Goal: Transaction & Acquisition: Purchase product/service

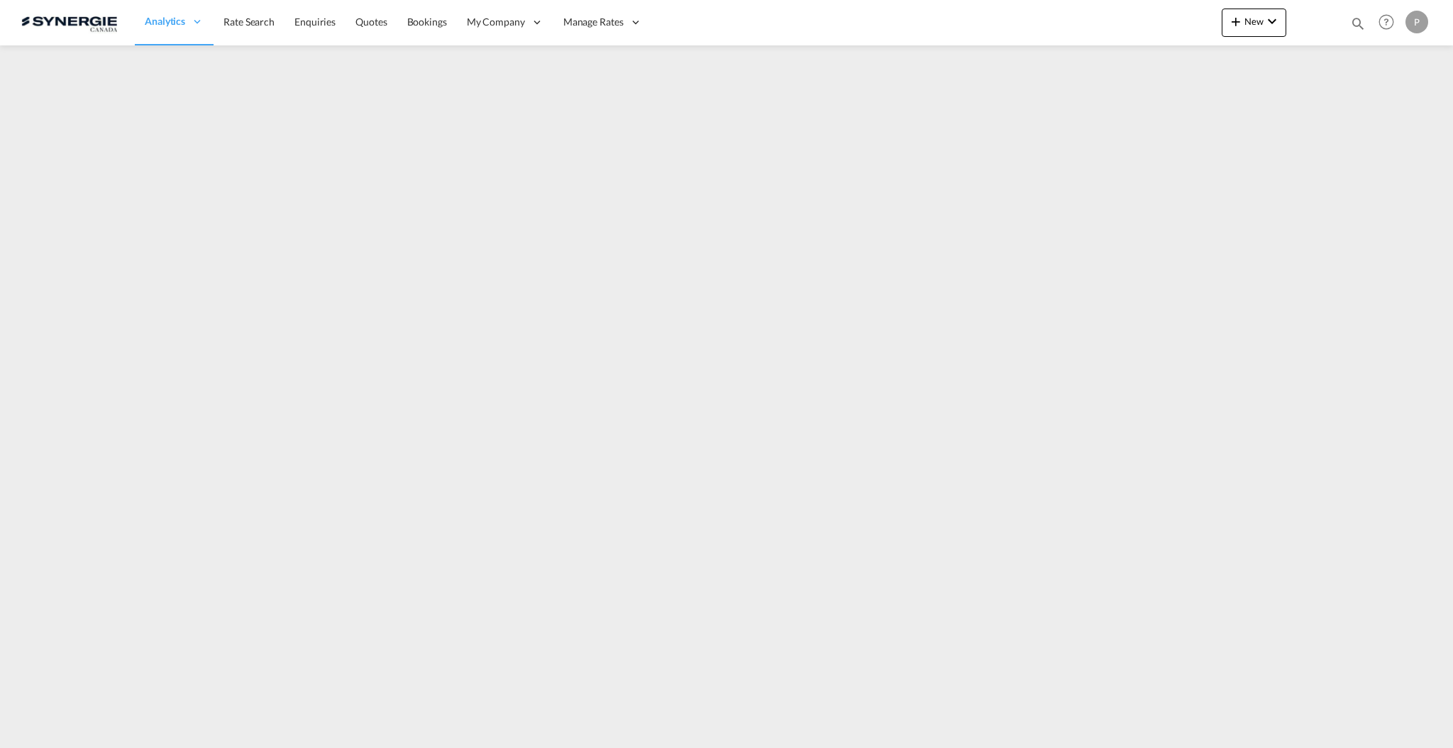
click at [1358, 23] on md-icon "icon-magnify" at bounding box center [1358, 24] width 16 height 16
click at [1106, 20] on select "Bookings Quotes Enquiries" at bounding box center [1131, 24] width 67 height 26
select select "Quotes"
click at [1098, 11] on select "Bookings Quotes Enquiries" at bounding box center [1131, 24] width 67 height 26
click at [1172, 24] on input at bounding box center [1251, 23] width 177 height 25
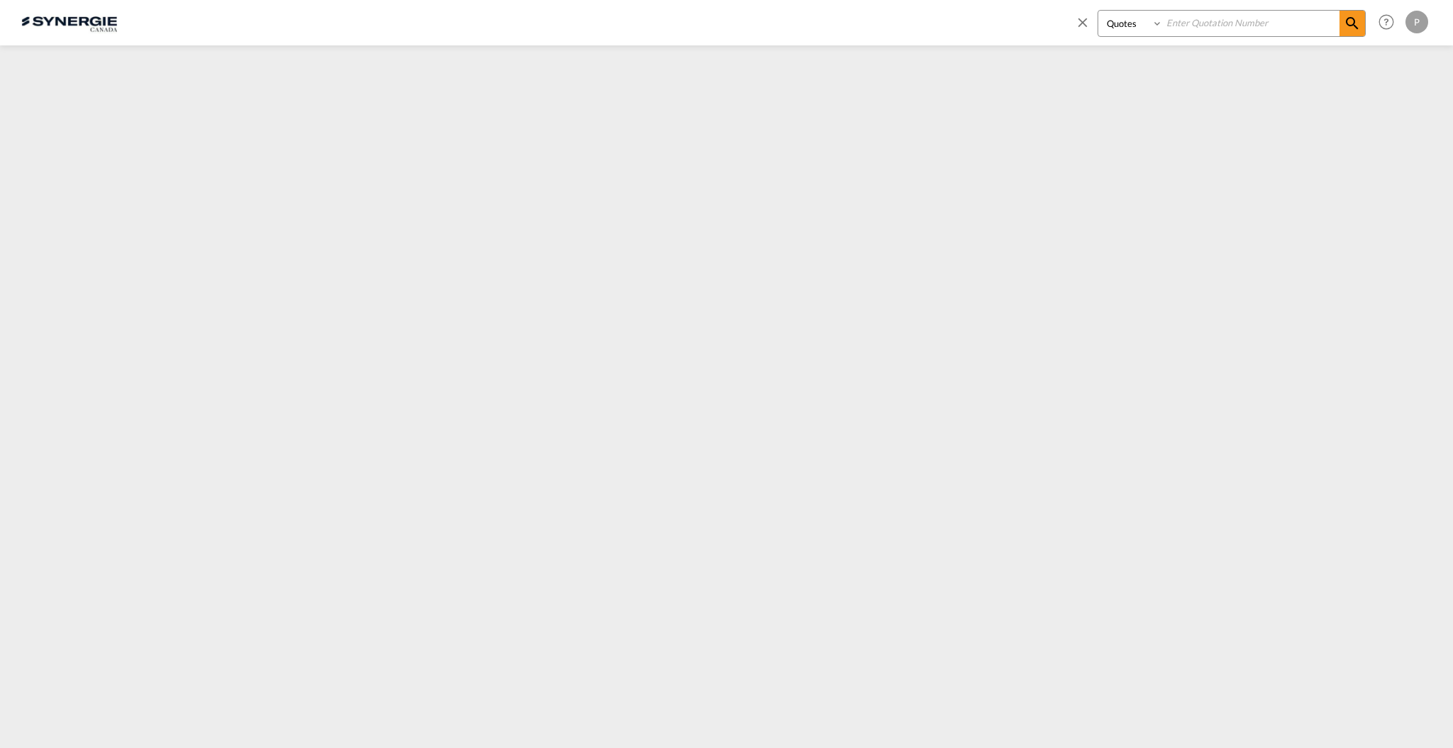
paste input "SYC000014906"
type input "SYC000014906"
click at [1360, 23] on span at bounding box center [1353, 24] width 26 height 26
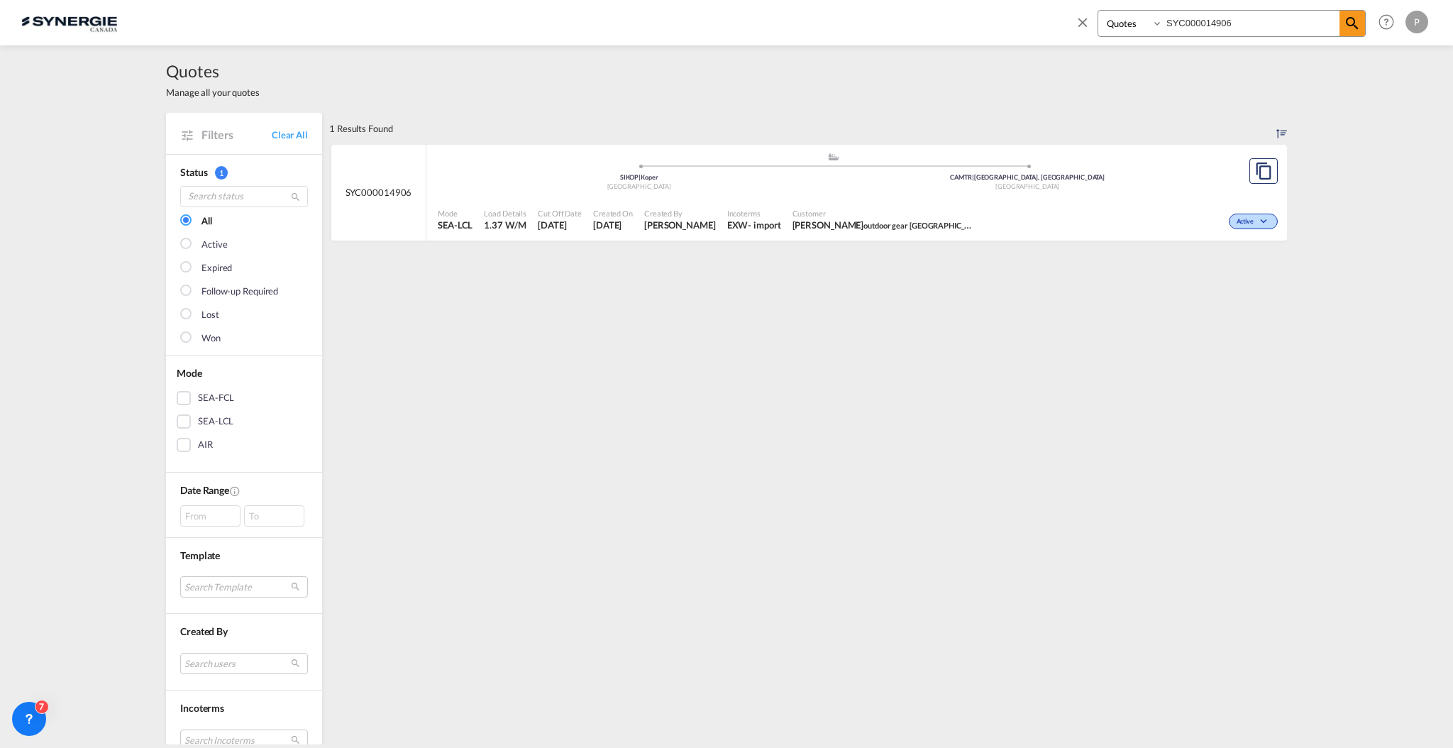
click at [923, 208] on span "Customer" at bounding box center [885, 213] width 184 height 11
click at [1091, 23] on span at bounding box center [1086, 27] width 23 height 34
click at [297, 136] on link "Clear All" at bounding box center [290, 134] width 36 height 13
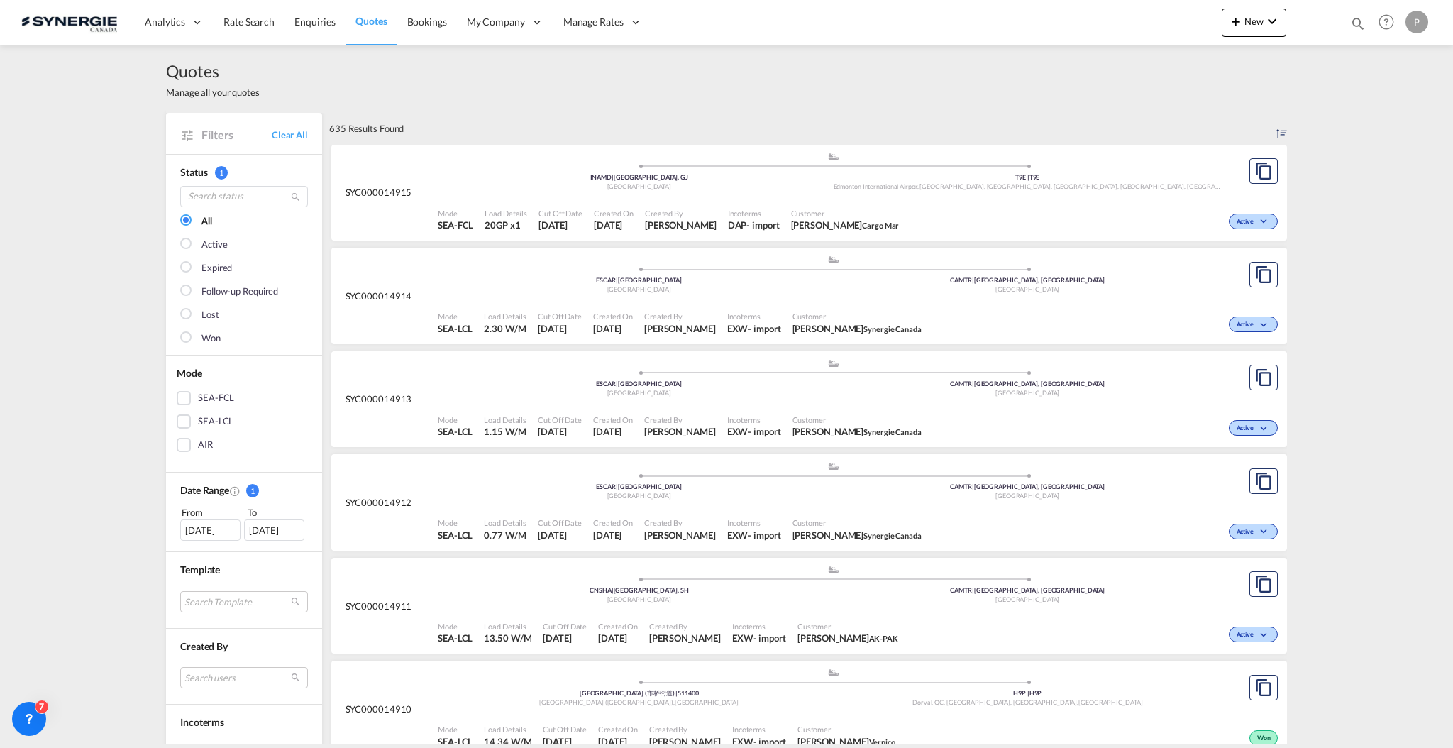
click at [1359, 17] on md-icon "icon-magnify" at bounding box center [1358, 24] width 16 height 16
click at [1196, 29] on input at bounding box center [1251, 23] width 177 height 25
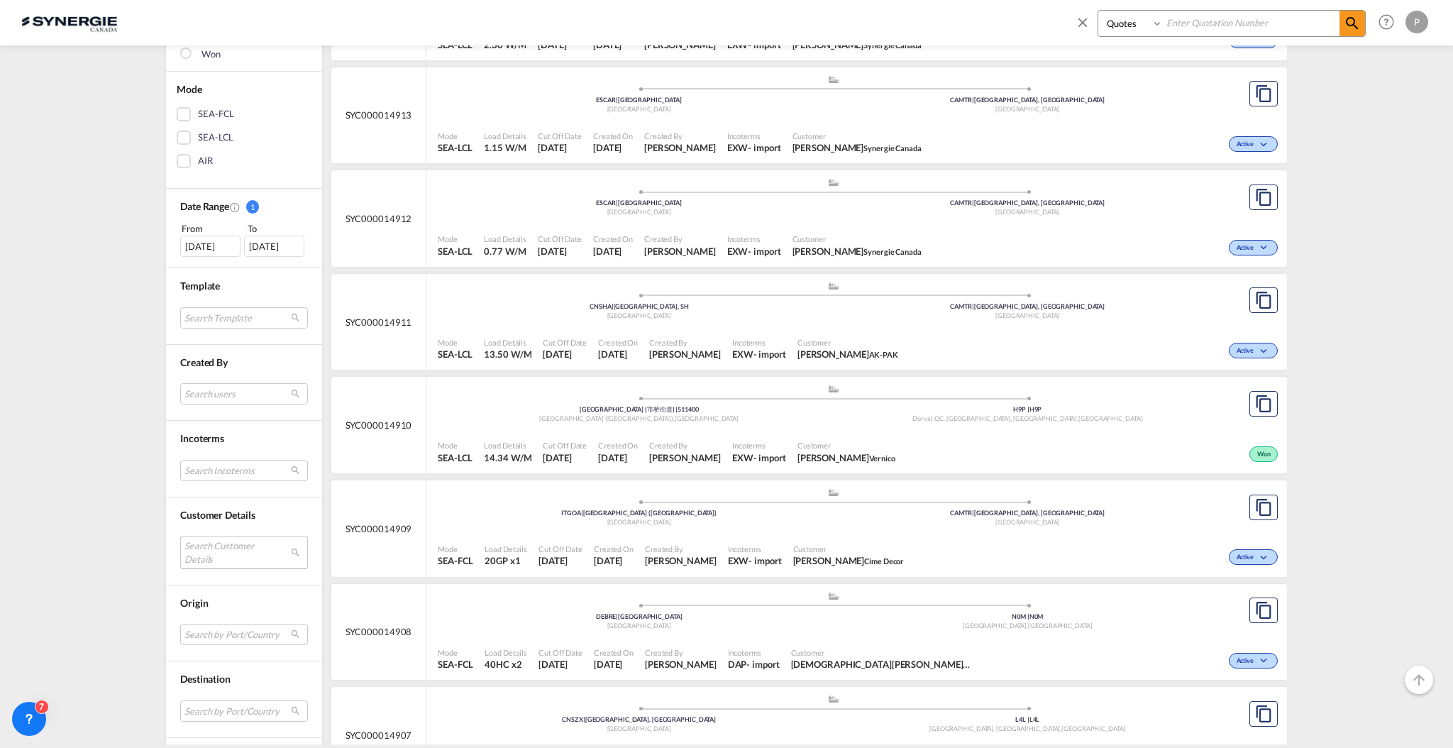
click at [231, 541] on md-select "Search Customer Details user name user ravi Hariharan b.ravi@iss-gf.com | inter…" at bounding box center [244, 552] width 128 height 33
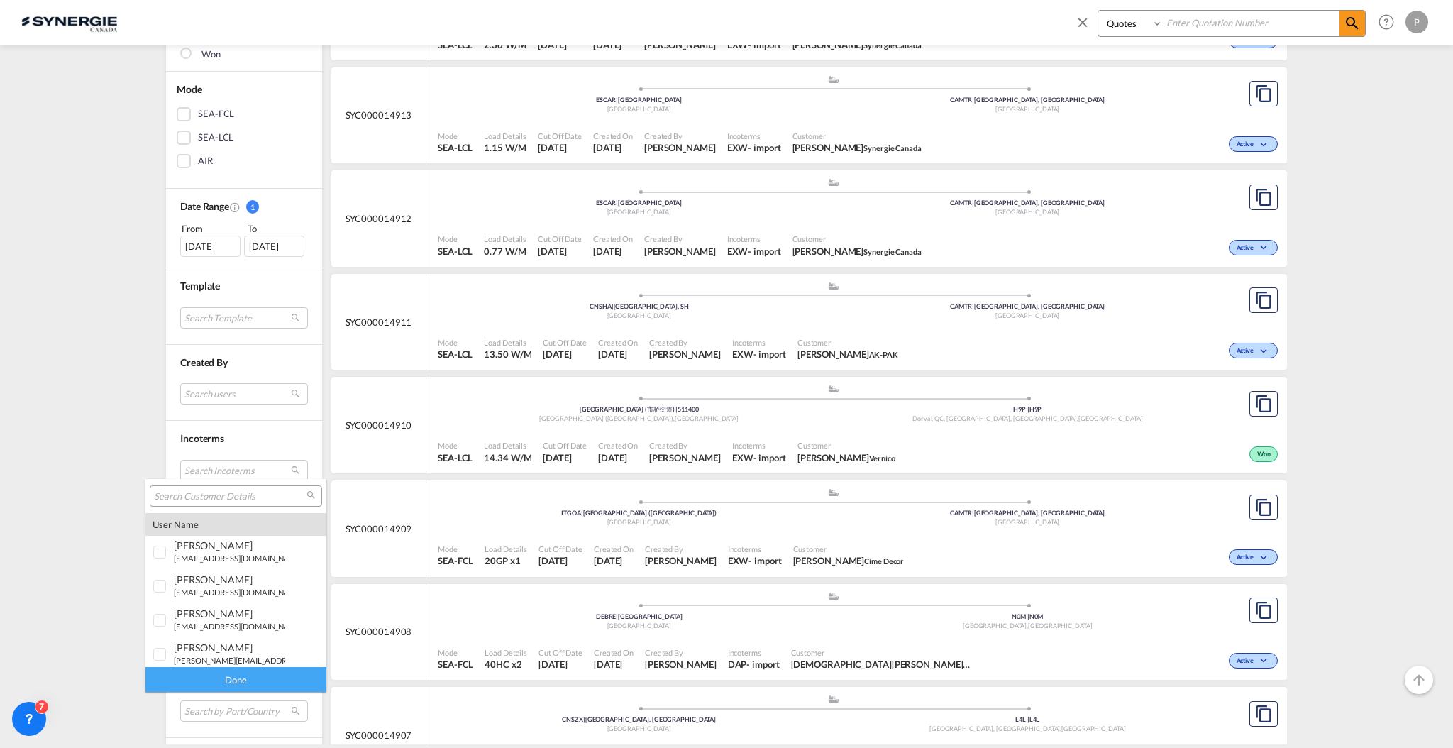
click at [242, 497] on input "search" at bounding box center [230, 496] width 153 height 13
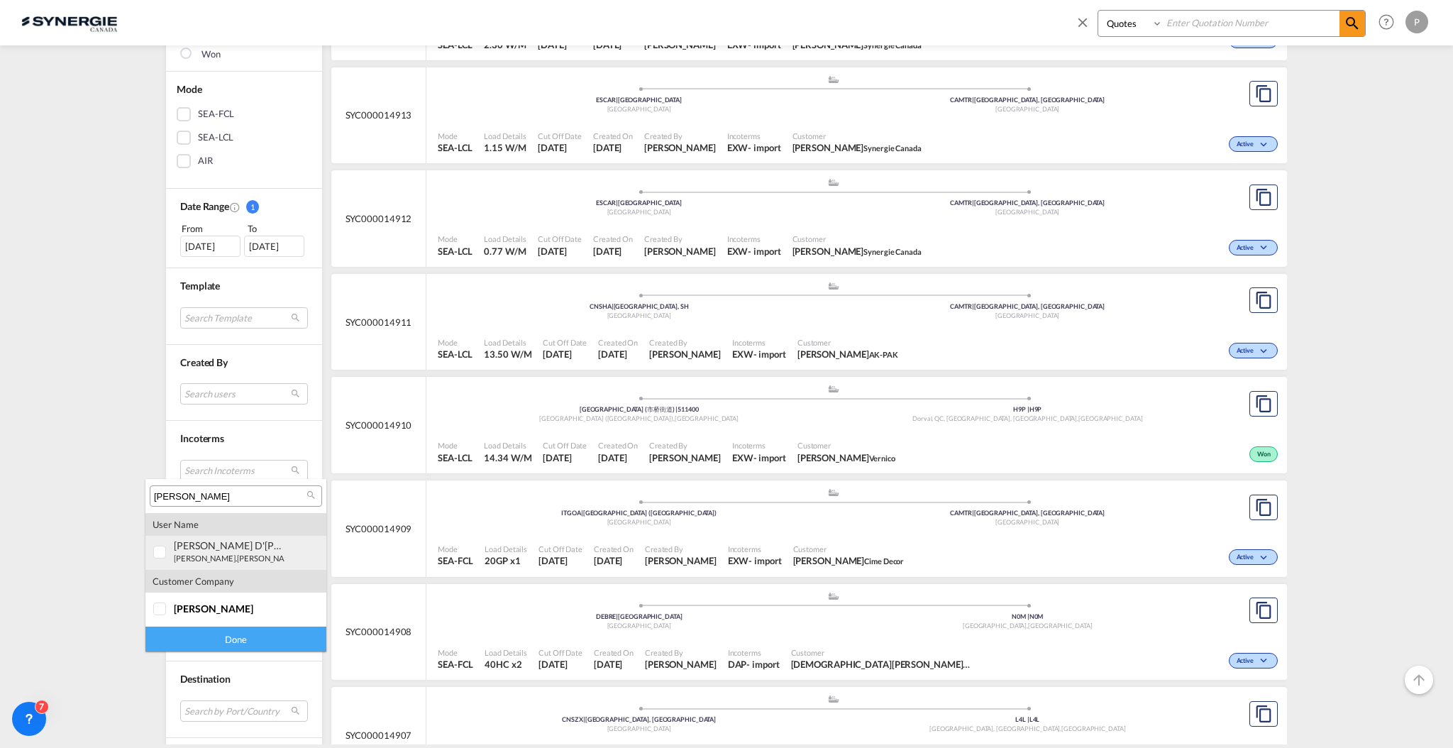
type input "[PERSON_NAME]"
click at [259, 563] on small "gino.dandrea@ saputo .com" at bounding box center [278, 557] width 209 height 9
click at [235, 643] on div "Done" at bounding box center [235, 639] width 181 height 25
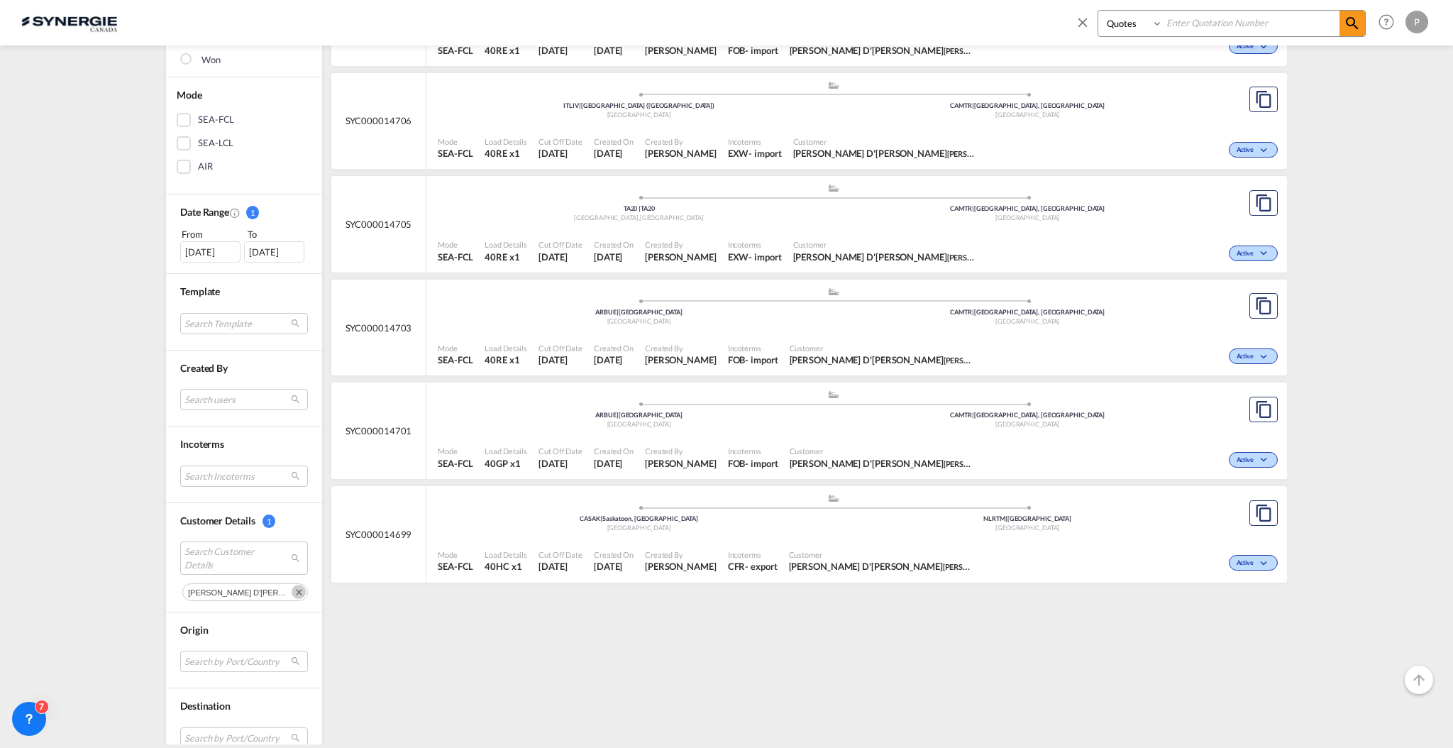
scroll to position [376, 0]
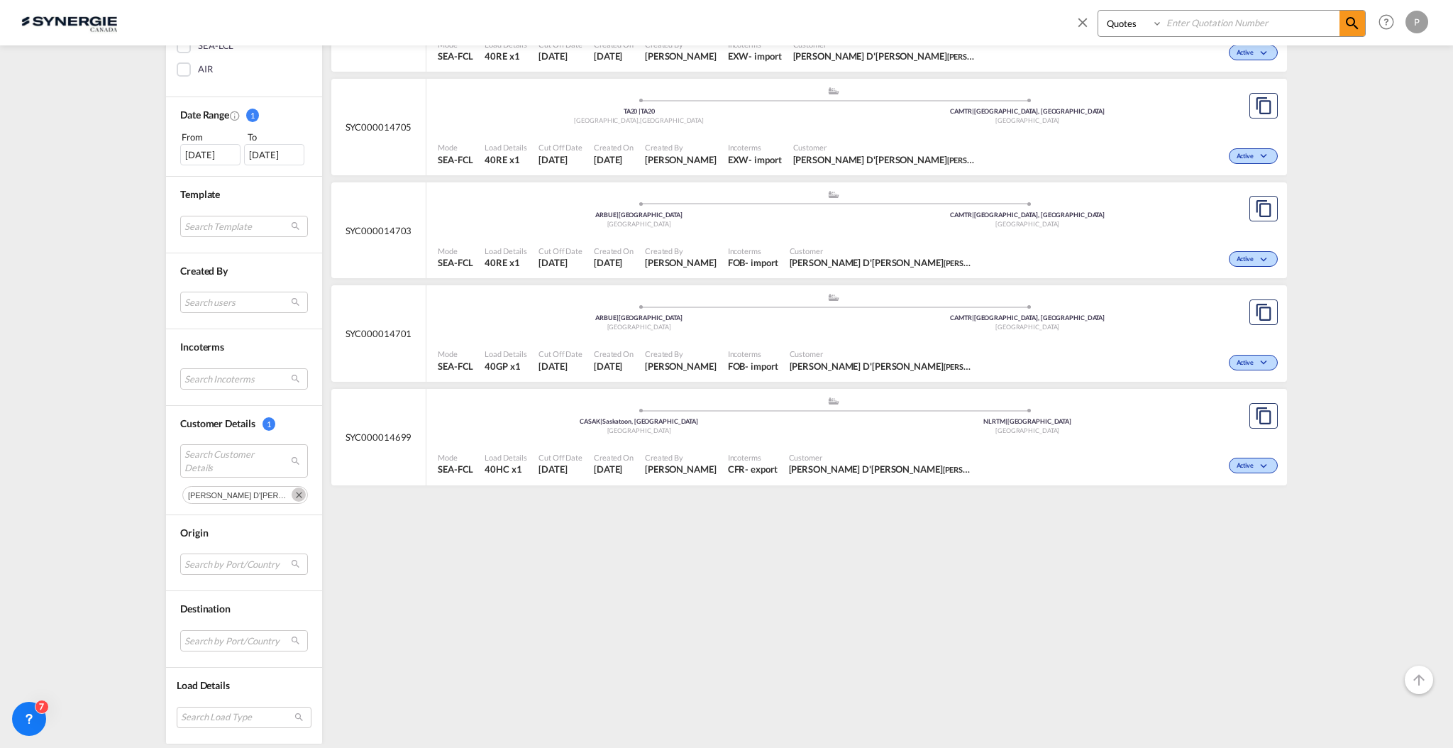
click at [934, 438] on div ".a{fill:#aaa8ad;} .a{fill:#aaa8ad;} CASAK | Saskatoon, SK Canada NLRTM | Rotter…" at bounding box center [833, 417] width 791 height 43
click at [214, 155] on div "23 Aug 2025" at bounding box center [210, 154] width 60 height 21
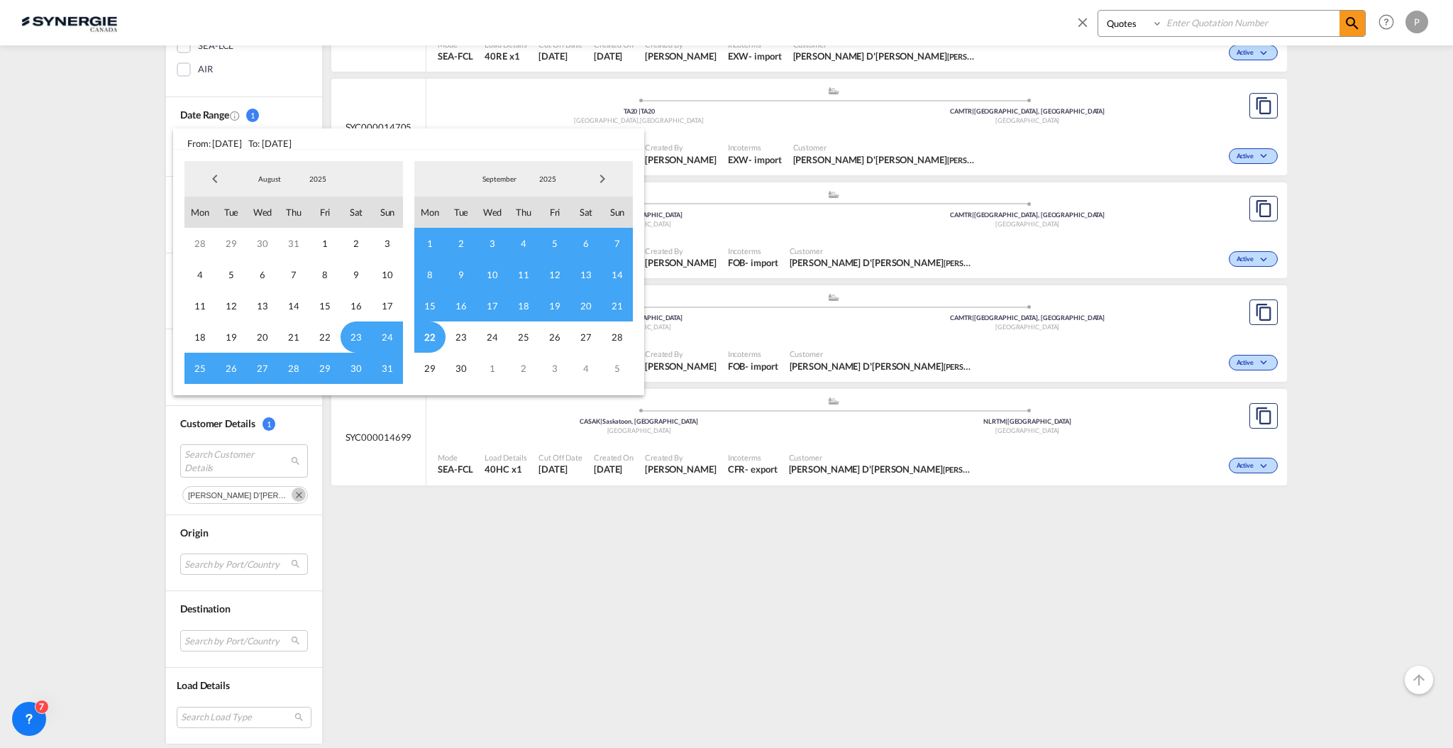
click at [214, 177] on span "Previous Month" at bounding box center [215, 179] width 28 height 28
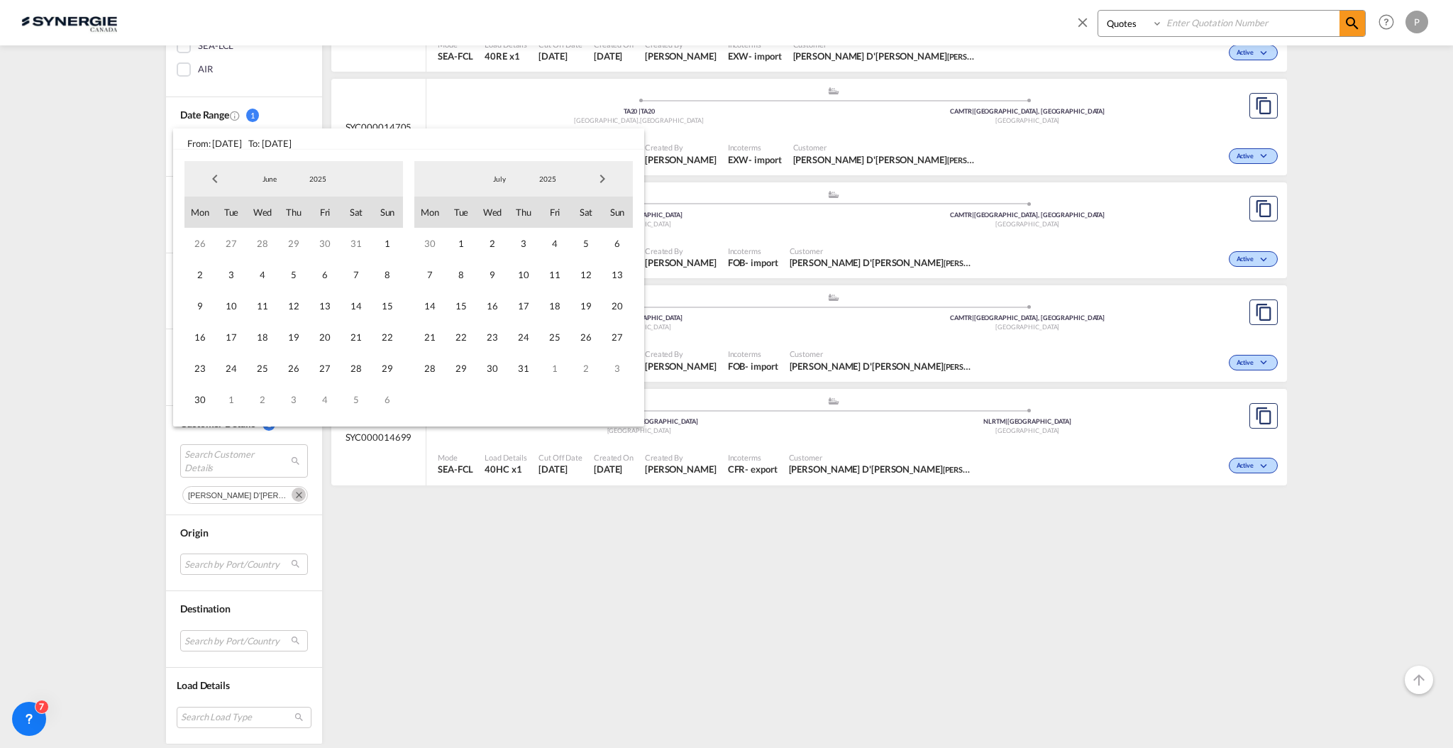
click at [214, 177] on span "Previous Month" at bounding box center [215, 179] width 28 height 28
click at [590, 245] on span "1" at bounding box center [586, 243] width 31 height 31
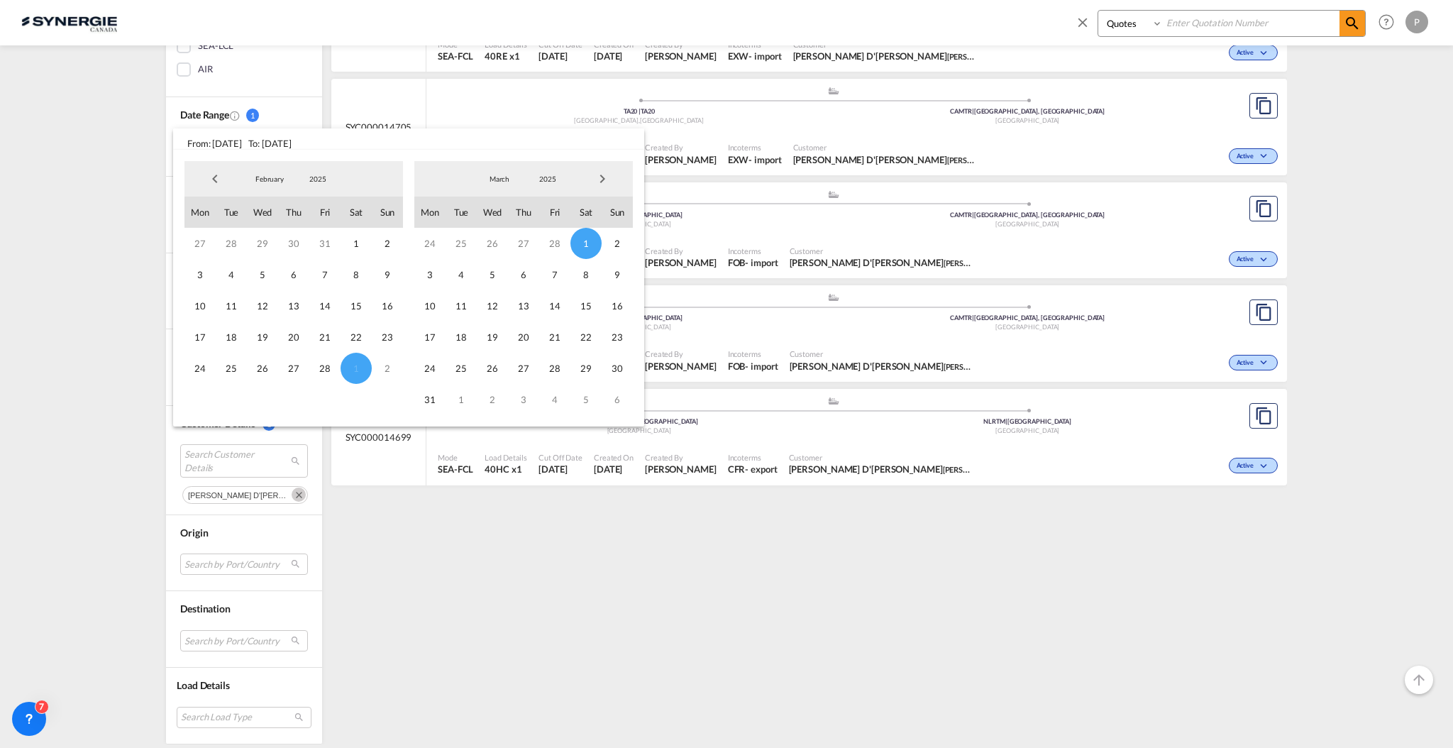
click at [597, 179] on span "Next Month" at bounding box center [602, 179] width 28 height 28
click at [597, 178] on span "Next Month" at bounding box center [602, 179] width 28 height 28
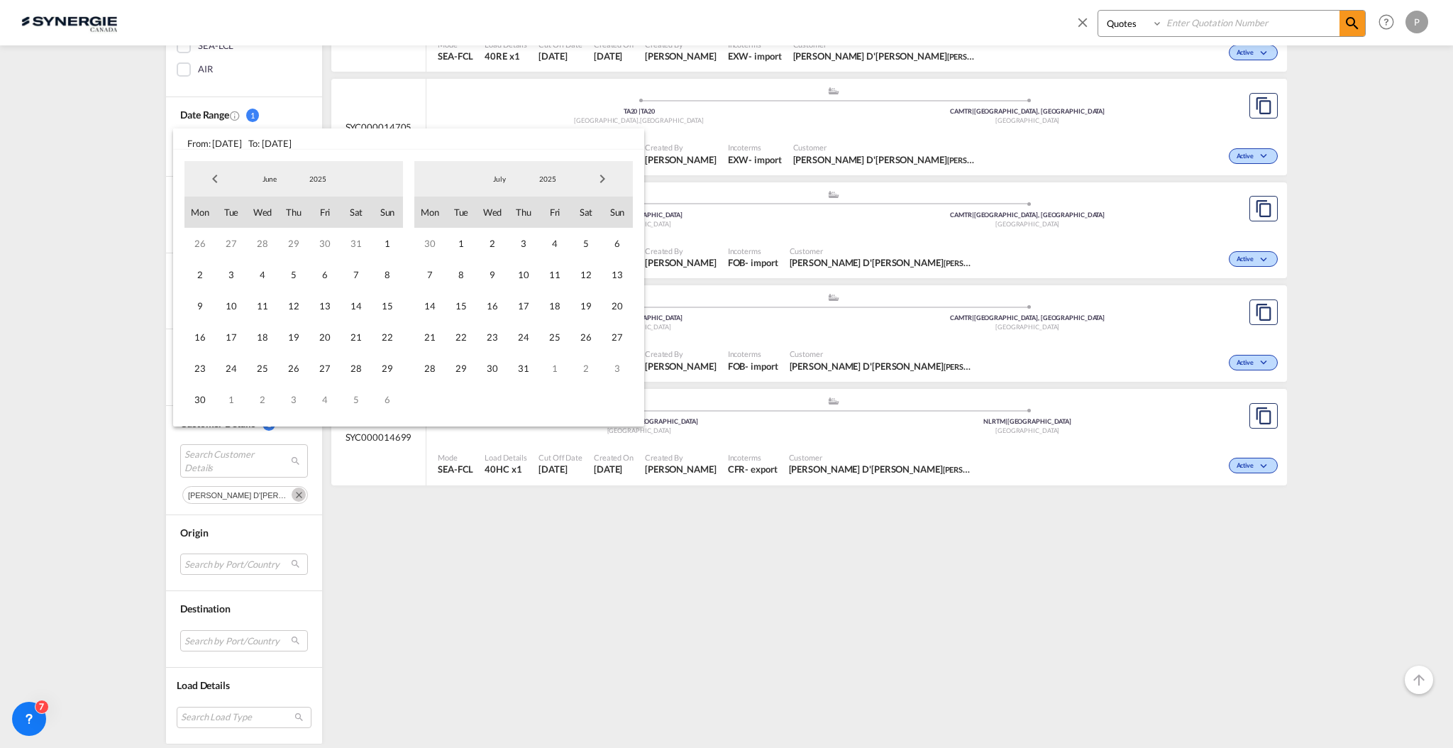
click at [597, 178] on span "Next Month" at bounding box center [602, 179] width 28 height 28
click at [432, 339] on span "22" at bounding box center [429, 336] width 31 height 31
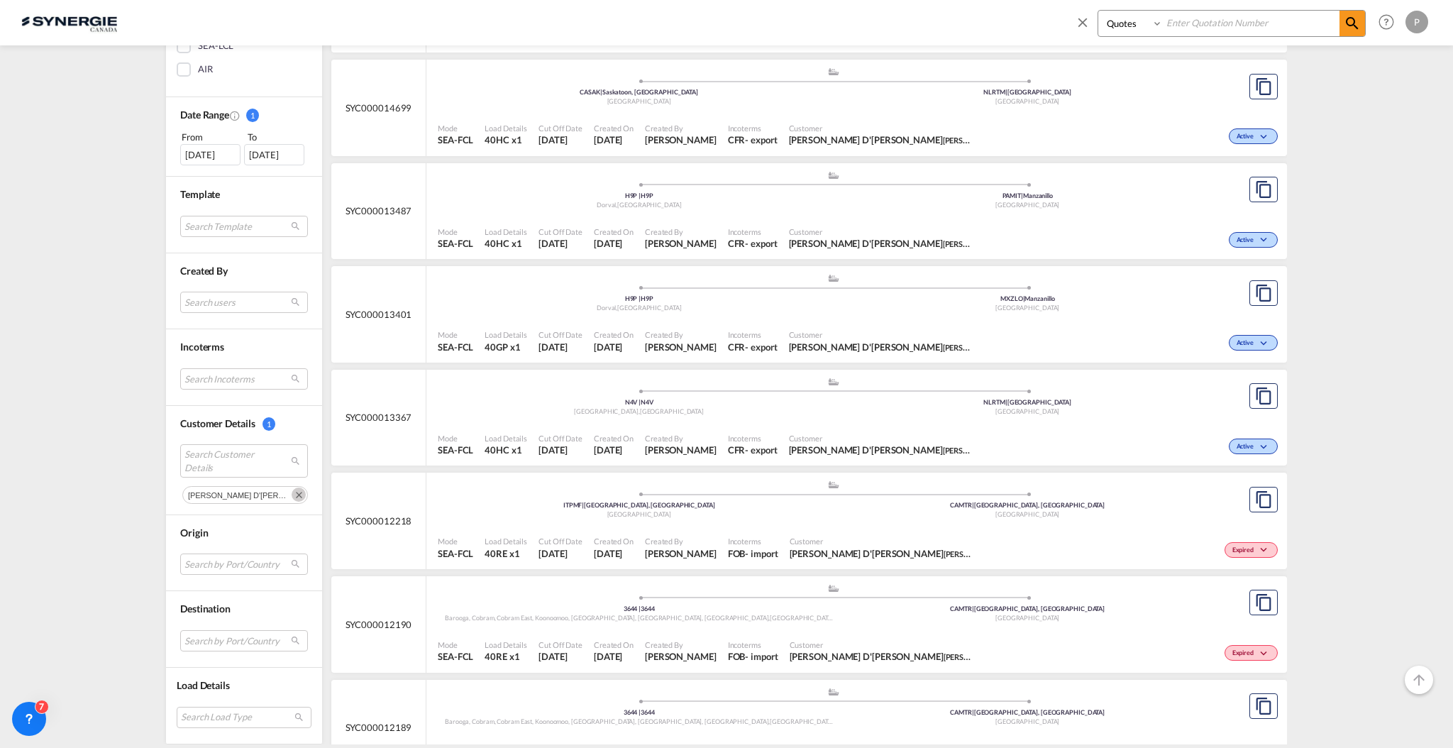
scroll to position [662, 0]
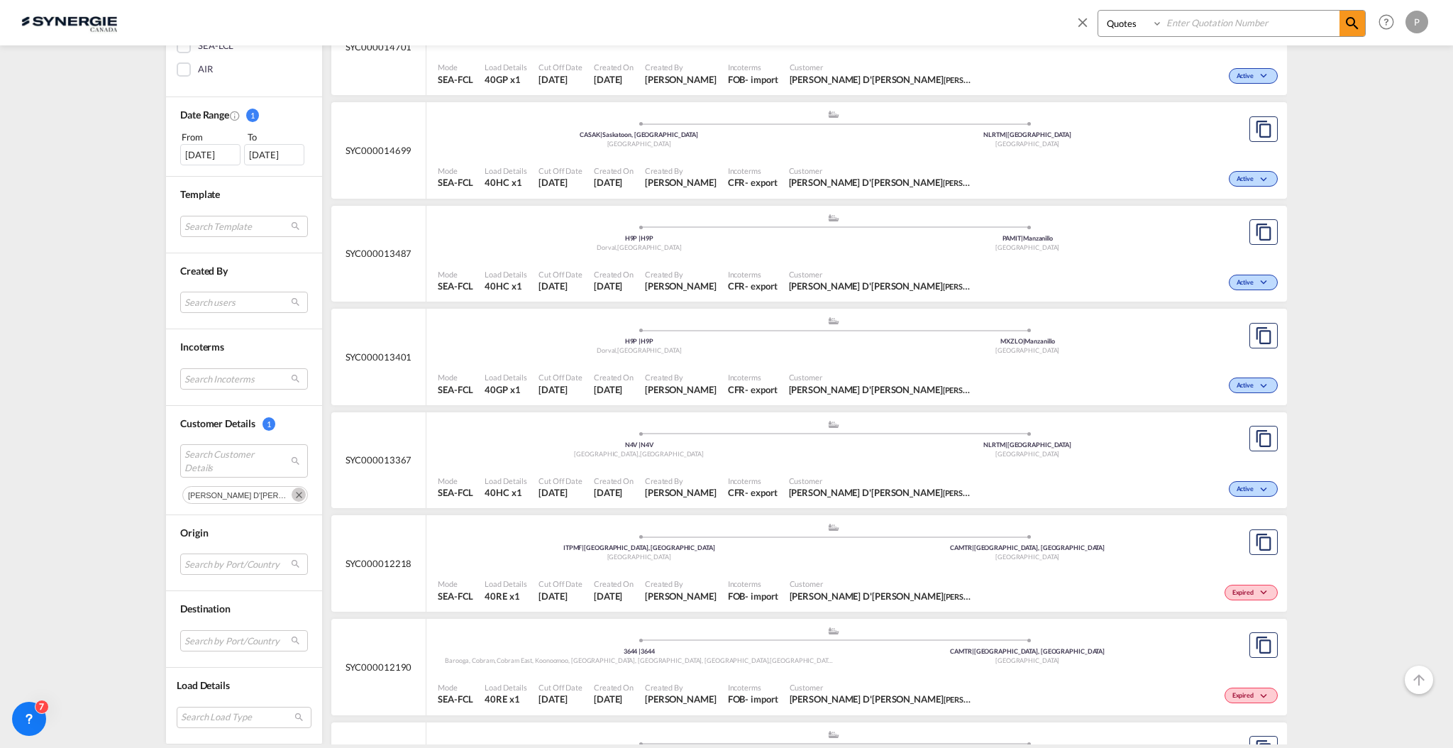
click at [700, 274] on span "Created By" at bounding box center [681, 274] width 72 height 11
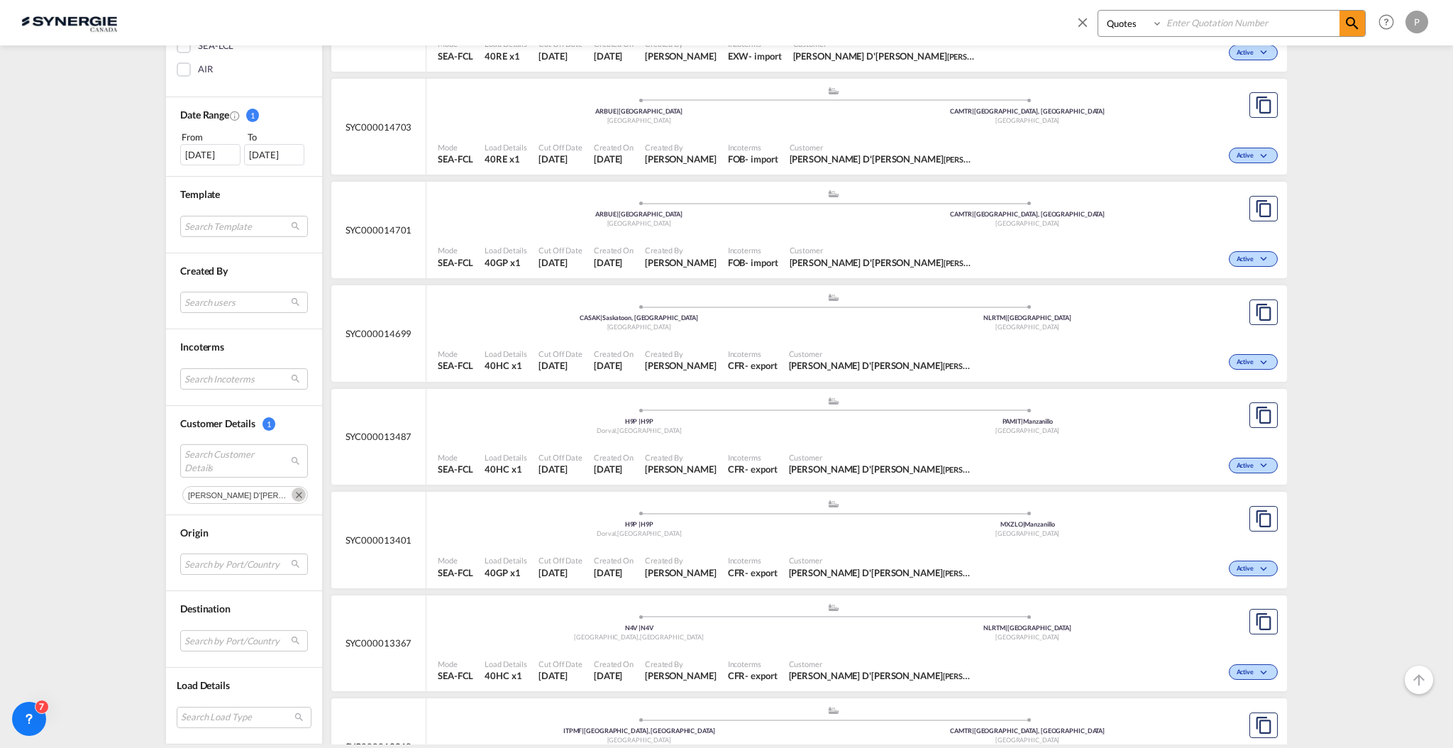
scroll to position [473, 0]
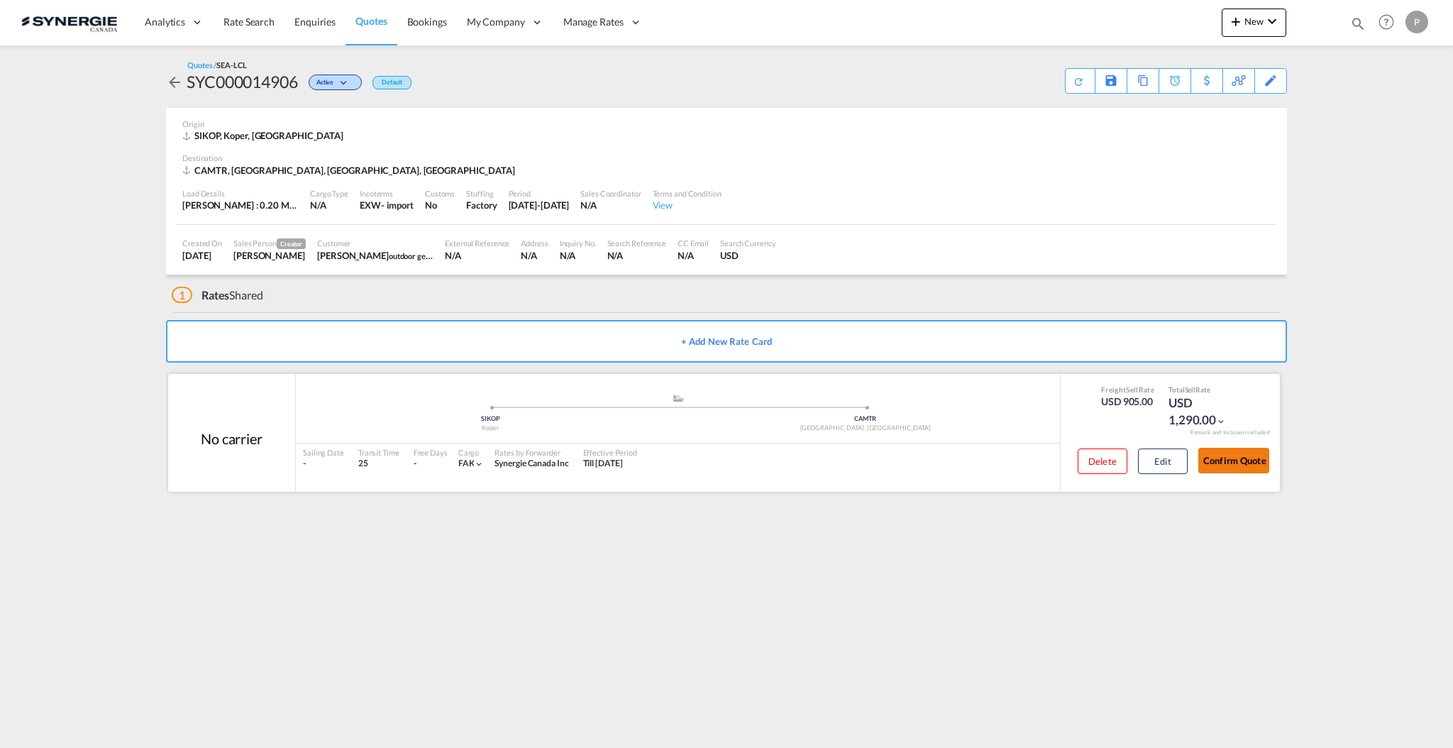
click at [1240, 467] on button "Confirm Quote" at bounding box center [1234, 461] width 71 height 26
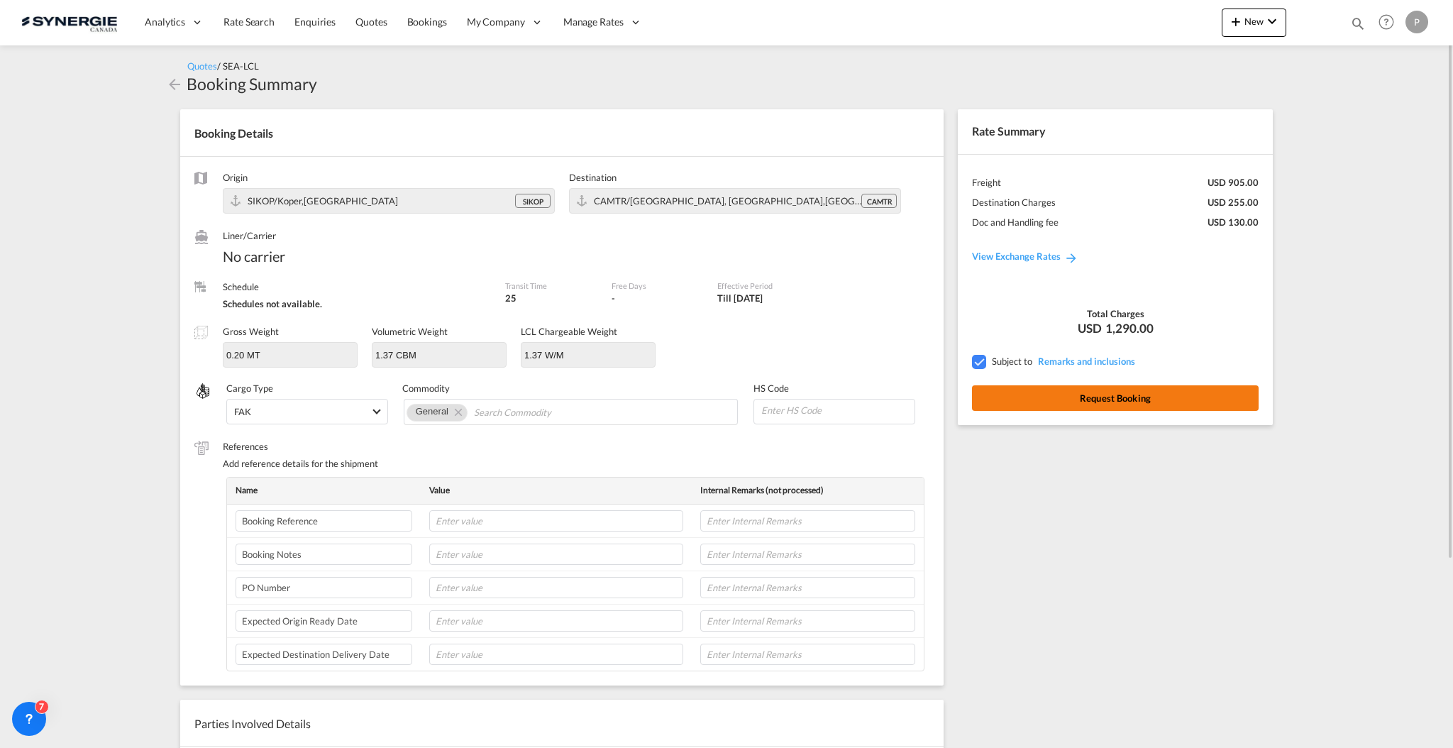
click at [1181, 403] on button "Request Booking" at bounding box center [1115, 398] width 287 height 26
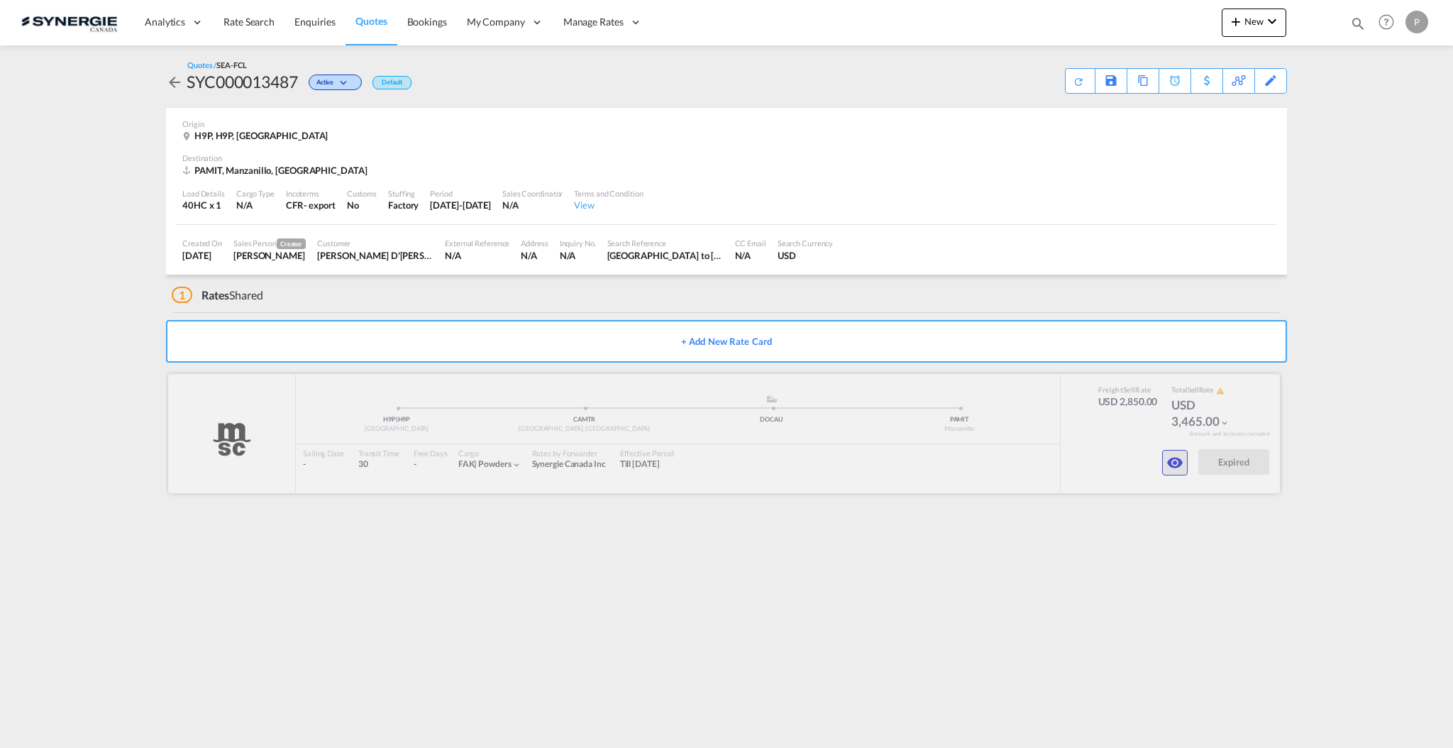
click at [1177, 463] on md-icon "icon-eye" at bounding box center [1175, 462] width 17 height 17
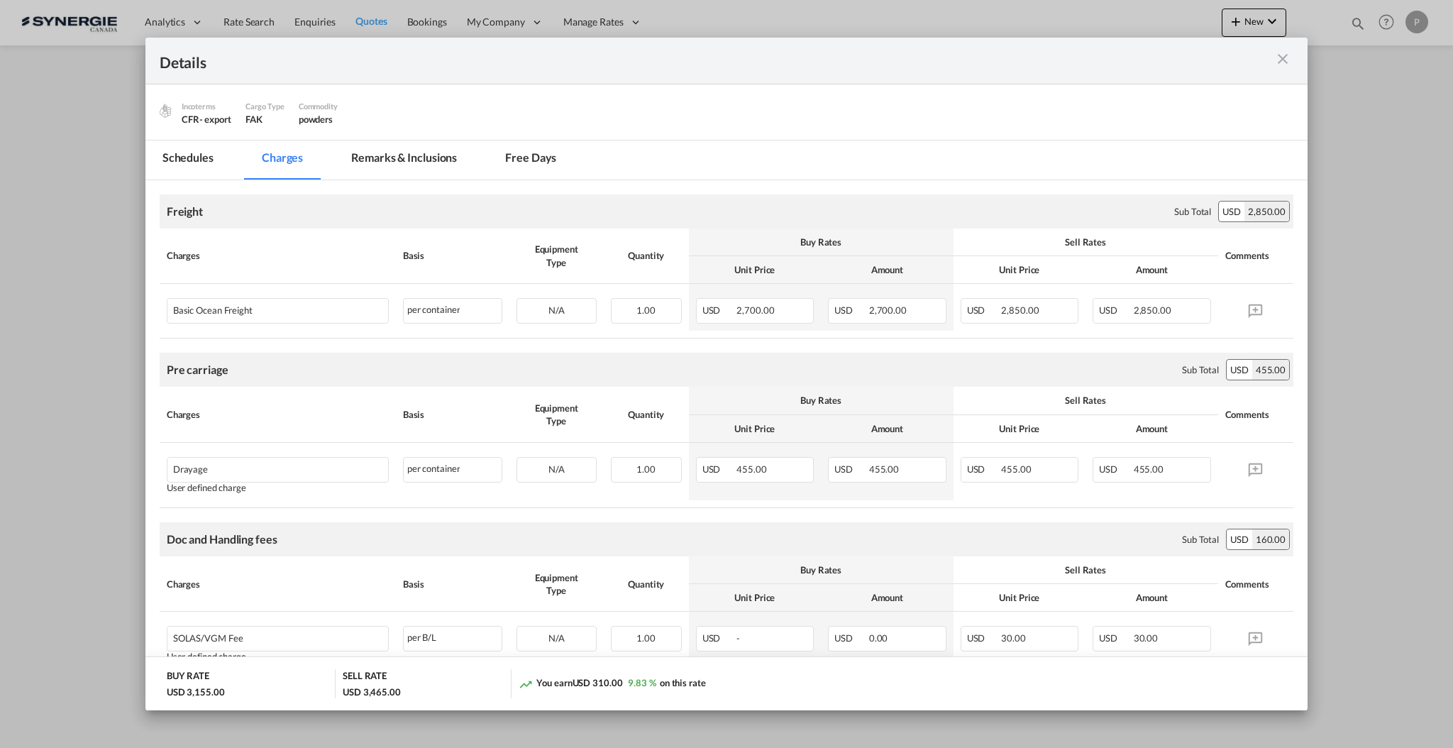
scroll to position [378, 0]
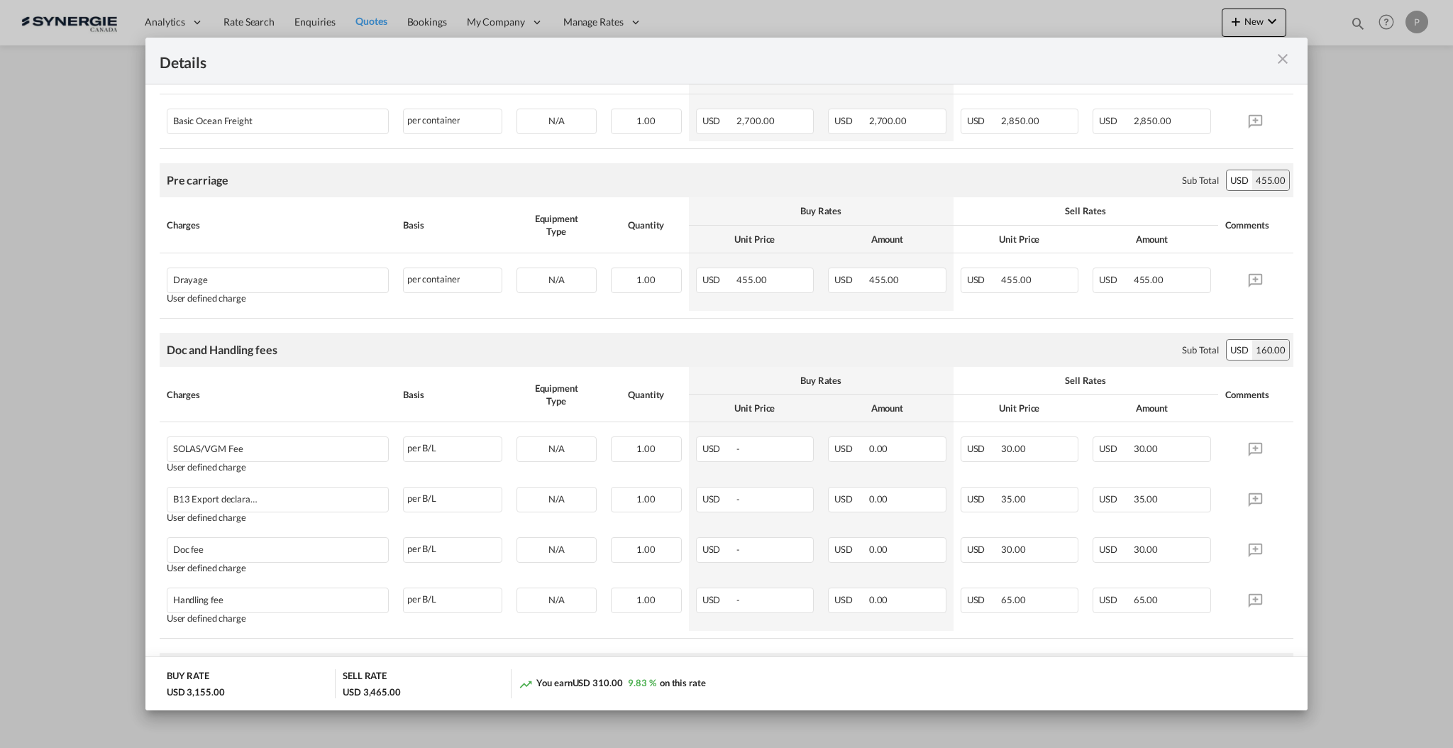
click at [1284, 58] on md-icon "icon-close m-3 fg-AAA8AD cursor" at bounding box center [1282, 58] width 17 height 17
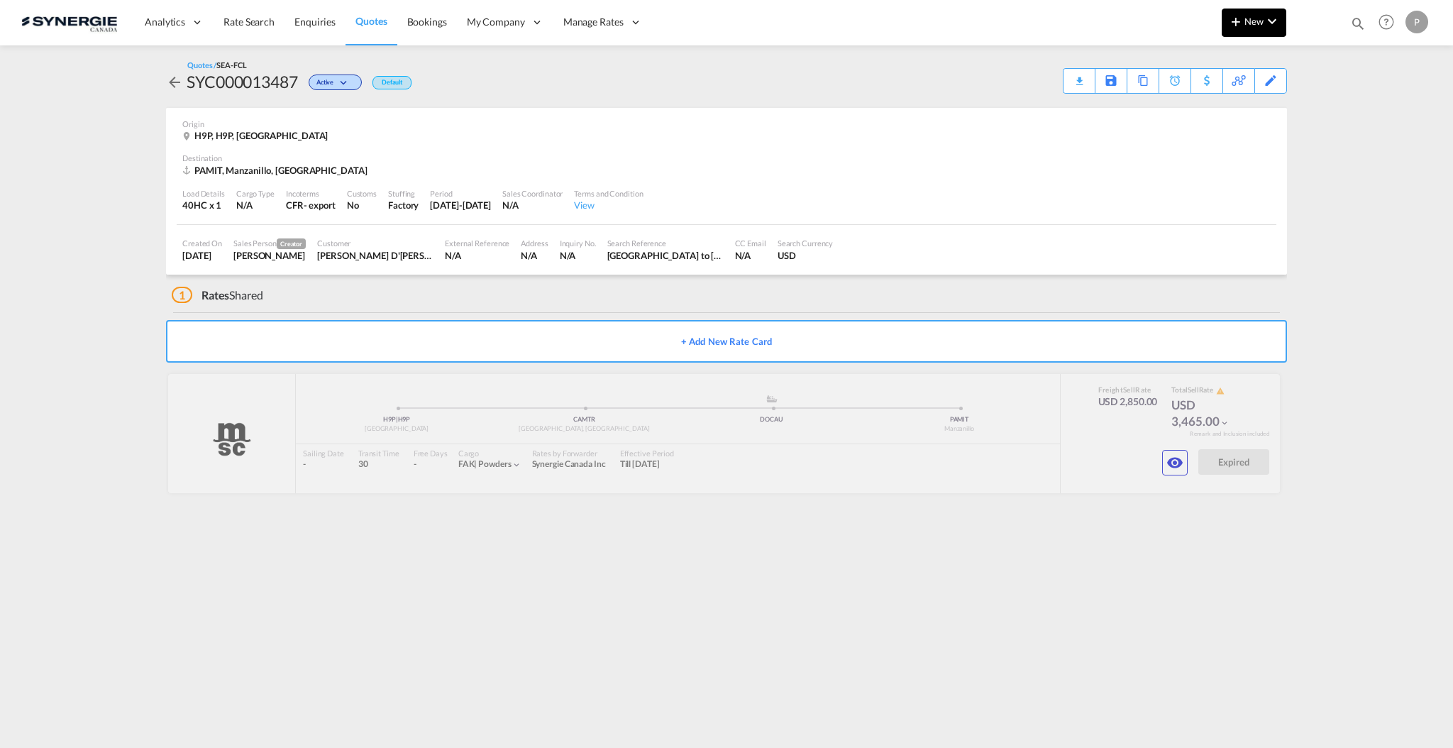
click at [1261, 18] on span "New" at bounding box center [1254, 21] width 53 height 11
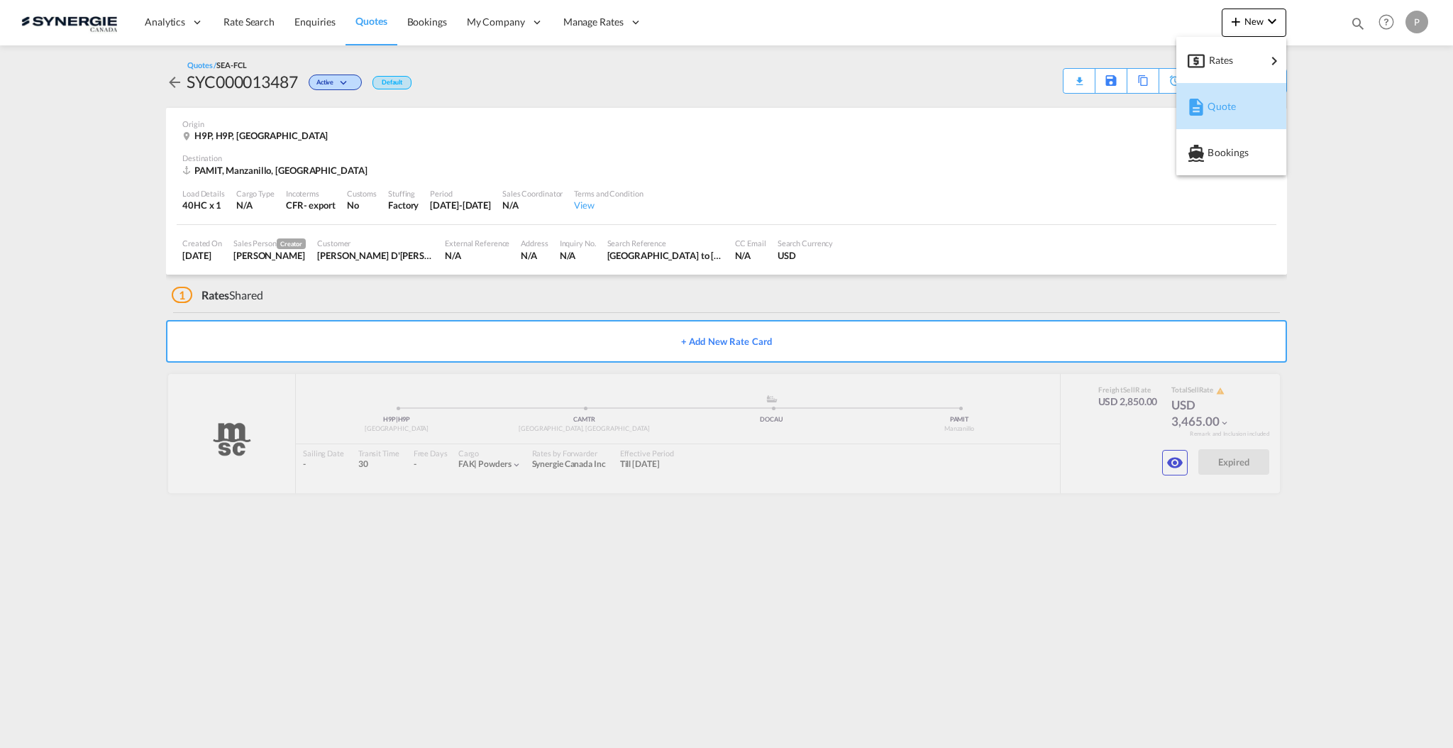
click at [1218, 99] on span "Quote" at bounding box center [1216, 106] width 16 height 28
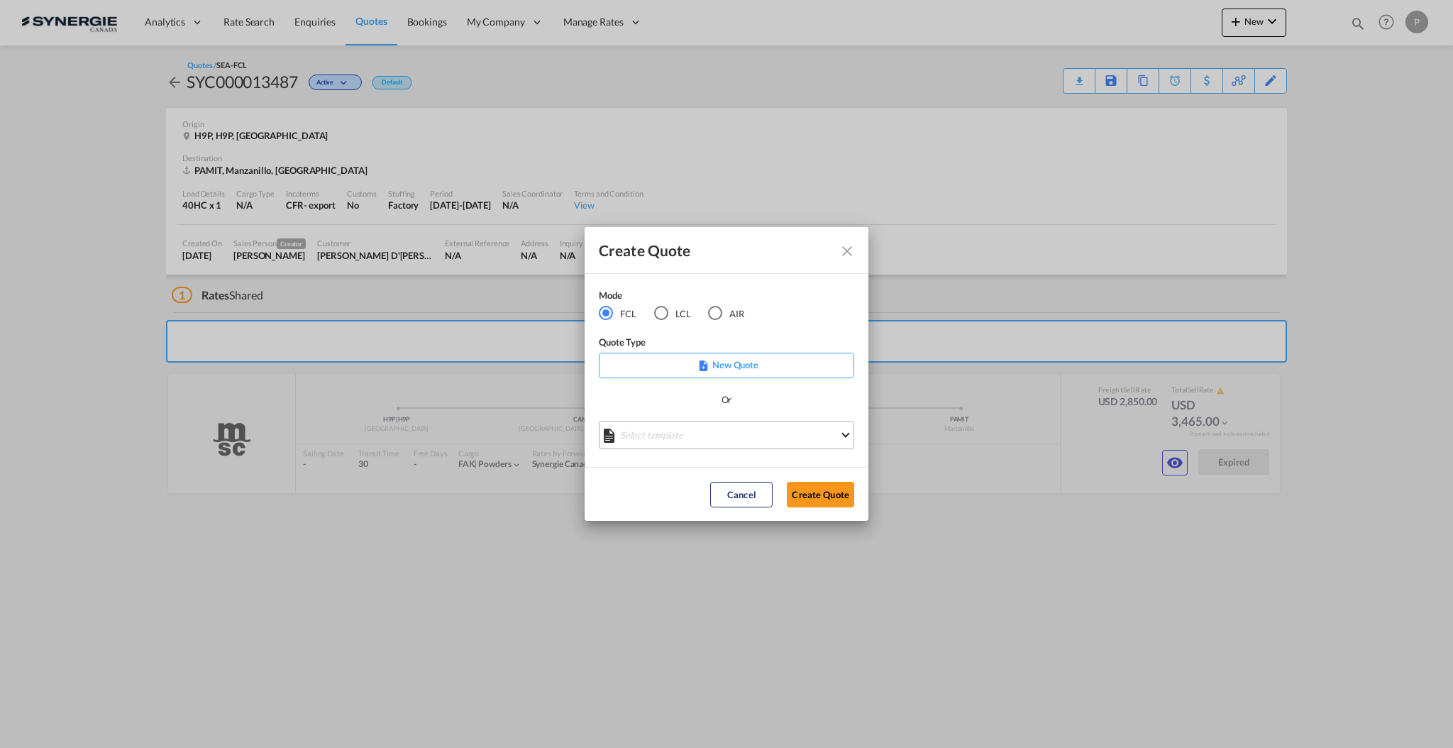
click at [695, 438] on md-select "Select template *NEW* FCL FREEHAND / DAP Pablo Gomez Saldarriaga | 10 Jul 2025 …" at bounding box center [726, 435] width 255 height 28
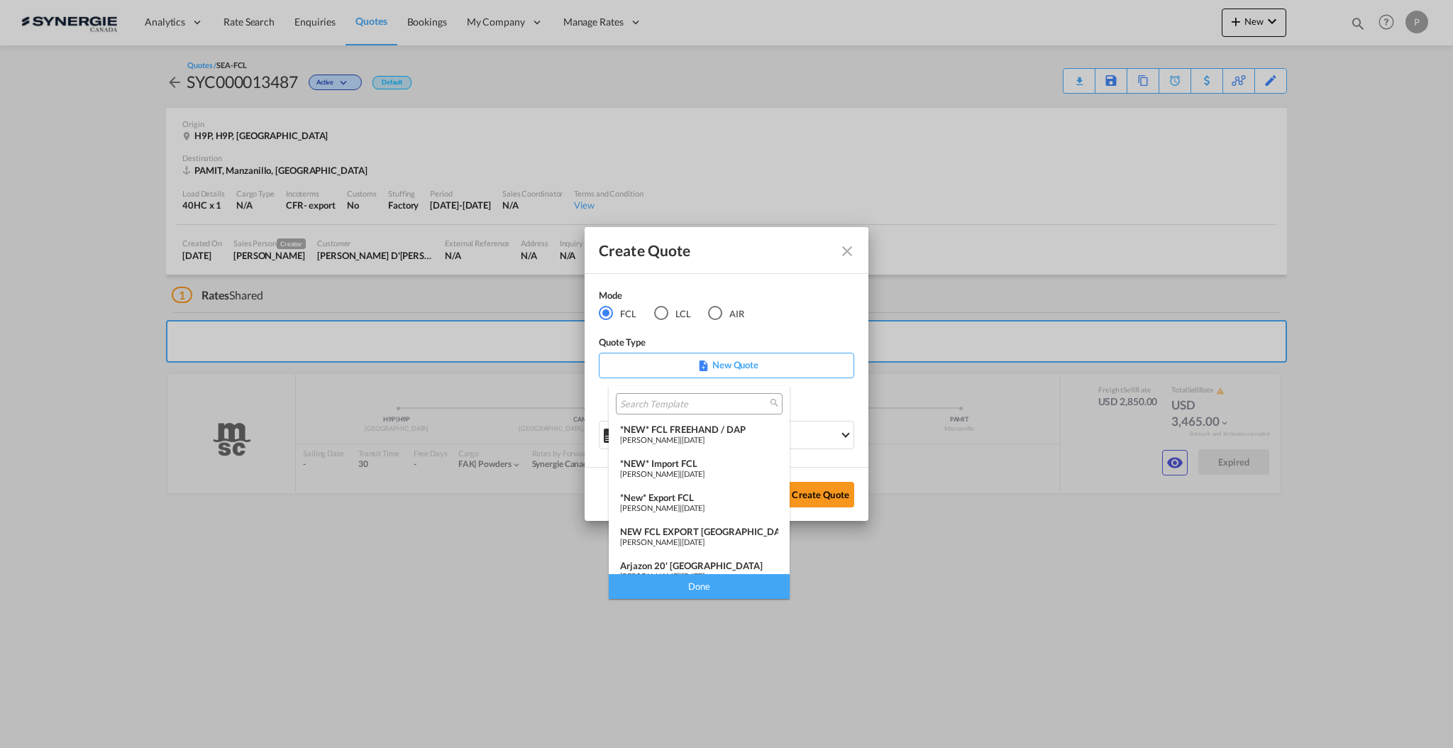
click at [700, 495] on div "*New* Export FCL" at bounding box center [699, 497] width 158 height 11
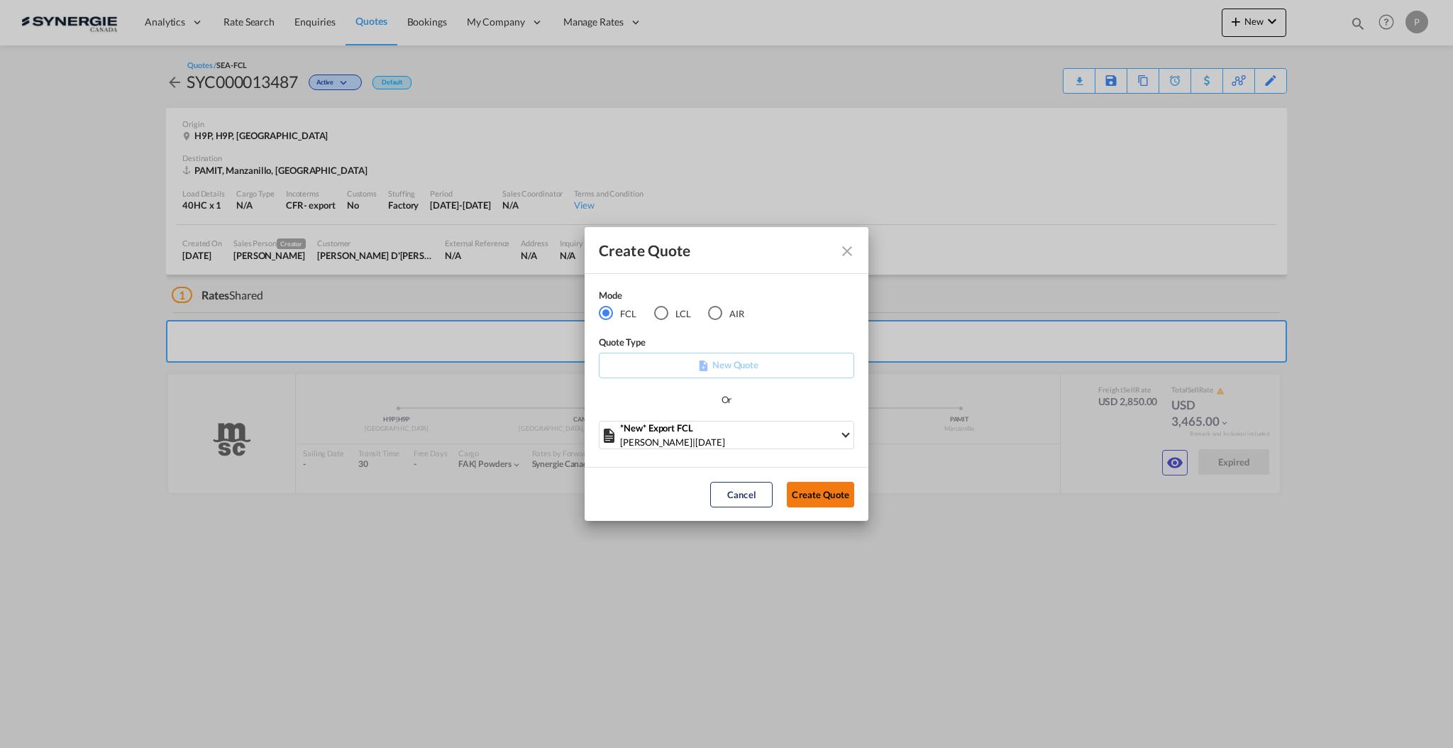
click at [798, 491] on button "Create Quote" at bounding box center [820, 495] width 67 height 26
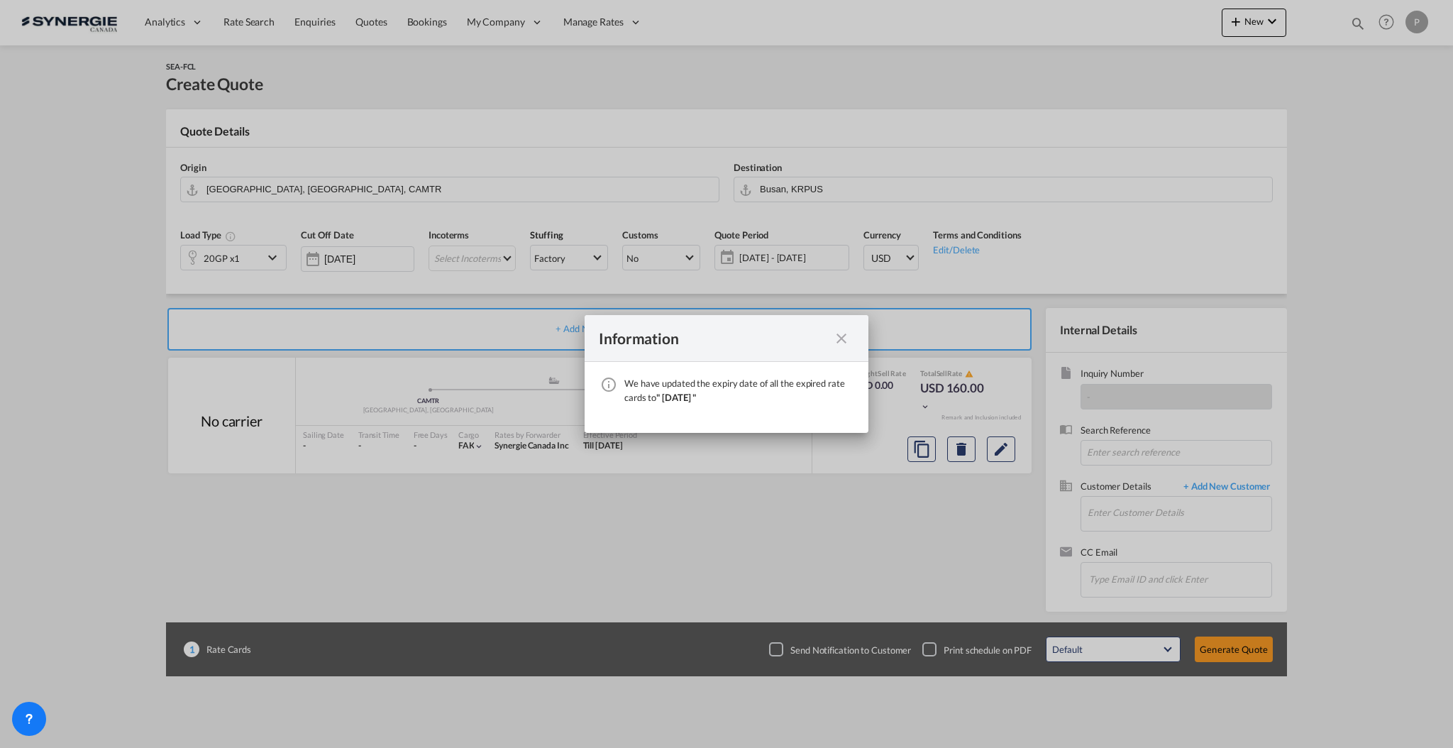
click at [846, 341] on md-icon "icon-close fg-AAA8AD cursor" at bounding box center [841, 338] width 17 height 17
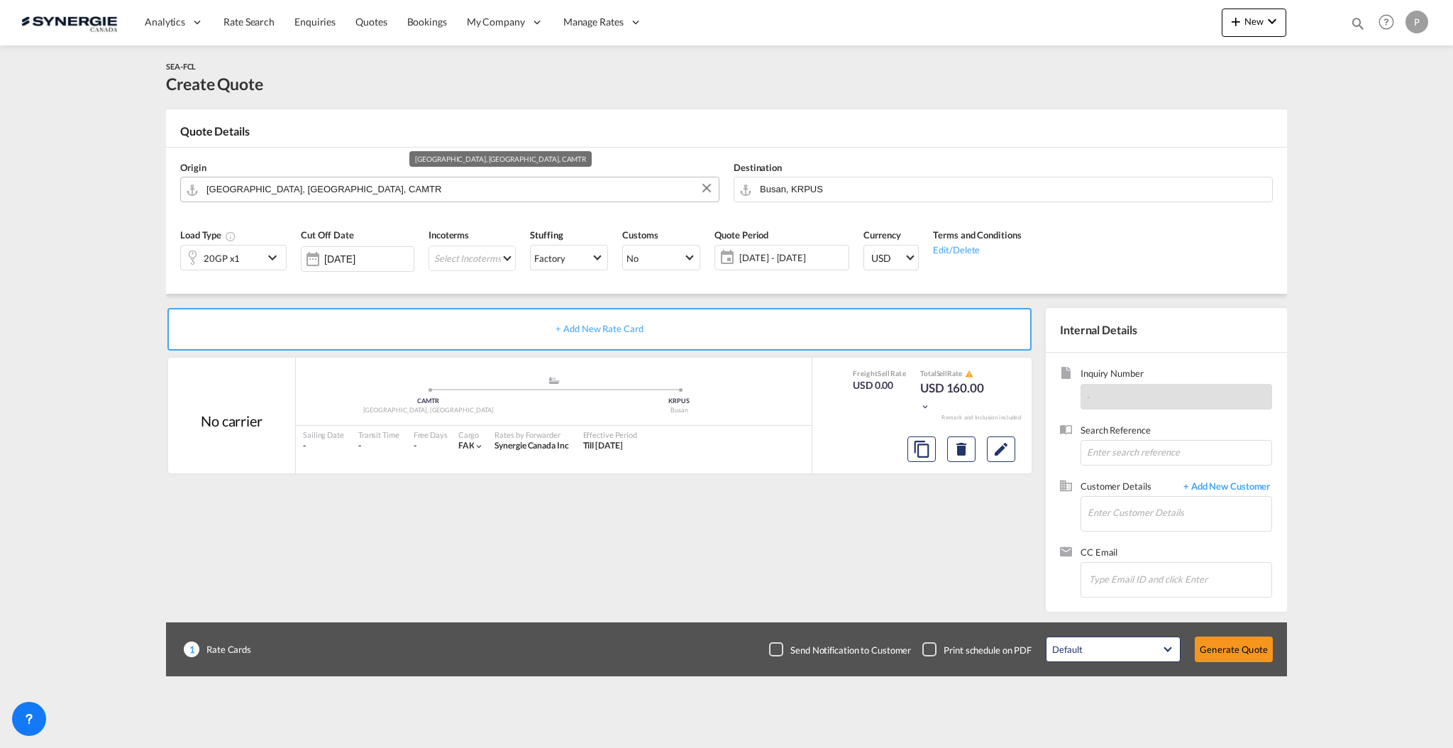
click at [291, 197] on input "[GEOGRAPHIC_DATA], [GEOGRAPHIC_DATA], CAMTR" at bounding box center [458, 189] width 505 height 25
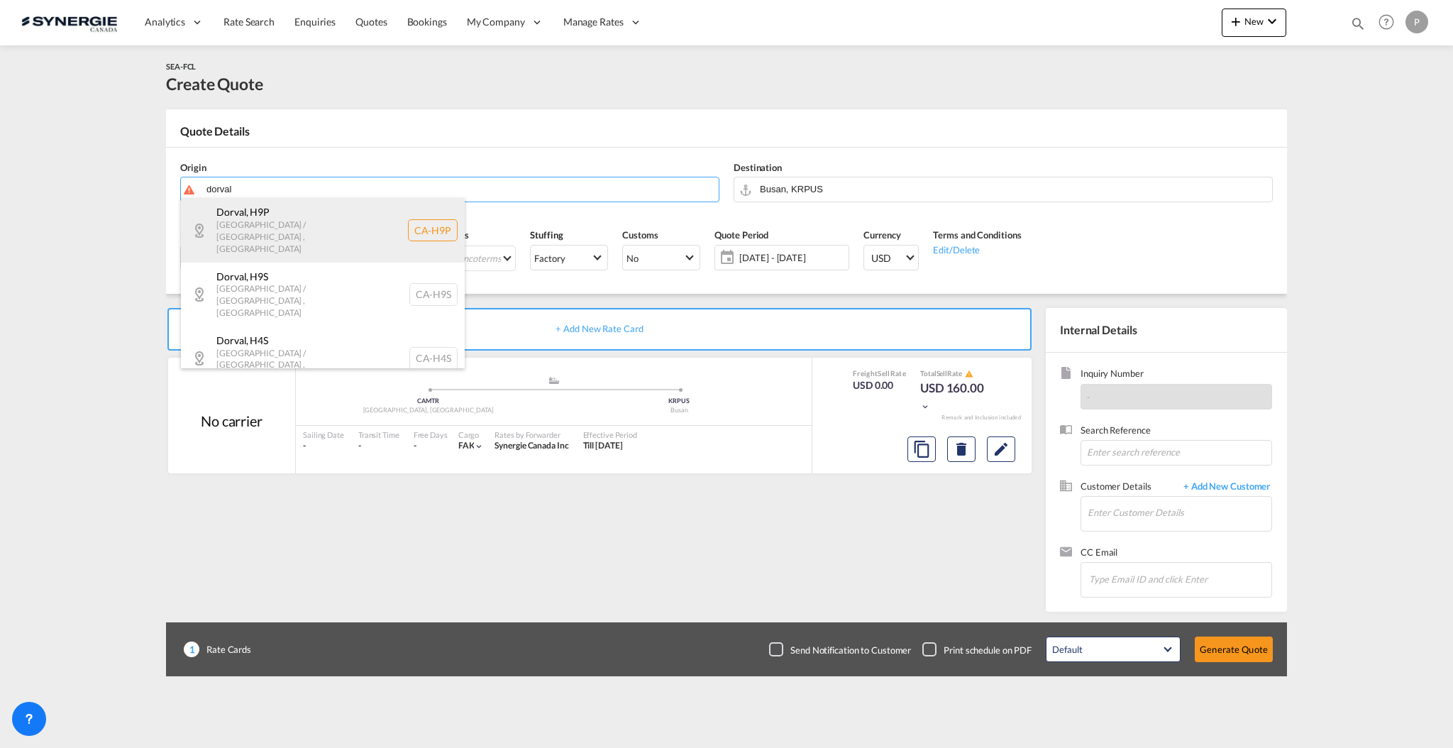
click at [350, 227] on div "Dorval , H9P Quebec / Québec , Canada CA-H9P" at bounding box center [323, 230] width 284 height 64
type input "CA-H9P, Dorval, Quebec / Québec"
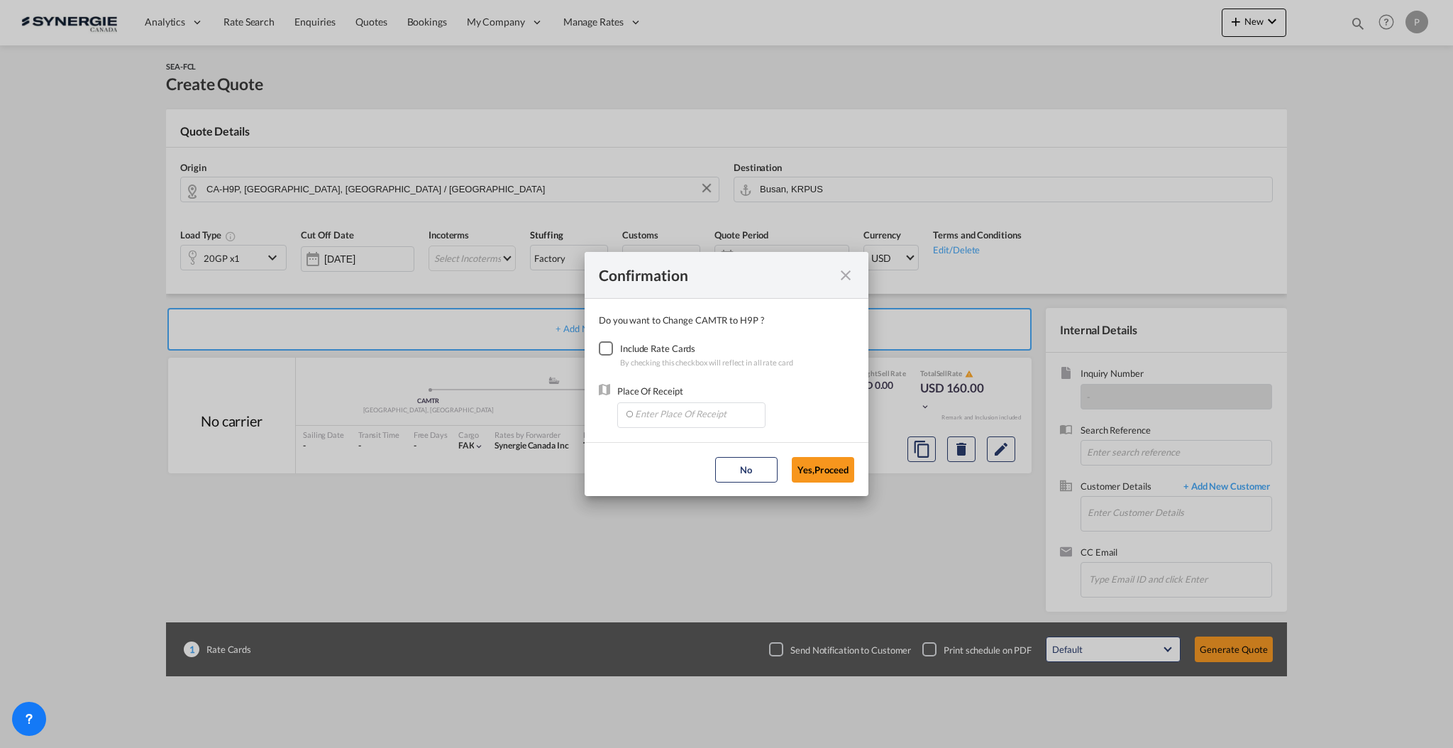
drag, startPoint x: 604, startPoint y: 329, endPoint x: 608, endPoint y: 343, distance: 15.5
click at [604, 331] on md-dialog-content "Do you want to Change CAMTR to H9P ? Include Rate Cards By checking this checkb…" at bounding box center [727, 370] width 284 height 143
click at [608, 344] on div "Checkbox No Ink" at bounding box center [606, 348] width 14 height 14
click at [639, 399] on div "Place Of Receipt" at bounding box center [691, 406] width 148 height 44
click at [653, 408] on input "Enter Place Of Receipt" at bounding box center [694, 413] width 141 height 21
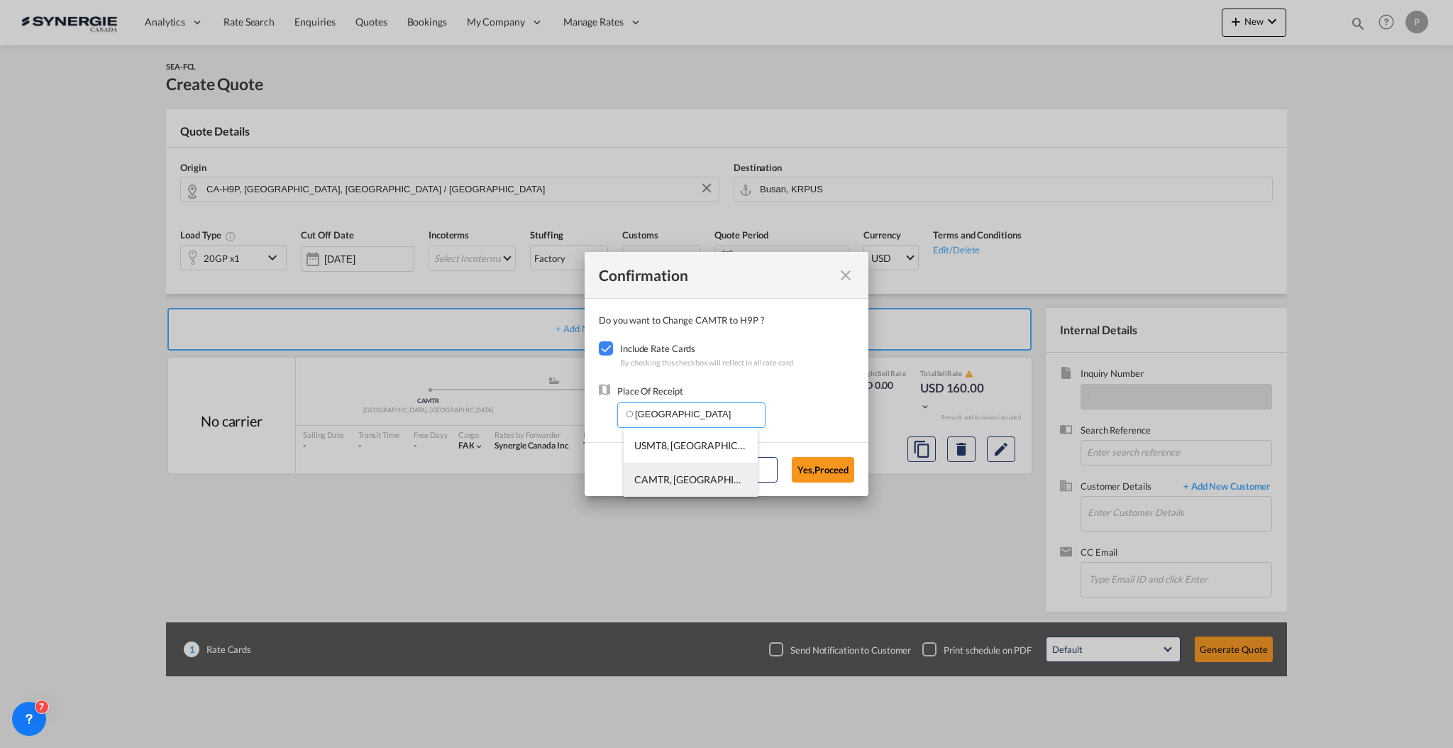
click at [681, 473] on span "CAMTR, Montreal, QC, Canada, North America, Americas" at bounding box center [912, 479] width 557 height 12
type input "CAMTR, Montreal, QC, Canada, North America, Americas"
click at [845, 461] on button "Yes,Proceed" at bounding box center [823, 470] width 62 height 26
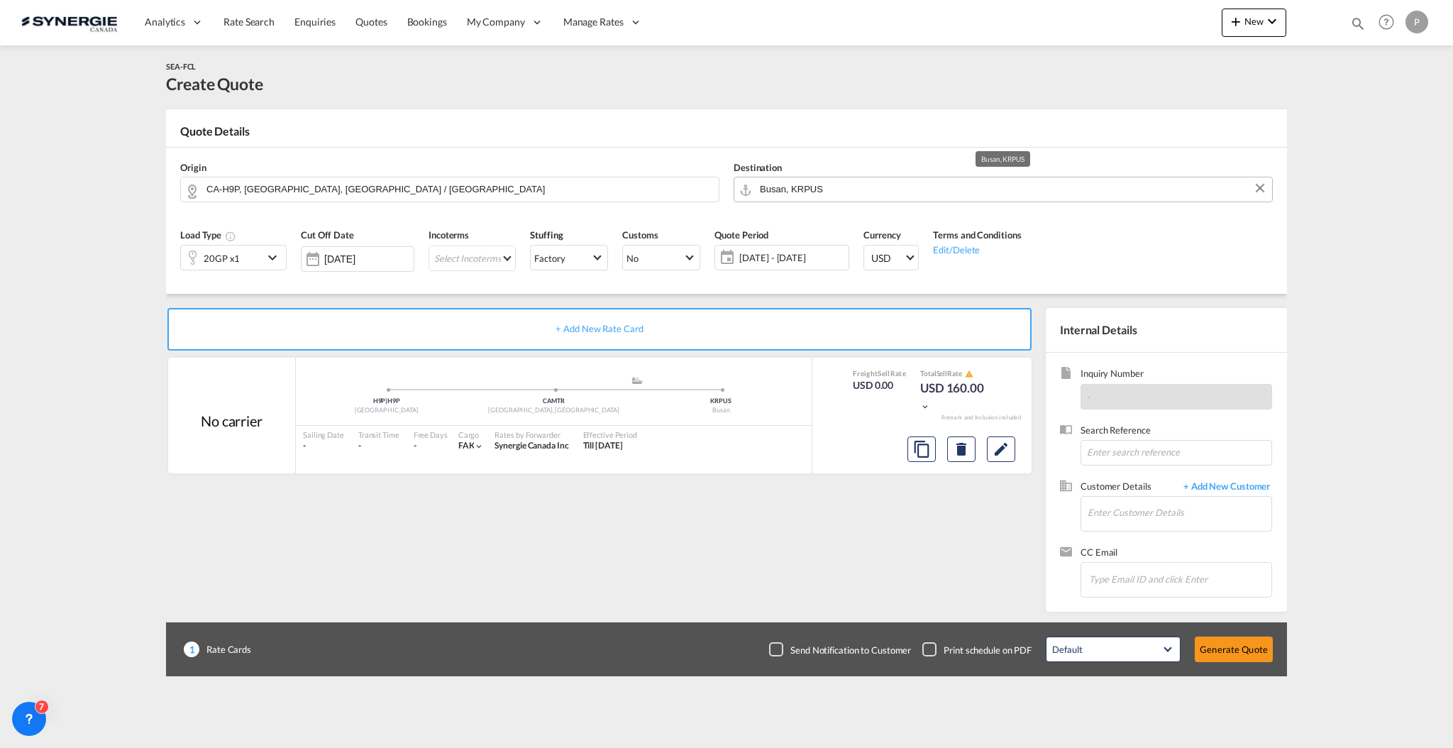
click at [876, 189] on input "Busan, KRPUS" at bounding box center [1012, 189] width 505 height 25
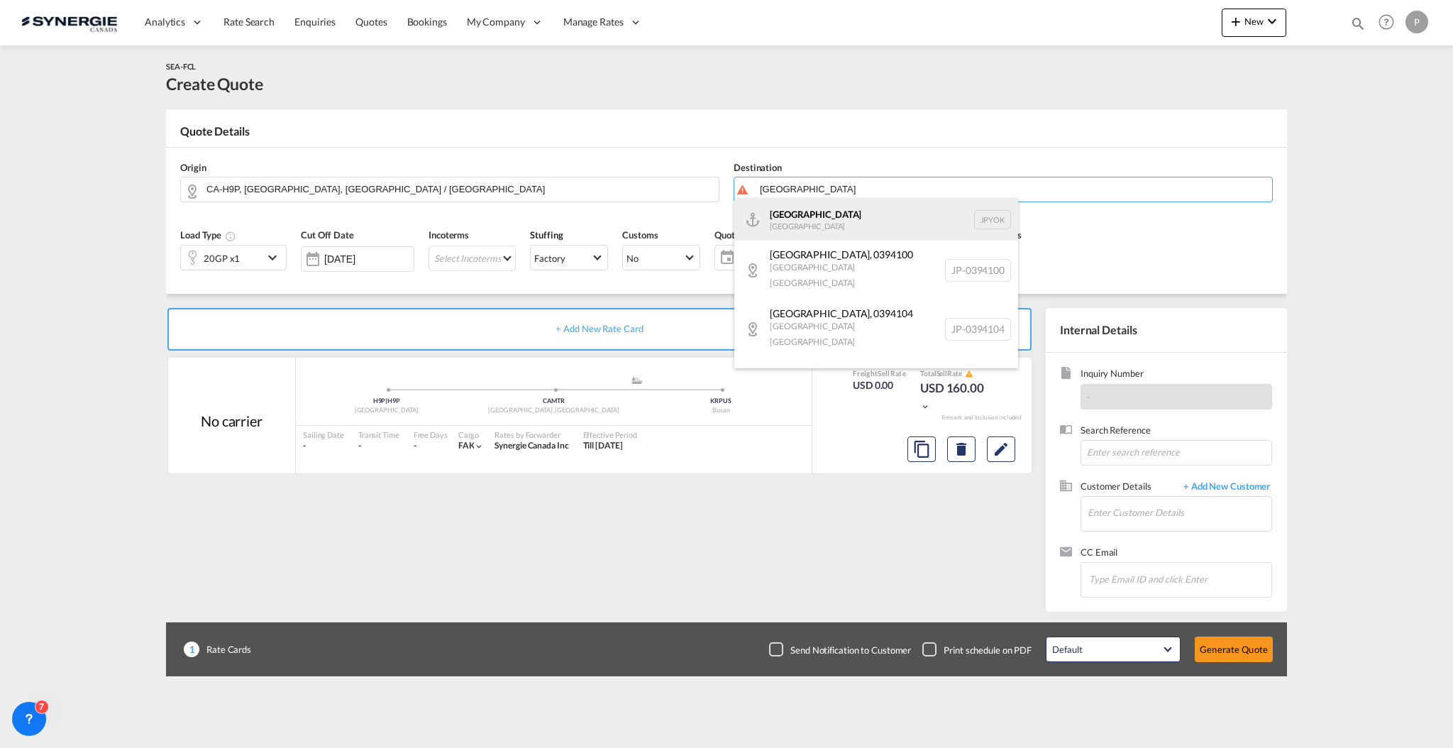
click at [849, 211] on div "Yokohama Japan JPYOK" at bounding box center [876, 219] width 284 height 43
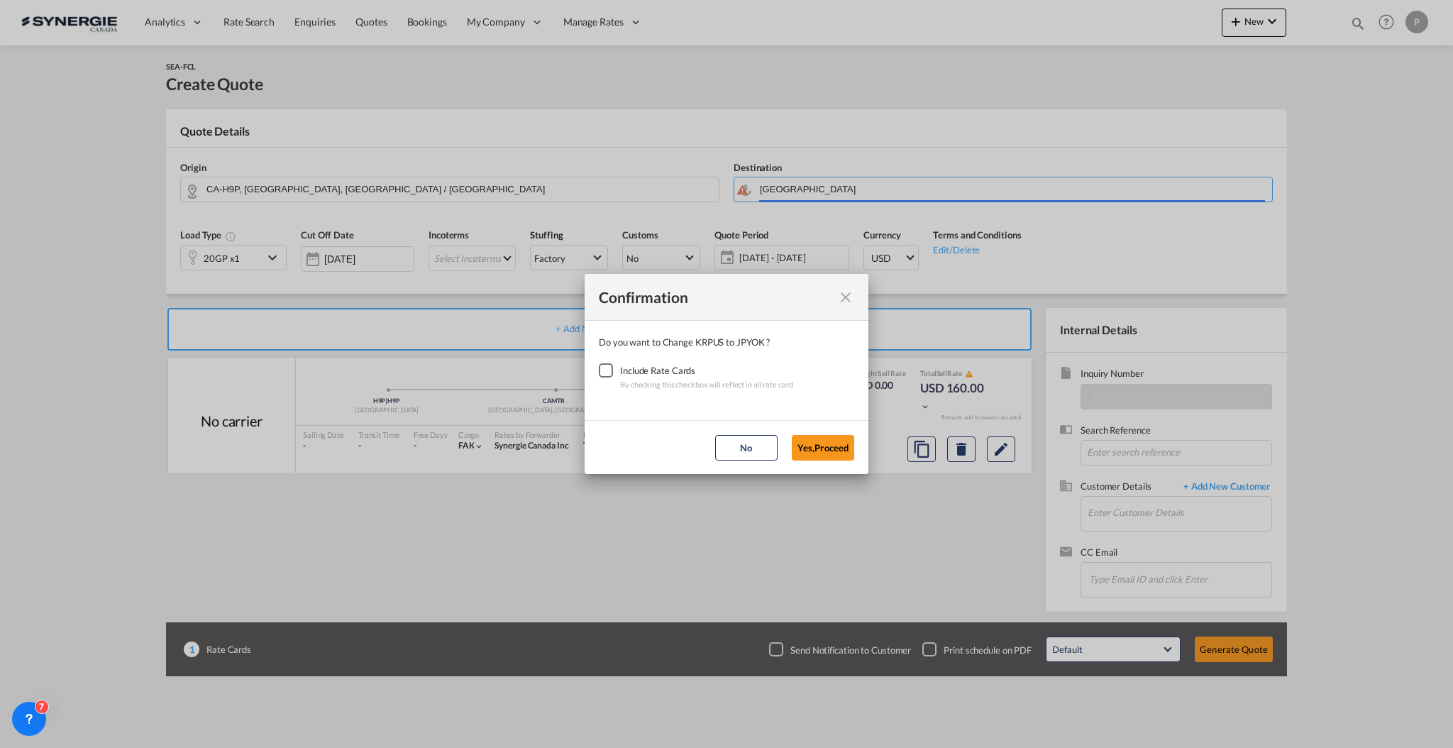
type input "Yokohama, JPYOK"
click at [610, 363] on div "Checkbox No Ink" at bounding box center [606, 370] width 14 height 14
click at [806, 443] on button "Yes,Proceed" at bounding box center [823, 448] width 62 height 26
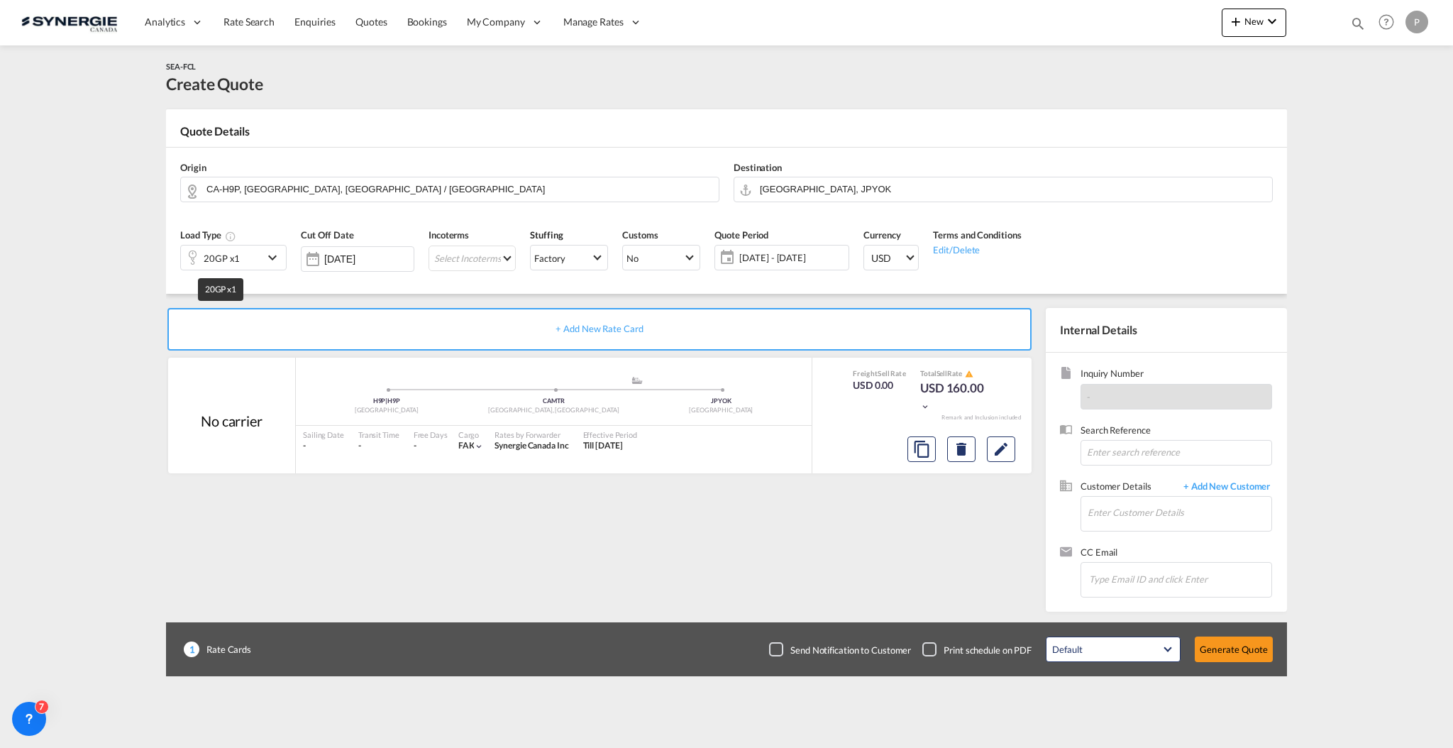
click at [231, 250] on div "20GP x1" at bounding box center [222, 258] width 36 height 20
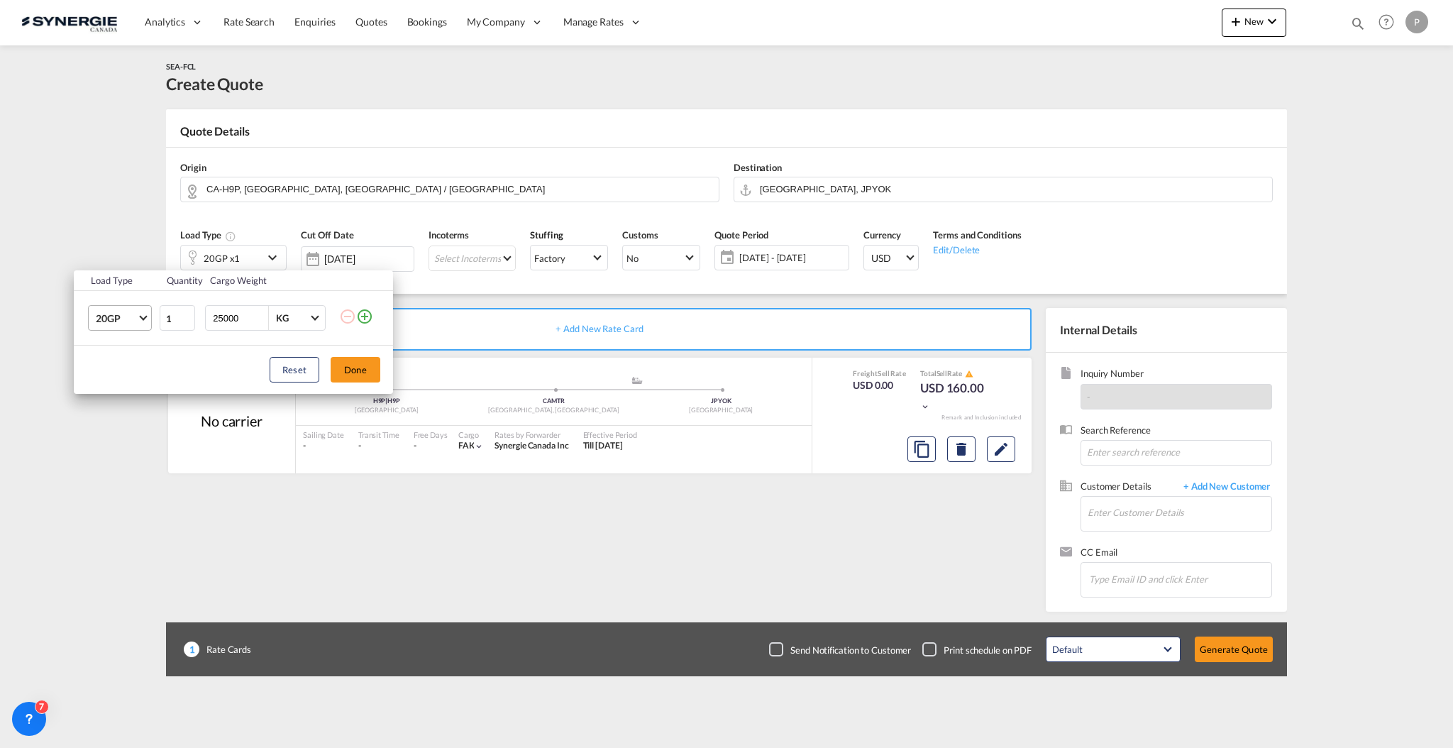
click at [131, 327] on md-select-value "20GP" at bounding box center [122, 318] width 57 height 24
click at [144, 378] on md-option "40HC" at bounding box center [132, 387] width 97 height 34
click at [348, 369] on button "Done" at bounding box center [356, 370] width 50 height 26
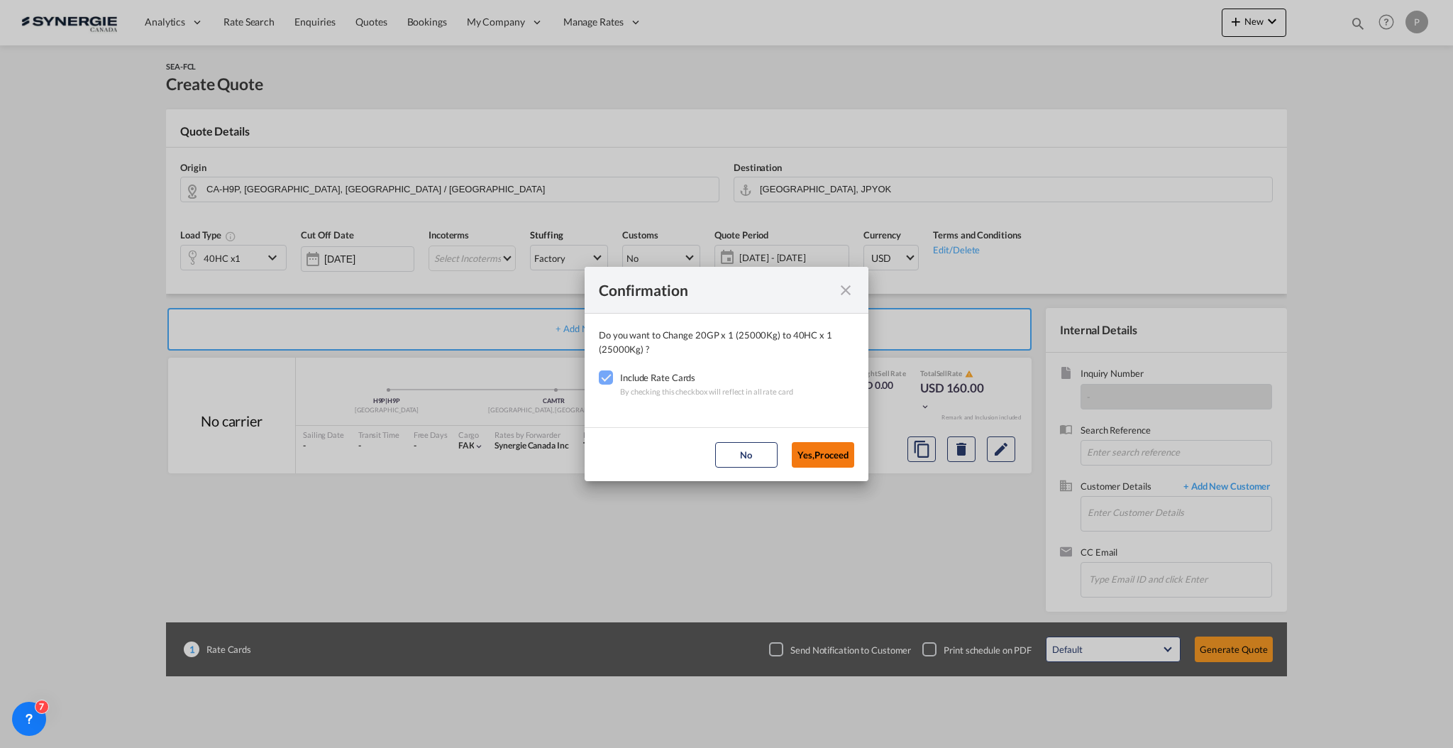
click at [829, 449] on button "Yes,Proceed" at bounding box center [823, 455] width 62 height 26
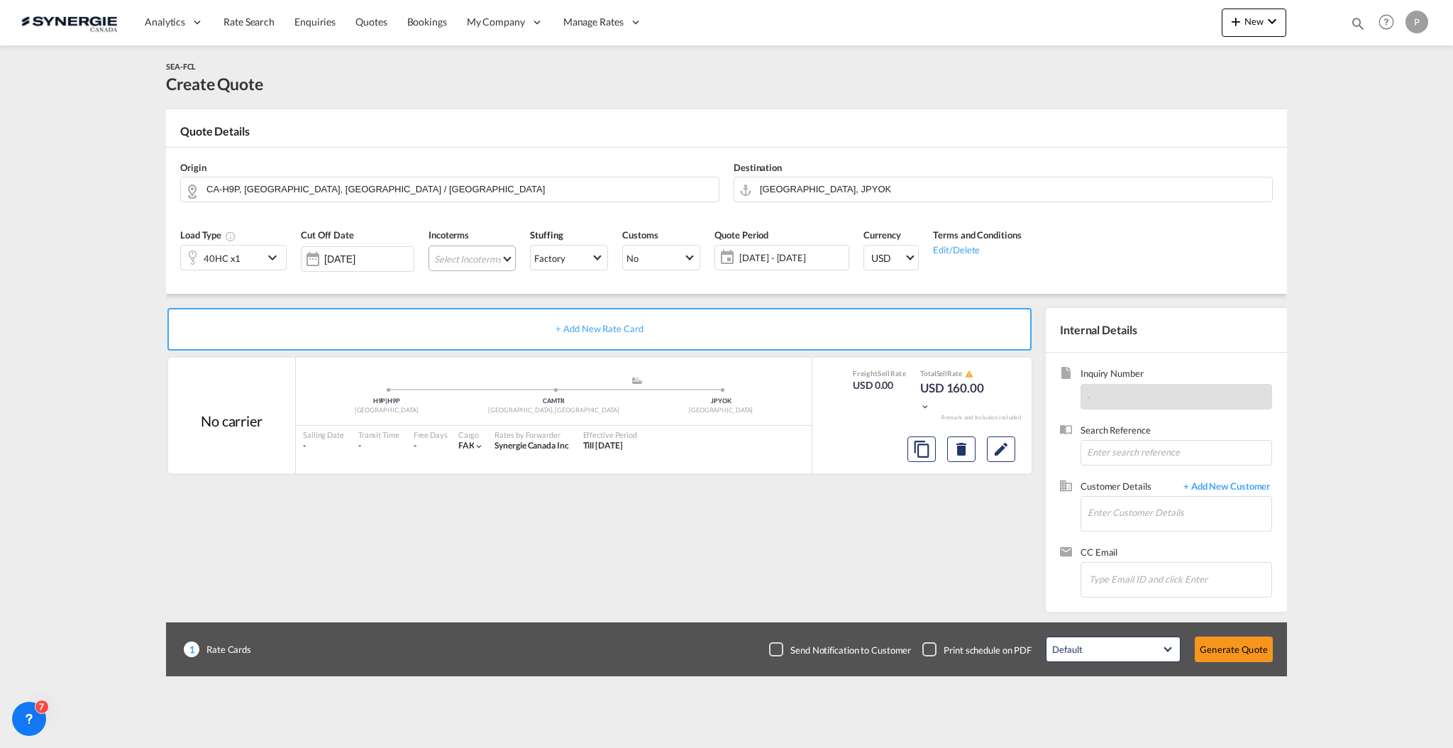
click at [498, 260] on md-select "Select Incoterms DDP - export Delivery Duty Paid DPU - export Delivery at Place…" at bounding box center [472, 259] width 87 height 26
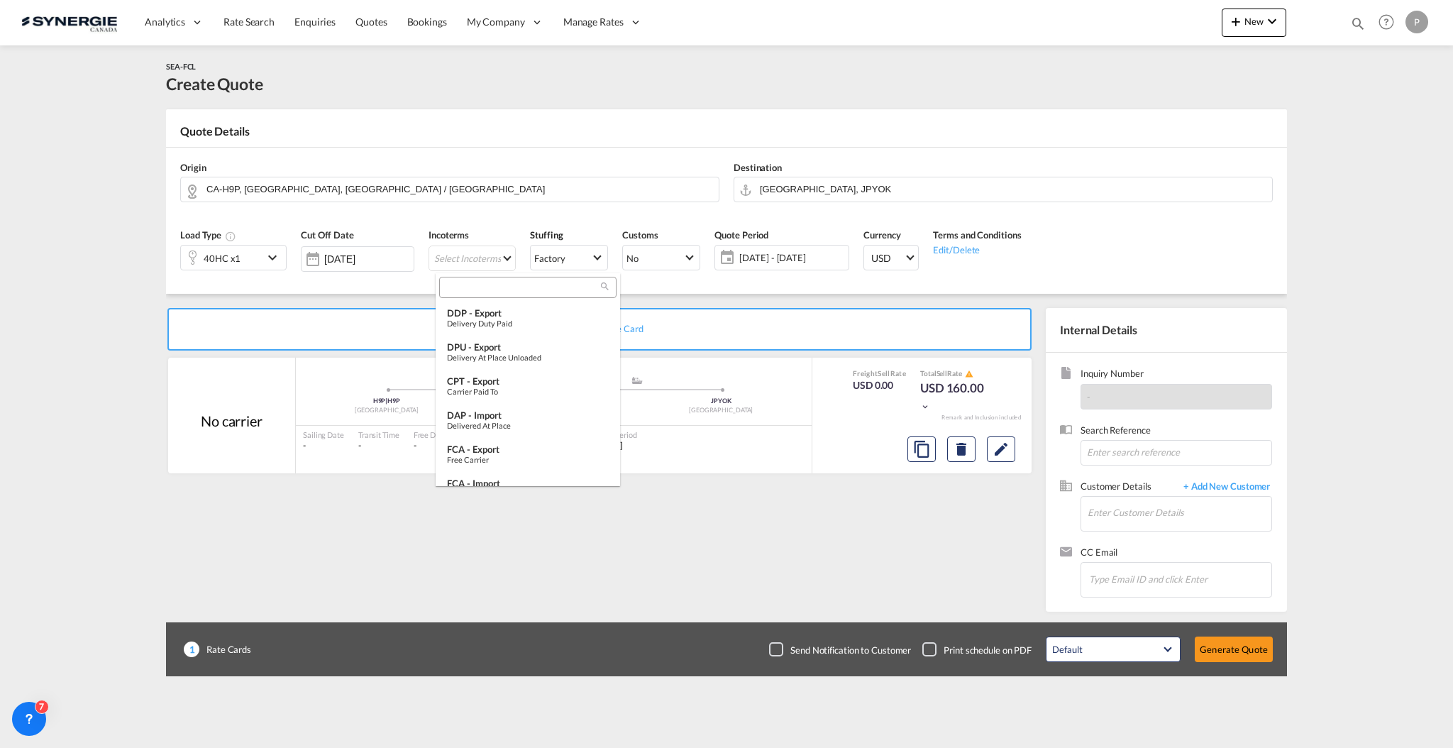
click at [498, 273] on md-select-header at bounding box center [528, 287] width 184 height 28
click at [500, 293] on input "search" at bounding box center [523, 288] width 158 height 13
type input "cfr"
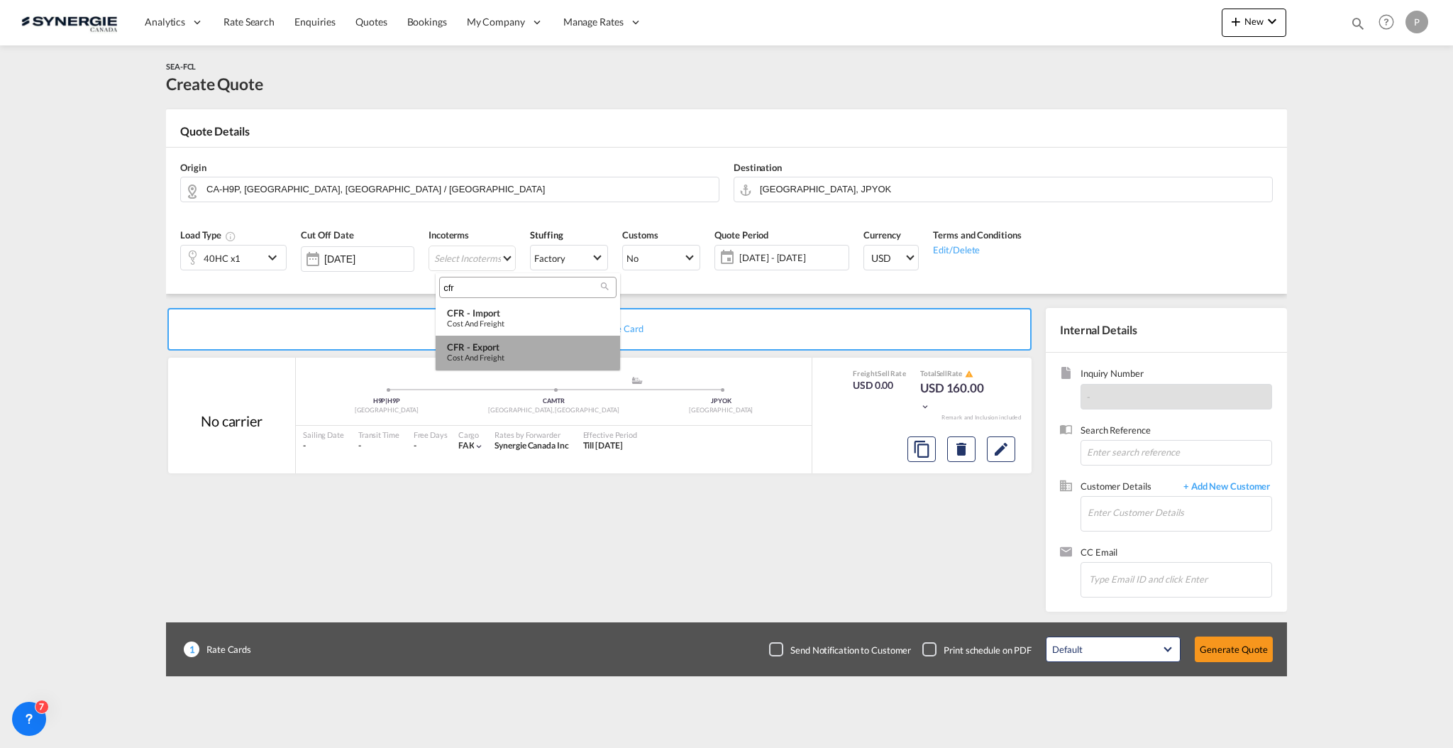
click at [490, 343] on div "CFR - export" at bounding box center [528, 346] width 162 height 11
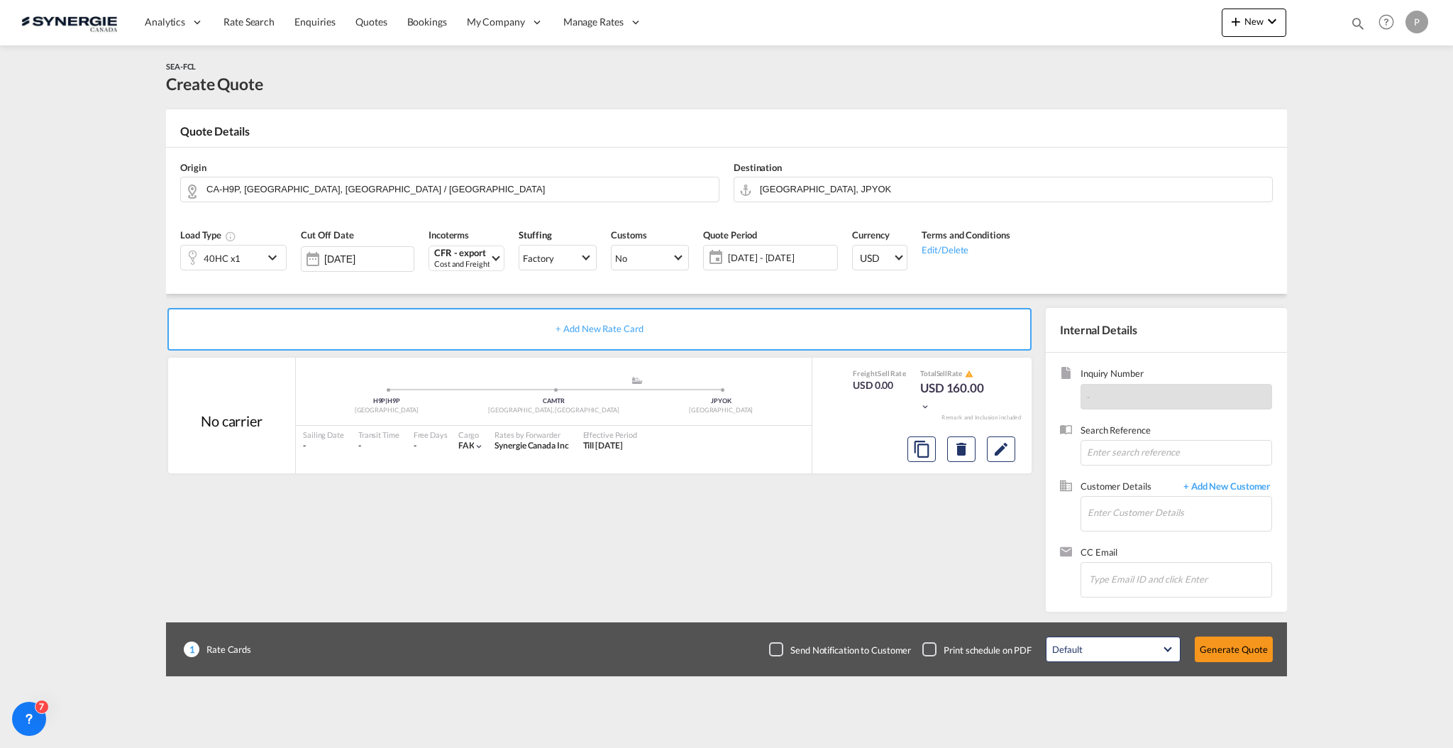
drag, startPoint x: 773, startPoint y: 237, endPoint x: 765, endPoint y: 257, distance: 21.3
click at [771, 238] on div "Quote Period 22 Sep - 22 Oct 2025 22 Sep - 22 Oct 2025 September January Februa…" at bounding box center [770, 254] width 149 height 67
click at [764, 258] on span "[DATE] - [DATE]" at bounding box center [781, 257] width 106 height 13
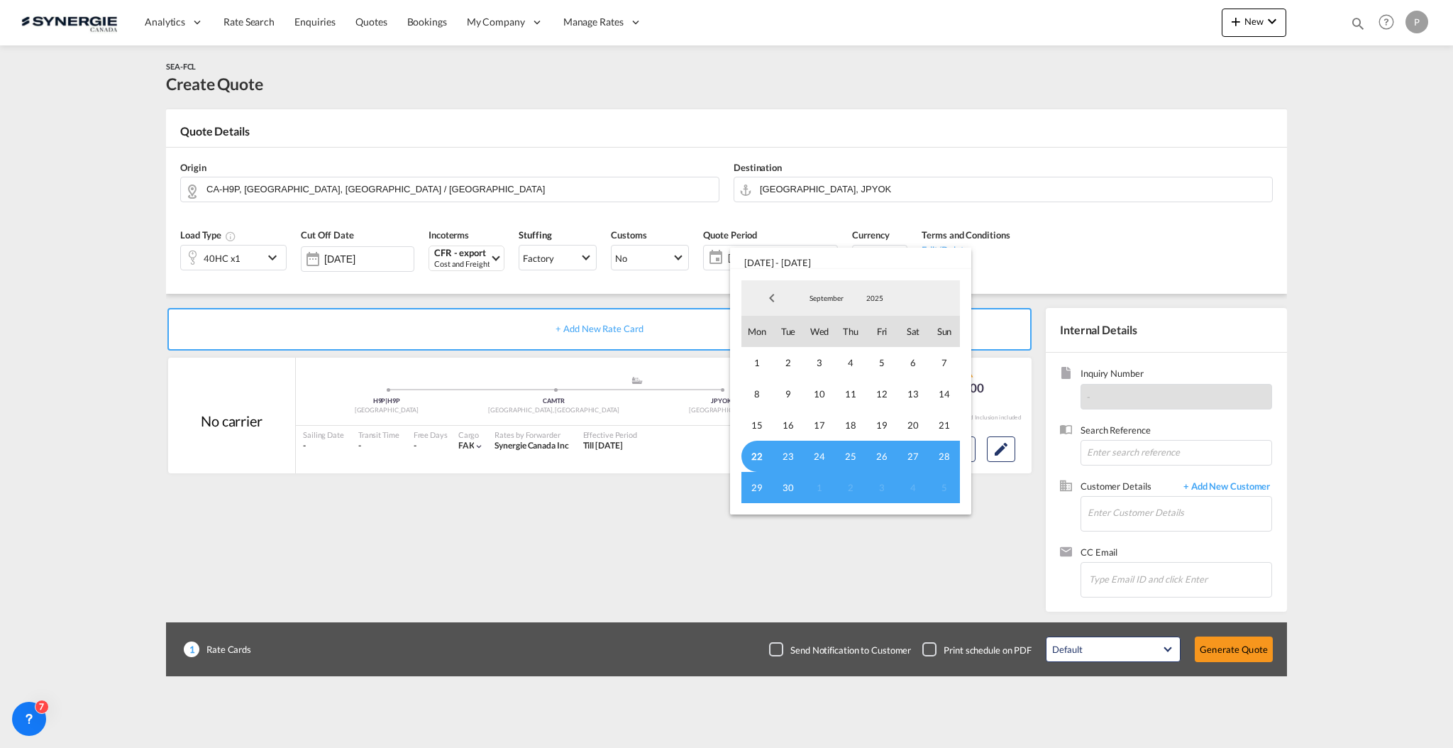
click at [840, 302] on span "September" at bounding box center [826, 298] width 45 height 10
click at [838, 341] on md-option "October" at bounding box center [841, 333] width 97 height 34
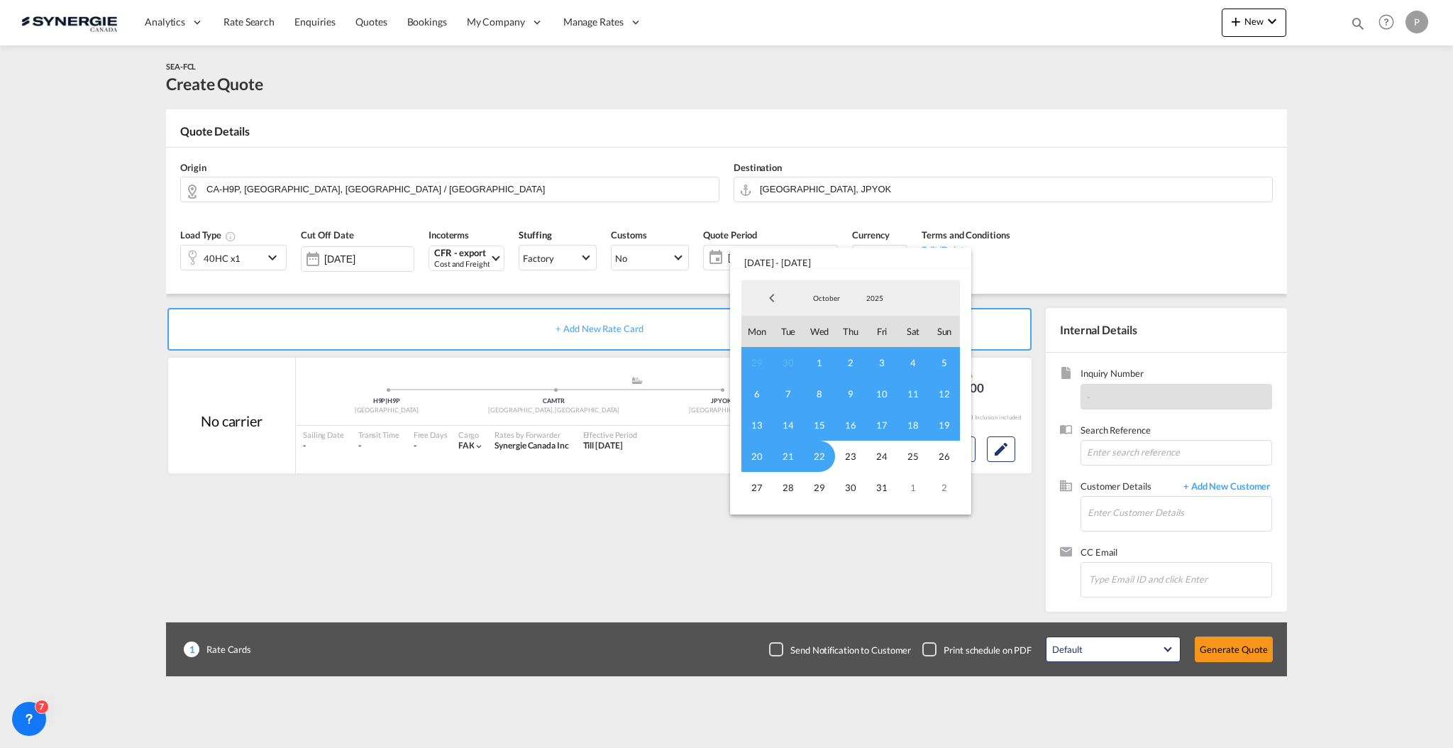
click at [823, 360] on span "1" at bounding box center [819, 362] width 31 height 31
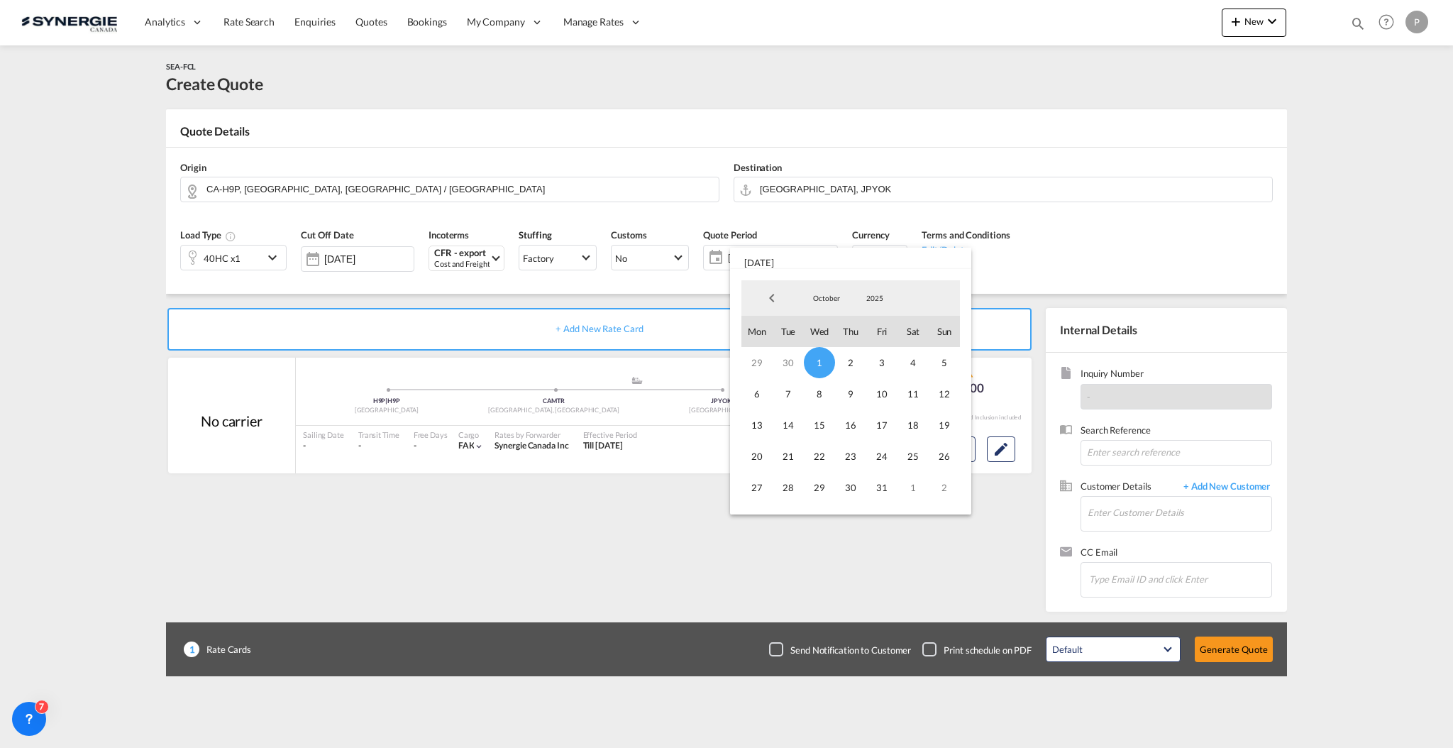
click at [820, 302] on span "October" at bounding box center [826, 298] width 45 height 10
click at [834, 367] on md-option "December" at bounding box center [841, 367] width 97 height 34
click at [820, 492] on span "31" at bounding box center [819, 487] width 31 height 31
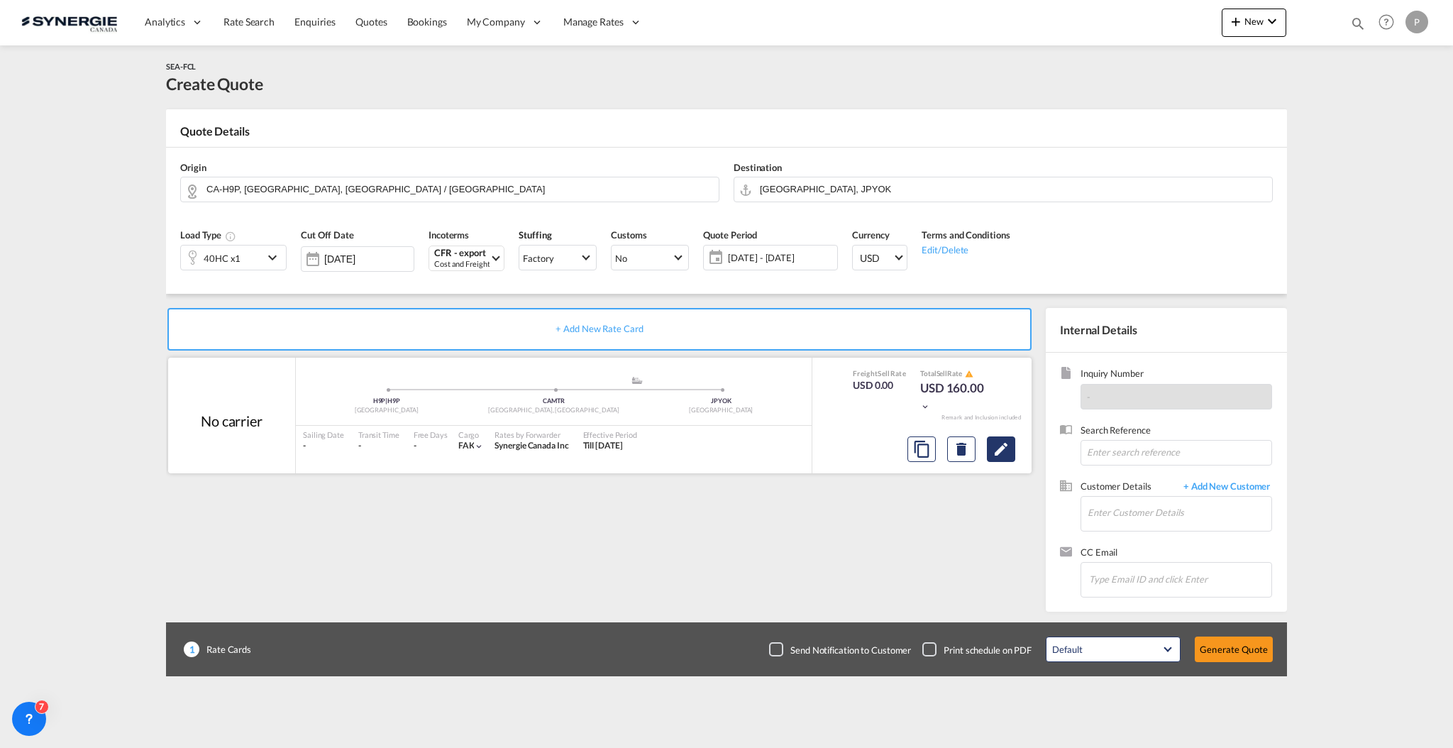
click at [1010, 446] on button "Edit" at bounding box center [1001, 449] width 28 height 26
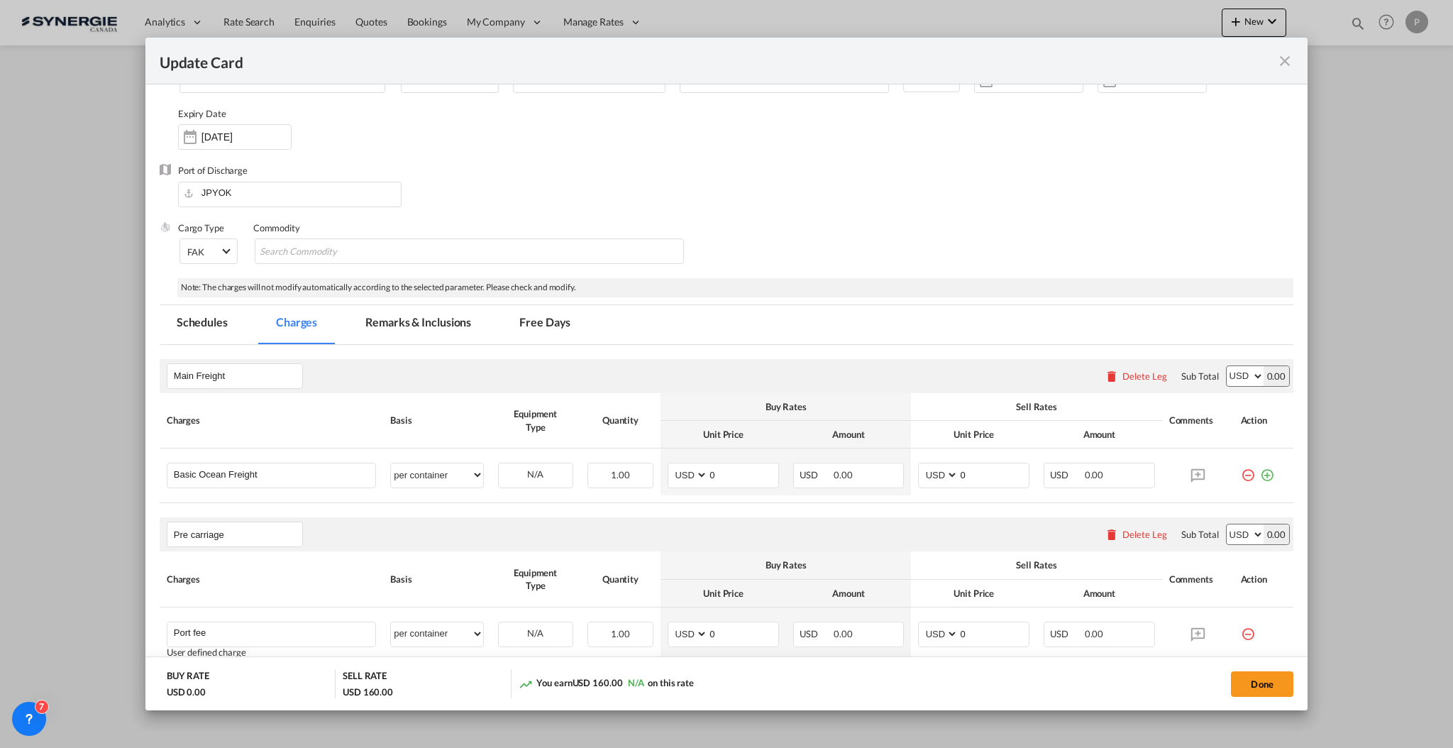
scroll to position [284, 0]
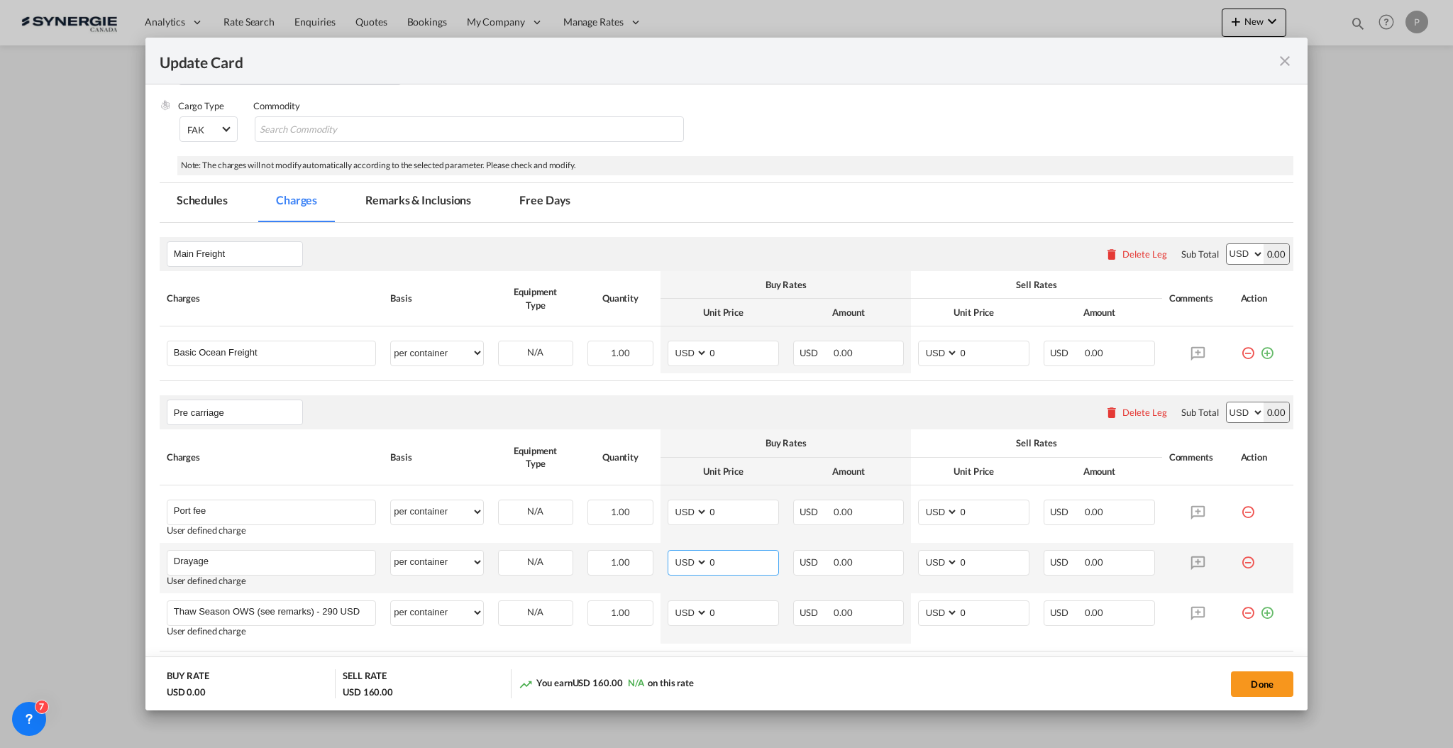
click at [738, 557] on input "0" at bounding box center [743, 561] width 70 height 21
type input "418"
type input "420"
click at [1241, 511] on md-icon "icon-minus-circle-outline red-400-fg" at bounding box center [1248, 507] width 14 height 14
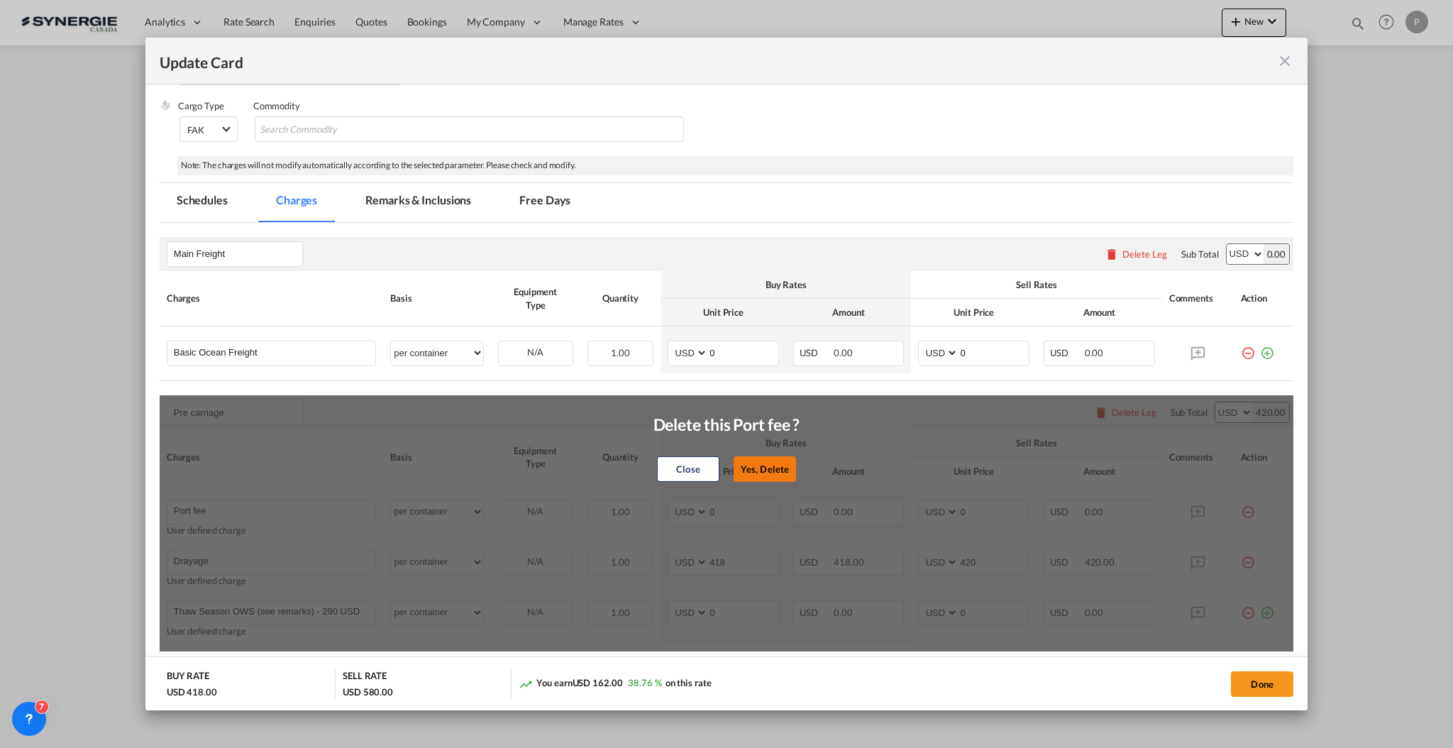
click at [775, 473] on button "Yes, Delete" at bounding box center [765, 469] width 62 height 26
type input "Drayage"
type input "418"
type input "420"
type input "Thaw Season OWS (see remarks) - 290 USD if applicable"
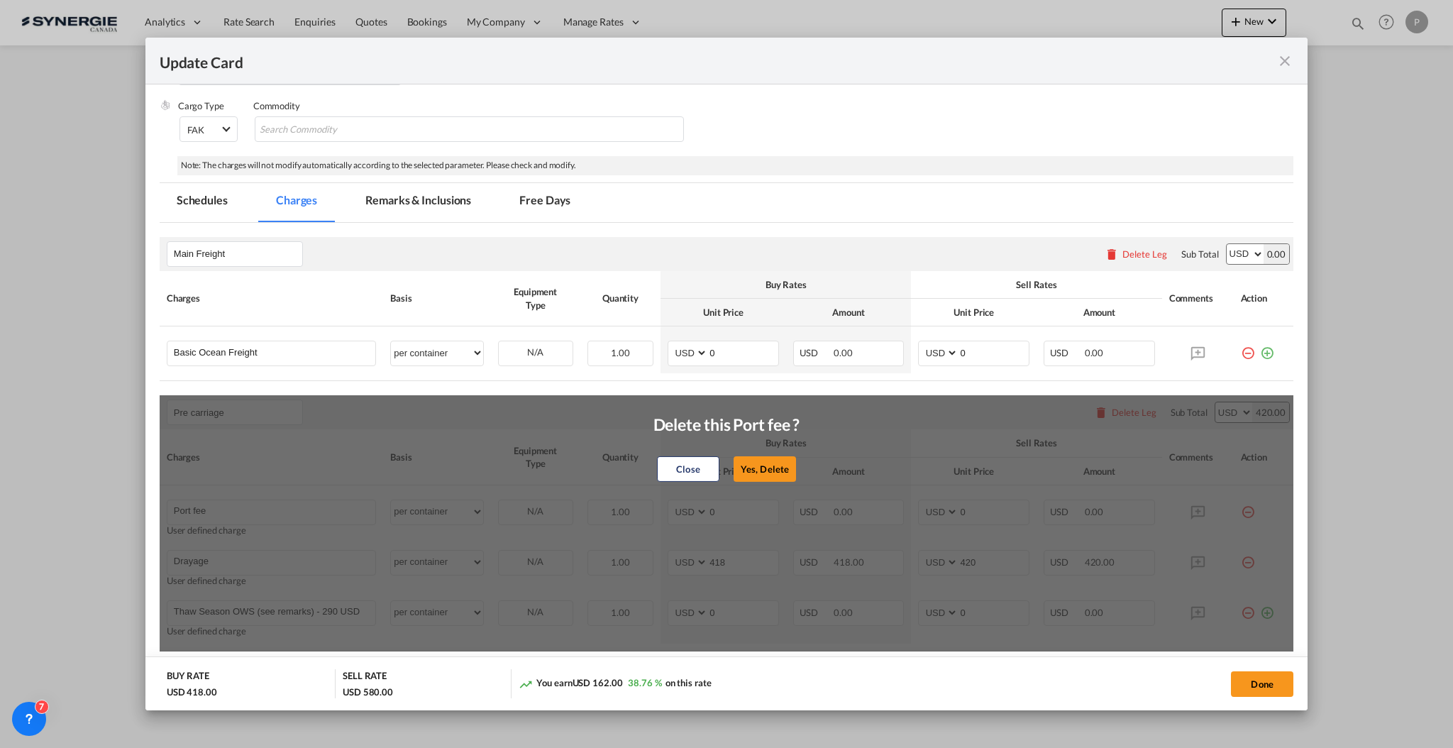
type input "0"
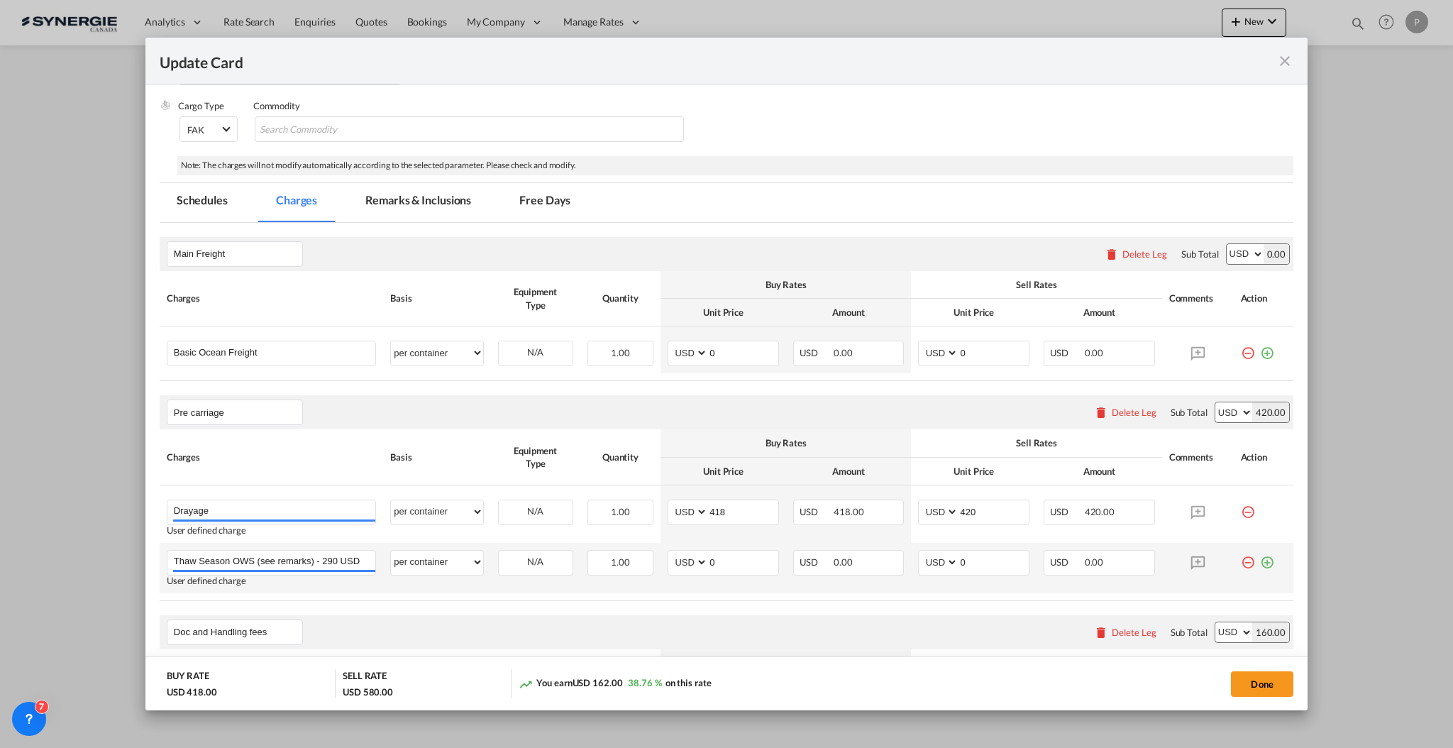
click at [1241, 561] on md-icon "icon-minus-circle-outline red-400-fg" at bounding box center [1248, 557] width 14 height 14
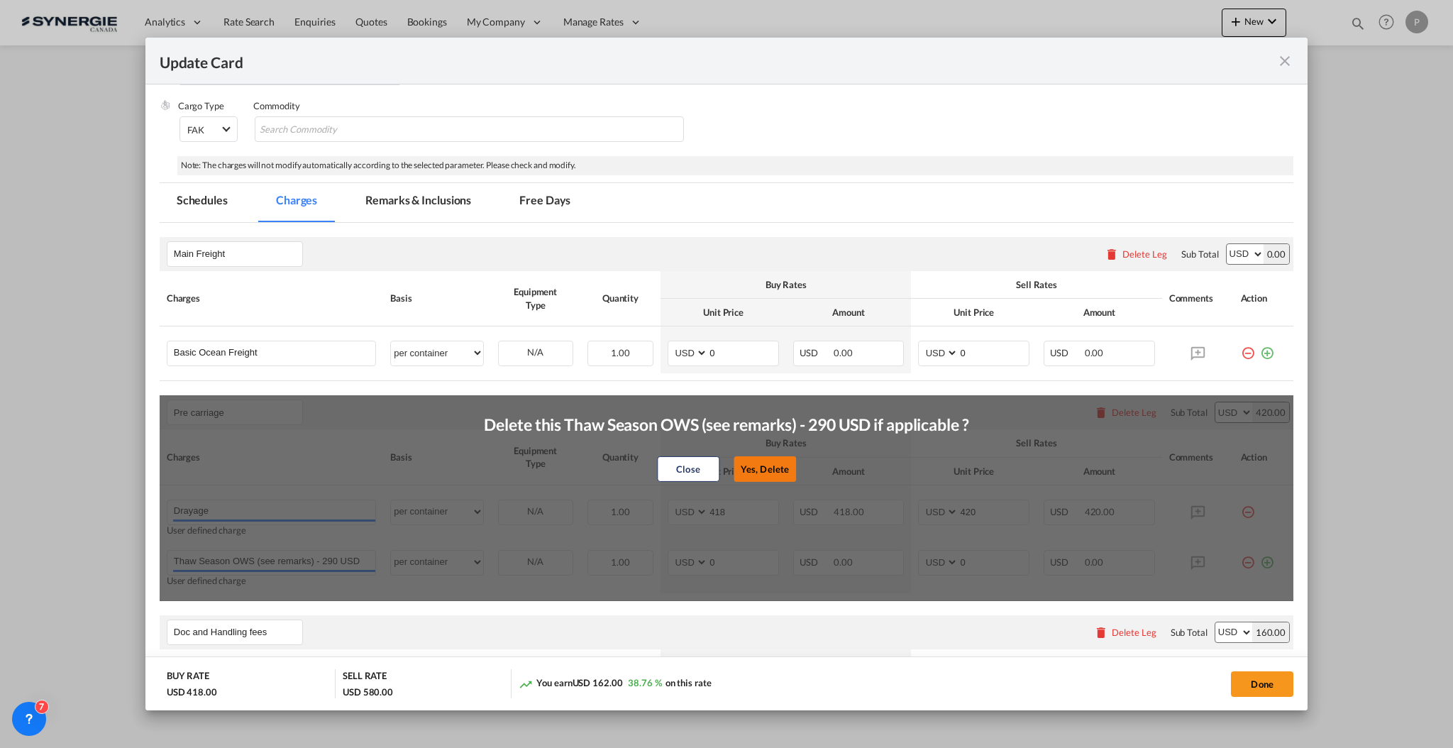
click at [776, 467] on button "Yes, Delete" at bounding box center [765, 469] width 62 height 26
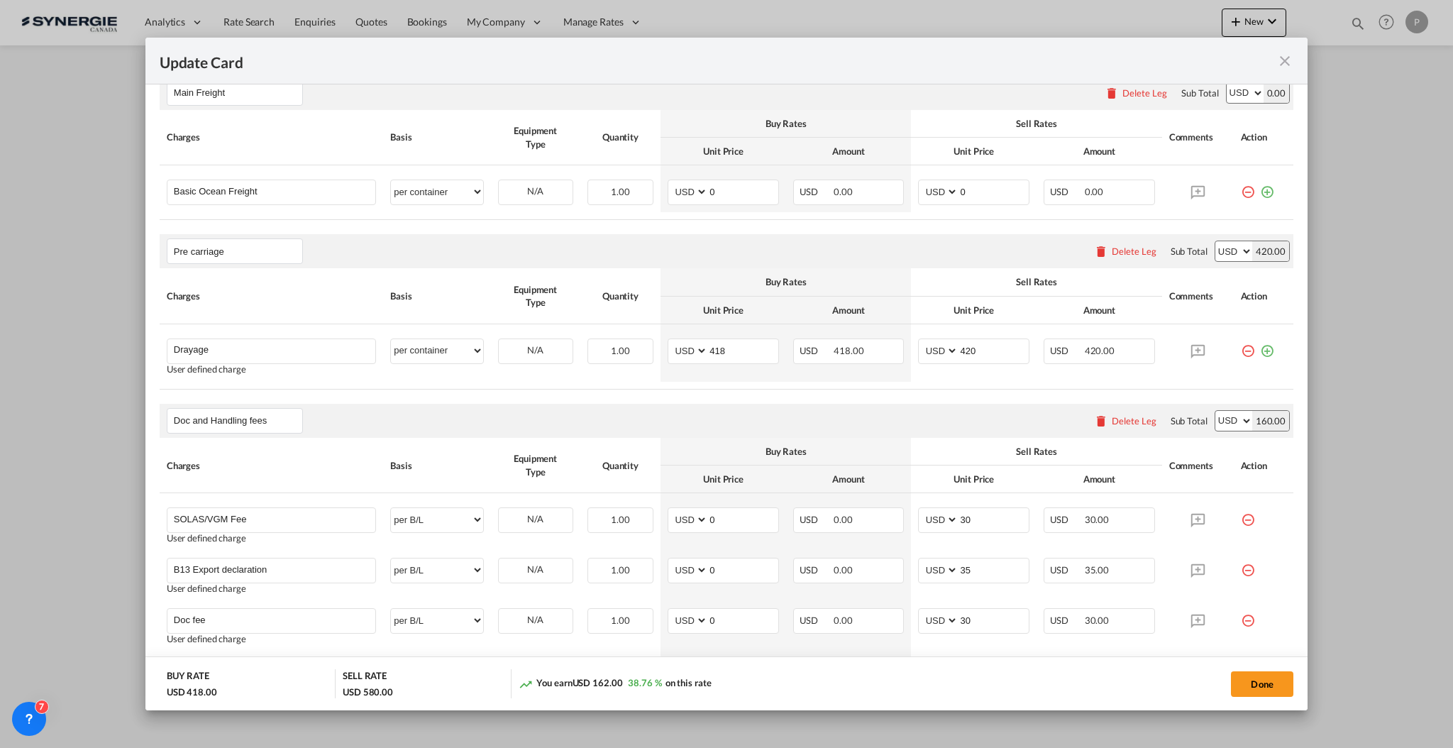
scroll to position [473, 0]
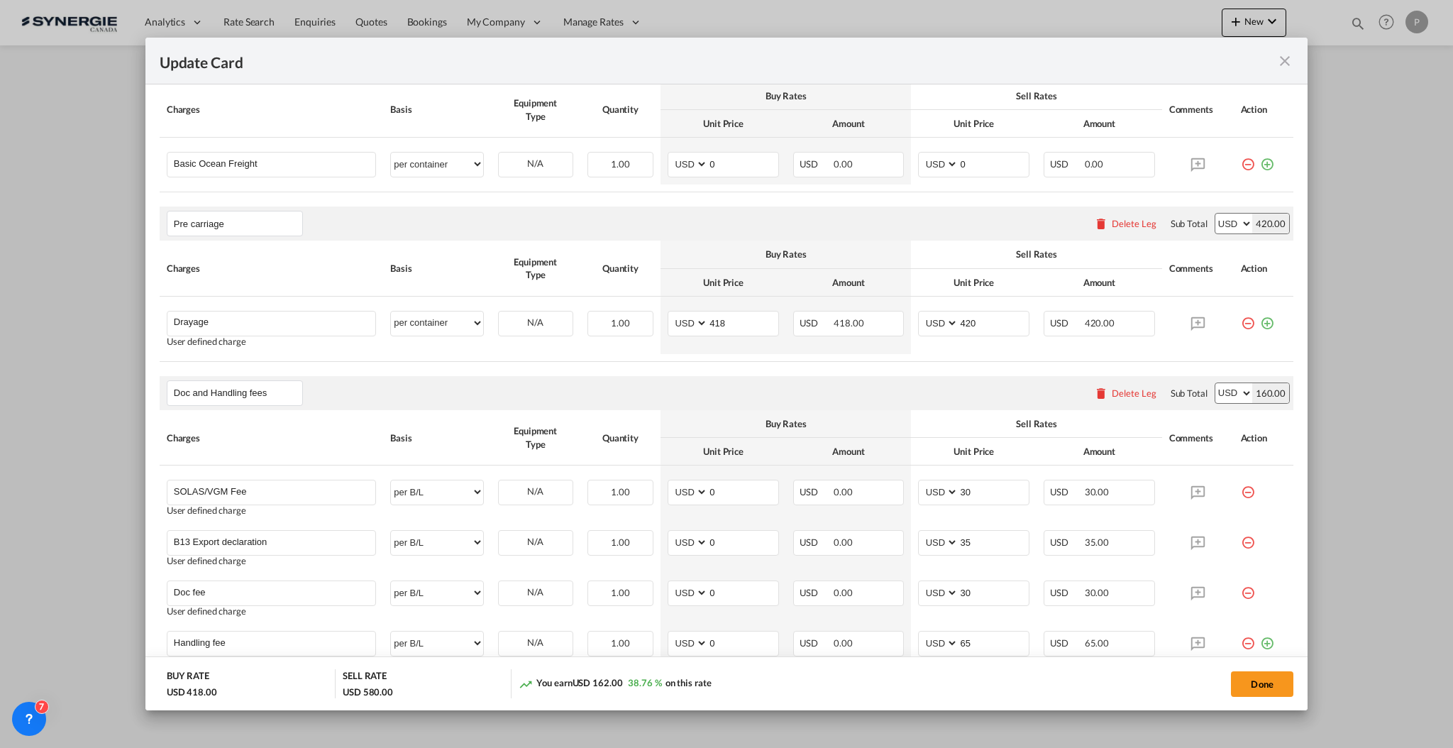
click at [1120, 391] on div "Delete Leg" at bounding box center [1134, 392] width 45 height 11
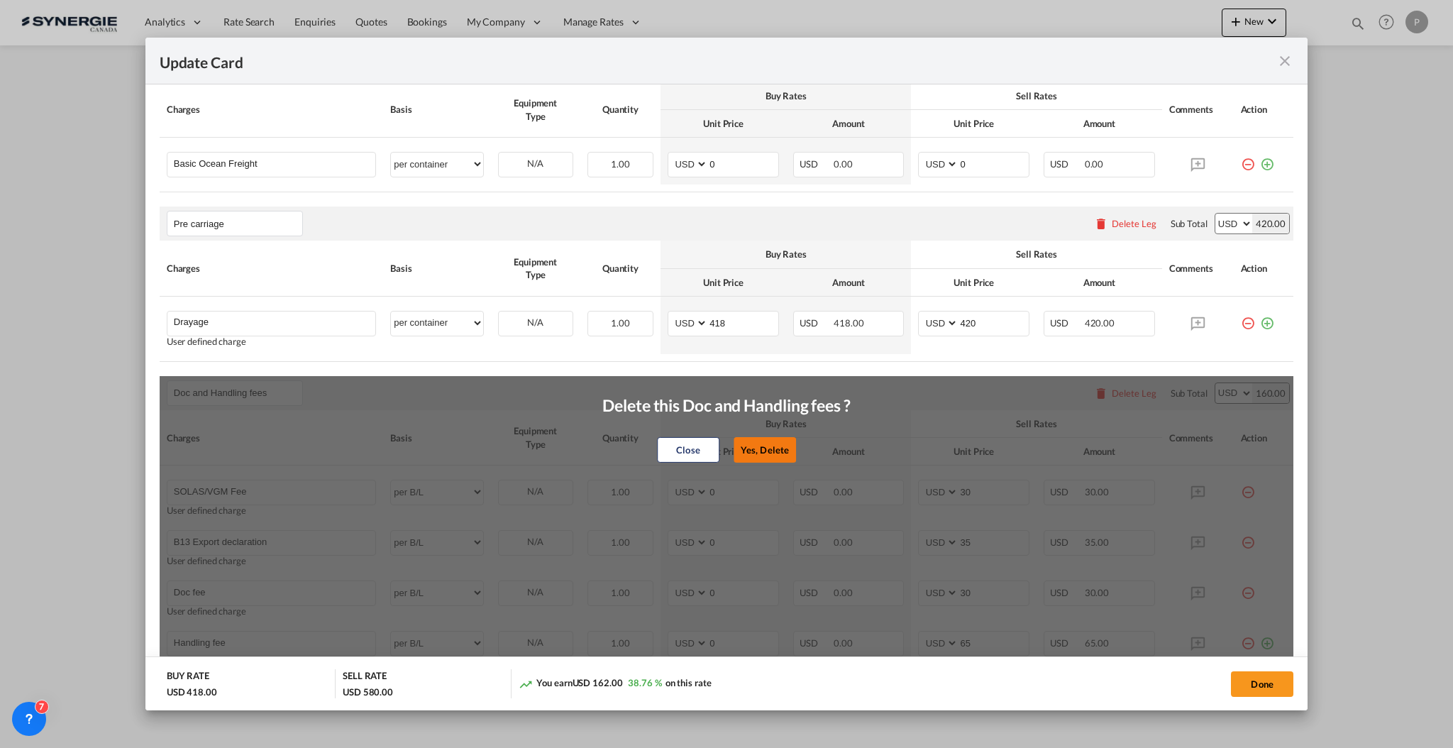
click at [756, 453] on button "Yes, Delete" at bounding box center [765, 450] width 62 height 26
type input "Cargo Coverage"
type input "Cargo Coverage - Rate to be confirmed depending on commodity and value Min 50 U…"
select select "per shipment"
type input "0"
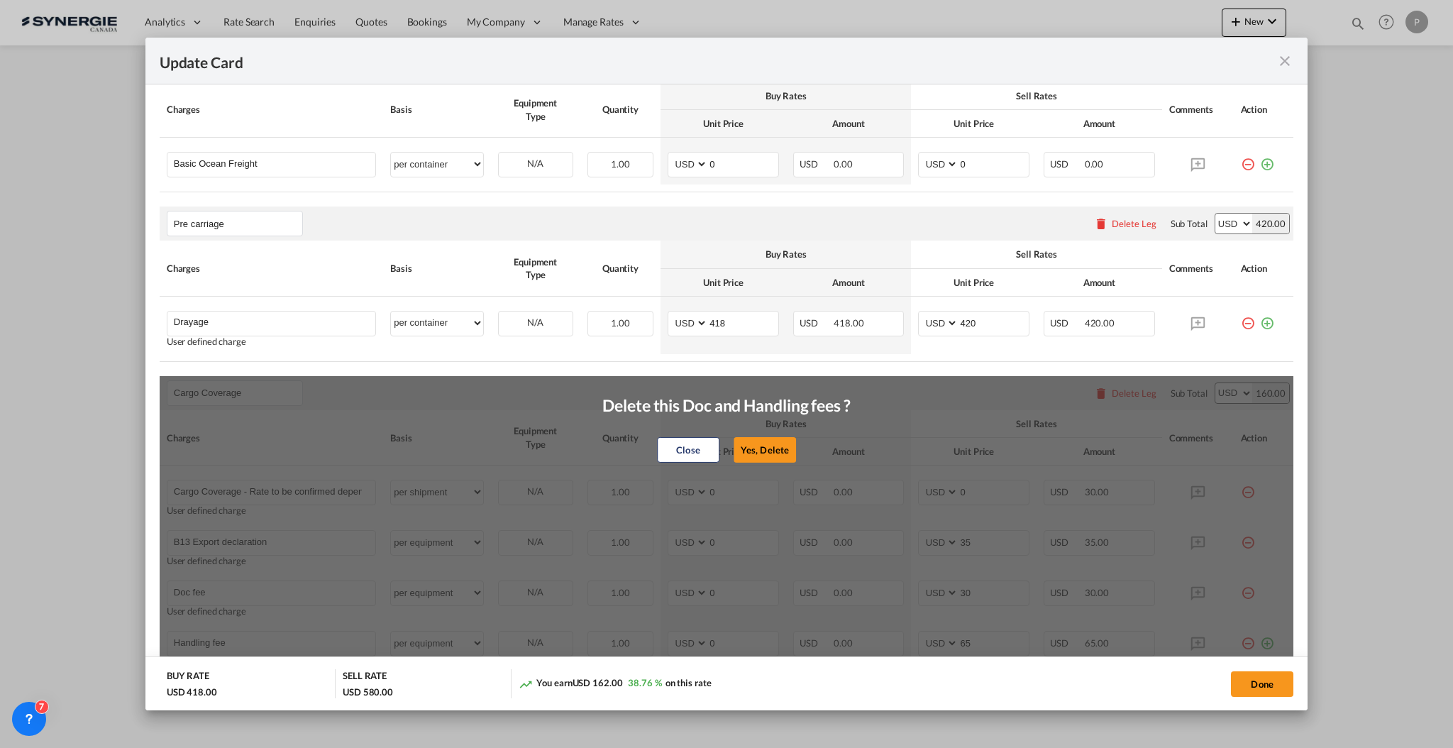
scroll to position [448, 0]
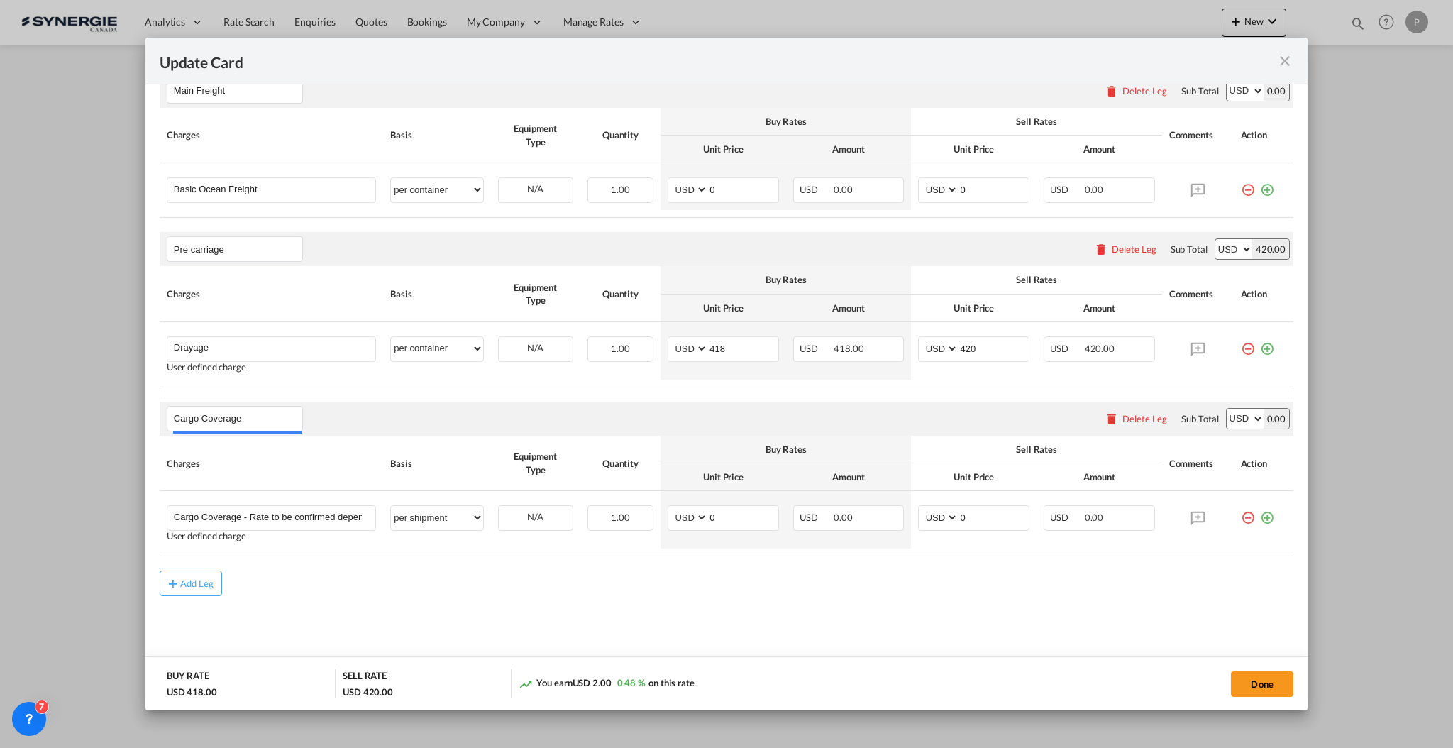
click at [1126, 419] on div "Delete Leg" at bounding box center [1145, 418] width 45 height 11
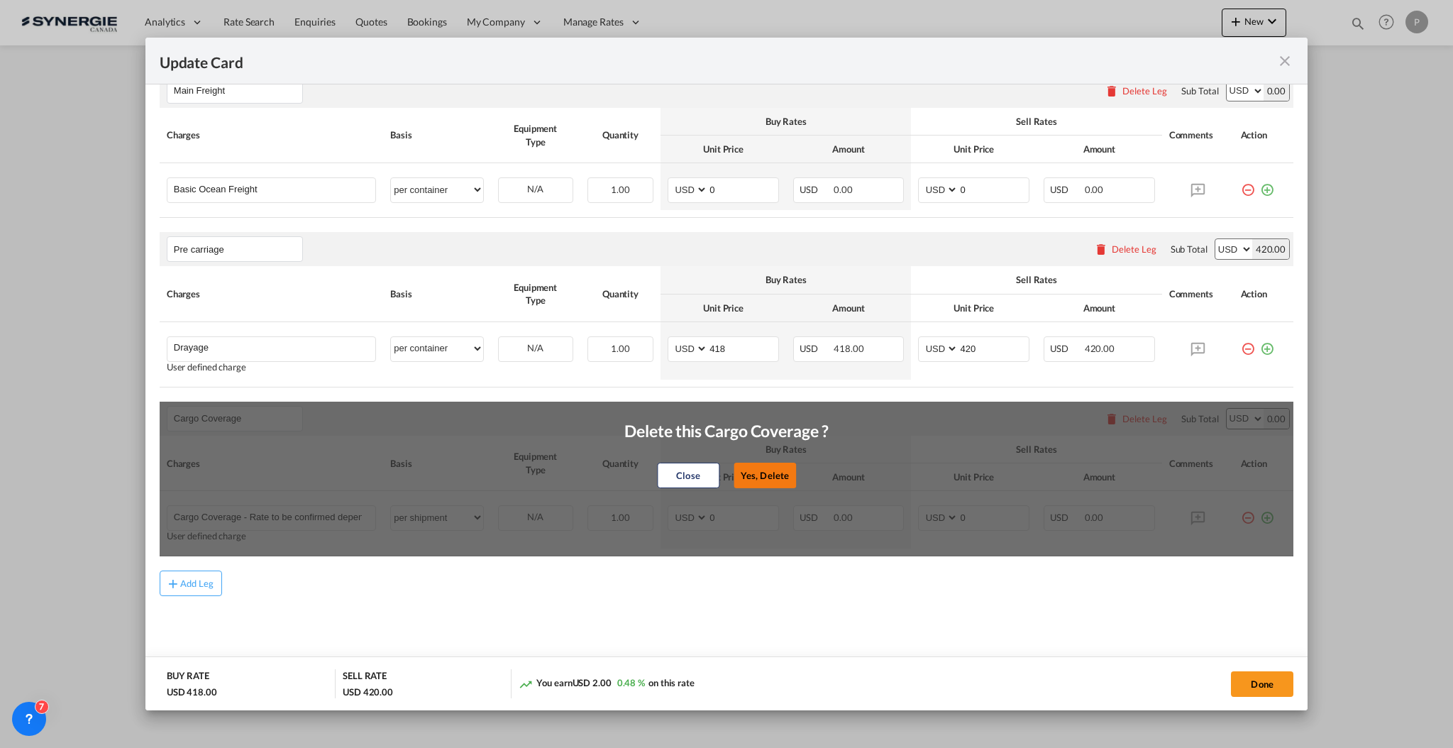
click at [776, 474] on button "Yes, Delete" at bounding box center [765, 476] width 62 height 26
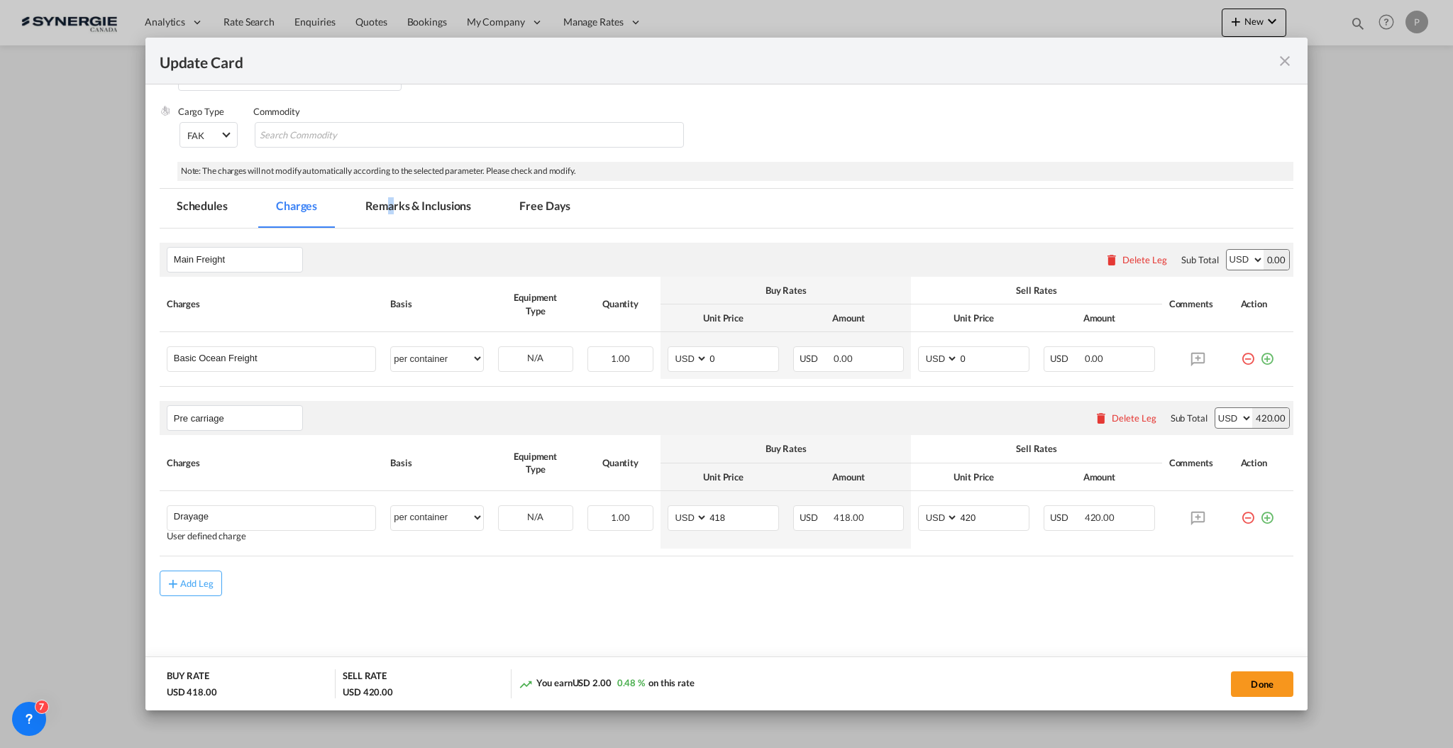
click at [391, 202] on md-tab-item "Remarks & Inclusions" at bounding box center [418, 208] width 140 height 39
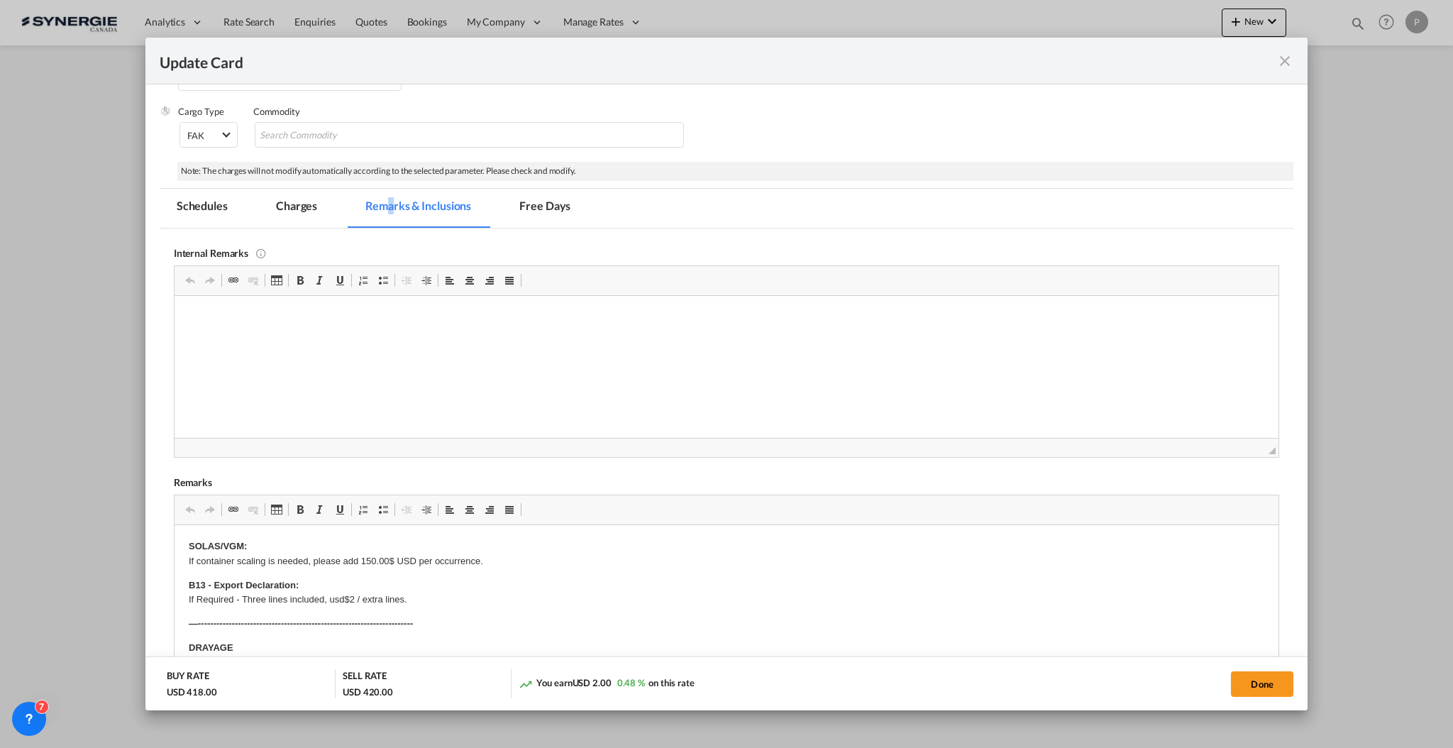
scroll to position [0, 0]
drag, startPoint x: 374, startPoint y: 335, endPoint x: 560, endPoint y: 752, distance: 456.8
drag, startPoint x: 332, startPoint y: 331, endPoint x: 341, endPoint y: 340, distance: 13.0
click at [334, 332] on body "Drayage with vitesse based on 2025 rates: https://app.frontapp.com/open/msg_1dc…" at bounding box center [726, 328] width 1076 height 39
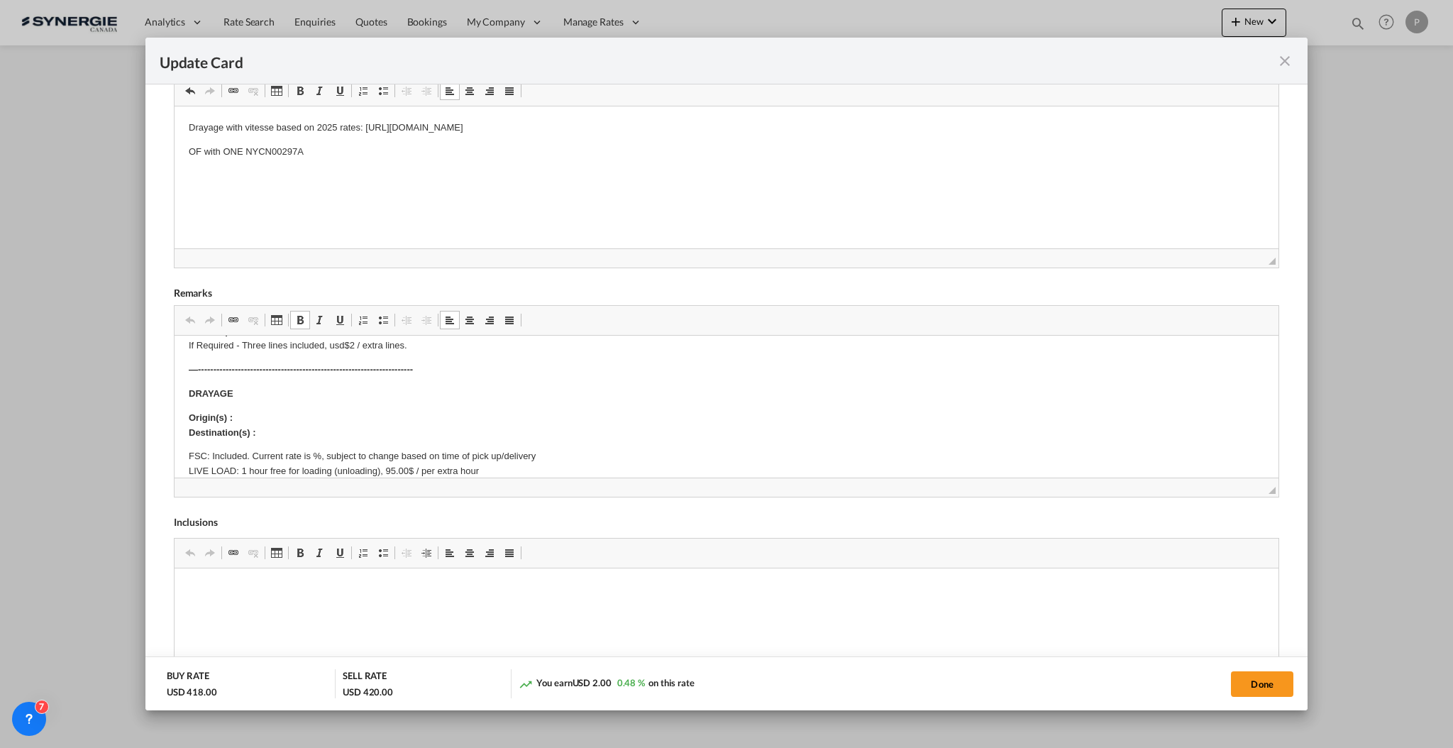
scroll to position [94, 0]
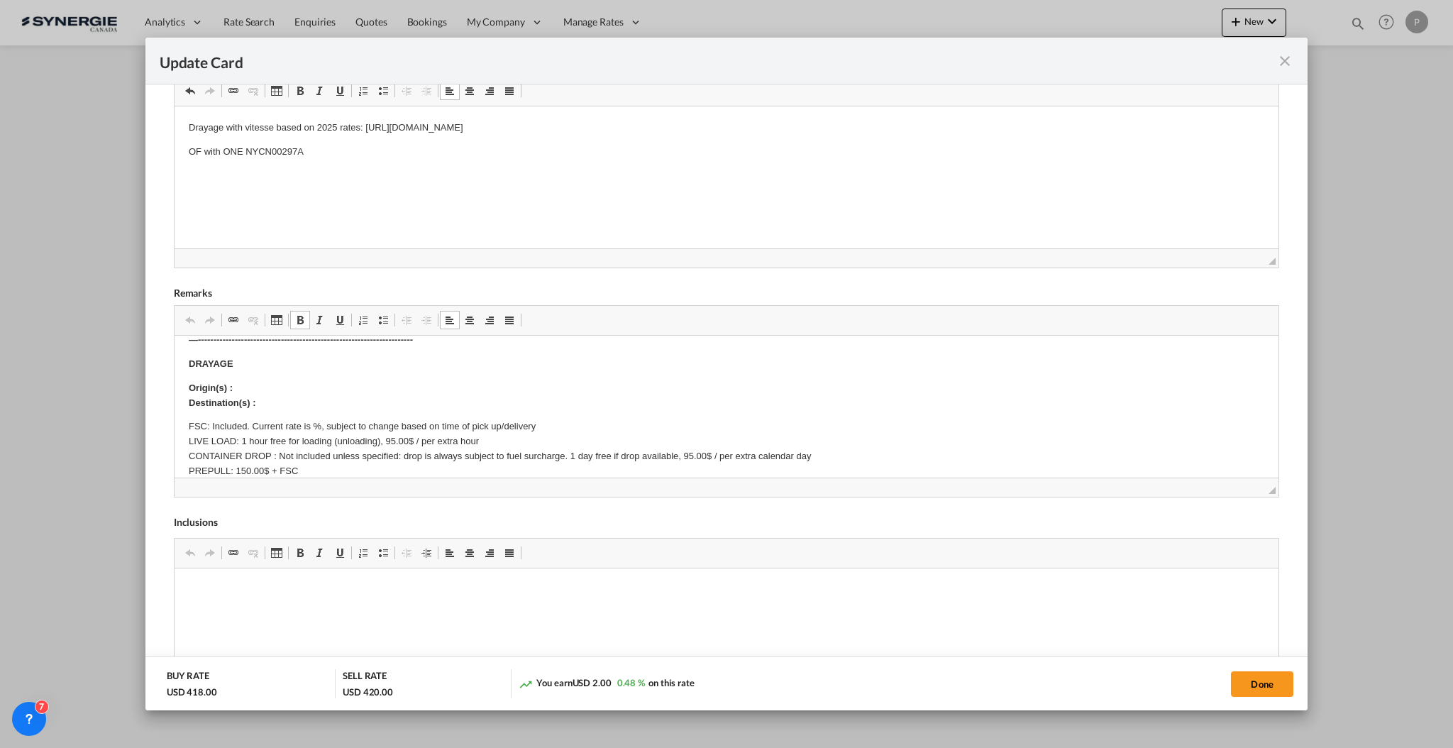
click at [273, 381] on p "Origin(s) : Destination(s) :" at bounding box center [726, 395] width 1076 height 30
click at [311, 424] on p "FSC: Included. Current rate is %, subject to change based on time of pick up/de…" at bounding box center [726, 463] width 1076 height 89
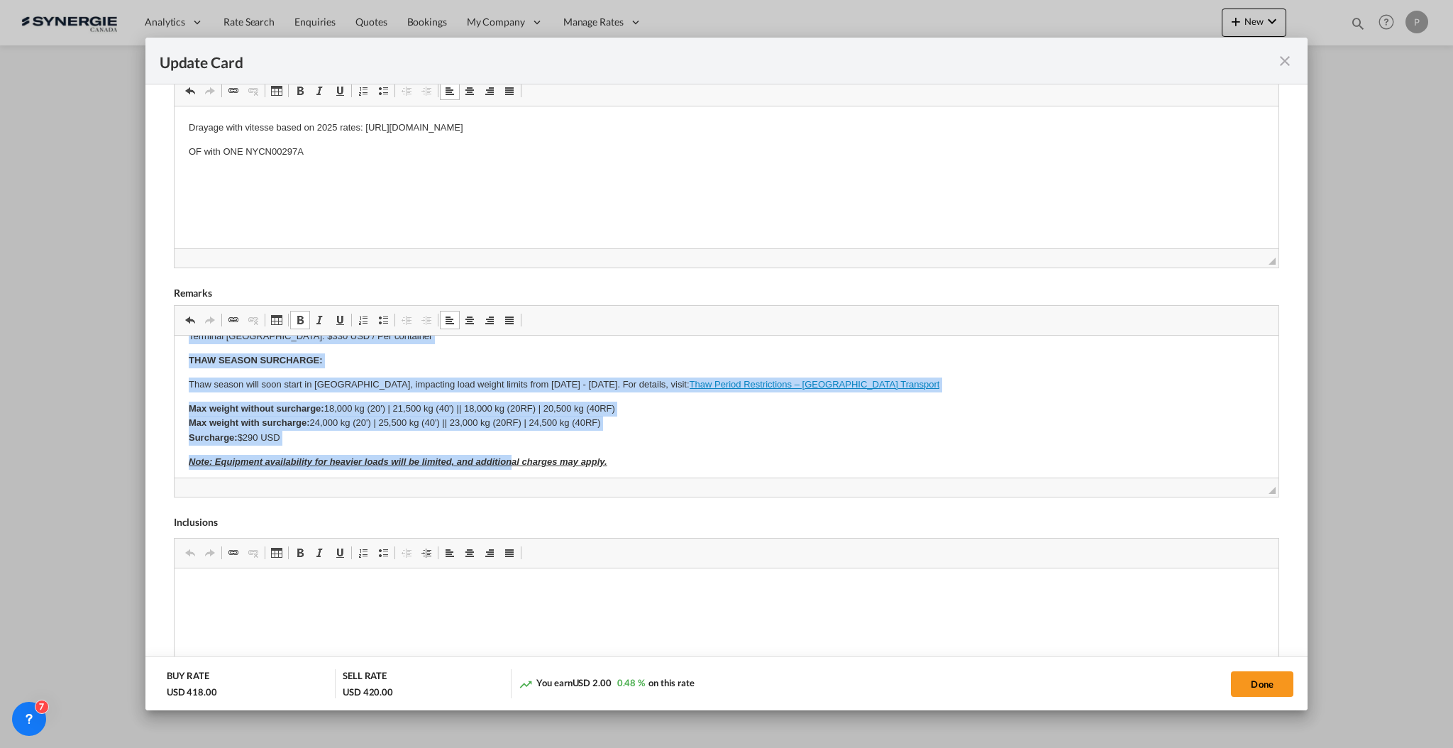
scroll to position [390, 0]
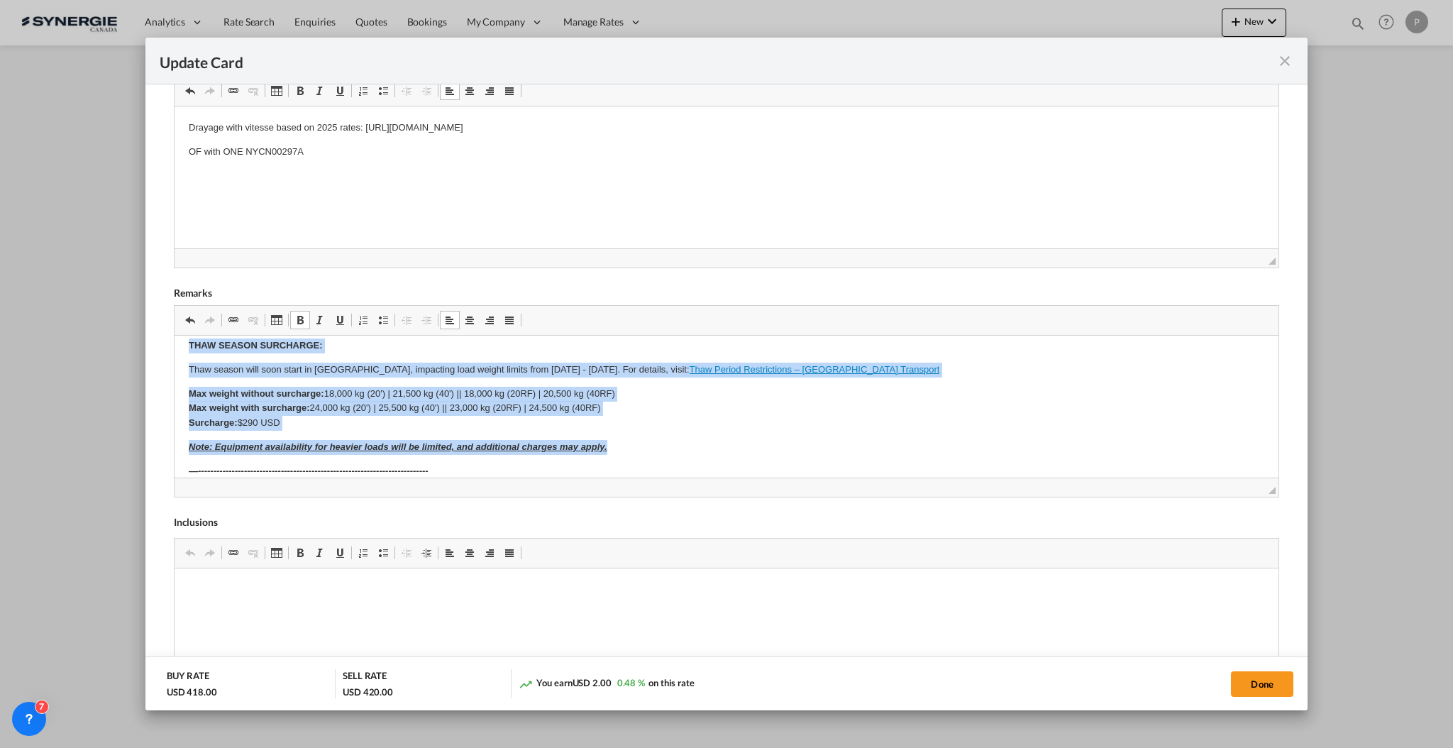
drag, startPoint x: 184, startPoint y: 359, endPoint x: 625, endPoint y: 434, distance: 447.0
click at [625, 434] on html "SOLAS/VGM: If container scaling is needed, please add 150.00$ USD per occurrenc…" at bounding box center [726, 370] width 1104 height 851
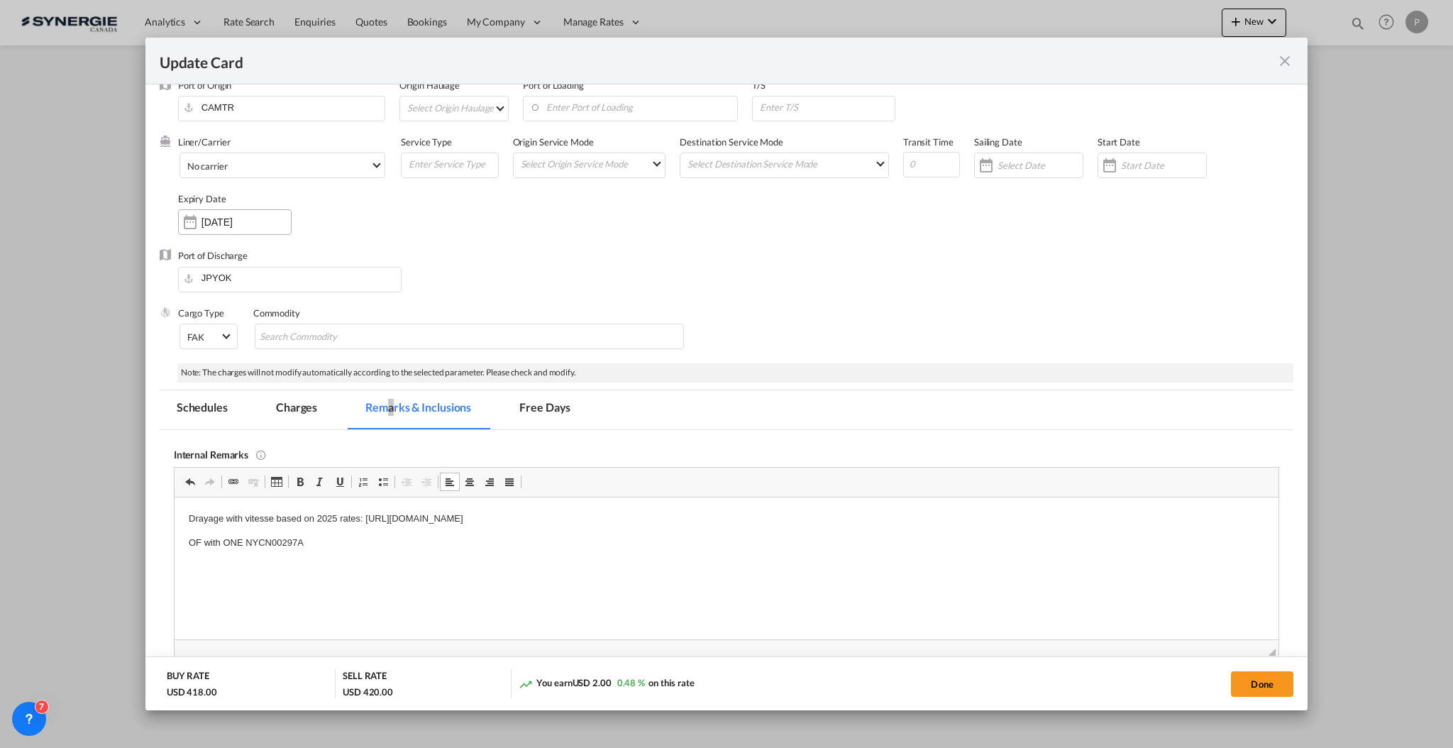
scroll to position [0, 0]
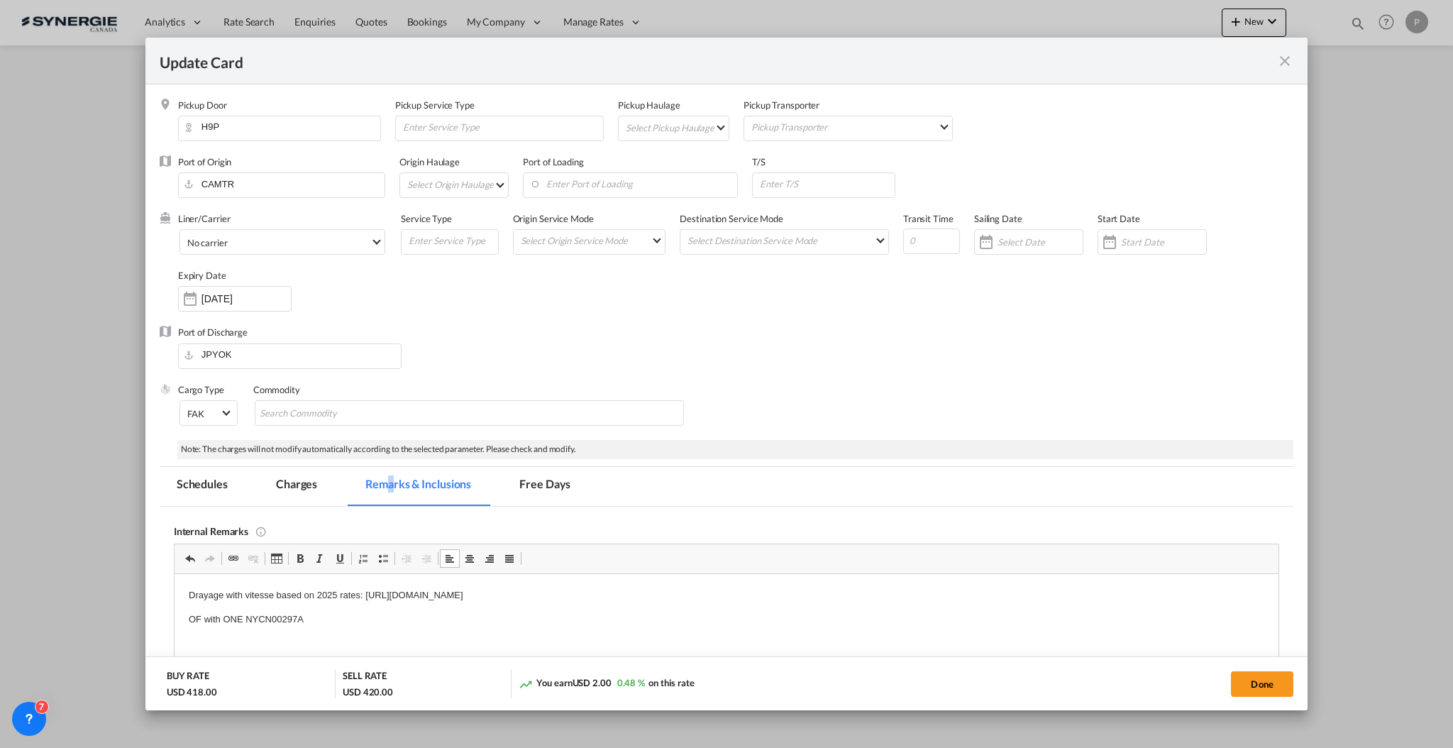
click at [311, 481] on md-tab-item "Charges" at bounding box center [296, 486] width 75 height 39
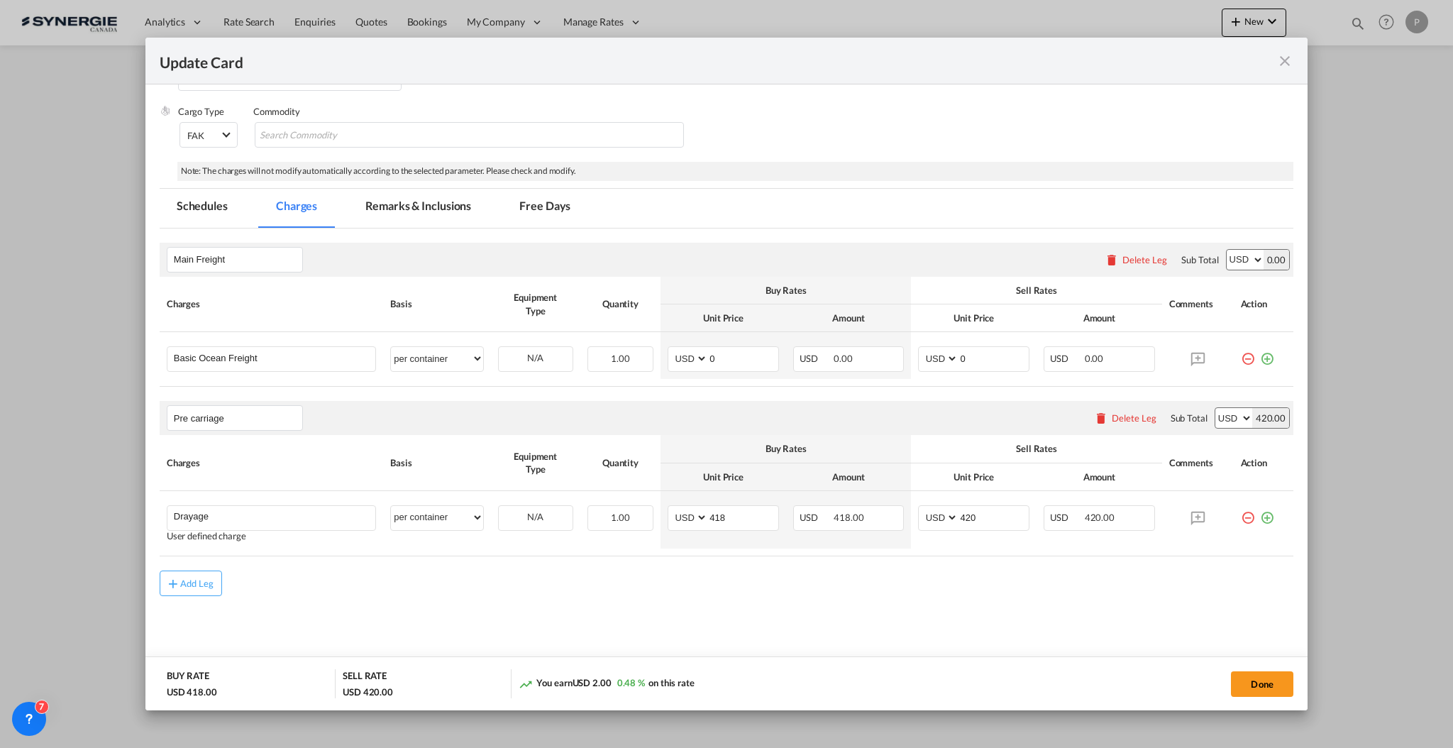
scroll to position [0, 589]
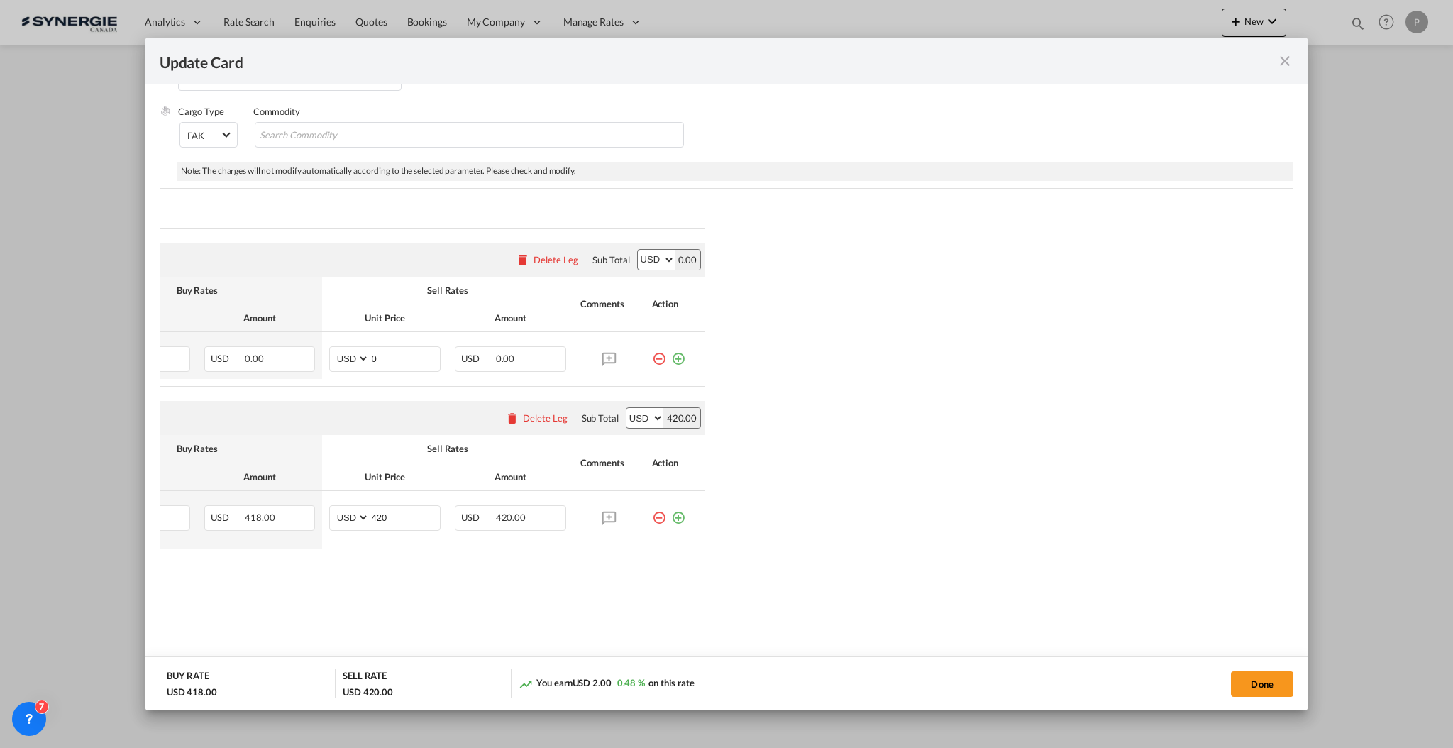
click at [902, 642] on md-tabs "Schedules Charges Remarks & Inclusions Free Days Schedules Charges Remarks & In…" at bounding box center [727, 443] width 1134 height 508
click at [1253, 685] on button "Done" at bounding box center [1262, 684] width 62 height 26
type input "[DATE]"
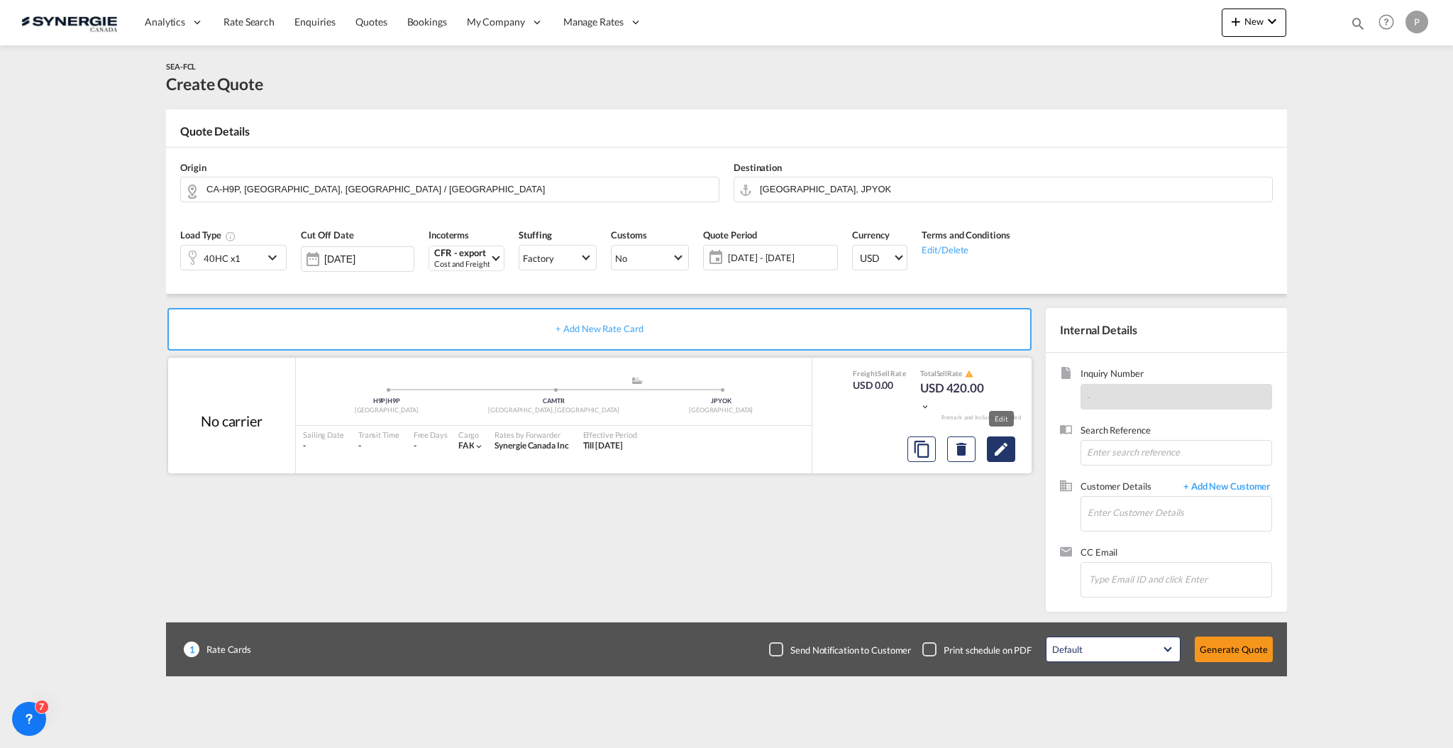
click at [1013, 446] on button "Edit" at bounding box center [1001, 449] width 28 height 26
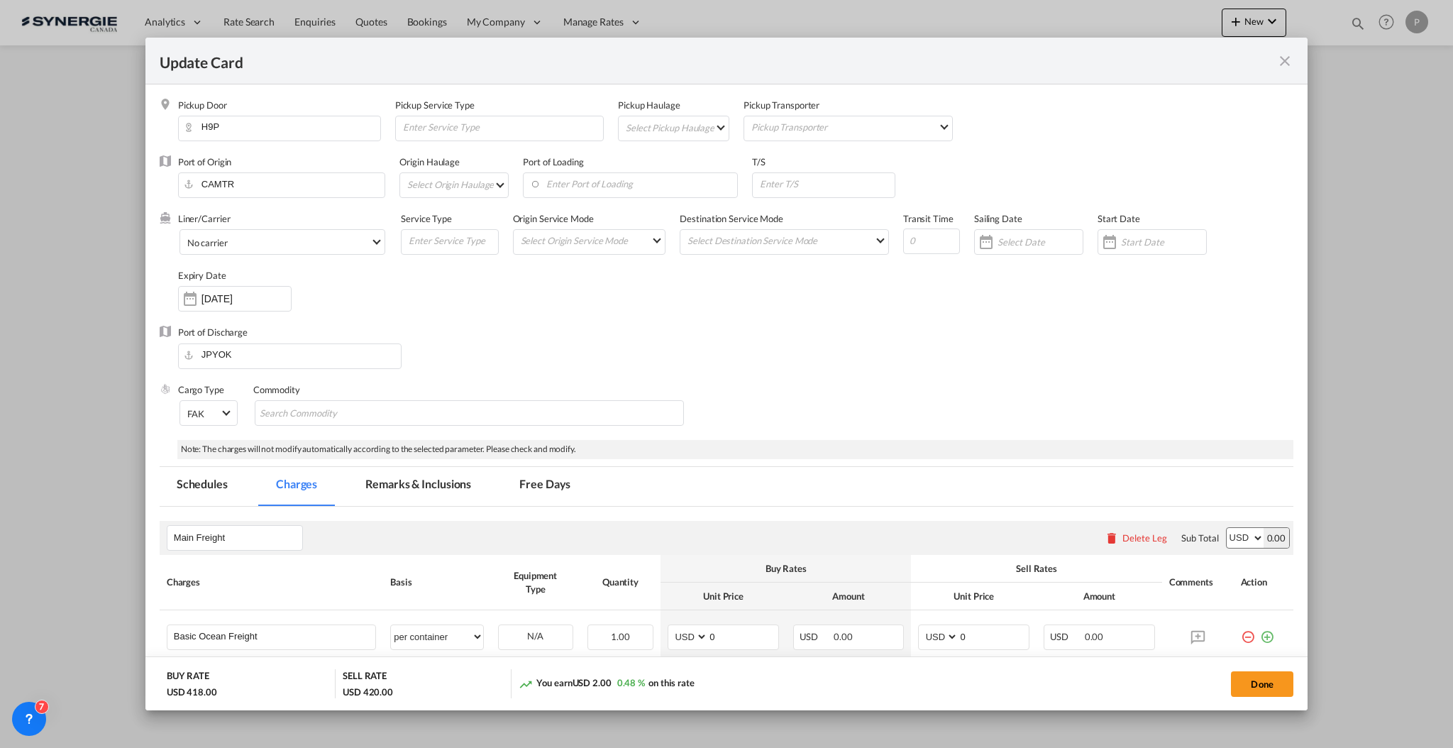
scroll to position [189, 0]
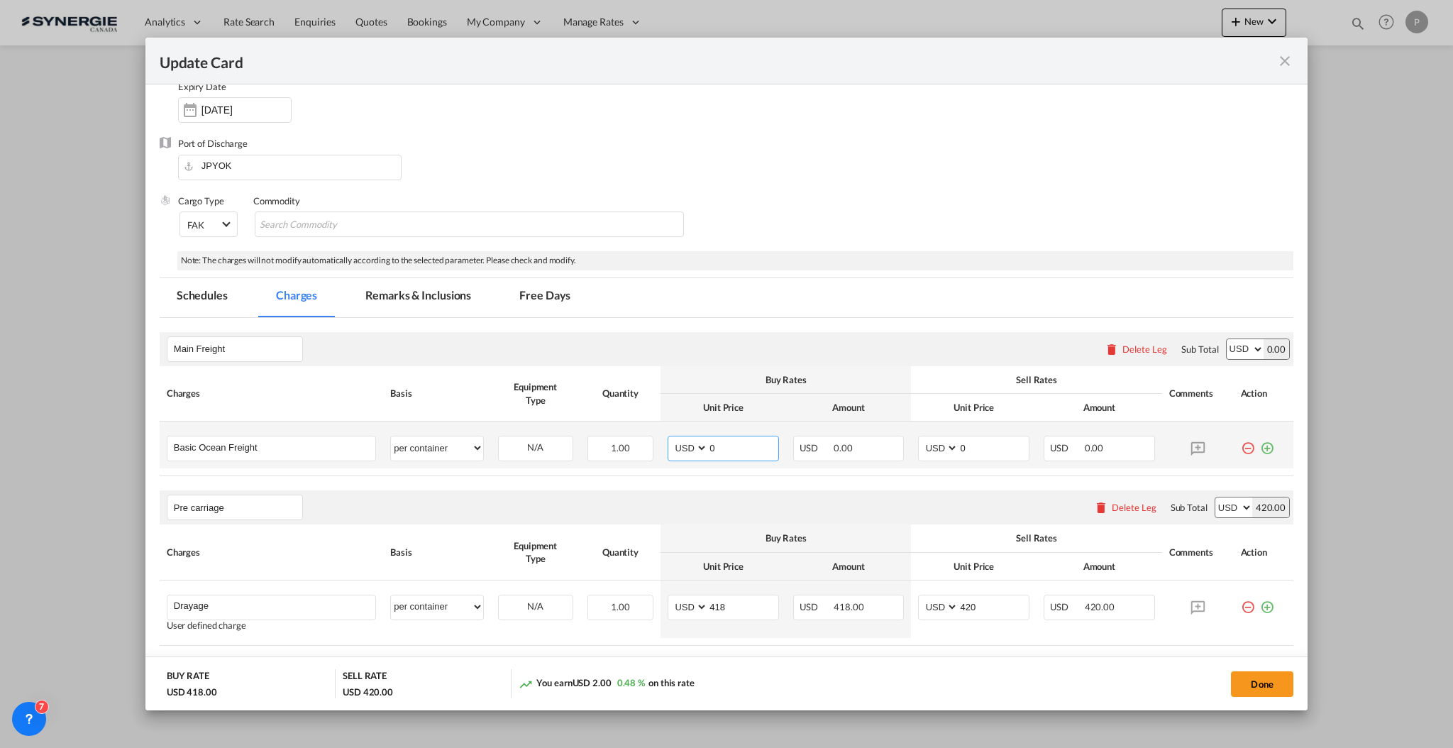
click at [736, 443] on input "0" at bounding box center [743, 446] width 70 height 21
type input "1455"
click at [959, 437] on input "0" at bounding box center [994, 446] width 70 height 21
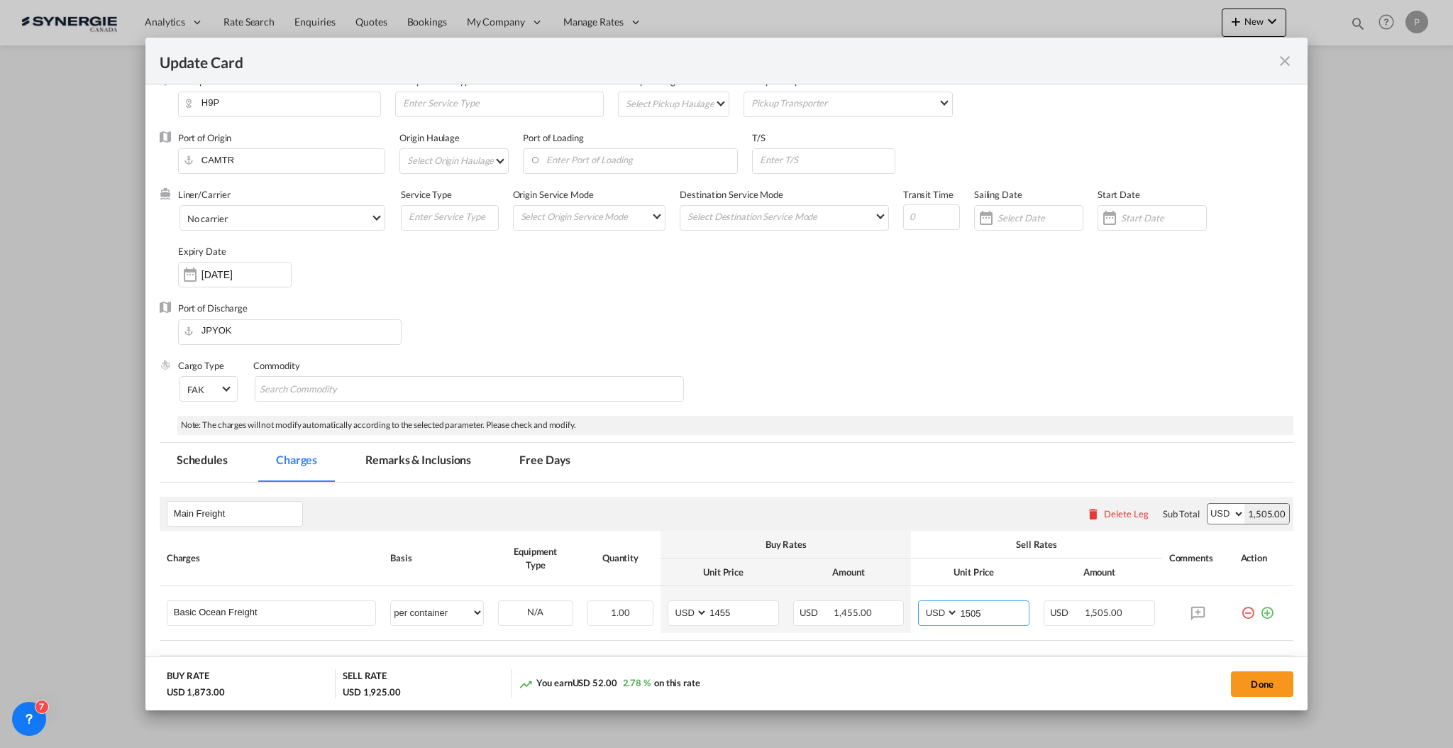
scroll to position [0, 0]
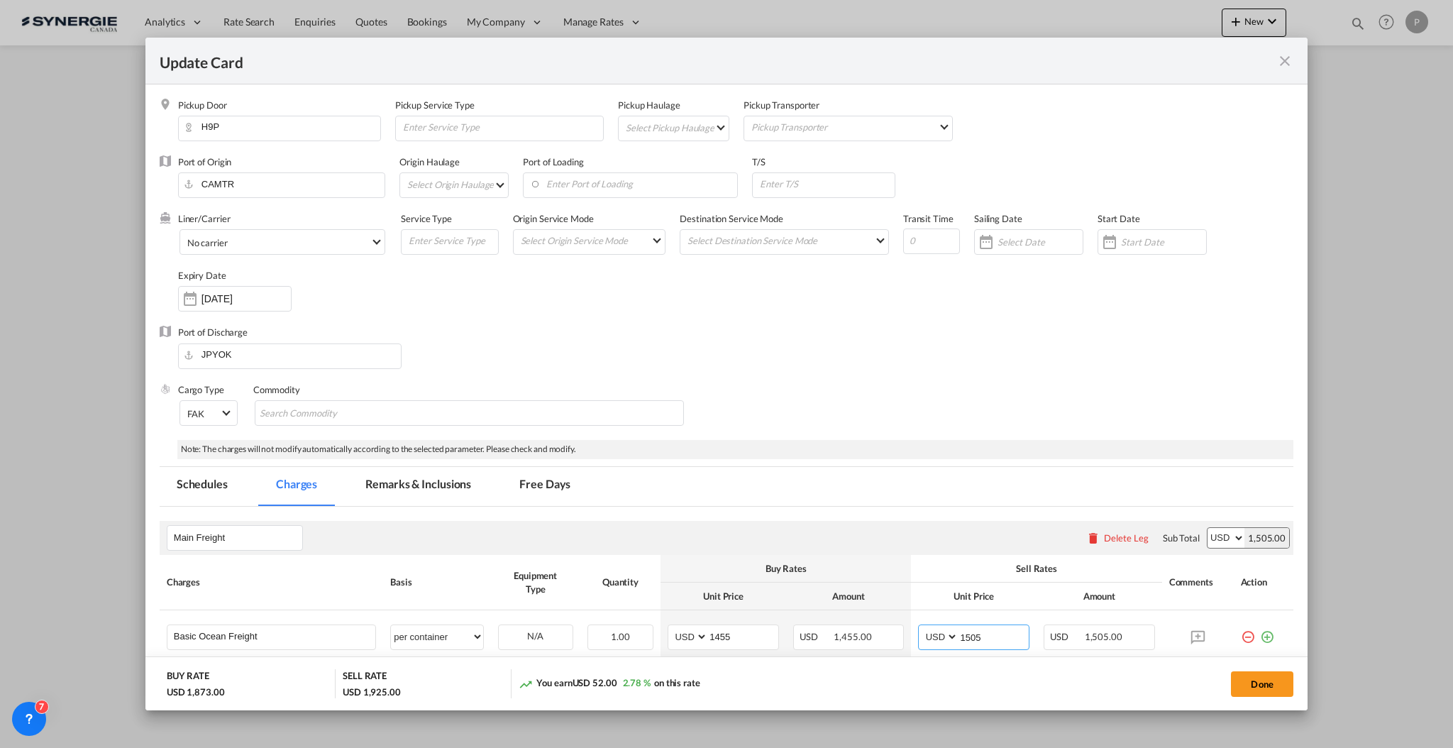
type input "1505"
click at [903, 239] on input "Update Card Pickup ..." at bounding box center [931, 241] width 57 height 26
type input "45"
click at [859, 186] on input "Update Card Pickup ..." at bounding box center [827, 183] width 136 height 21
type input "KRPUS"
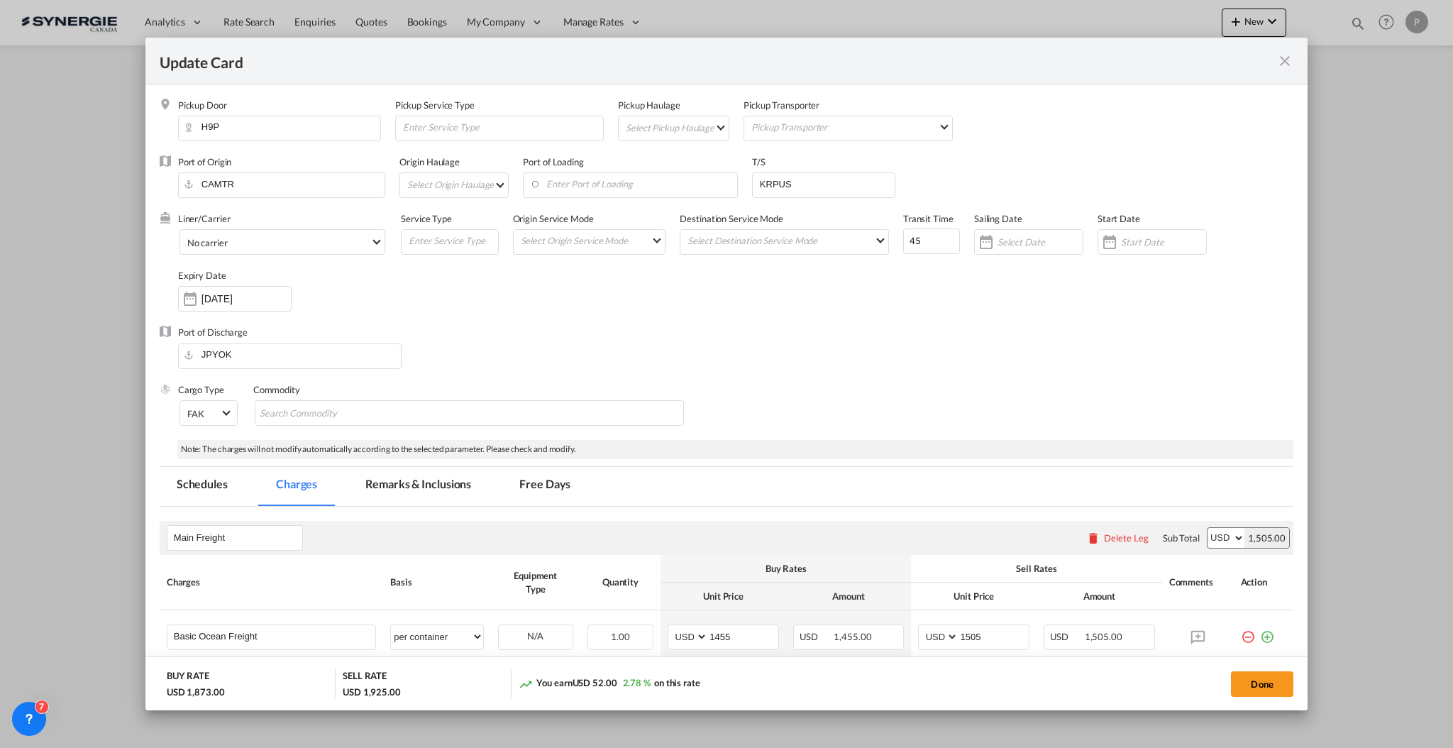
click at [763, 271] on div "Liner/Carrier No carrier Atlantic Container Line (ACL) Baker Transport (GB) | D…" at bounding box center [735, 269] width 1115 height 114
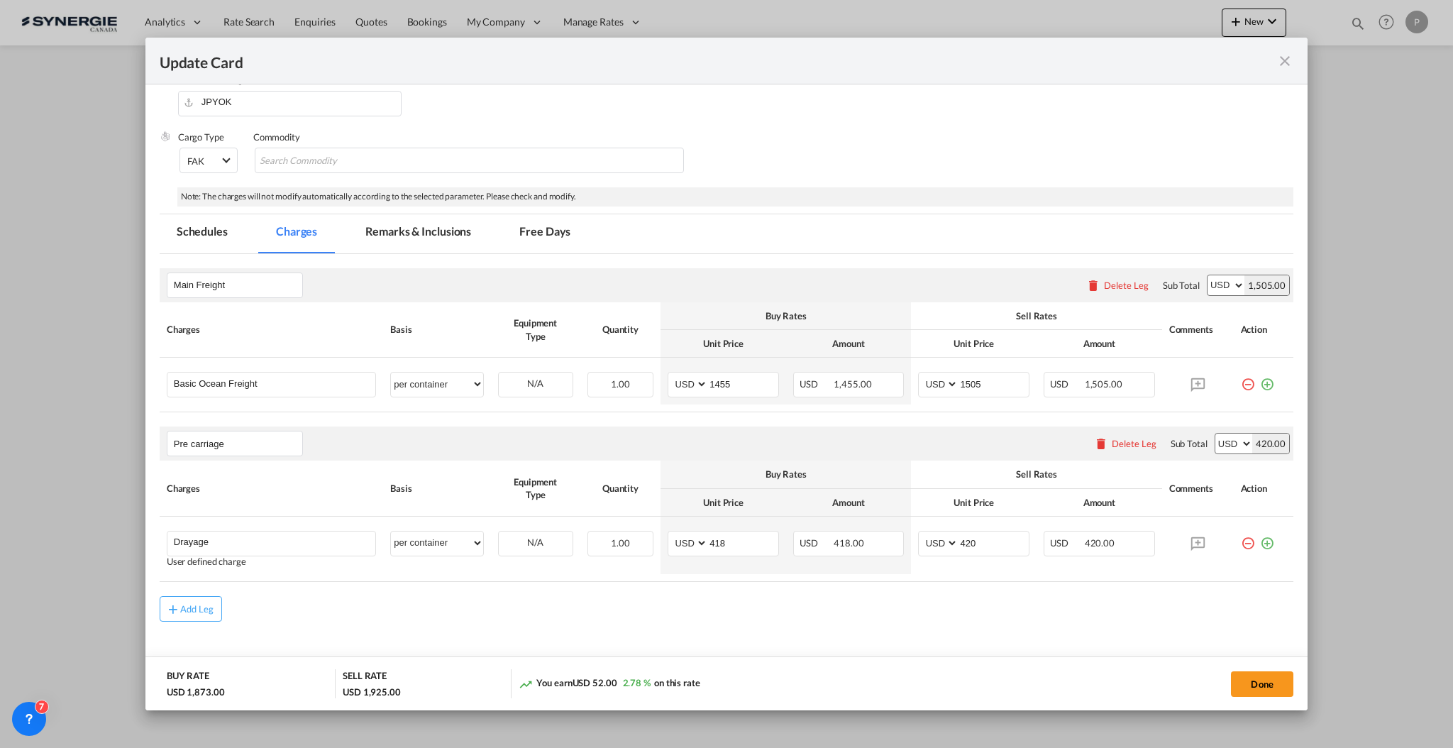
scroll to position [277, 0]
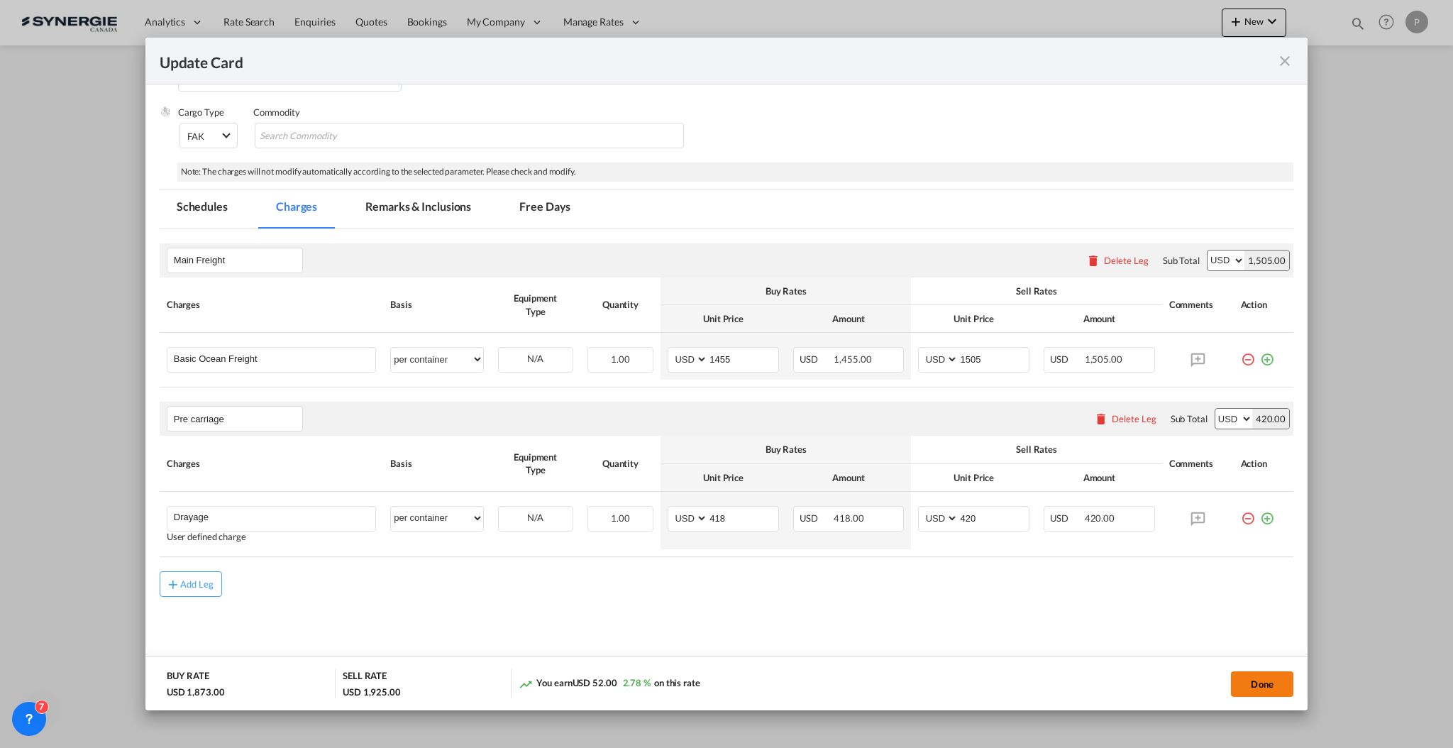
click at [1251, 685] on button "Done" at bounding box center [1262, 684] width 62 height 26
type input "[DATE]"
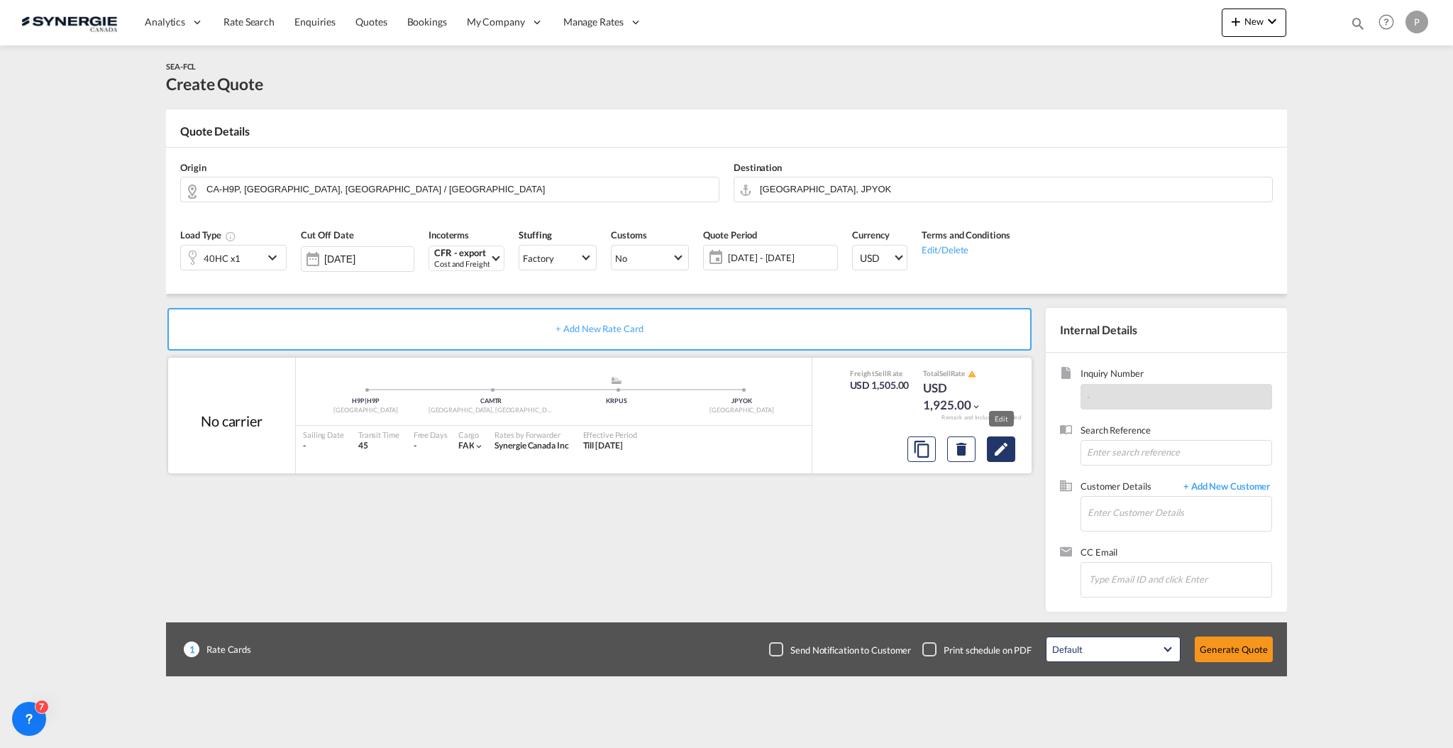
click at [998, 447] on md-icon "Edit" at bounding box center [1001, 449] width 17 height 17
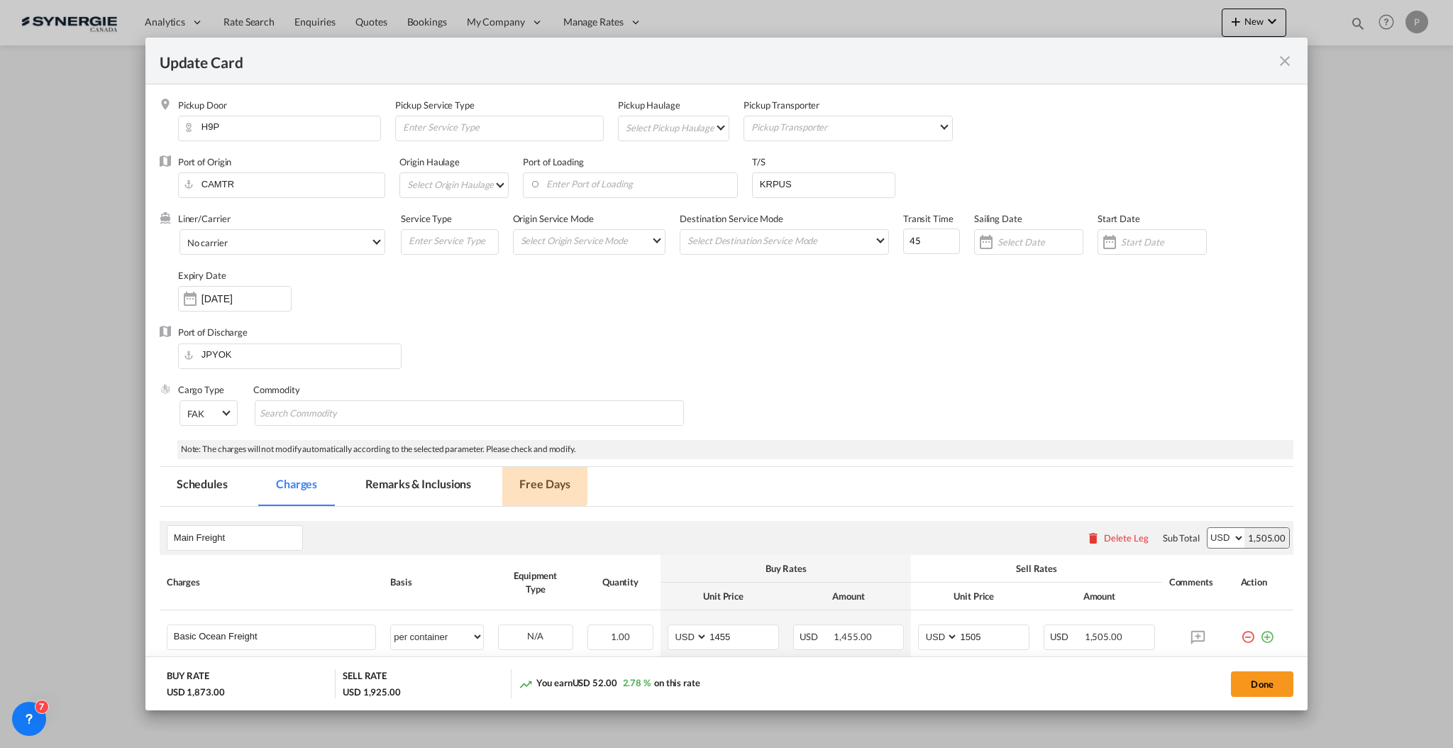
click at [522, 482] on md-tab-item "Free Days" at bounding box center [544, 486] width 85 height 39
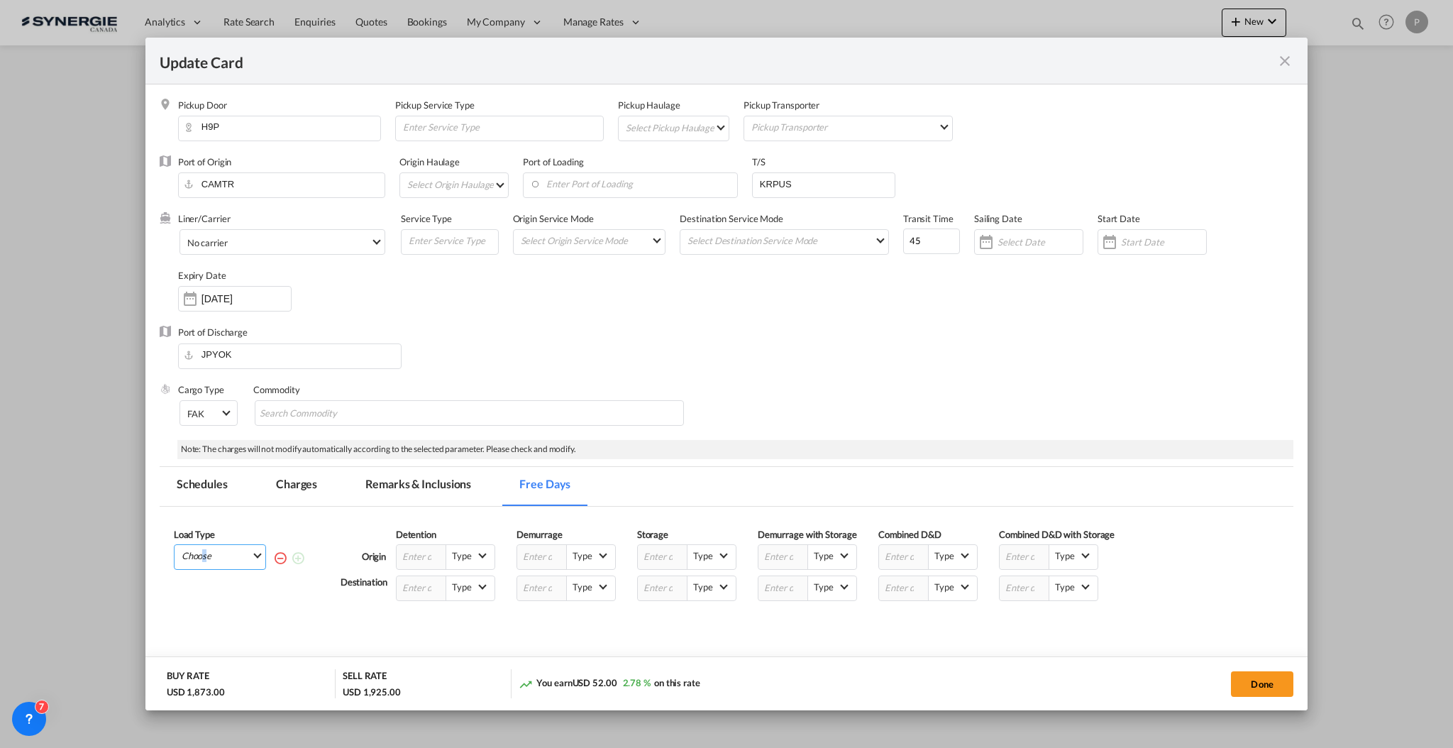
click at [205, 560] on md-select "Choose 40HC" at bounding box center [222, 555] width 85 height 20
click at [213, 593] on md-option "40HC" at bounding box center [223, 593] width 97 height 34
click at [424, 585] on input "Update Card Pickup ..." at bounding box center [422, 588] width 50 height 24
type input "14"
type md-option "Business"
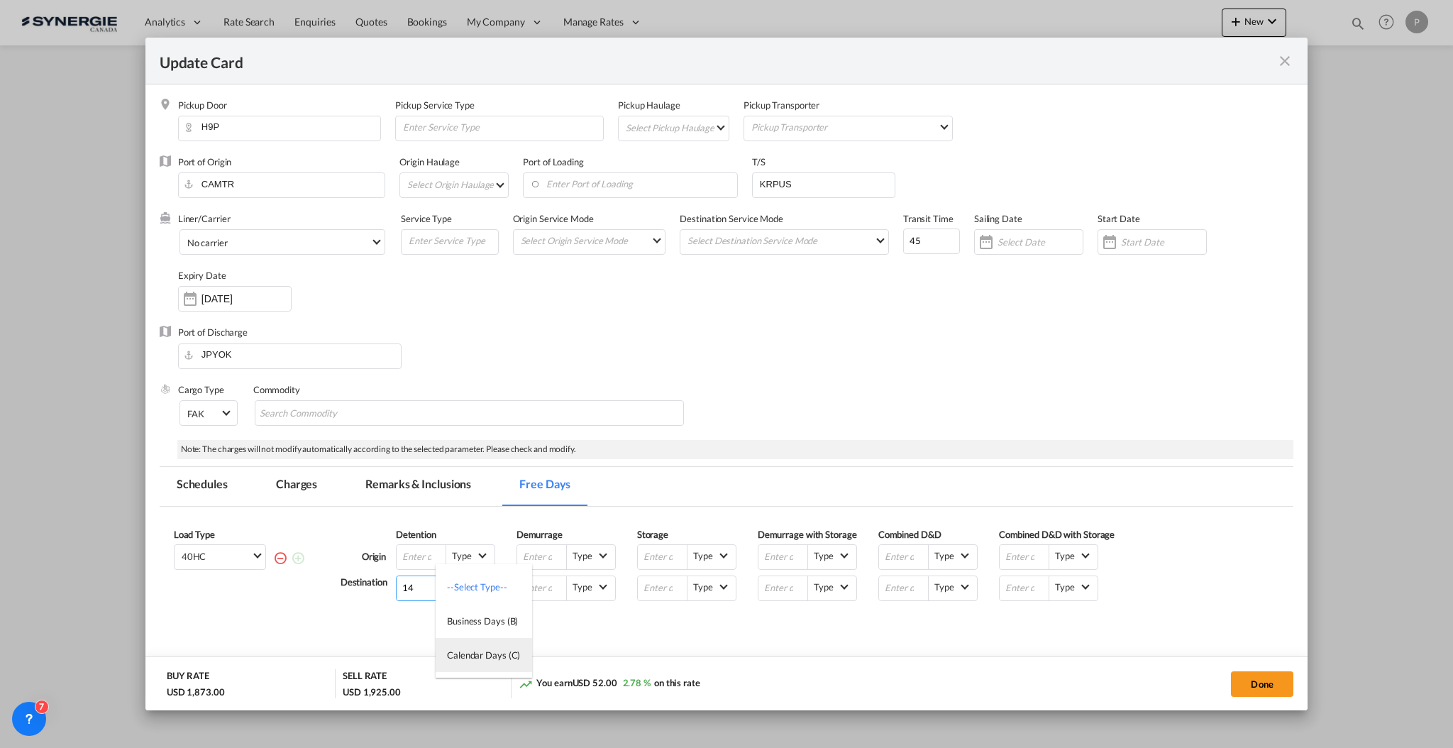
type md-option "Calendar"
type input "14"
type md-option "Business"
type md-option "Calendar"
click at [1215, 454] on div "Note: The charges will not modify automatically according to the selected param…" at bounding box center [735, 449] width 1116 height 19
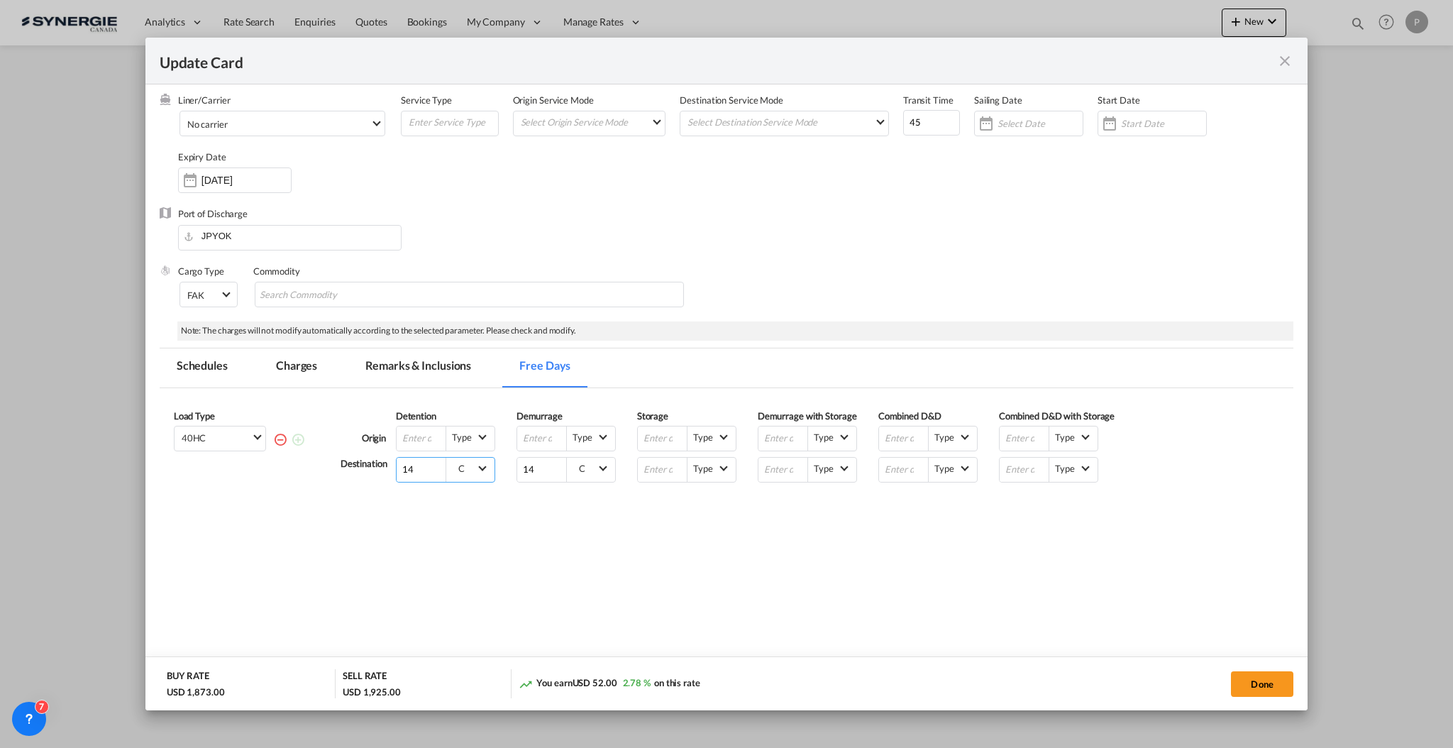
scroll to position [126, 0]
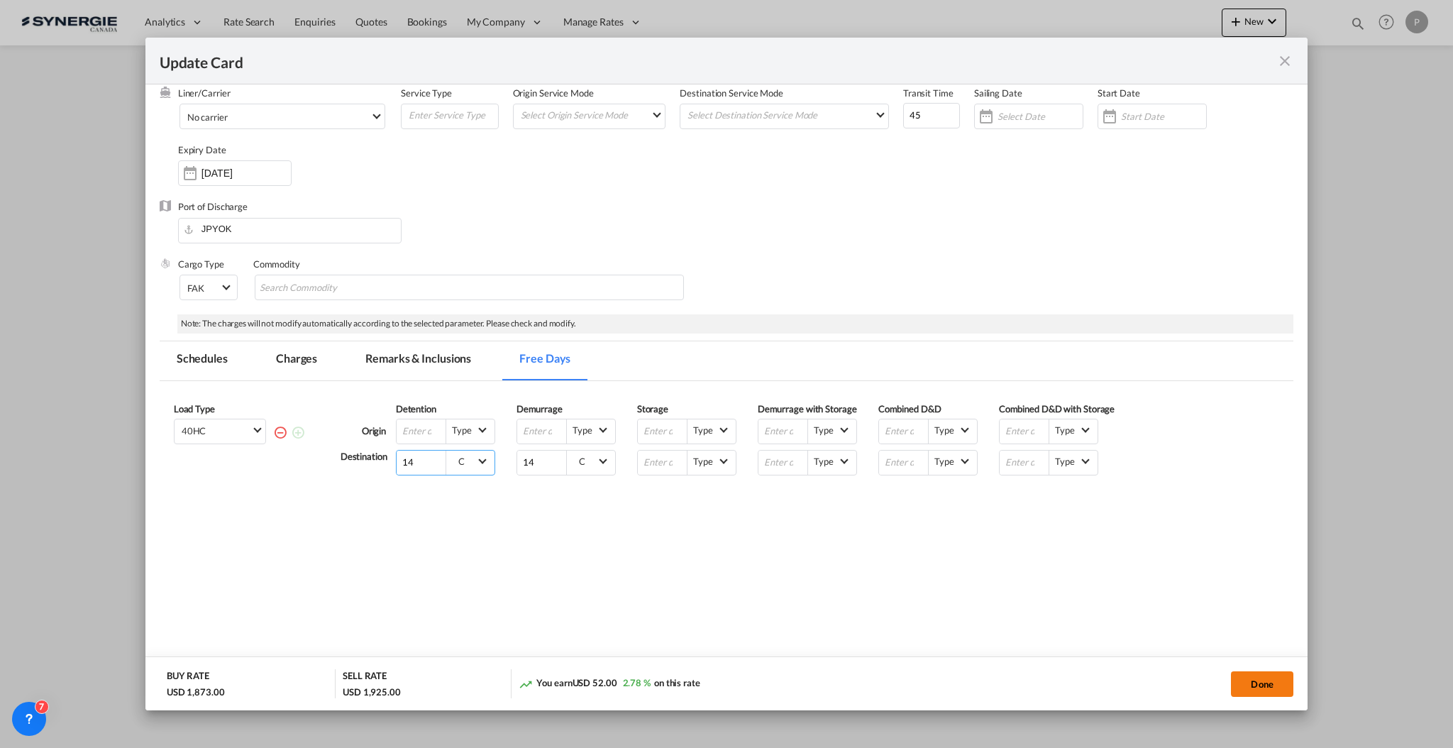
click at [1250, 686] on button "Done" at bounding box center [1262, 684] width 62 height 26
type input "[DATE]"
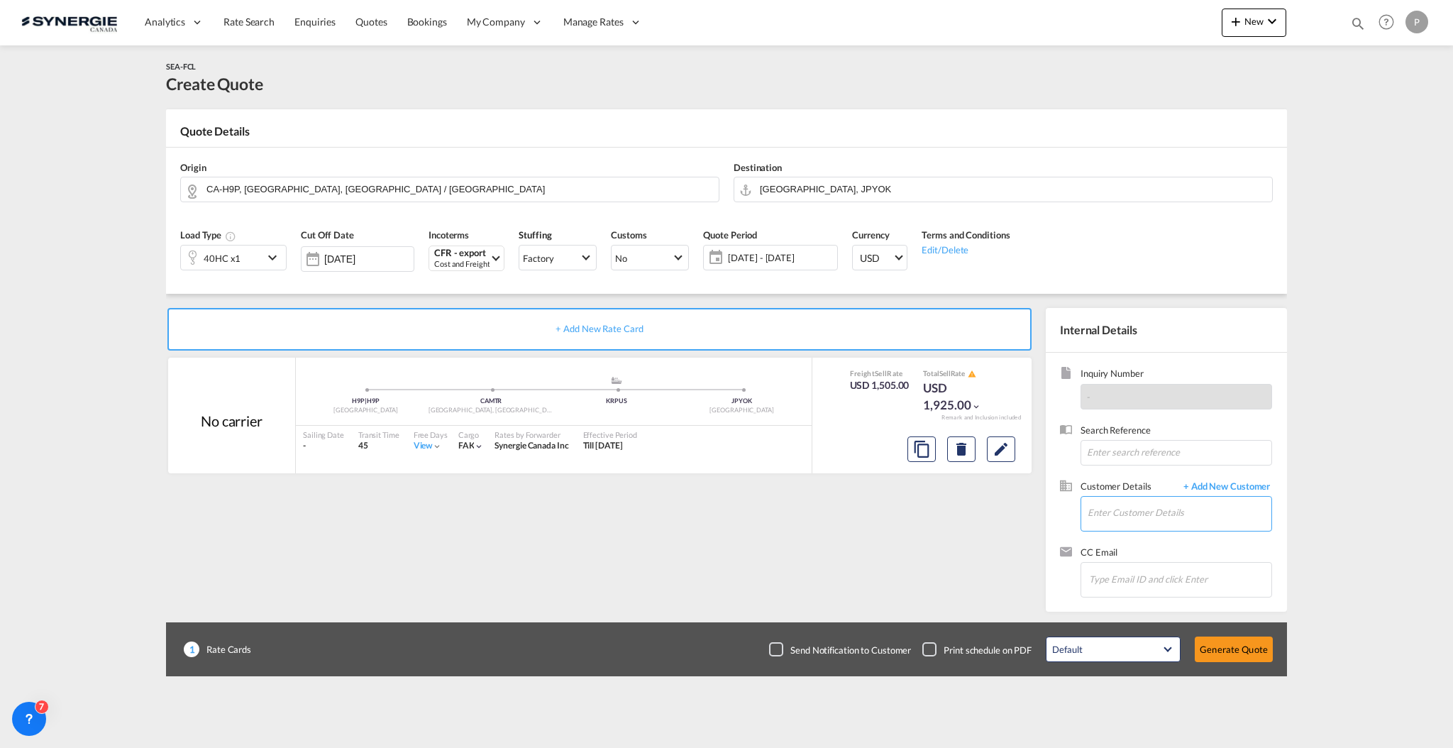
click at [1199, 517] on input "Enter Customer Details" at bounding box center [1180, 513] width 184 height 32
click at [1178, 531] on div "Gino D'Andrea gino .dandrea@saputo.com | Saputo" at bounding box center [1229, 537] width 284 height 38
type input "Saputo, Gino D'Andrea, gino.dandrea@saputo.com"
click at [1238, 646] on button "Generate Quote" at bounding box center [1234, 650] width 78 height 26
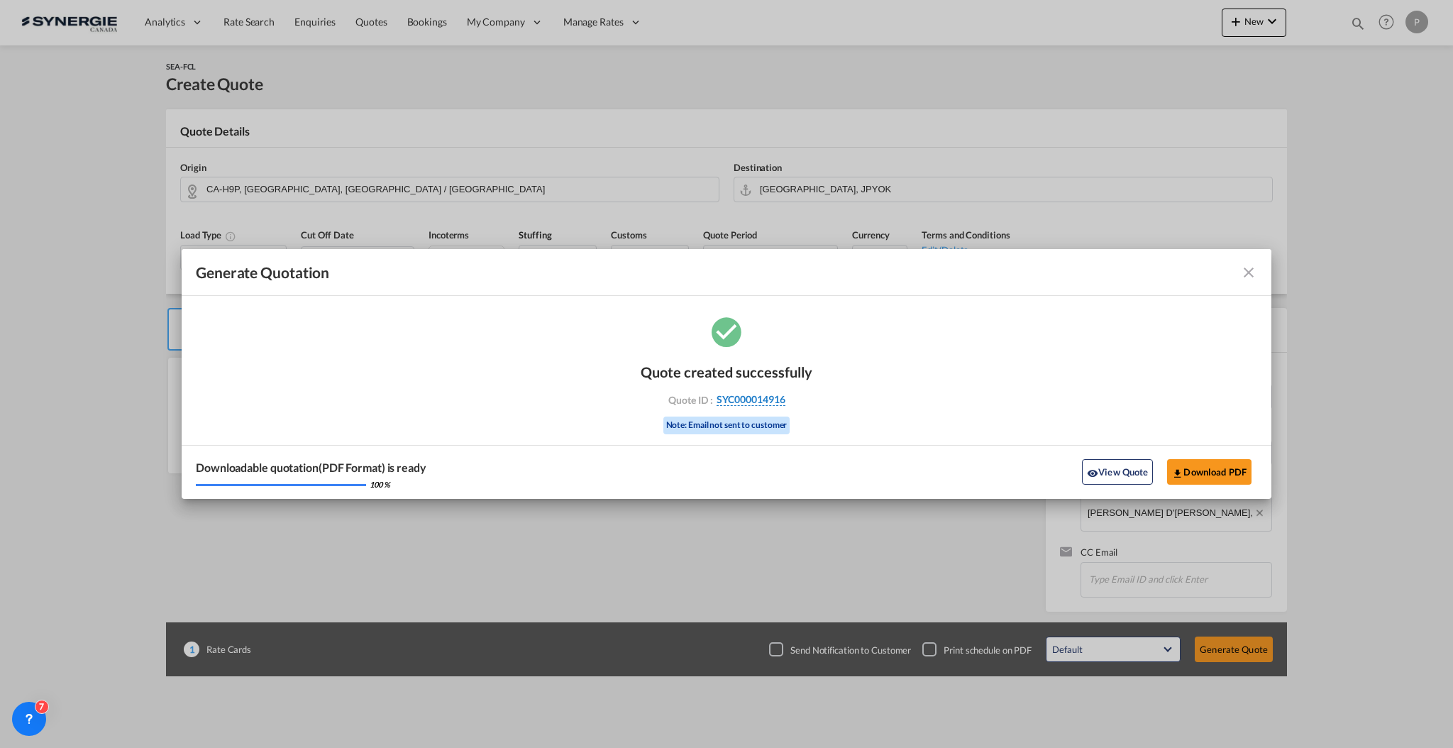
drag, startPoint x: 800, startPoint y: 402, endPoint x: 784, endPoint y: 401, distance: 15.6
click at [784, 401] on div "Quote ID : SYC000014916" at bounding box center [726, 399] width 165 height 13
copy div "SYC000014916"
click at [1226, 465] on button "Download PDF" at bounding box center [1209, 472] width 84 height 26
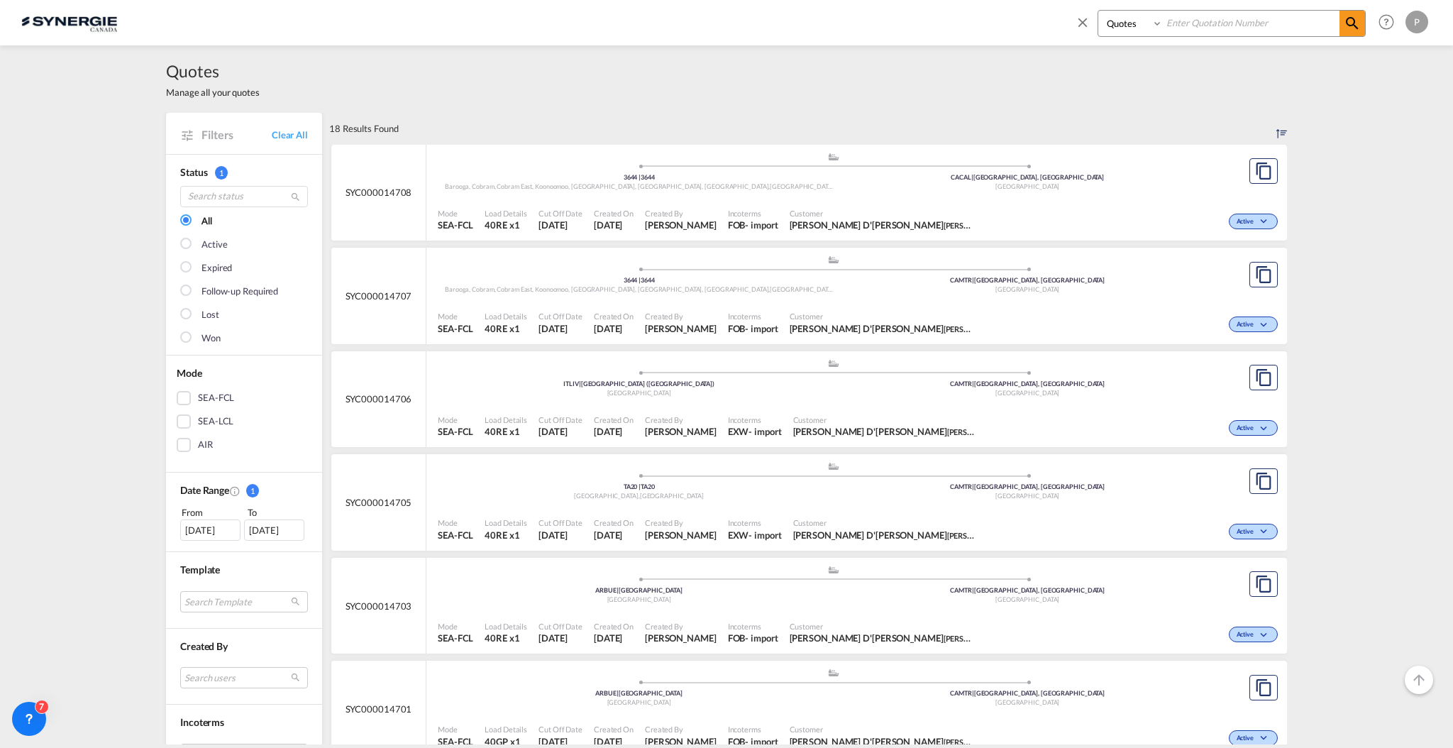
select select "Quotes"
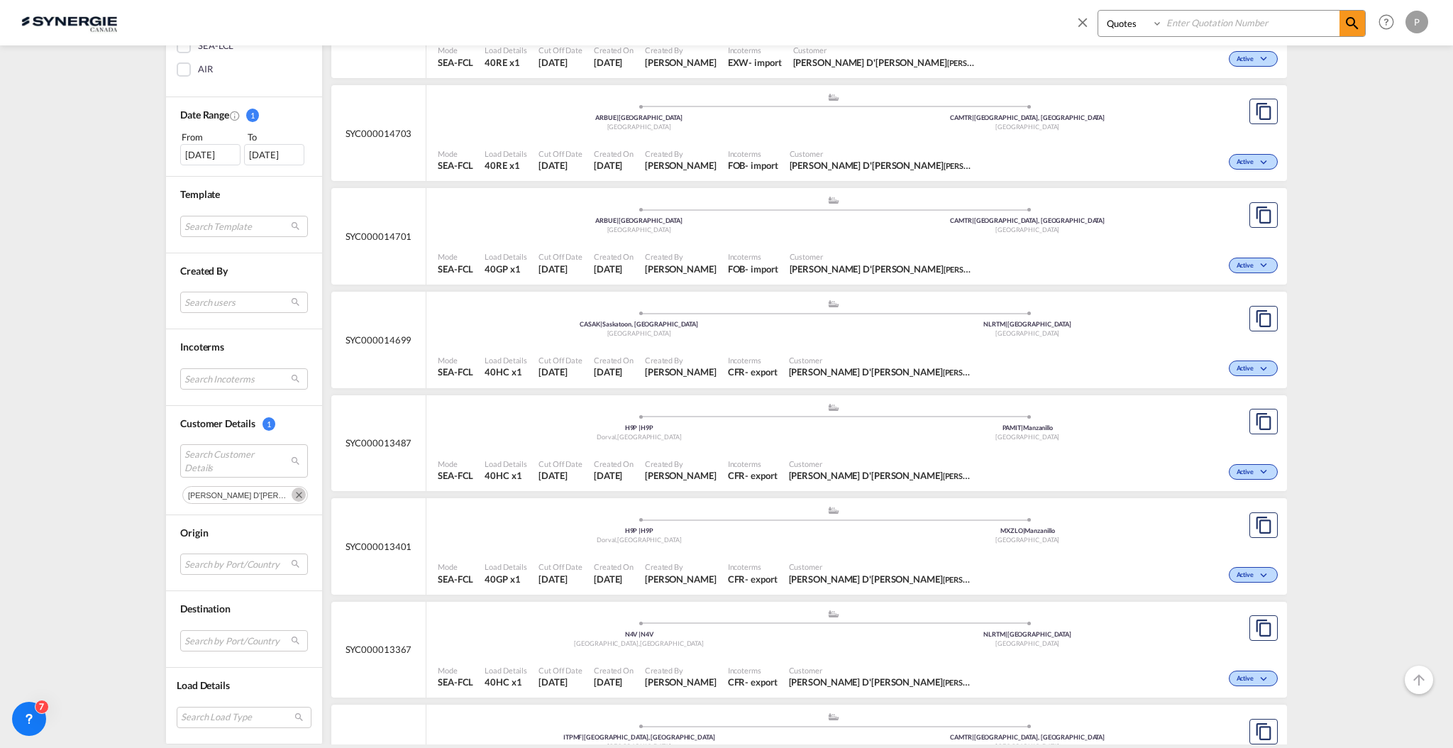
click at [1086, 20] on md-icon "icon-close" at bounding box center [1083, 22] width 16 height 16
click at [1221, 28] on div "Analytics Reports Dashboard Rate Search Enquiries Quotes Bookings" at bounding box center [726, 22] width 1411 height 44
click at [1261, 31] on button "New" at bounding box center [1254, 23] width 65 height 28
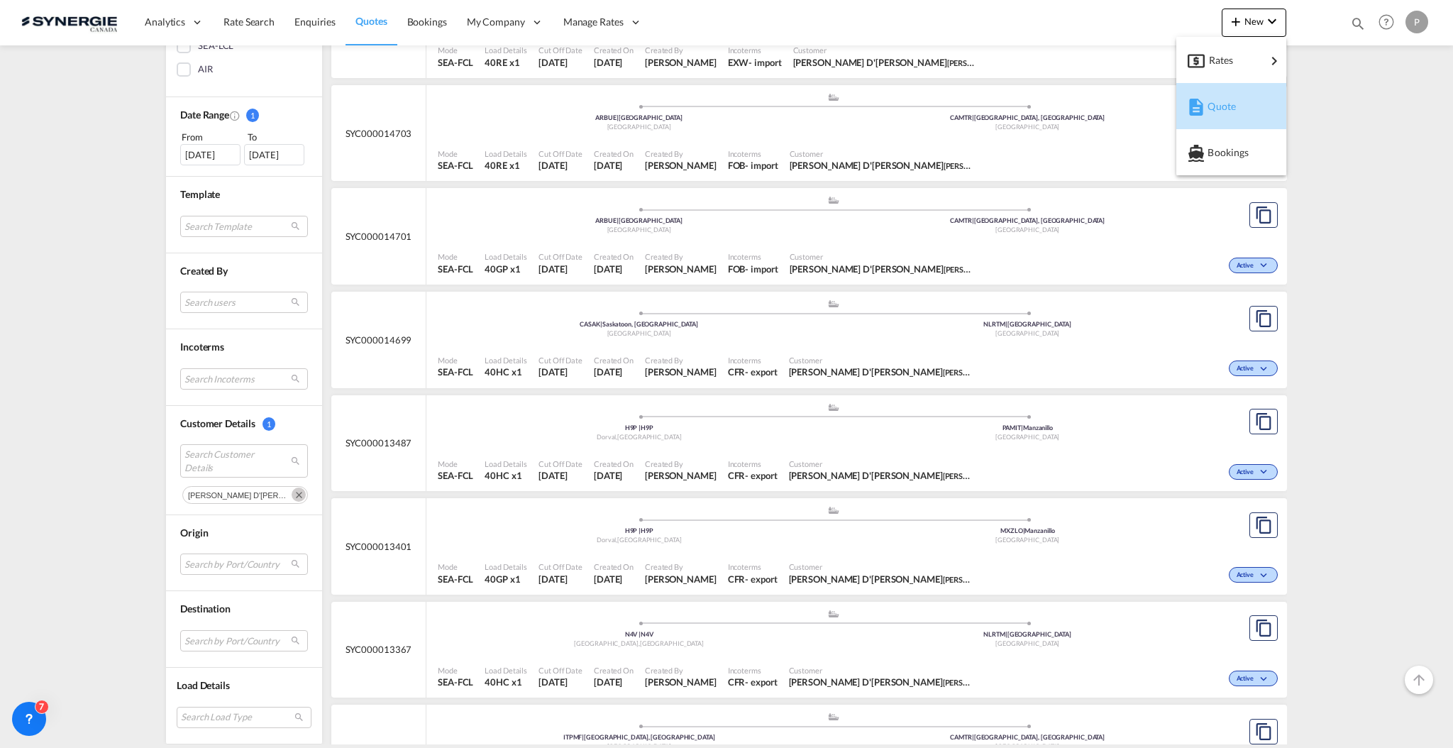
click at [1238, 102] on div "Quote" at bounding box center [1234, 106] width 53 height 35
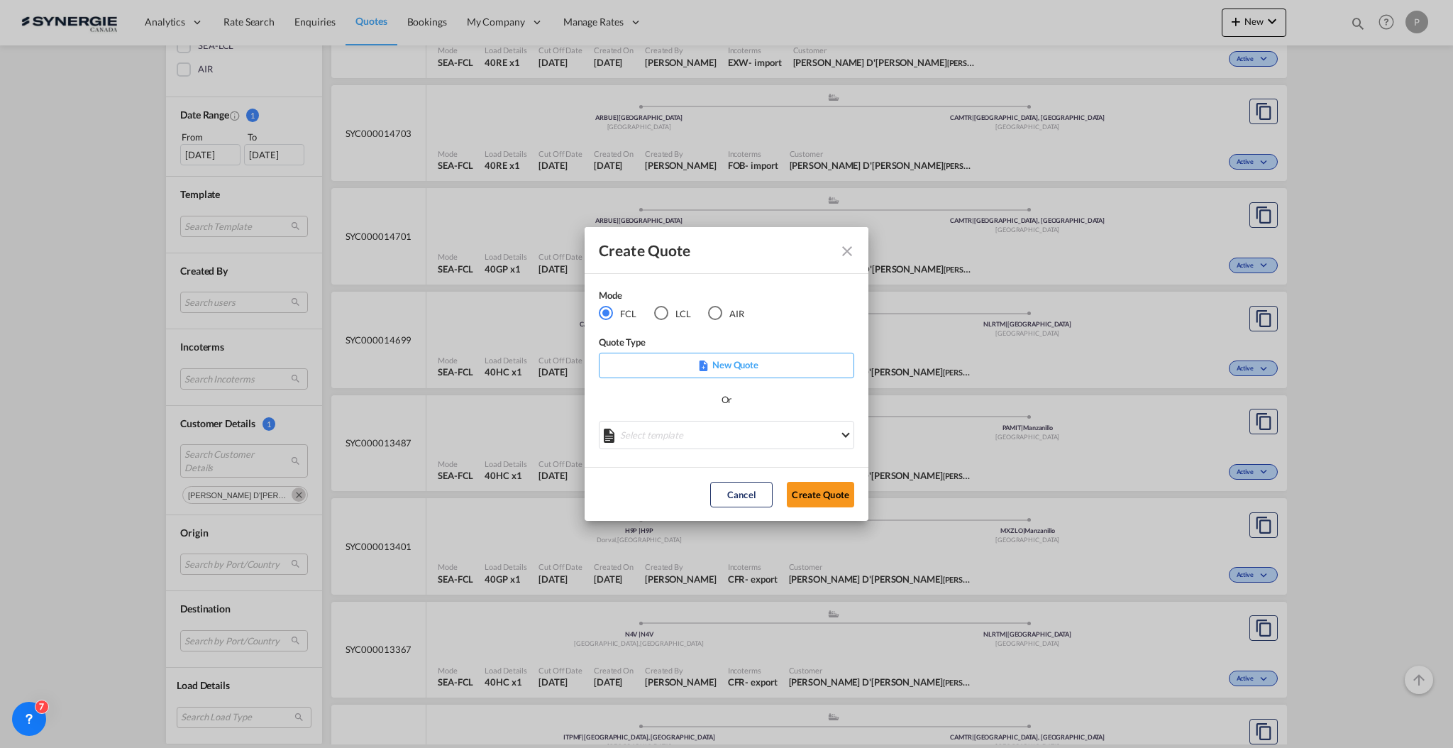
click at [668, 315] on md-radio-button "LCL" at bounding box center [672, 314] width 37 height 16
click at [803, 441] on md-select "Select template New DAP Import LCL [PERSON_NAME] | [DATE] [GEOGRAPHIC_DATA] LCL…" at bounding box center [726, 435] width 255 height 28
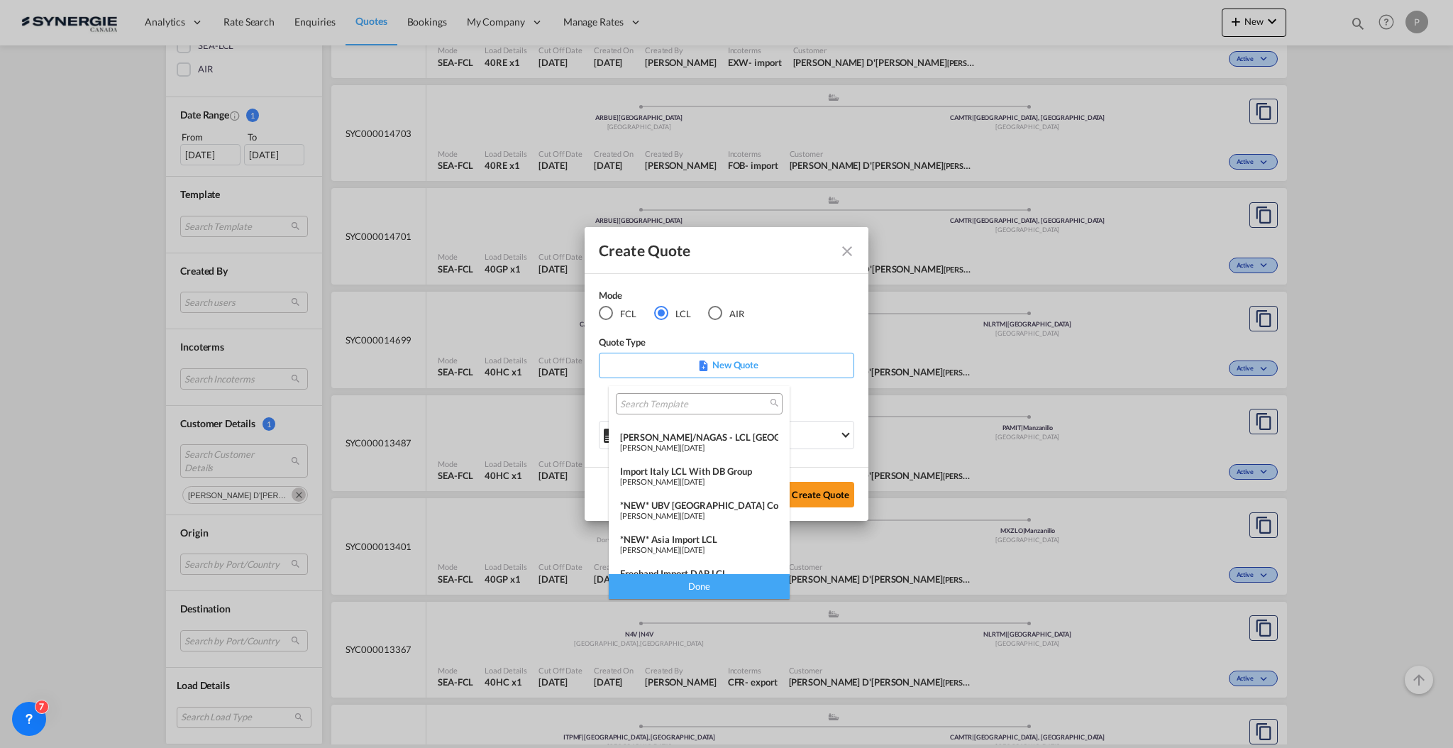
scroll to position [184, 0]
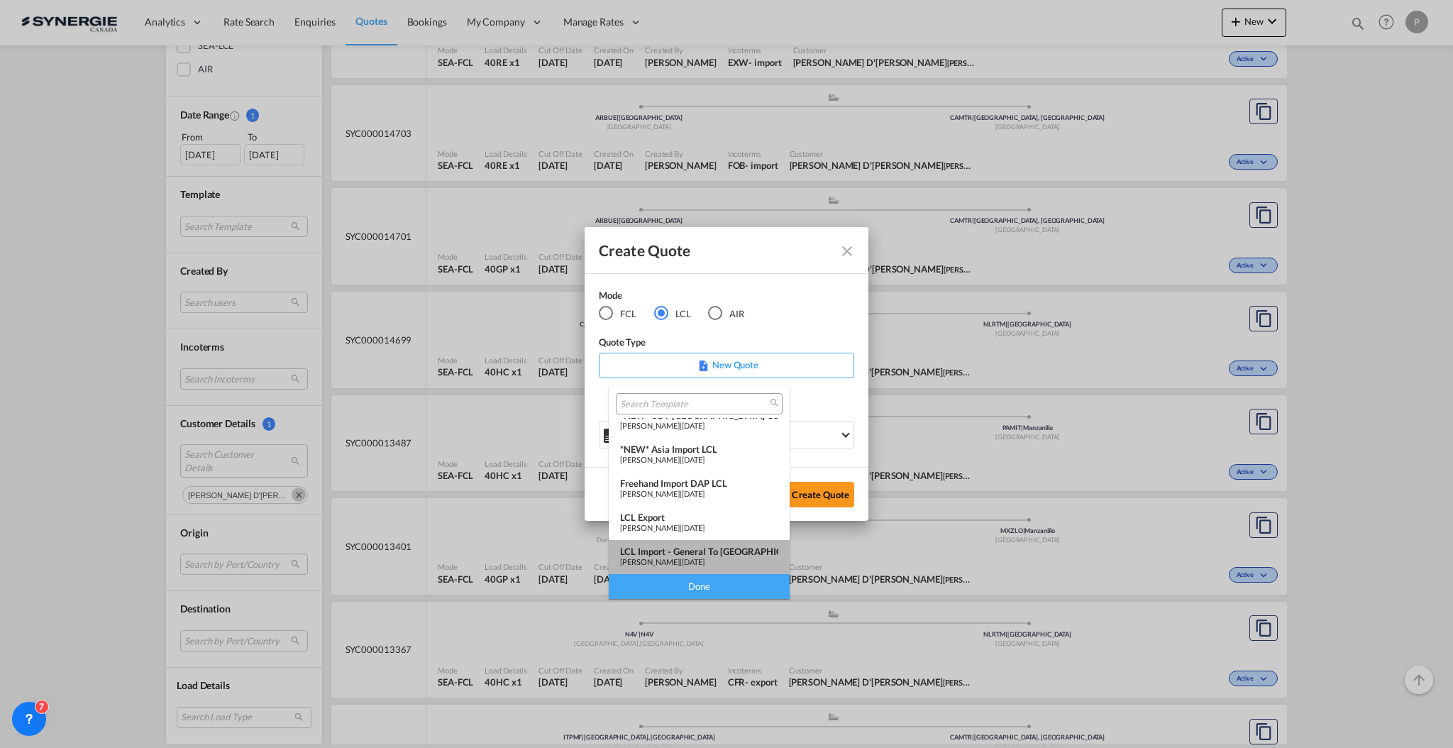
click at [708, 546] on div "LCL Import - General to [GEOGRAPHIC_DATA]" at bounding box center [699, 551] width 158 height 11
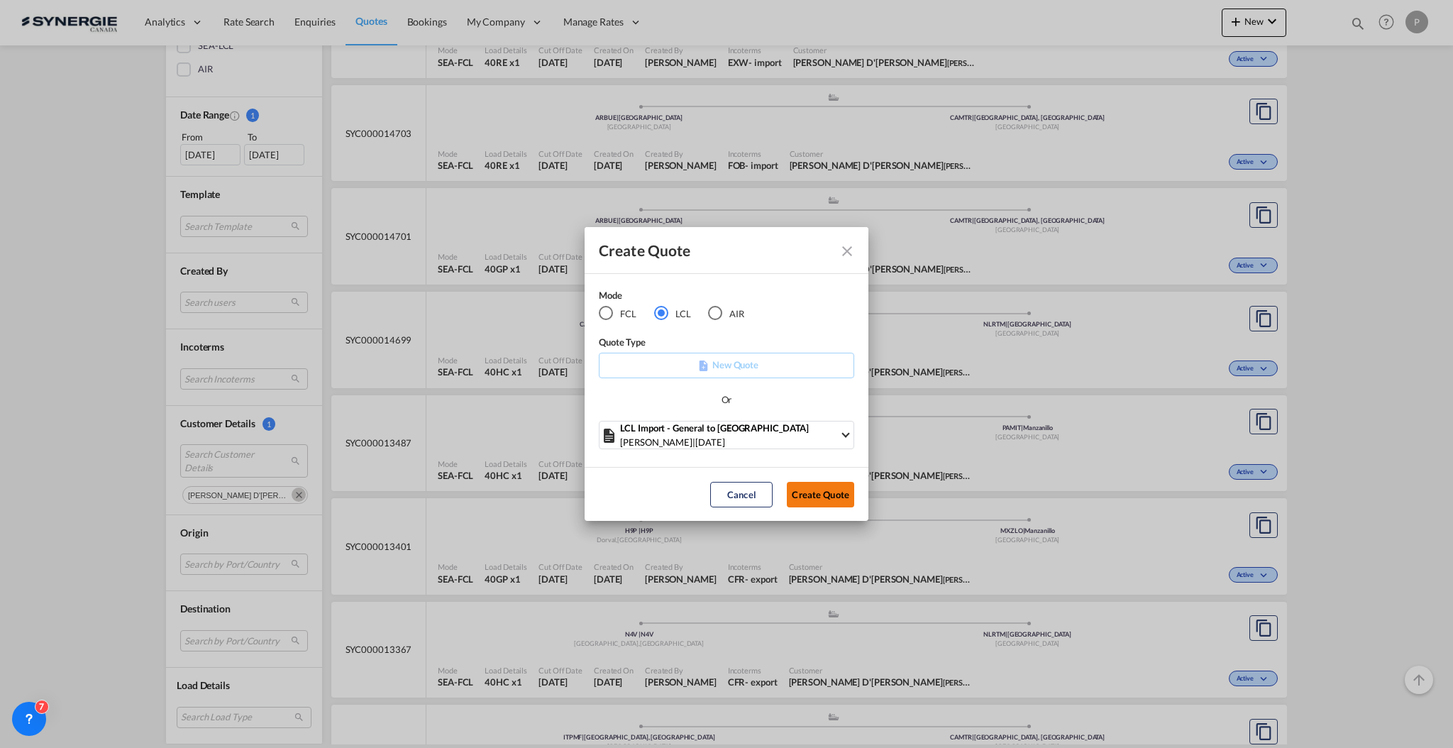
click at [799, 492] on button "Create Quote" at bounding box center [820, 495] width 67 height 26
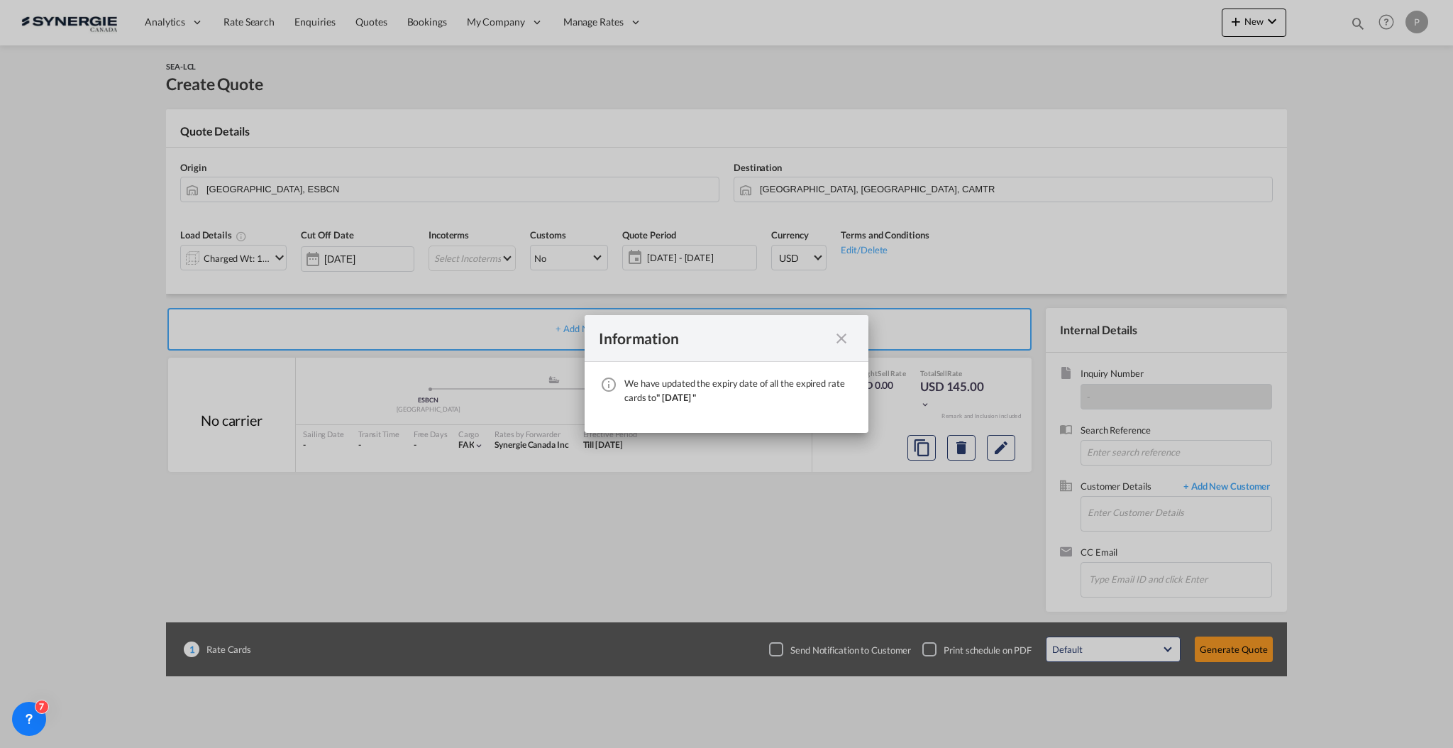
click at [842, 335] on md-icon "icon-close fg-AAA8AD cursor" at bounding box center [841, 338] width 17 height 17
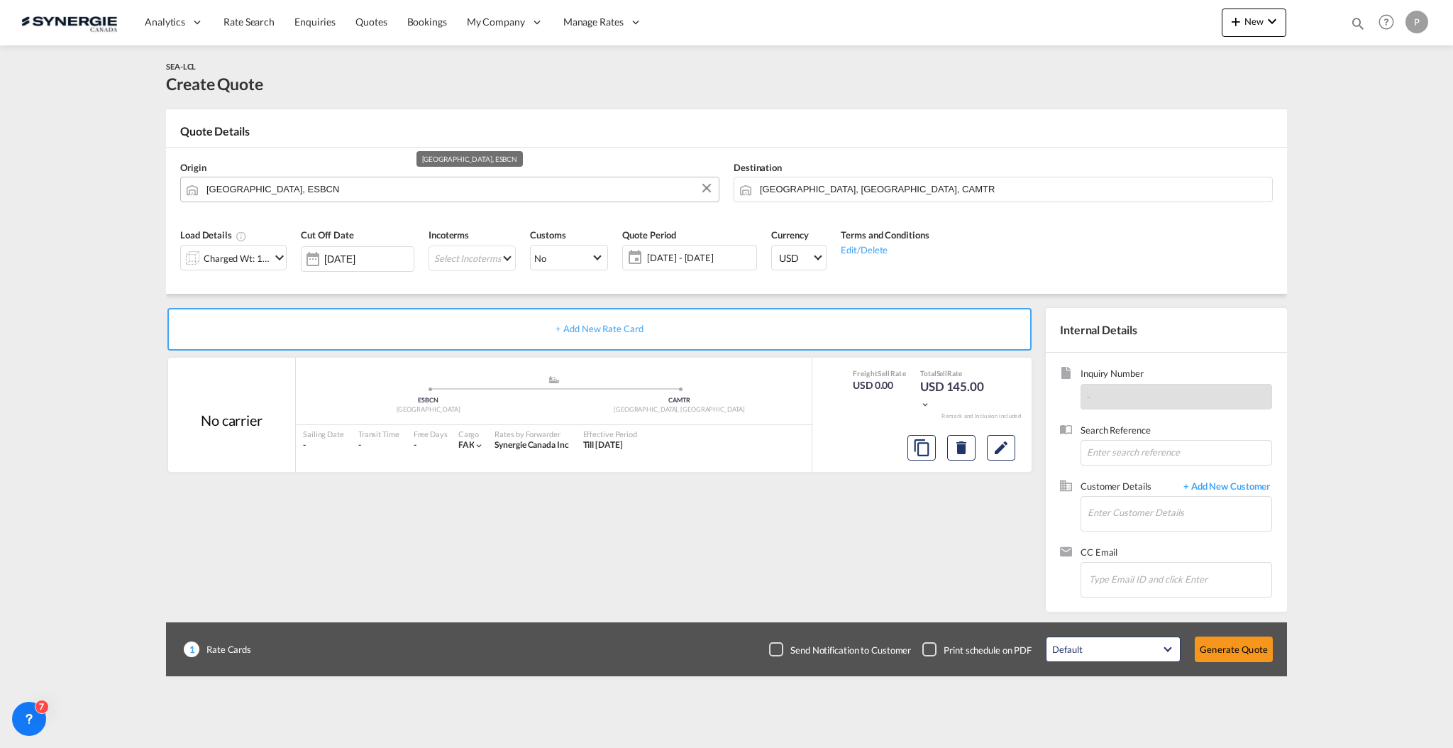
click at [272, 189] on input "[GEOGRAPHIC_DATA], ESBCN" at bounding box center [458, 189] width 505 height 25
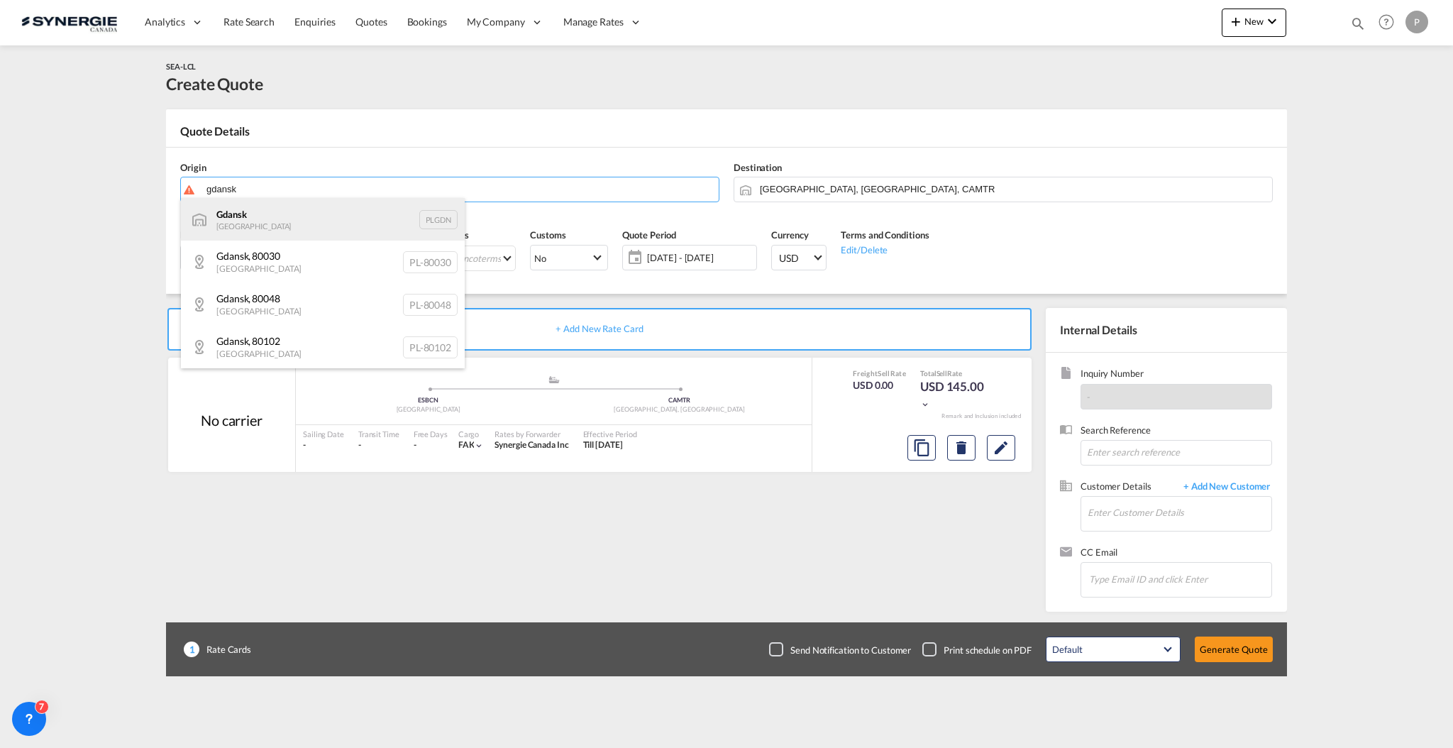
click at [254, 233] on div "Gdansk [GEOGRAPHIC_DATA] PLGDN" at bounding box center [323, 219] width 284 height 43
type input "Gdansk, PLGDN"
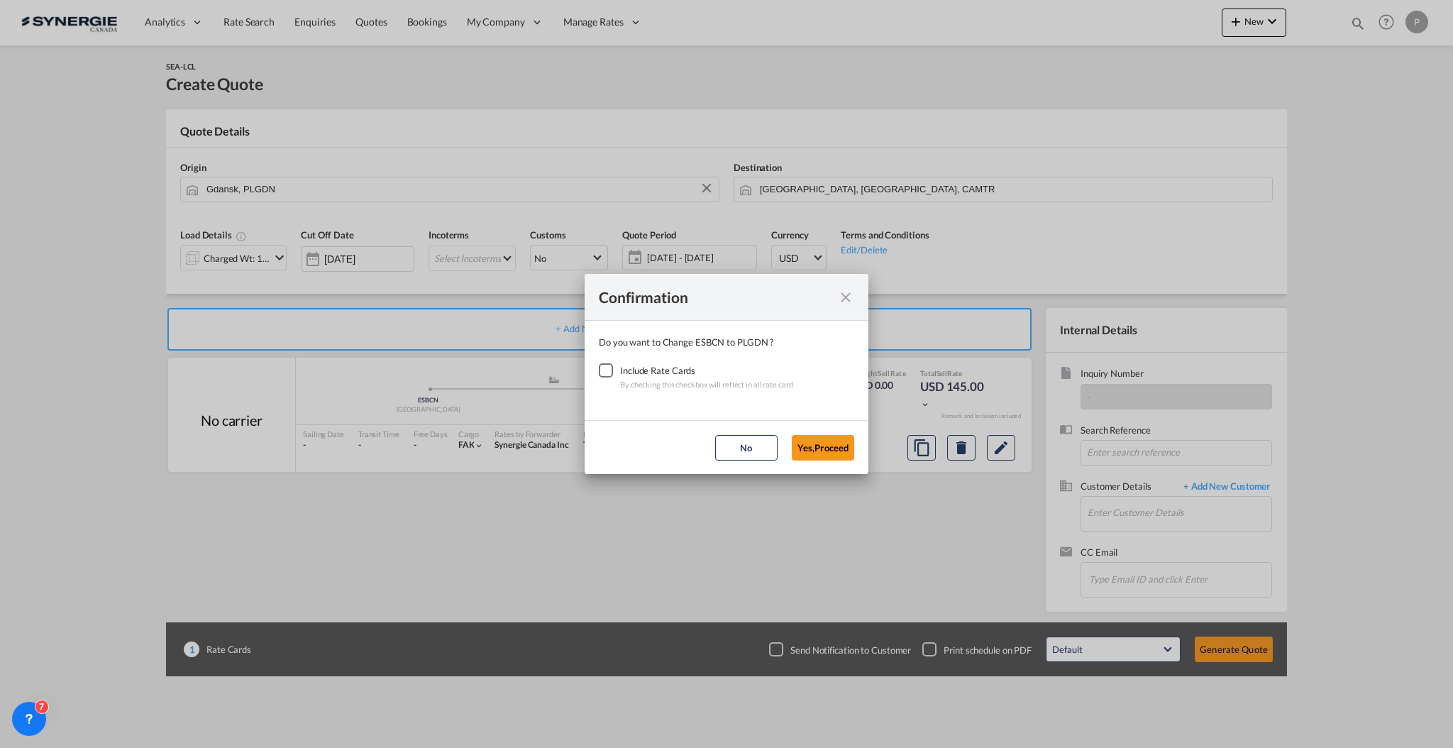
drag, startPoint x: 610, startPoint y: 365, endPoint x: 639, endPoint y: 387, distance: 37.0
click at [610, 364] on div "Checkbox No Ink" at bounding box center [606, 370] width 14 height 14
click at [844, 447] on button "Yes,Proceed" at bounding box center [823, 448] width 62 height 26
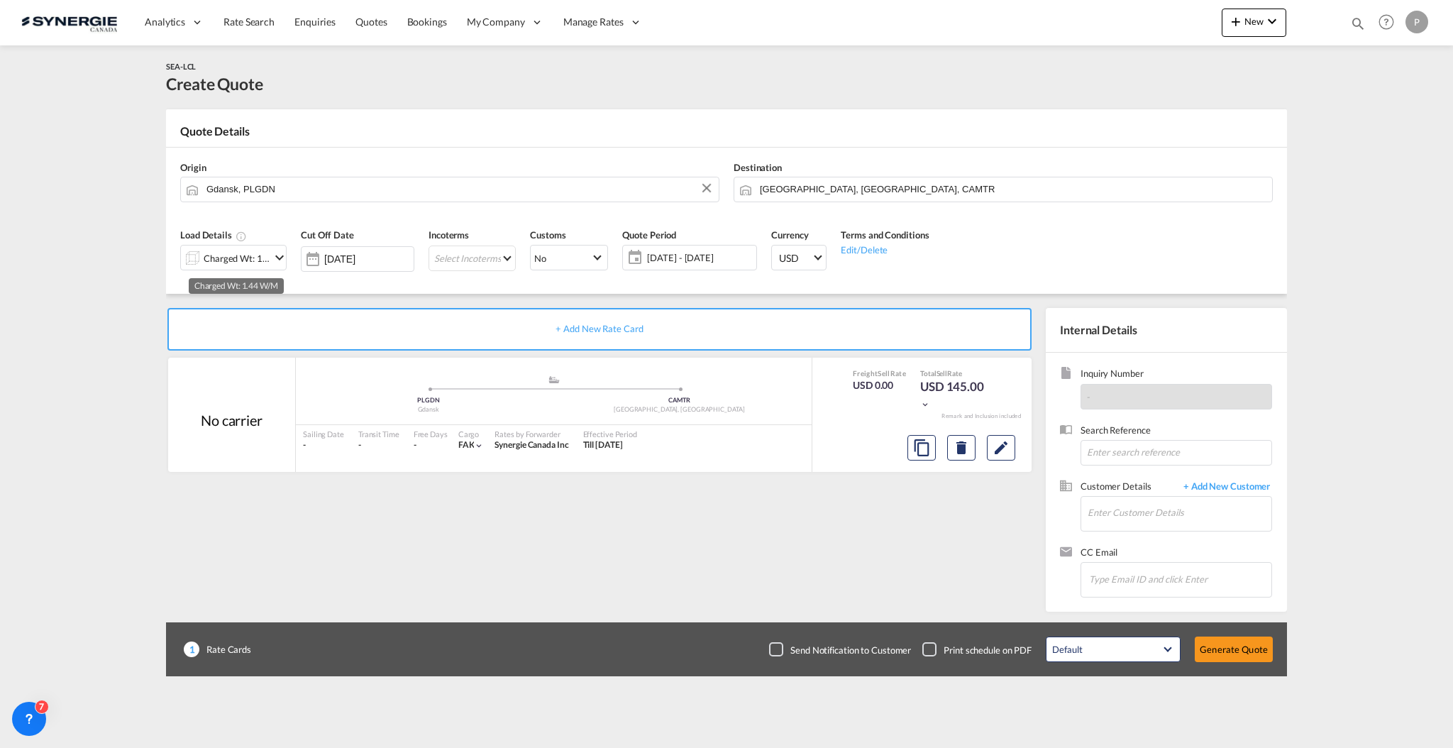
click at [257, 264] on div "Charged Wt: 1.44 W/M" at bounding box center [237, 258] width 67 height 20
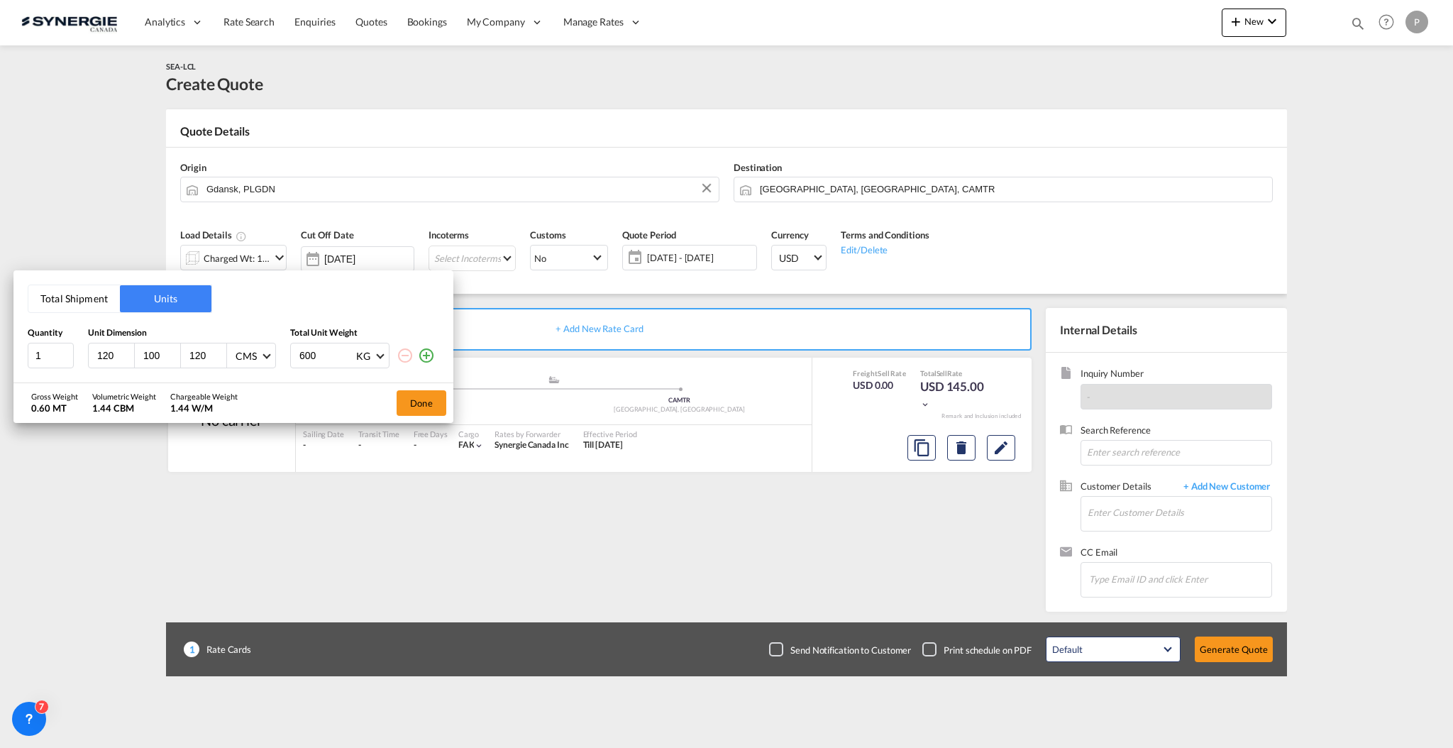
click at [102, 350] on input "120" at bounding box center [115, 355] width 38 height 13
type input "130"
type input "110"
type input "80"
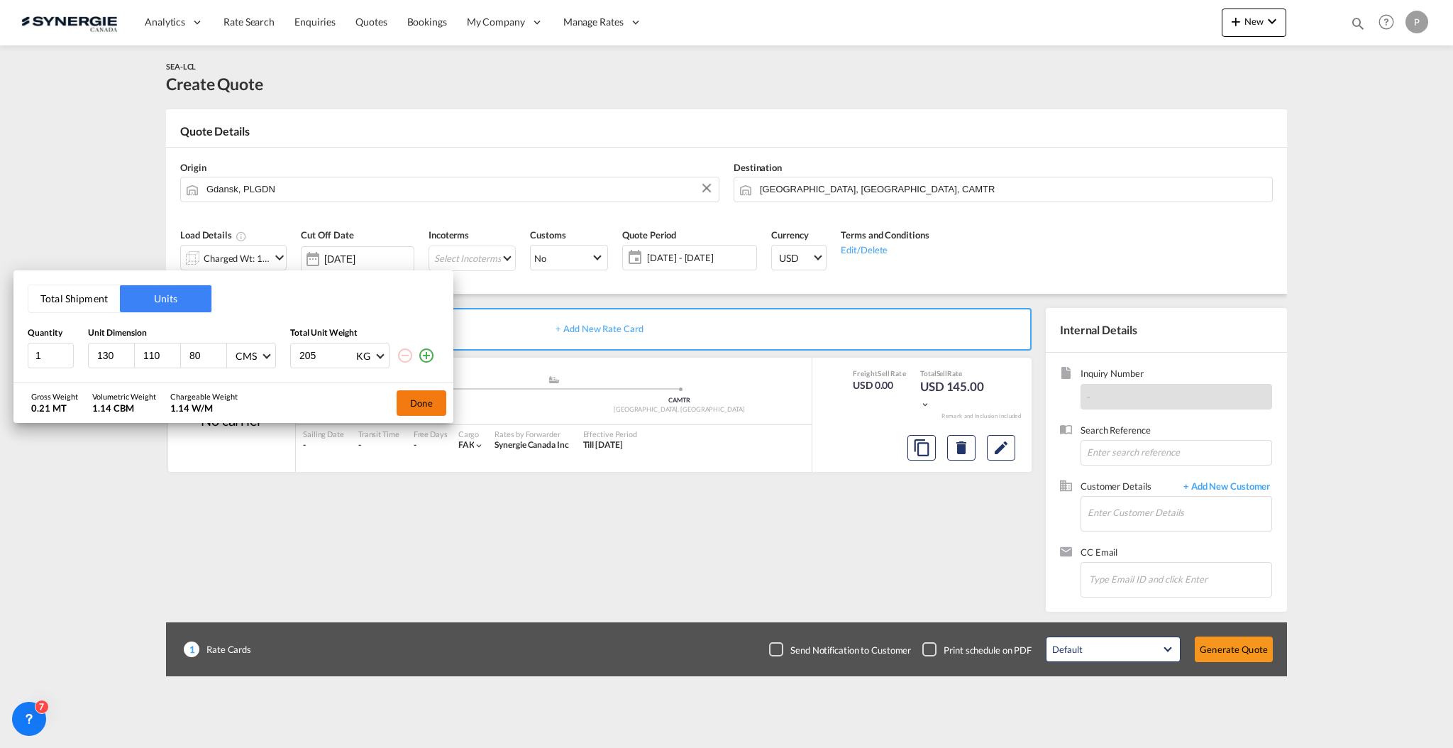
type input "205"
click at [409, 397] on button "Done" at bounding box center [422, 403] width 50 height 26
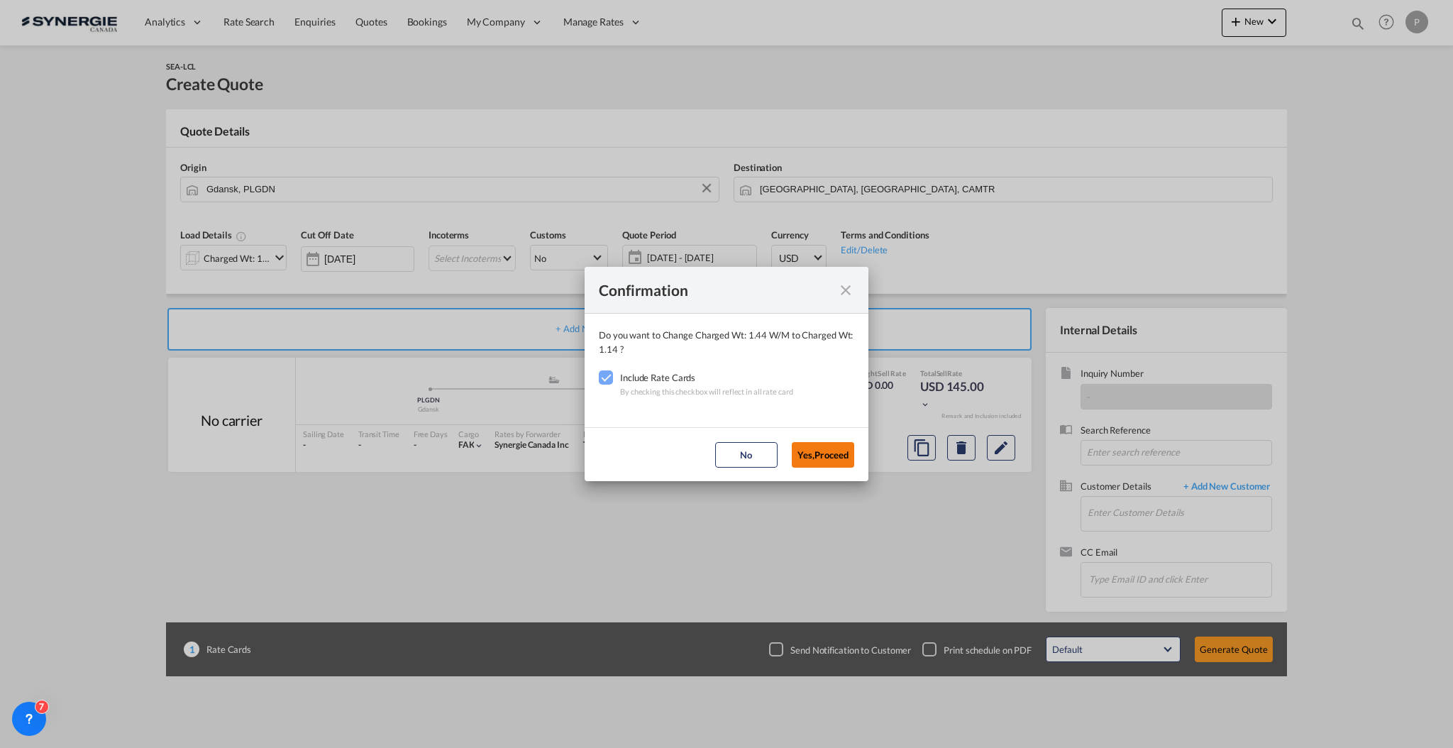
click at [800, 451] on button "Yes,Proceed" at bounding box center [823, 455] width 62 height 26
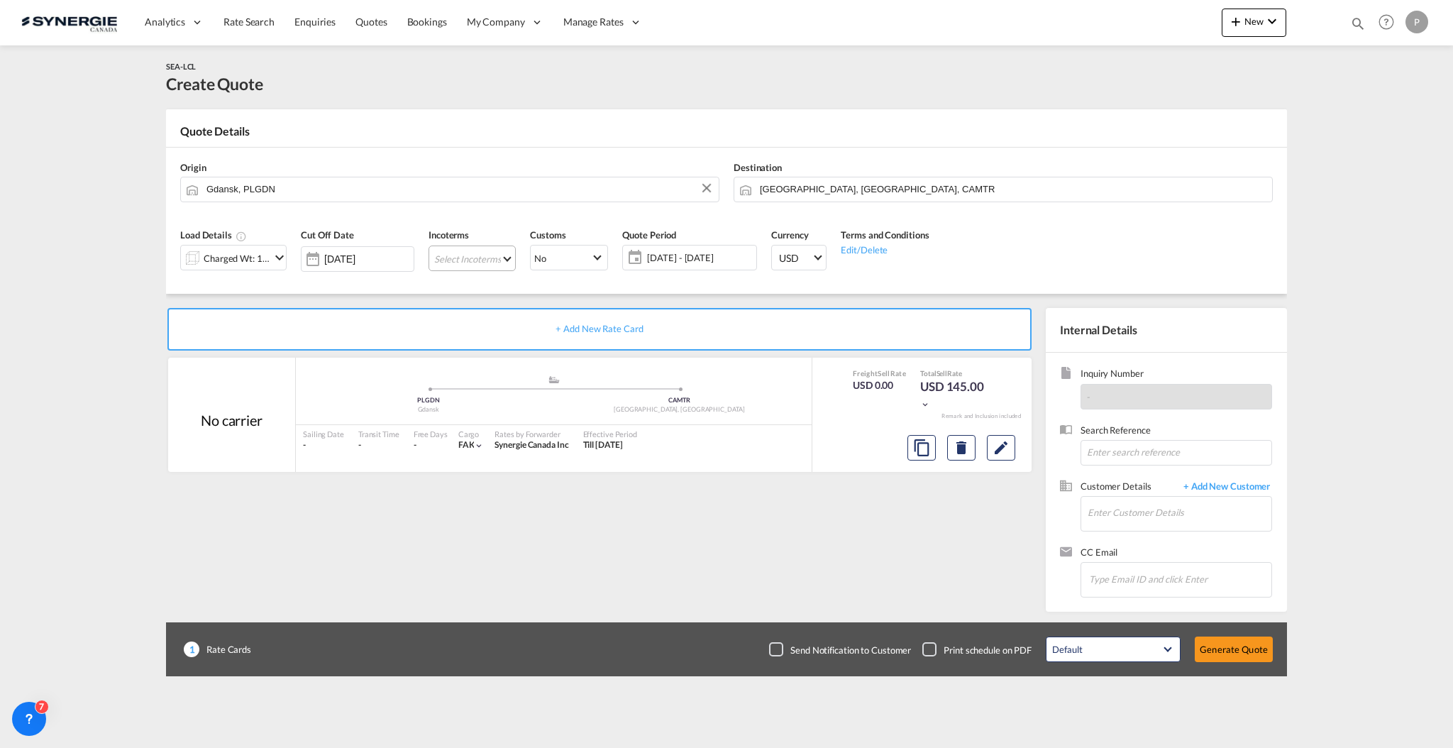
click at [485, 259] on md-select "Select Incoterms FCA - import Free Carrier FCA - export Free Carrier DAP - impo…" at bounding box center [472, 259] width 87 height 26
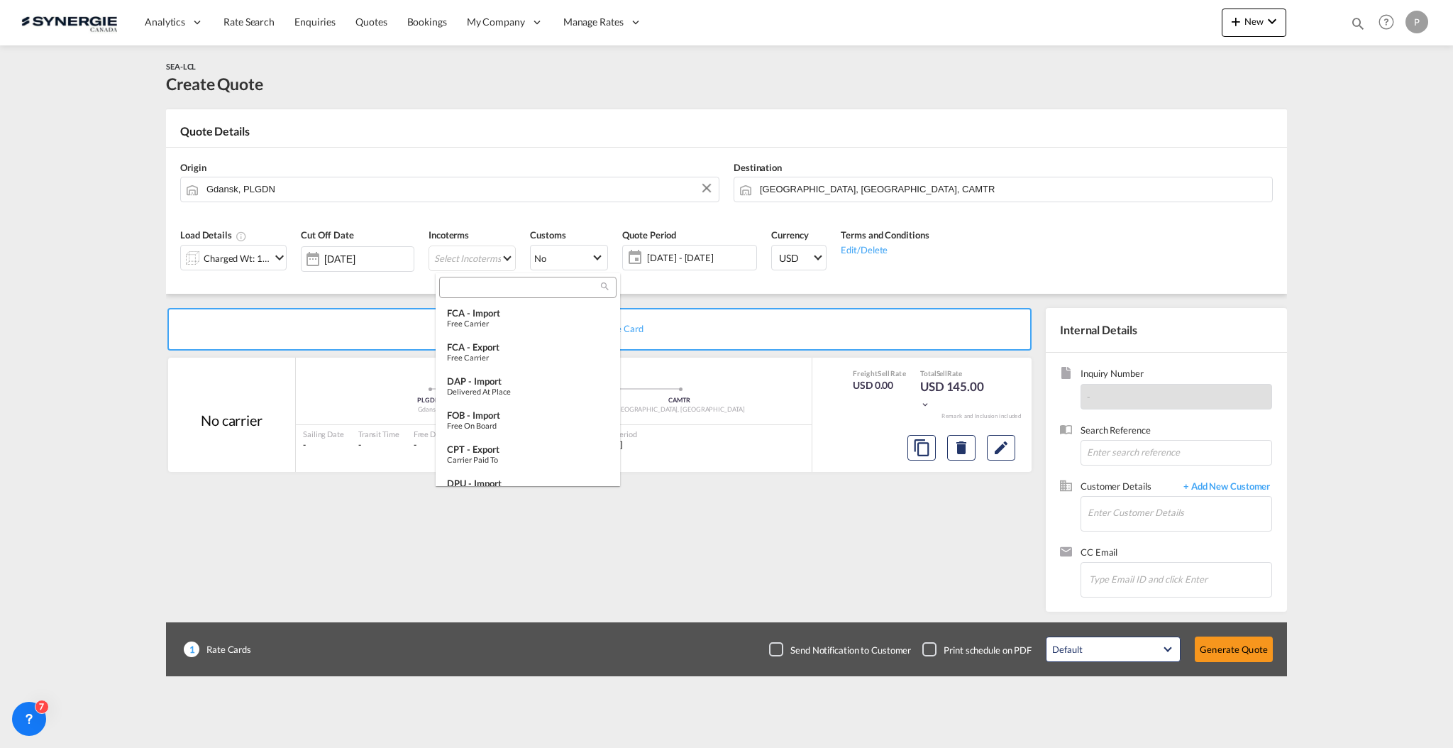
click at [483, 289] on input "search" at bounding box center [523, 288] width 158 height 13
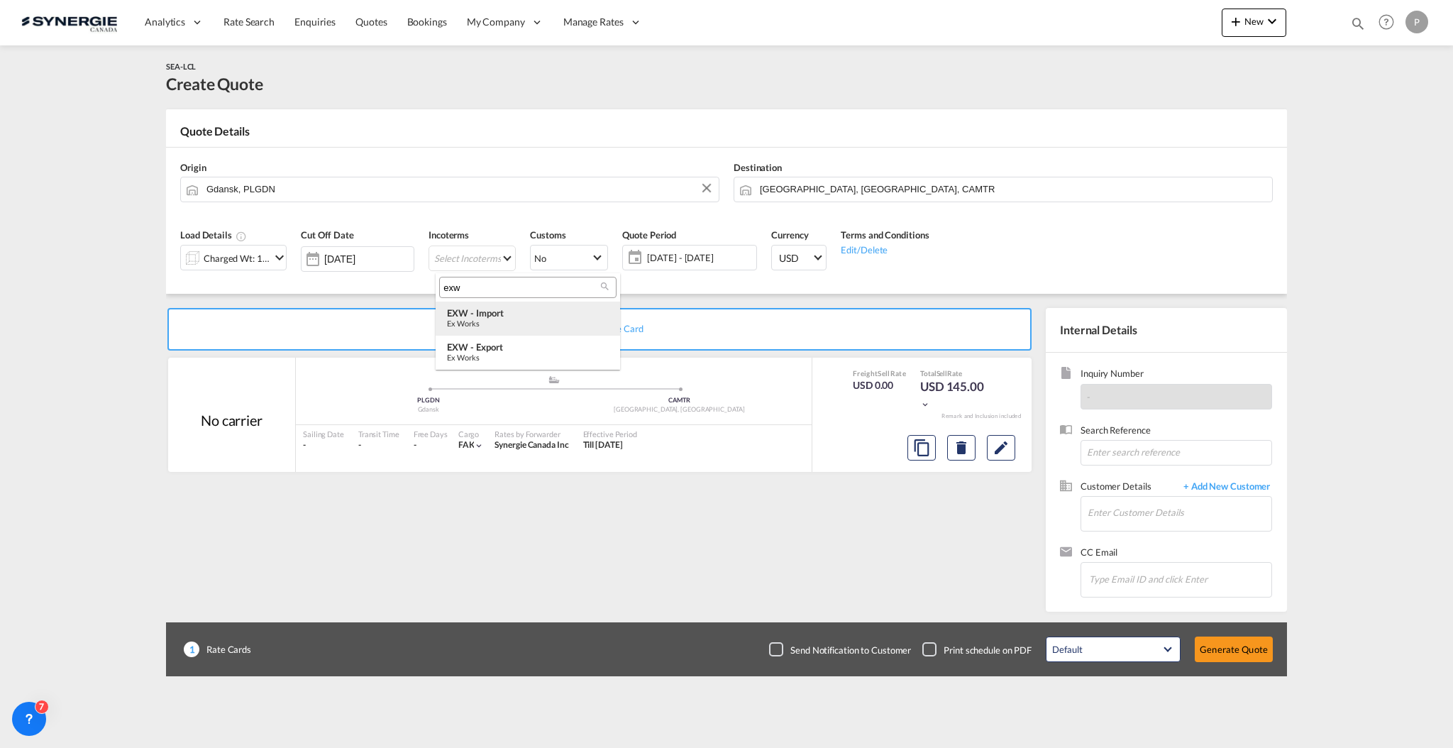
type input "exw"
click at [505, 319] on div "Ex Works" at bounding box center [528, 323] width 162 height 9
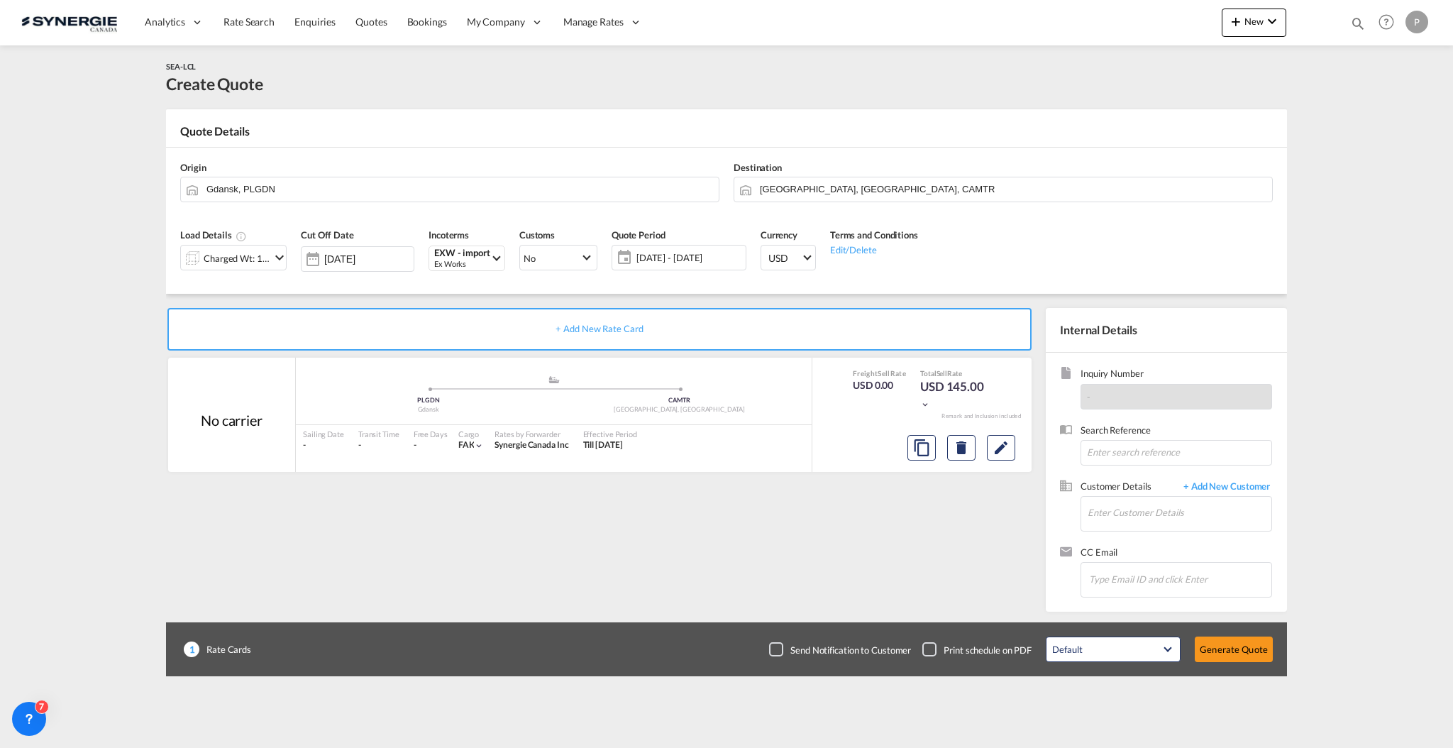
click at [679, 256] on span "[DATE] - [DATE]" at bounding box center [690, 257] width 106 height 13
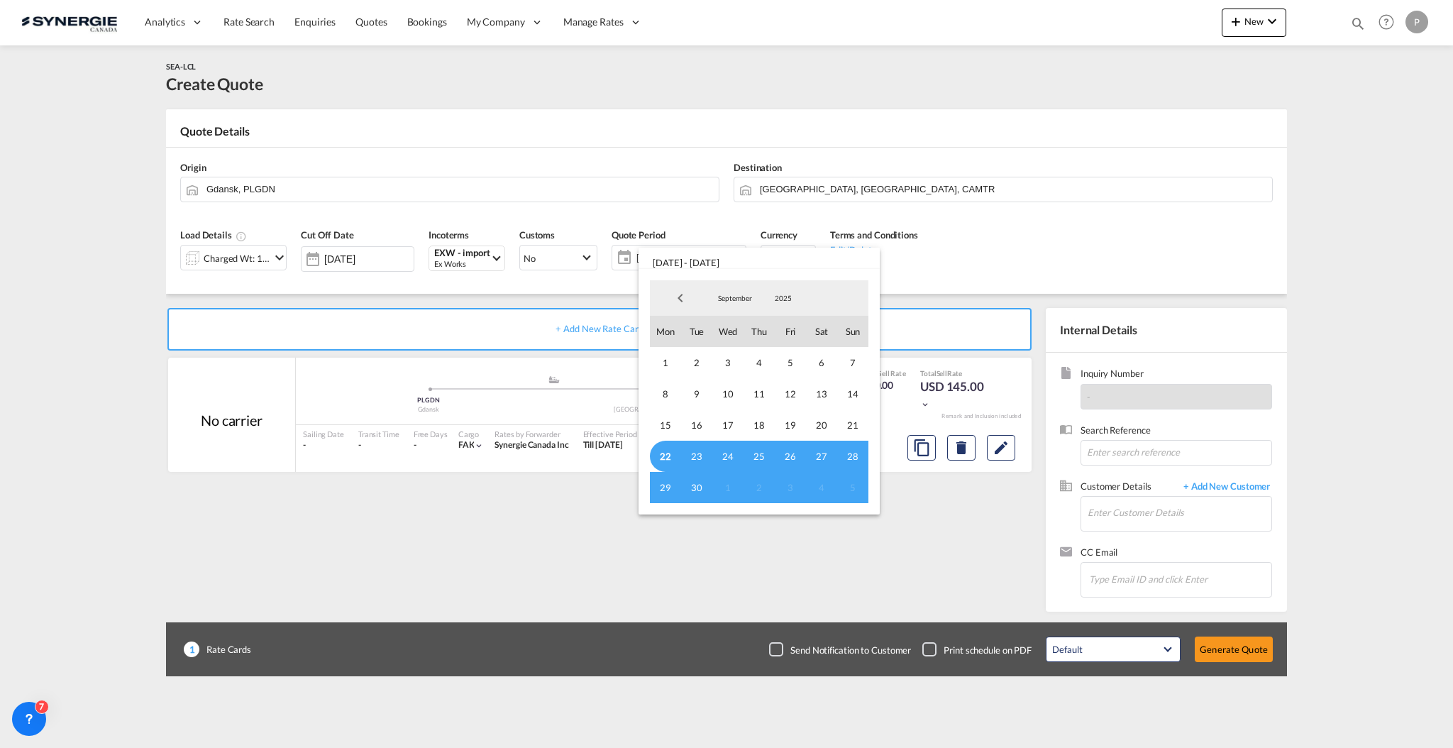
click at [727, 294] on span "September" at bounding box center [734, 298] width 45 height 10
click at [739, 319] on md-option "October" at bounding box center [749, 333] width 97 height 34
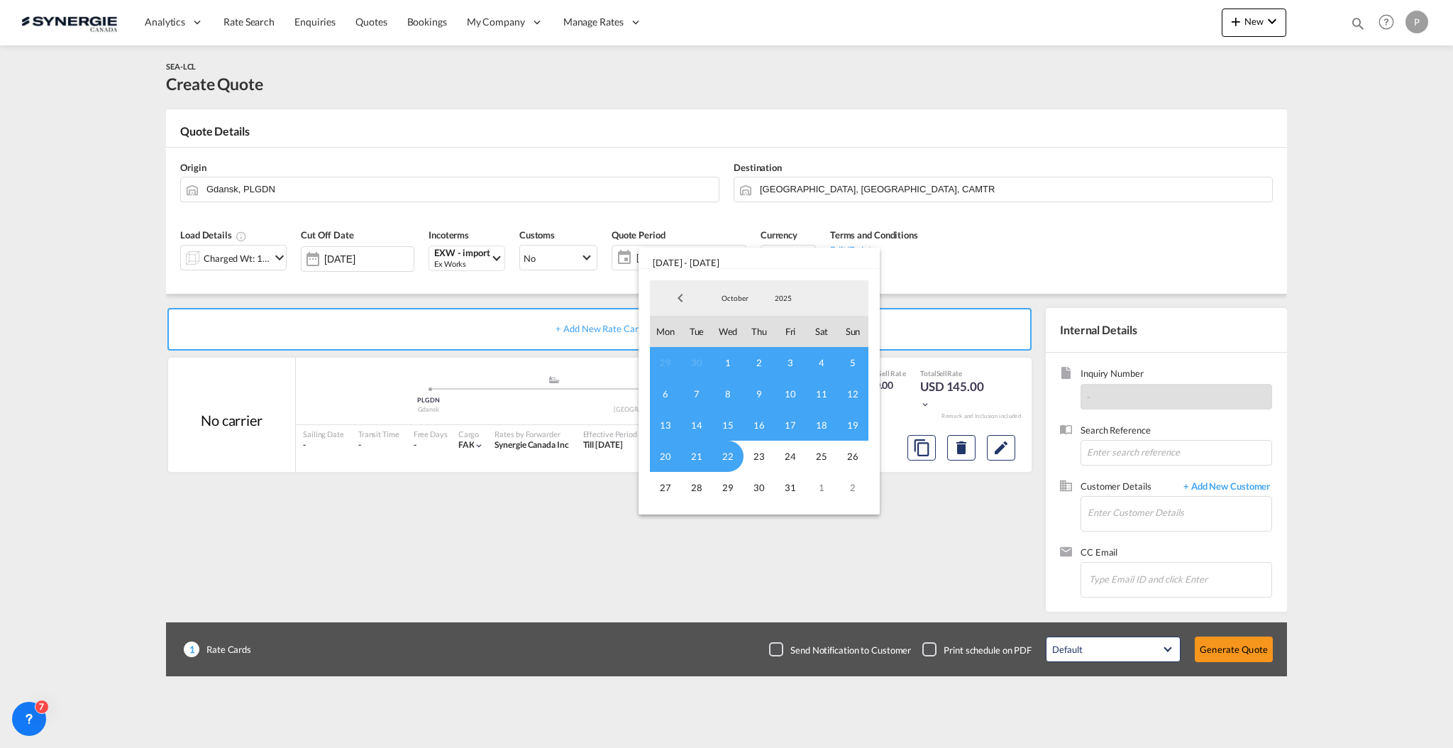
click at [849, 394] on span "12" at bounding box center [852, 393] width 31 height 31
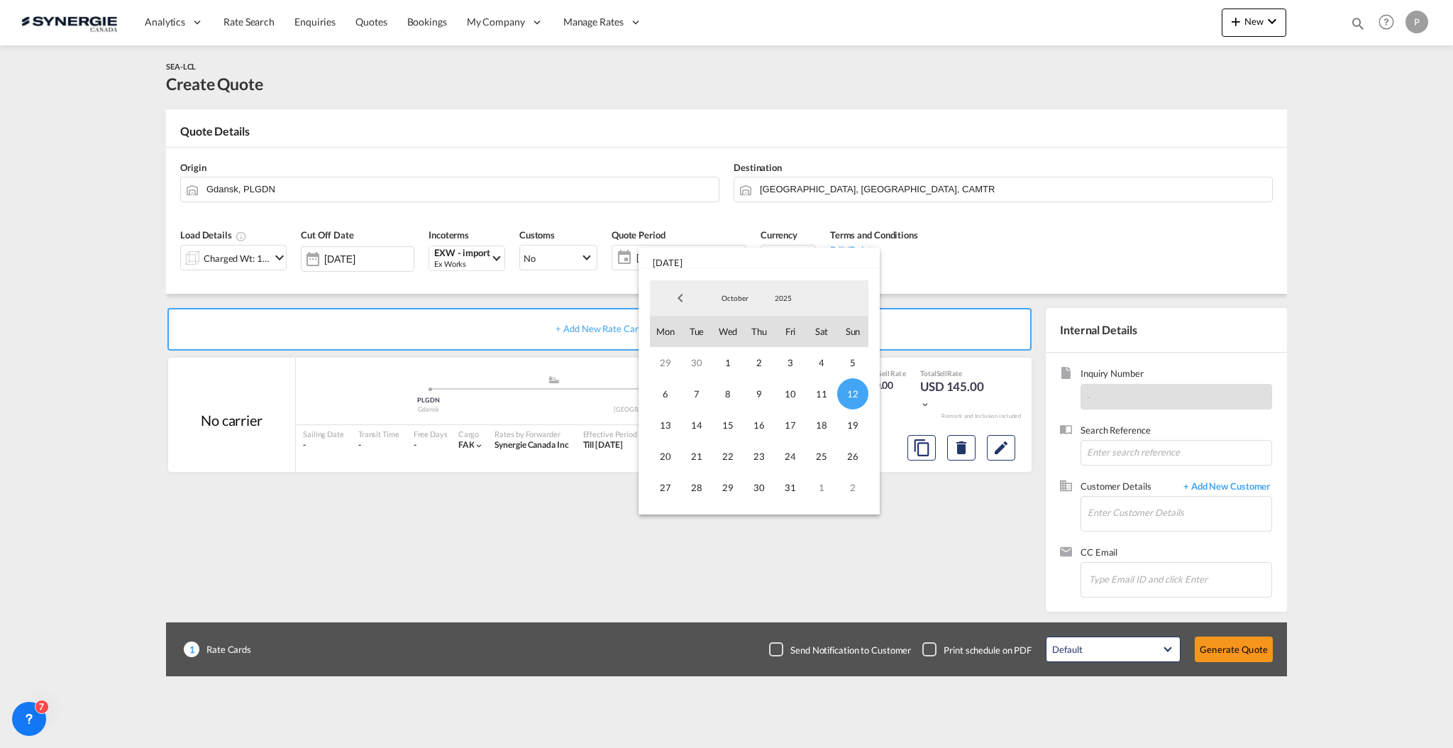
click at [720, 294] on span "October" at bounding box center [734, 298] width 45 height 10
click at [739, 269] on md-option "September" at bounding box center [749, 265] width 97 height 34
click at [664, 453] on span "22" at bounding box center [665, 456] width 31 height 31
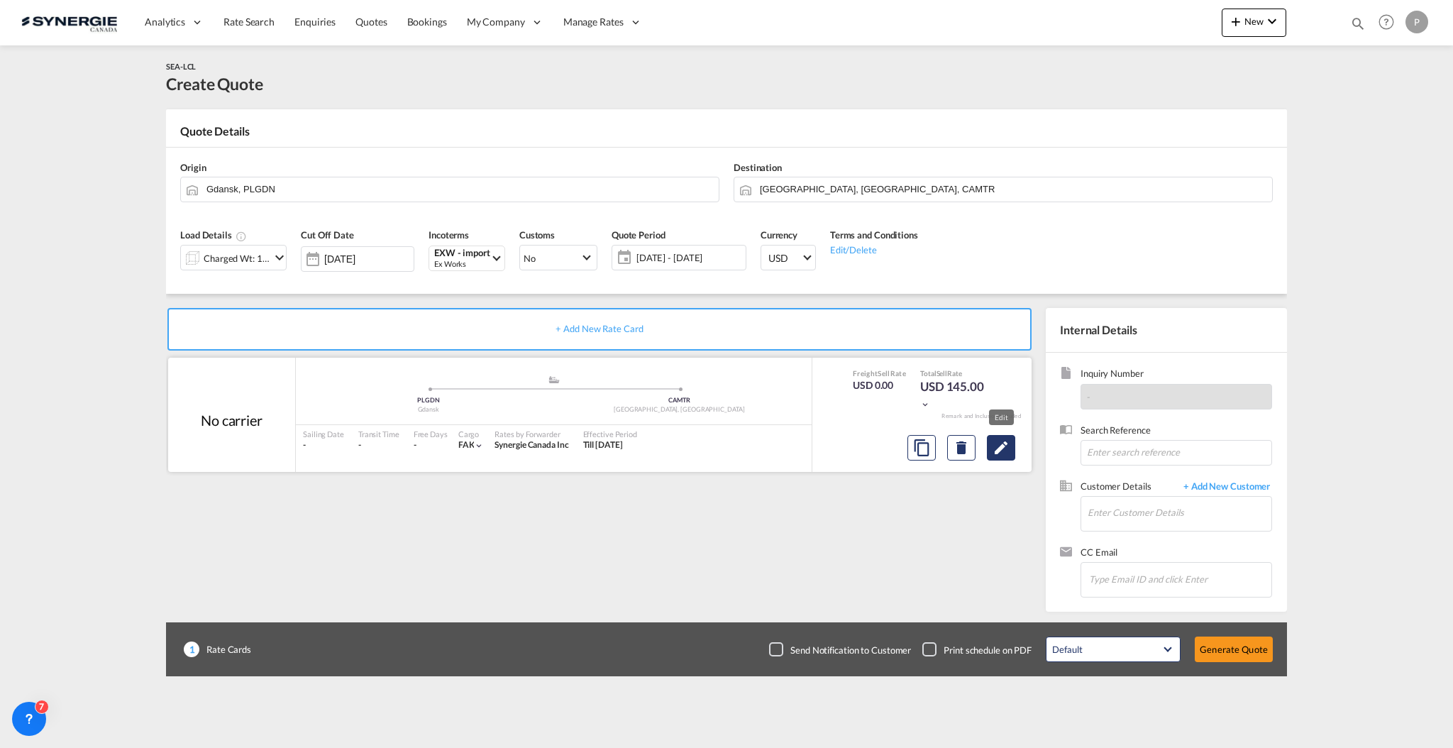
click at [1009, 447] on md-icon "Edit" at bounding box center [1001, 447] width 17 height 17
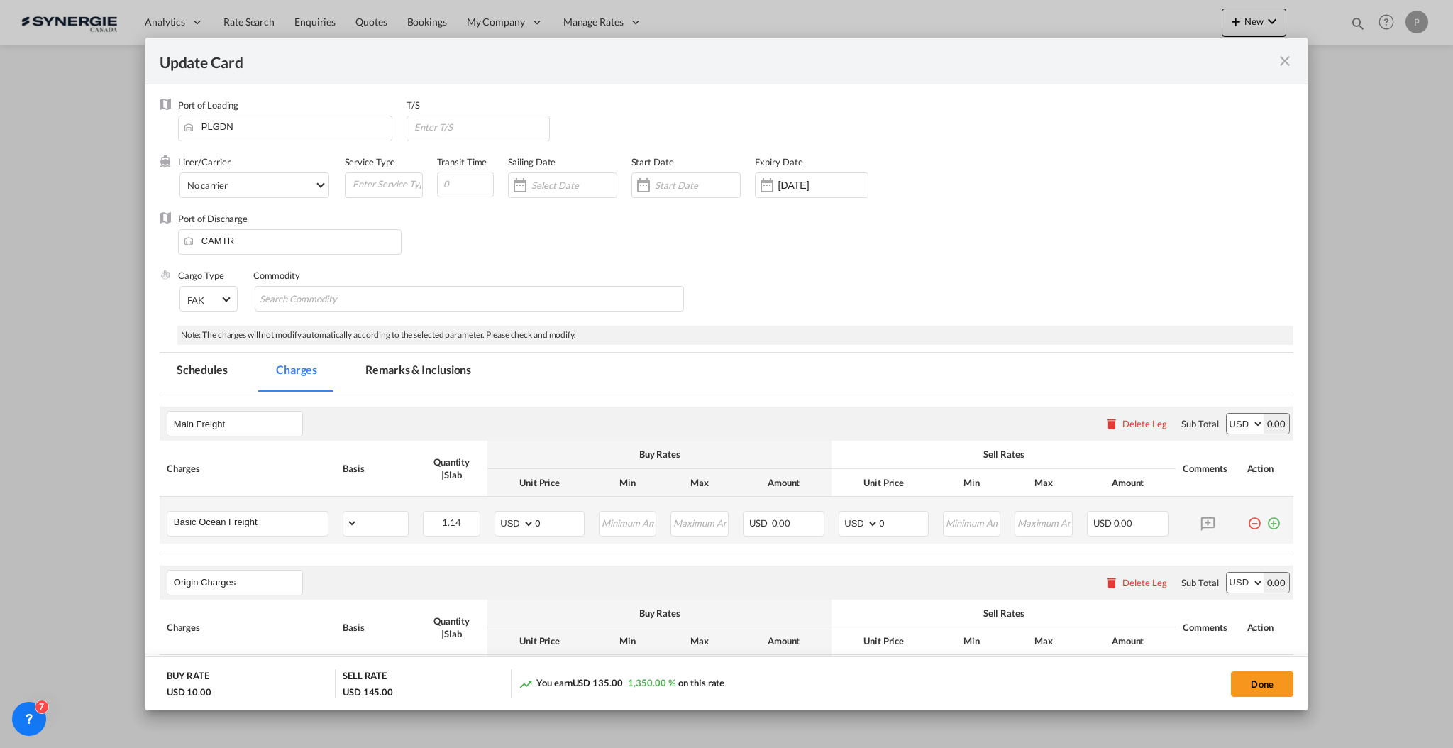
select select "per_w/m"
select select "flat"
select select "per_hbl"
select select "per_w/m"
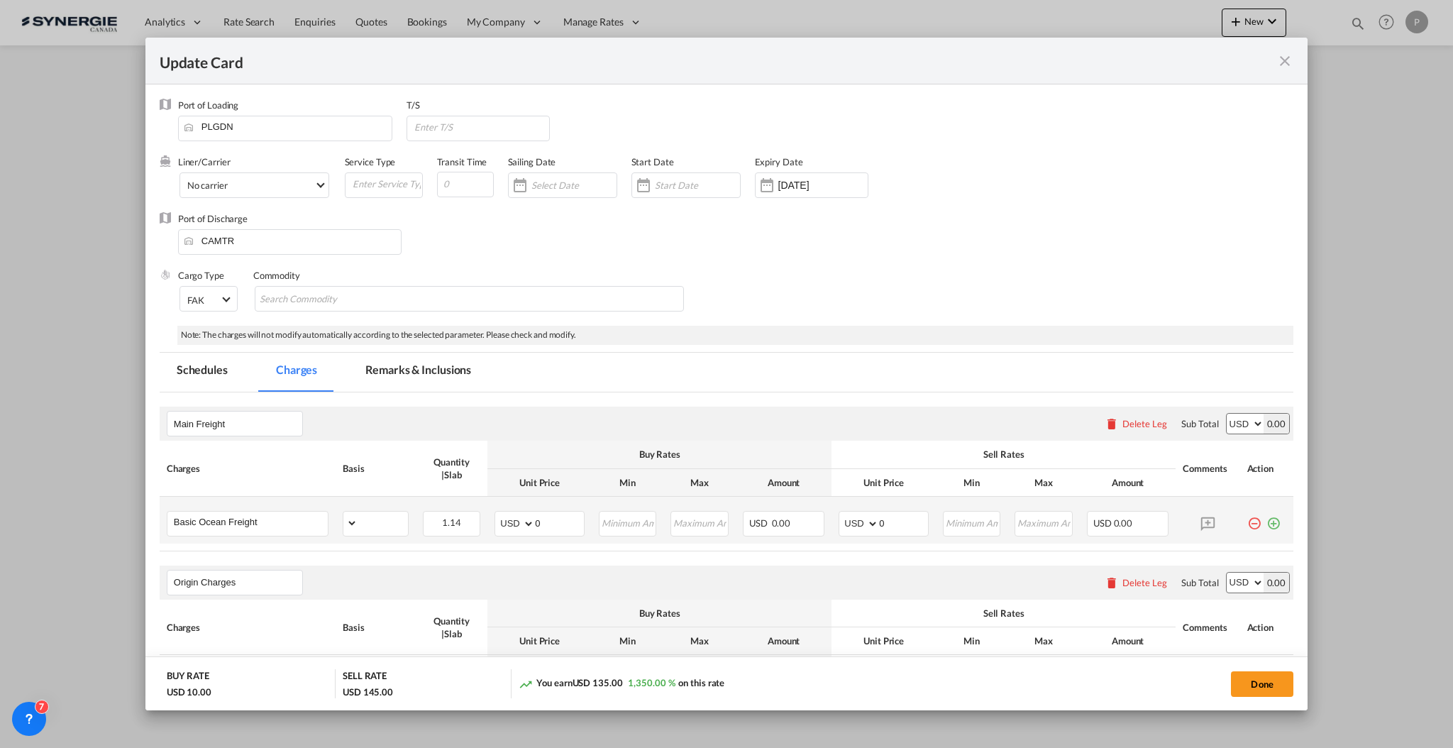
select select "per_bl"
select select "flat"
select select "per_bl"
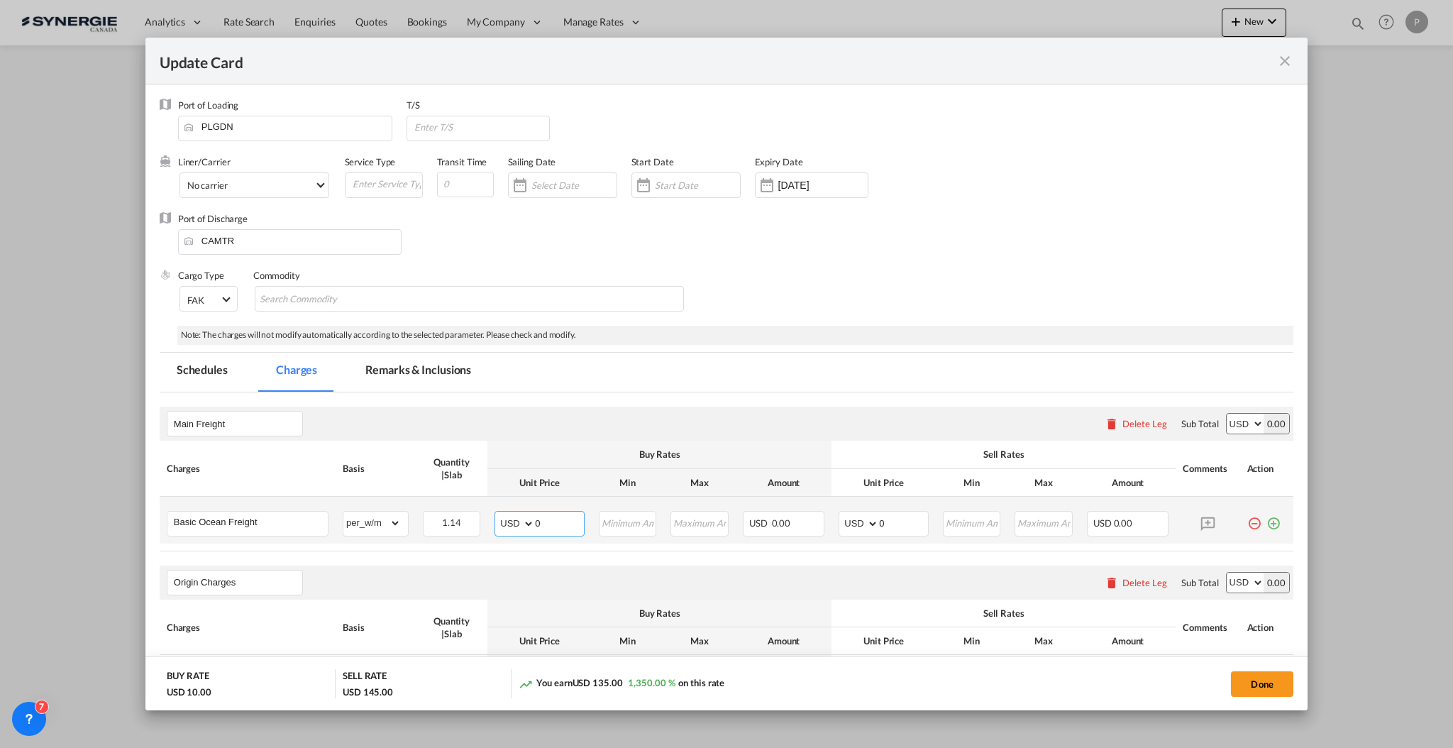
click at [563, 514] on input "0" at bounding box center [559, 522] width 49 height 21
type input "104.5"
type input "120"
click at [1267, 522] on md-icon "icon-plus-circle-outline green-400-fg" at bounding box center [1274, 518] width 14 height 14
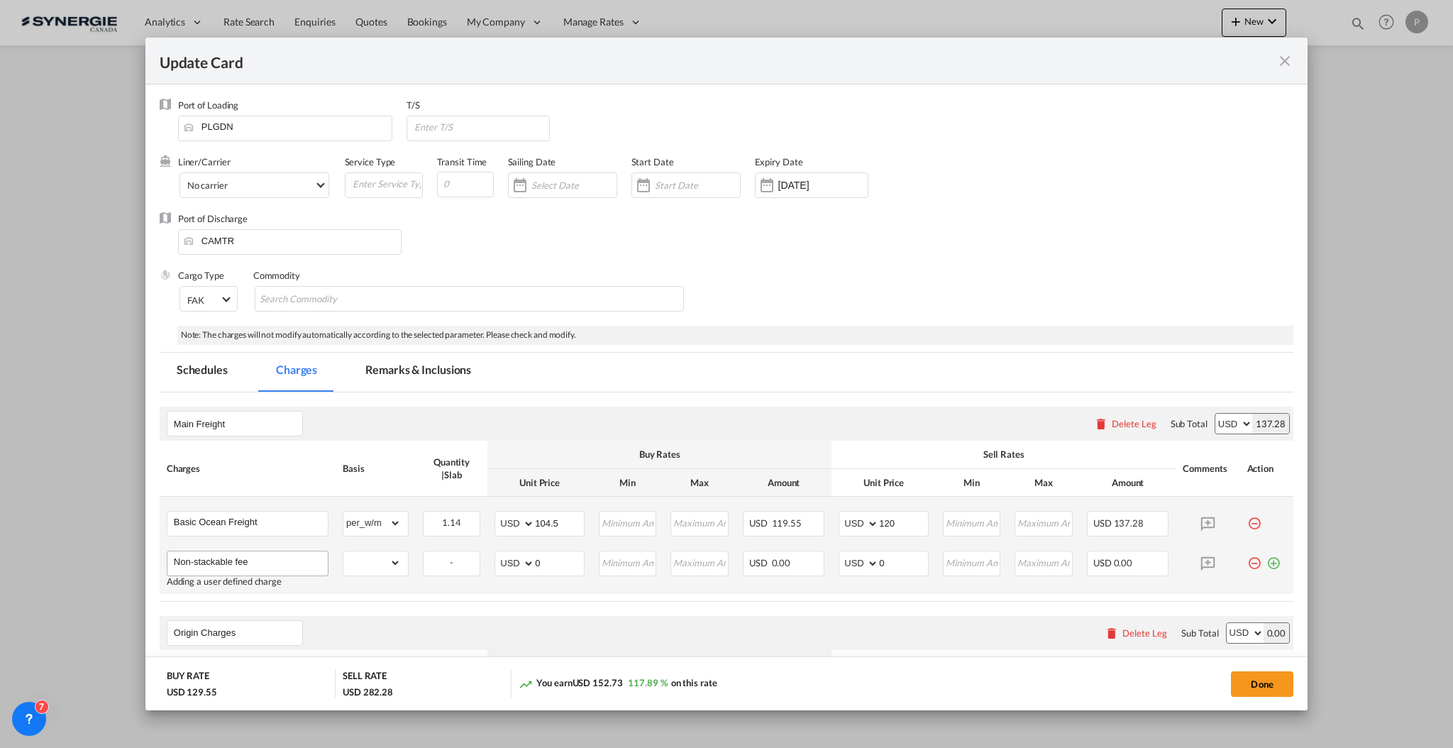
type input "Non-stackable fee"
select select "per_w/m"
type input "38.5"
type input "45"
click at [872, 417] on div "Main Freight Please enter leg name Leg Name Already Exists Delete Leg Sub Total…" at bounding box center [727, 424] width 1134 height 34
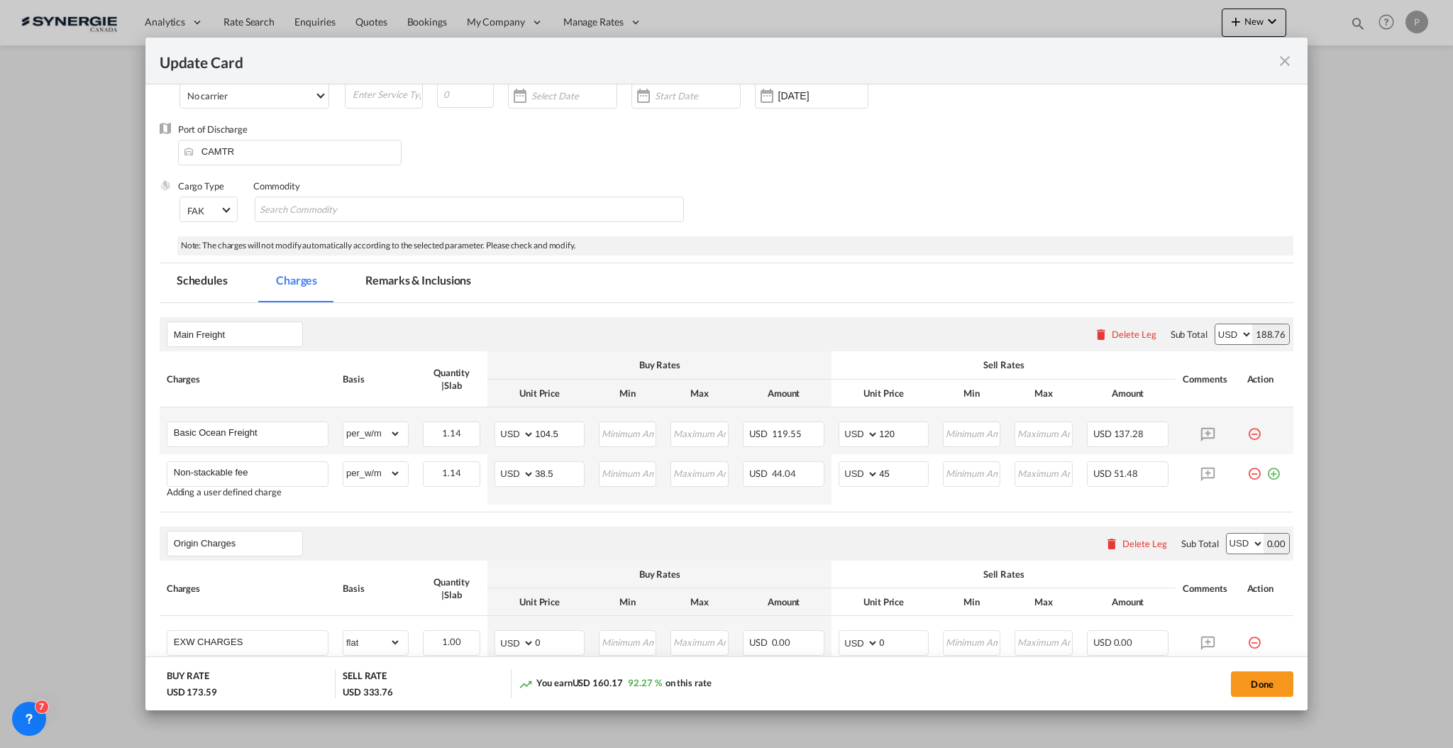
scroll to position [189, 0]
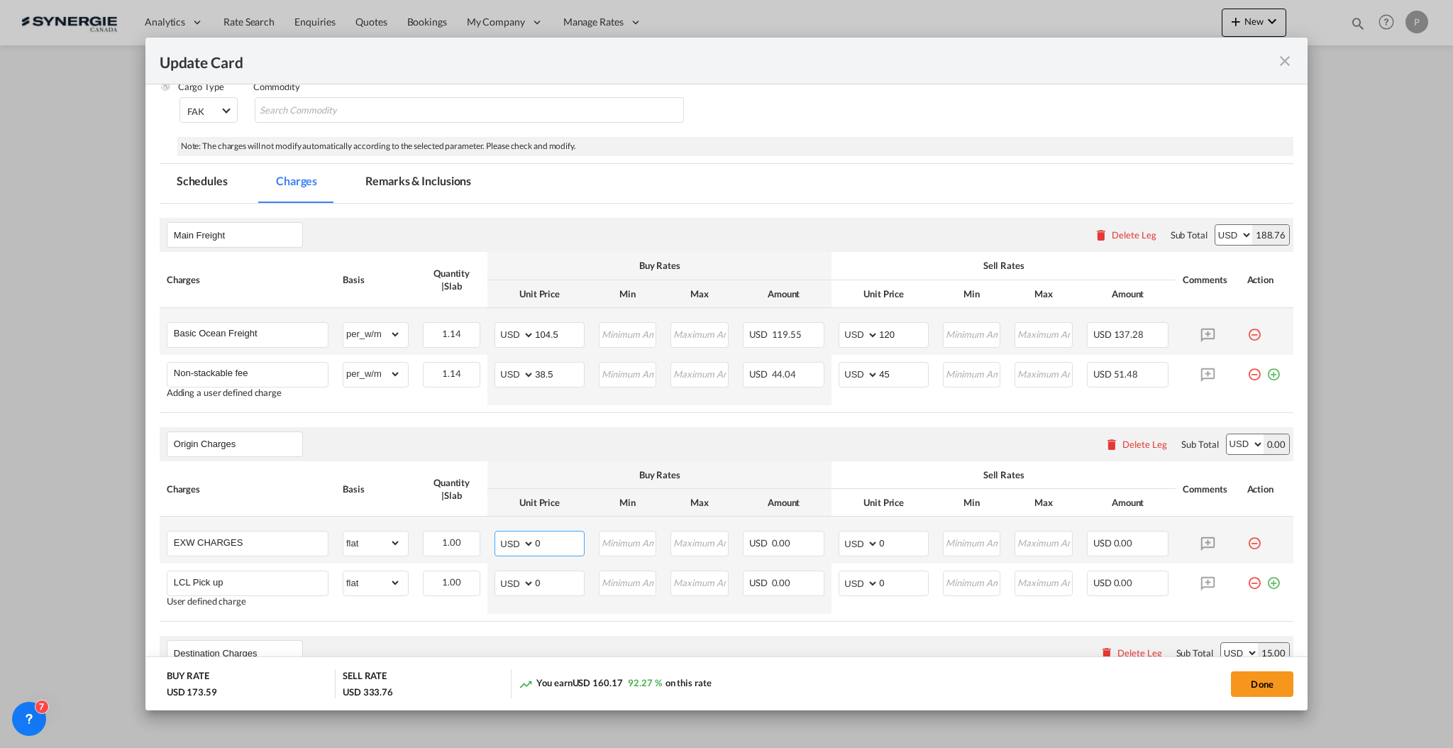
click at [540, 540] on input "0" at bounding box center [559, 541] width 49 height 21
type input "200"
click at [546, 578] on input "0" at bounding box center [559, 581] width 49 height 21
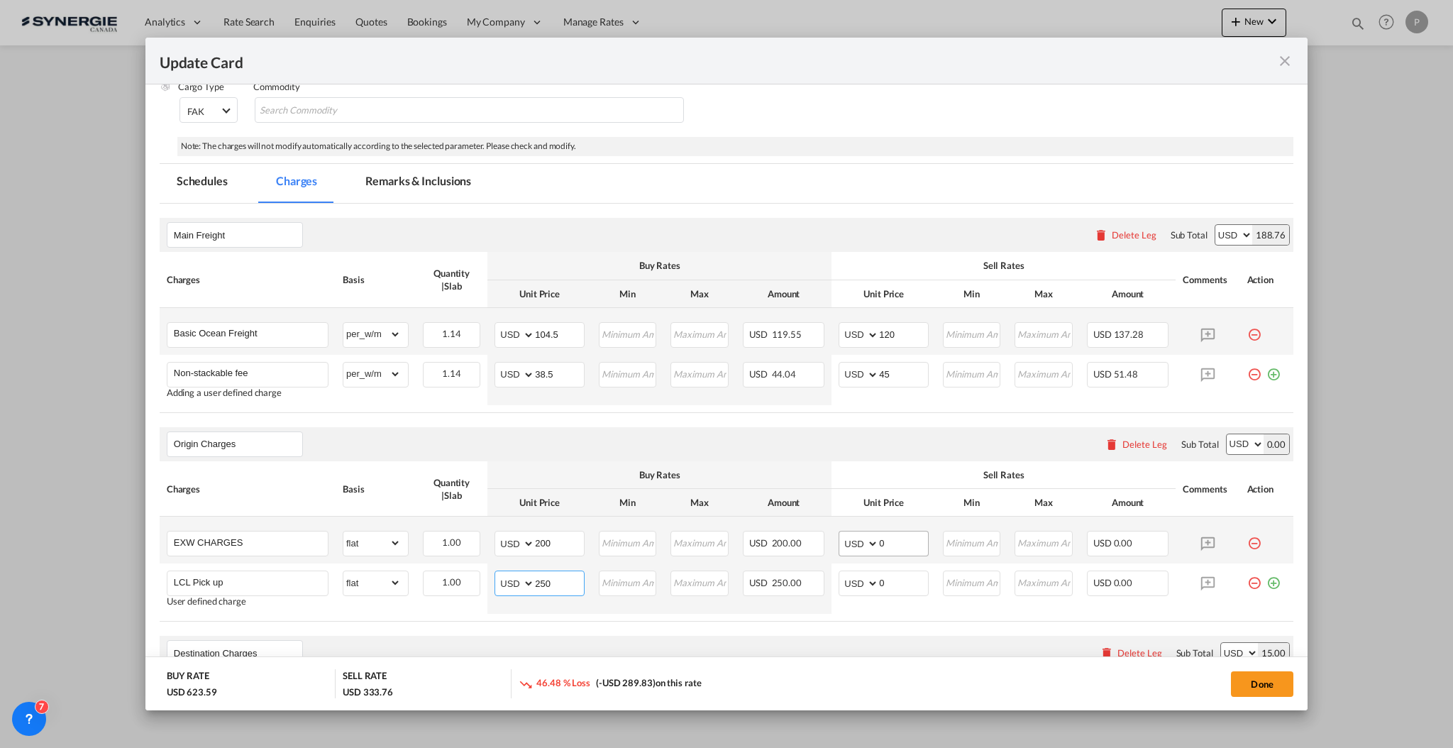
type input "250"
click at [896, 544] on input "0" at bounding box center [903, 541] width 49 height 21
type input "225"
click at [888, 571] on input "0" at bounding box center [903, 581] width 49 height 21
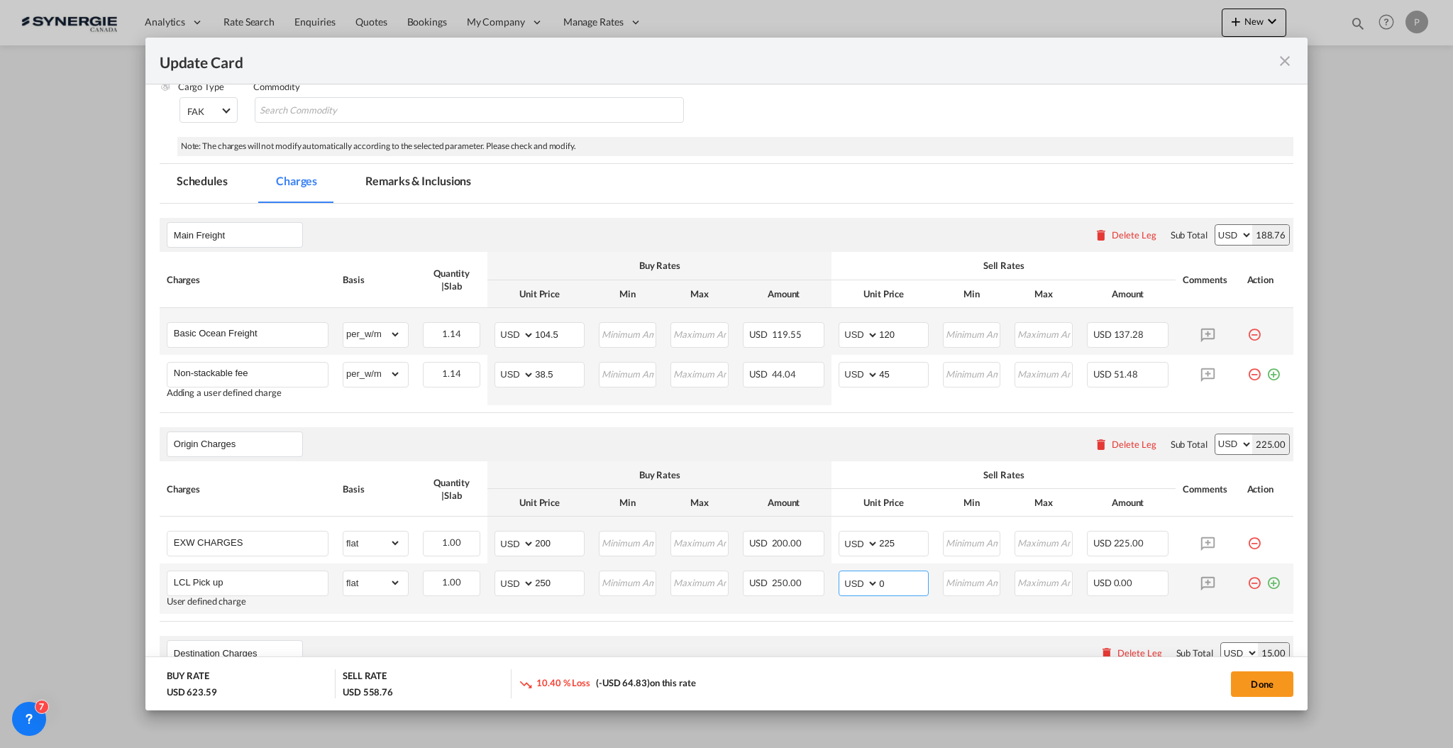
click at [888, 571] on input "0" at bounding box center [903, 581] width 49 height 21
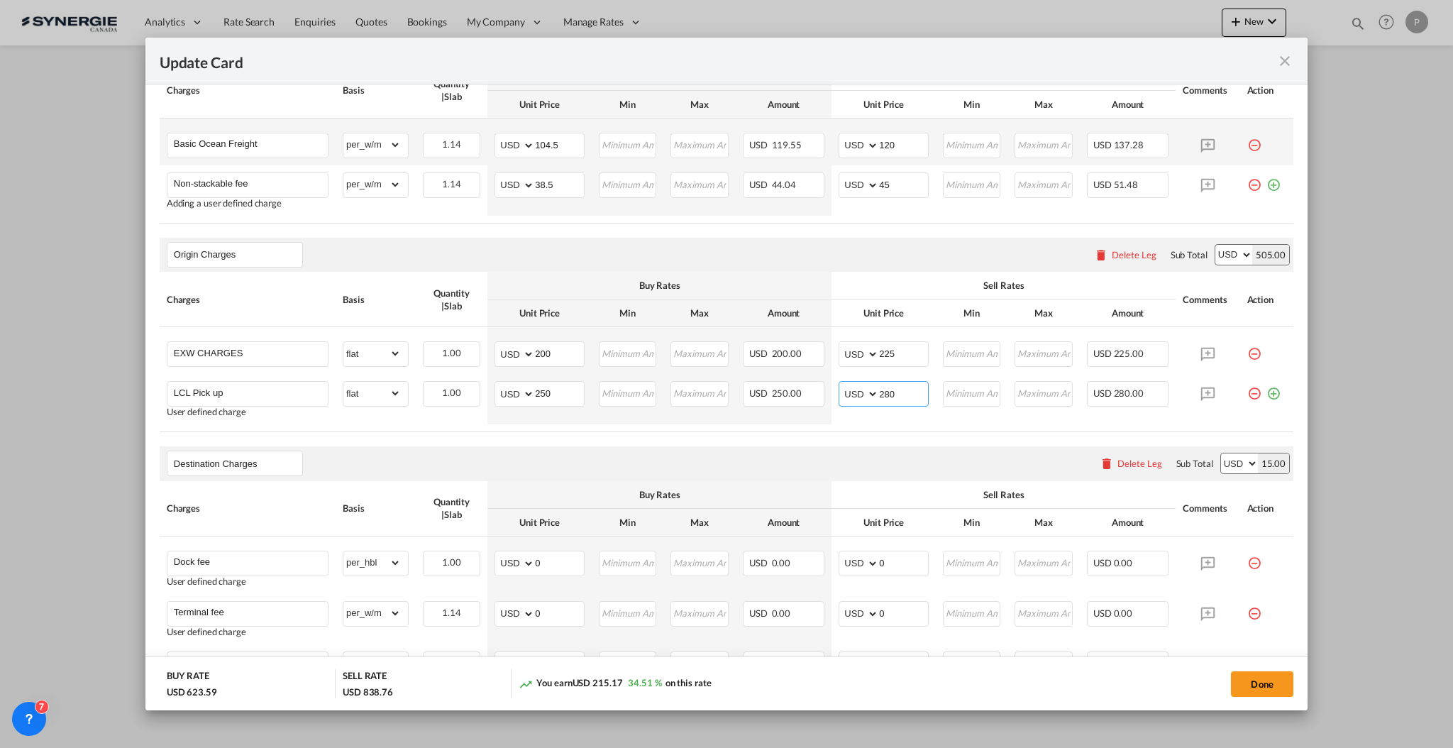
scroll to position [568, 0]
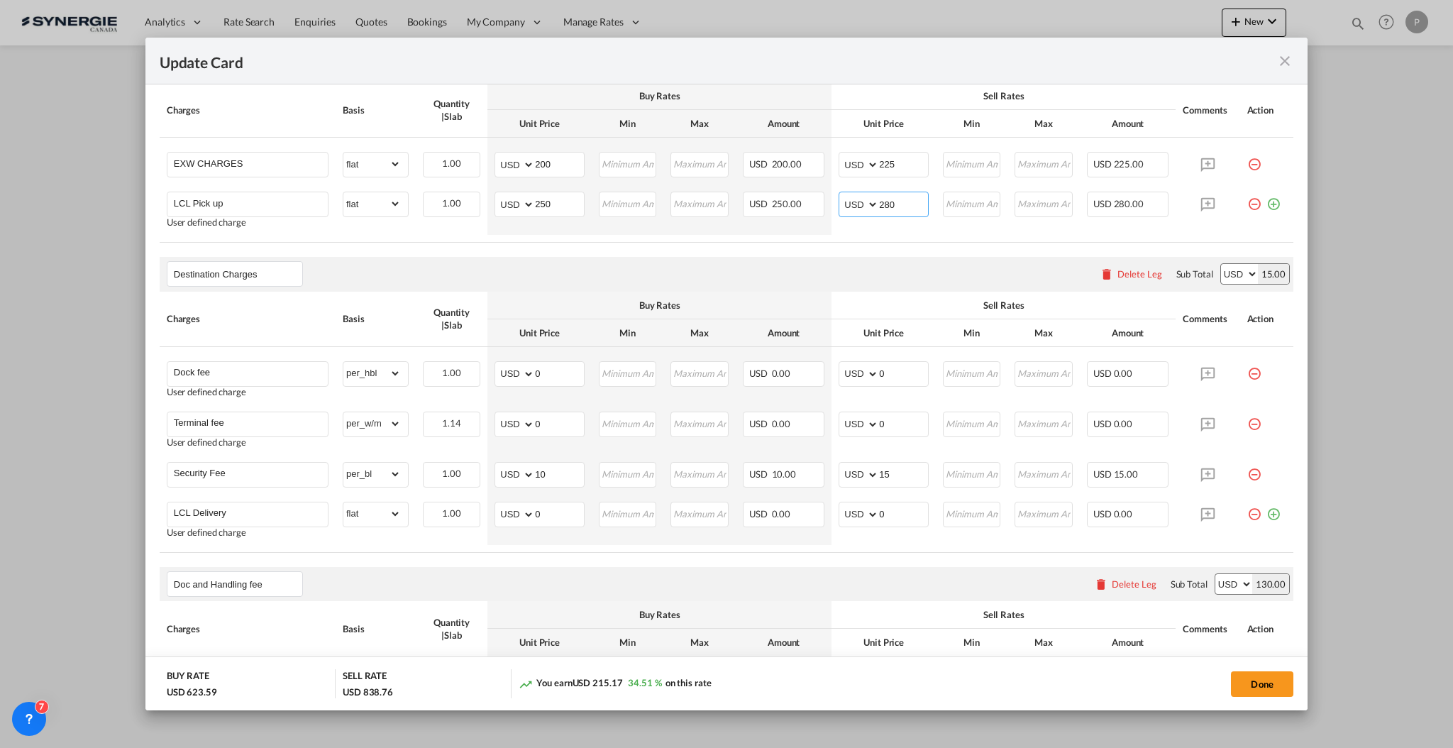
type input "280"
click at [551, 373] on input "0" at bounding box center [559, 372] width 49 height 21
type input "35"
type input "60"
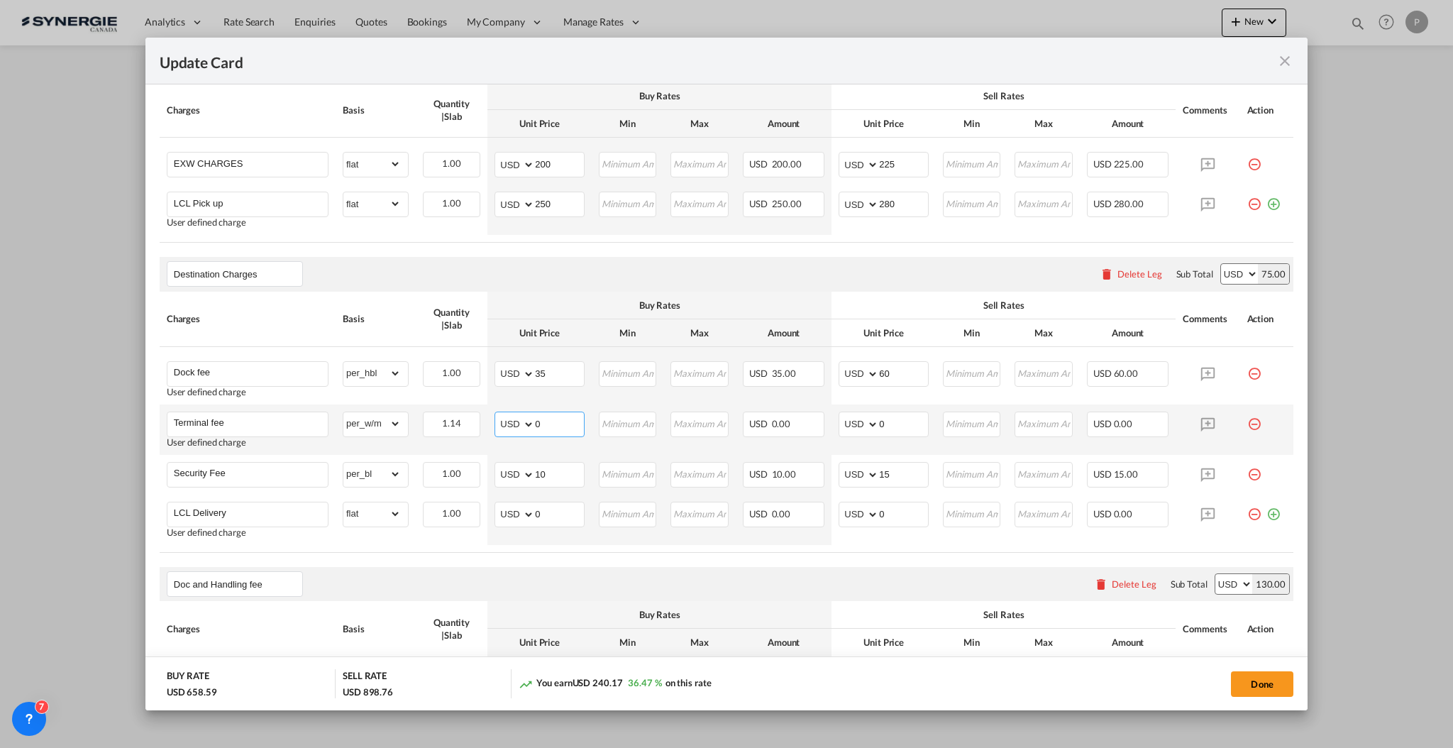
click at [552, 419] on input "0" at bounding box center [559, 422] width 49 height 21
type input "28"
type input "32"
click at [541, 426] on input "28" at bounding box center [559, 422] width 49 height 21
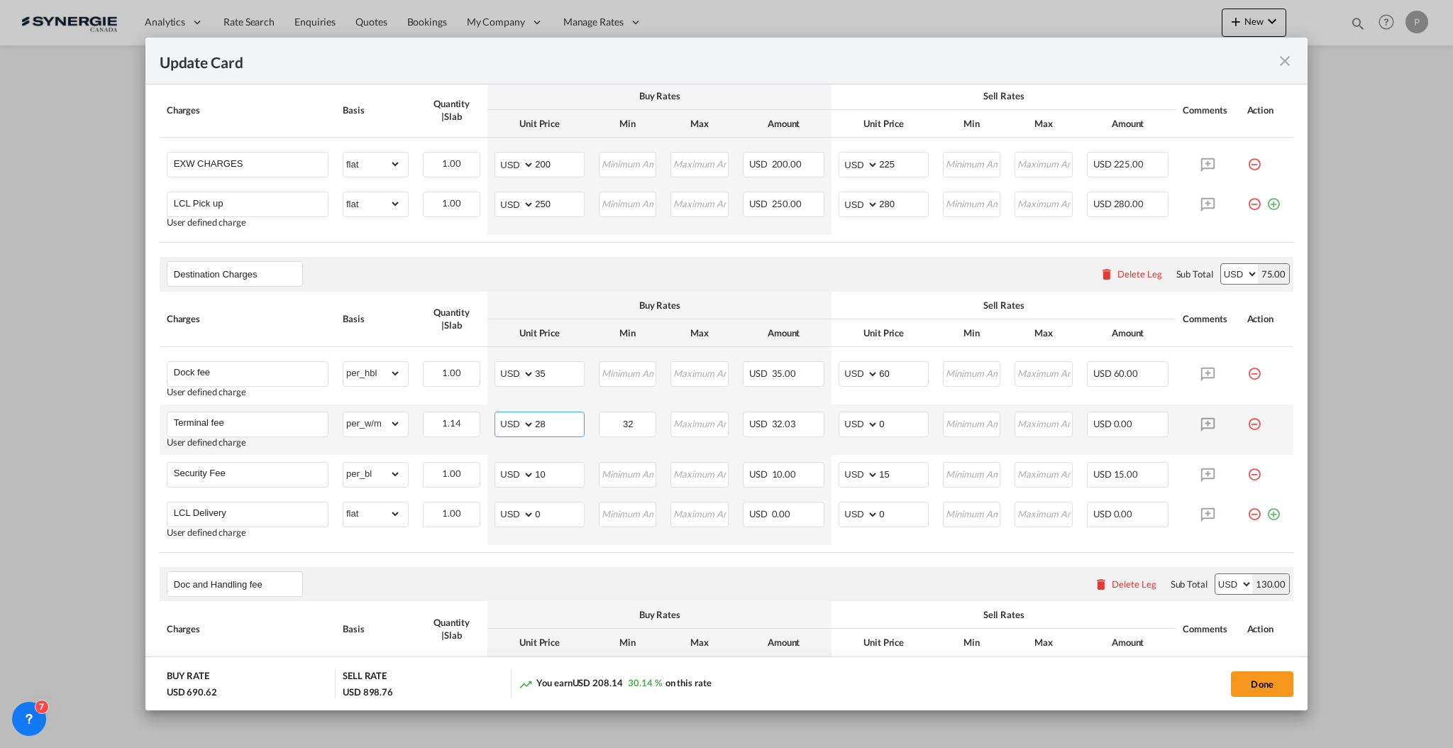
click at [541, 426] on input "28" at bounding box center [559, 422] width 49 height 21
type input "25"
type input "28"
type input "40"
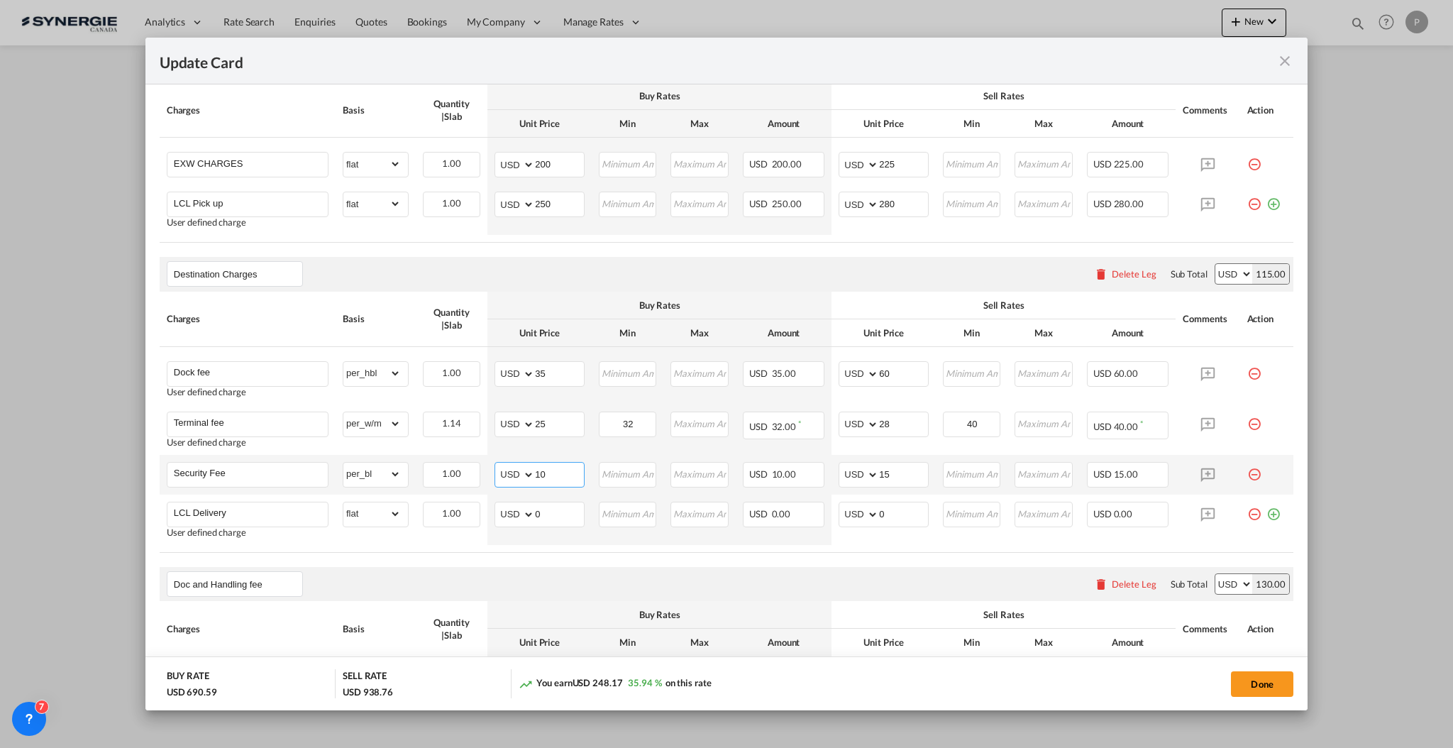
click at [541, 480] on input "10" at bounding box center [559, 473] width 49 height 21
type input "57"
type input "65"
click at [291, 475] on input "Security Fee" at bounding box center [251, 473] width 154 height 21
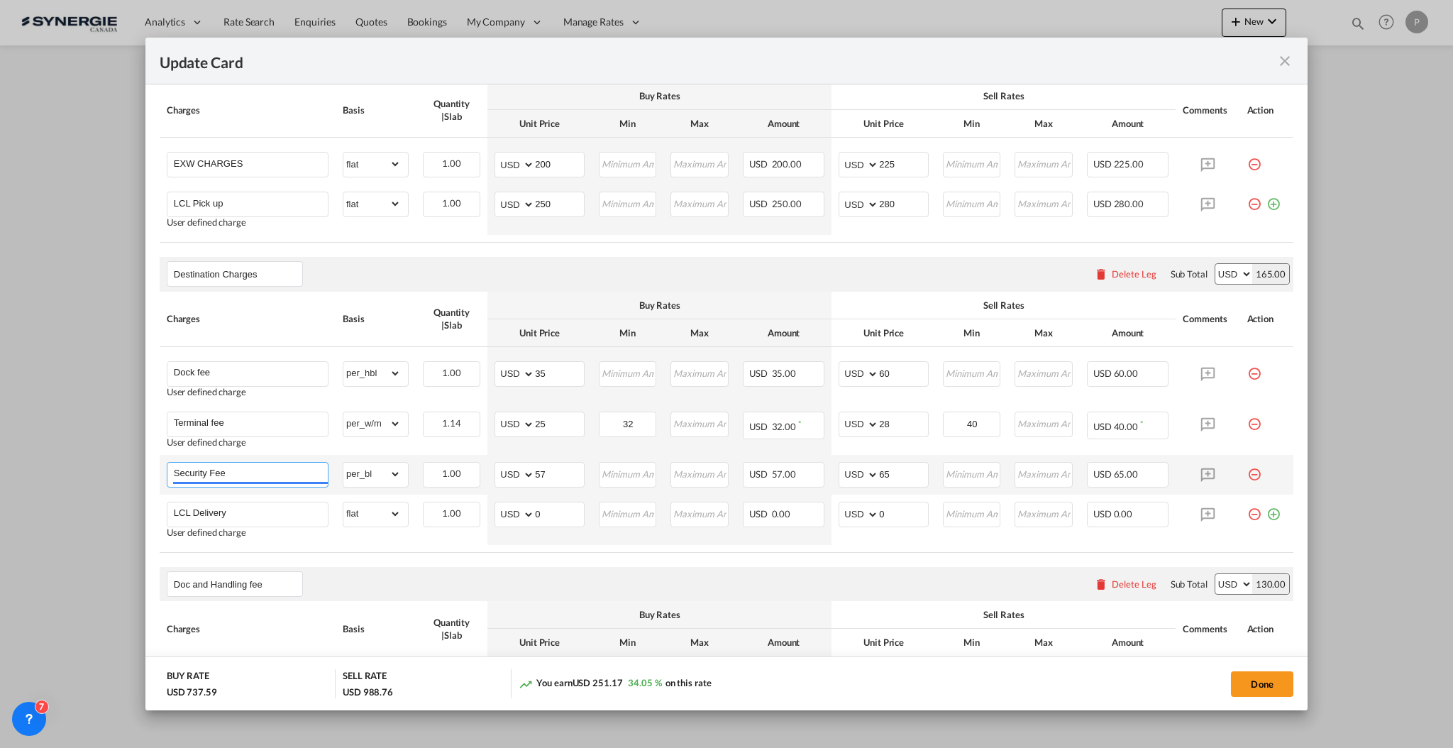
click at [291, 475] on input "Security Fee" at bounding box center [251, 473] width 154 height 21
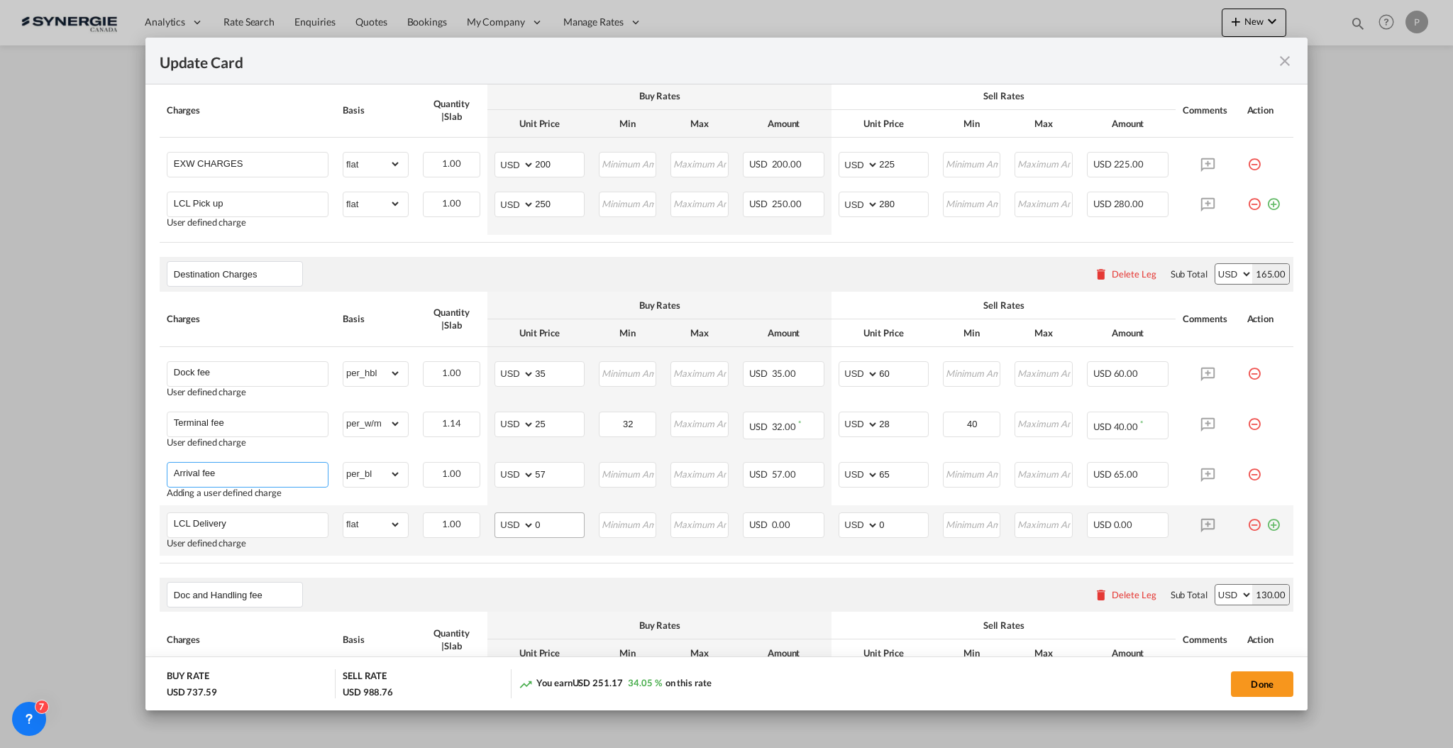
type input "Arrival fee"
click at [561, 523] on input "0" at bounding box center [559, 523] width 49 height 21
click at [544, 523] on input "0" at bounding box center [559, 523] width 49 height 21
type input "95"
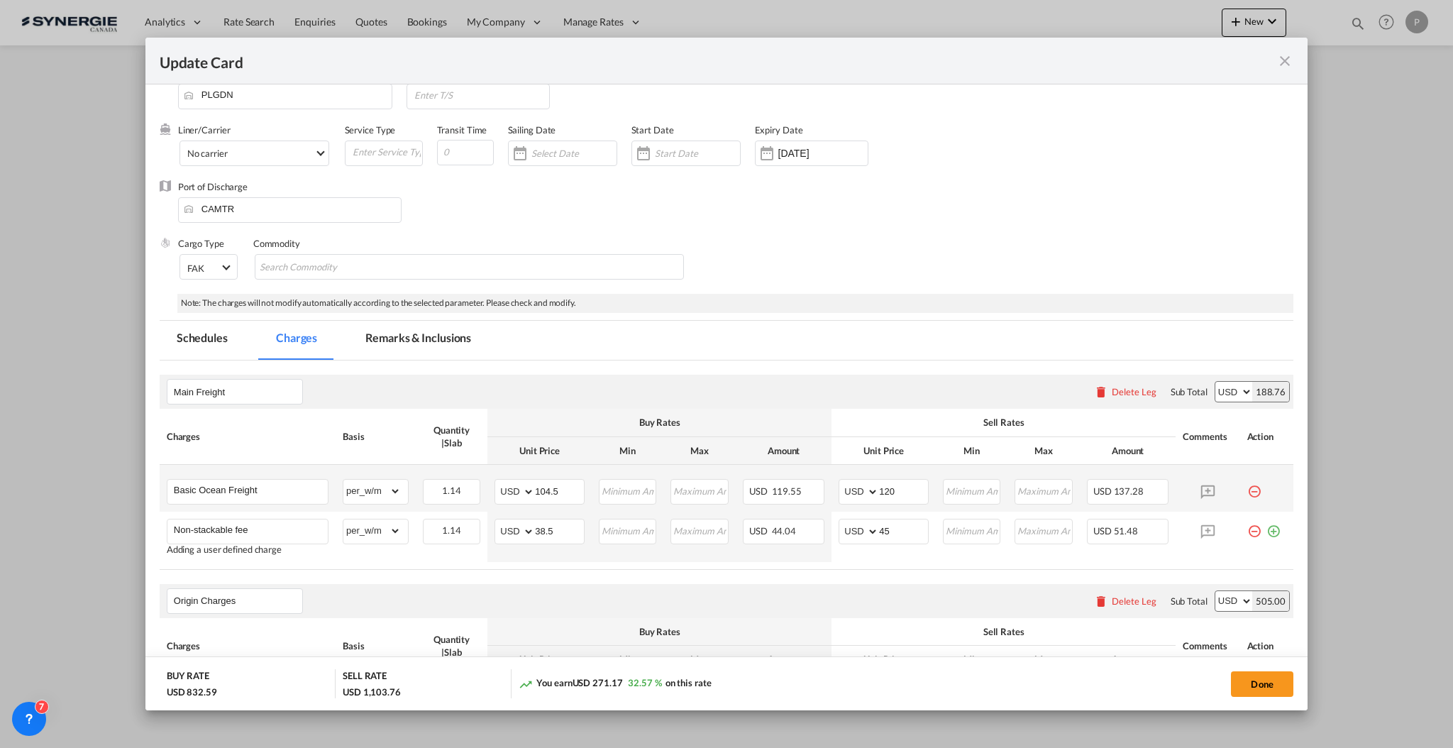
scroll to position [0, 0]
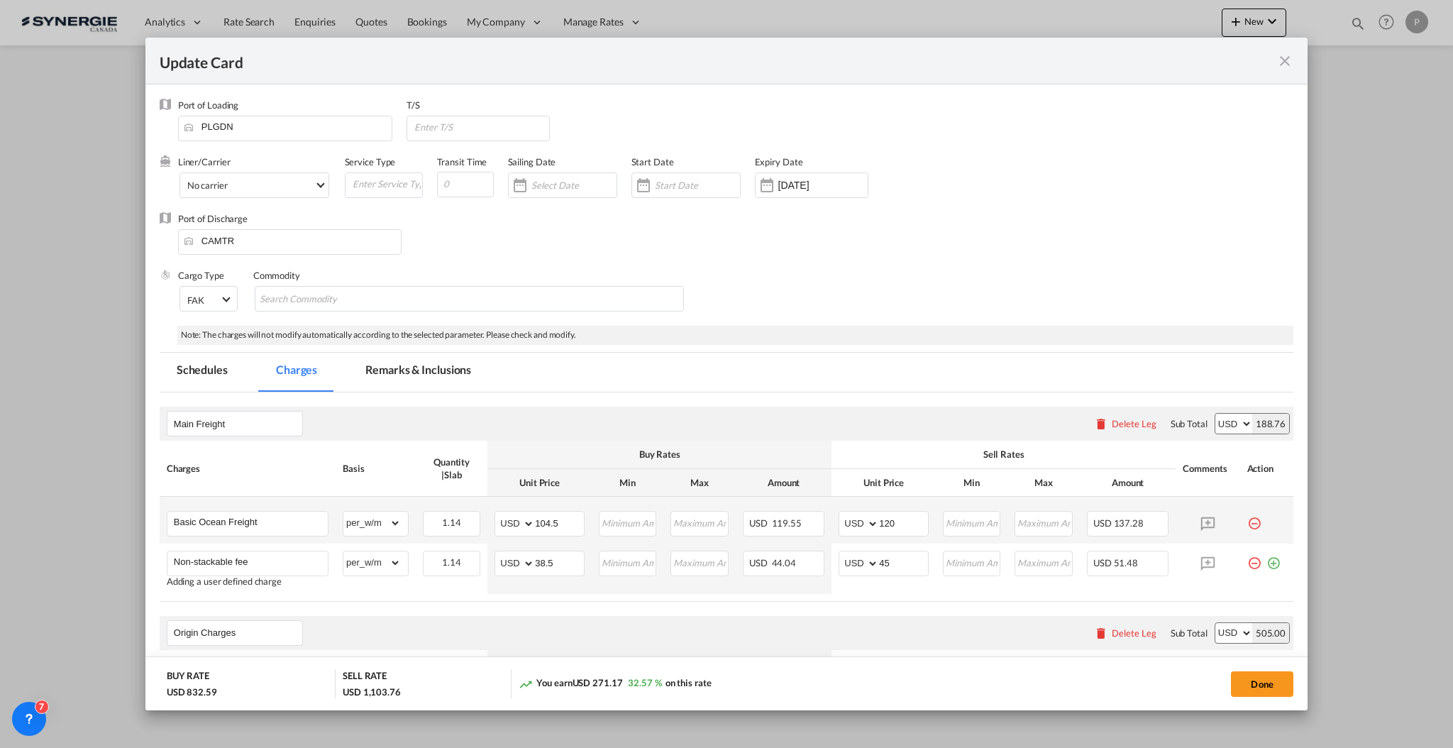
type input "115"
click at [444, 177] on input "Update CardPort of ..." at bounding box center [465, 185] width 57 height 26
type input "28"
click at [465, 132] on input "Update CardPort of ..." at bounding box center [481, 126] width 136 height 21
type input "BEANR"
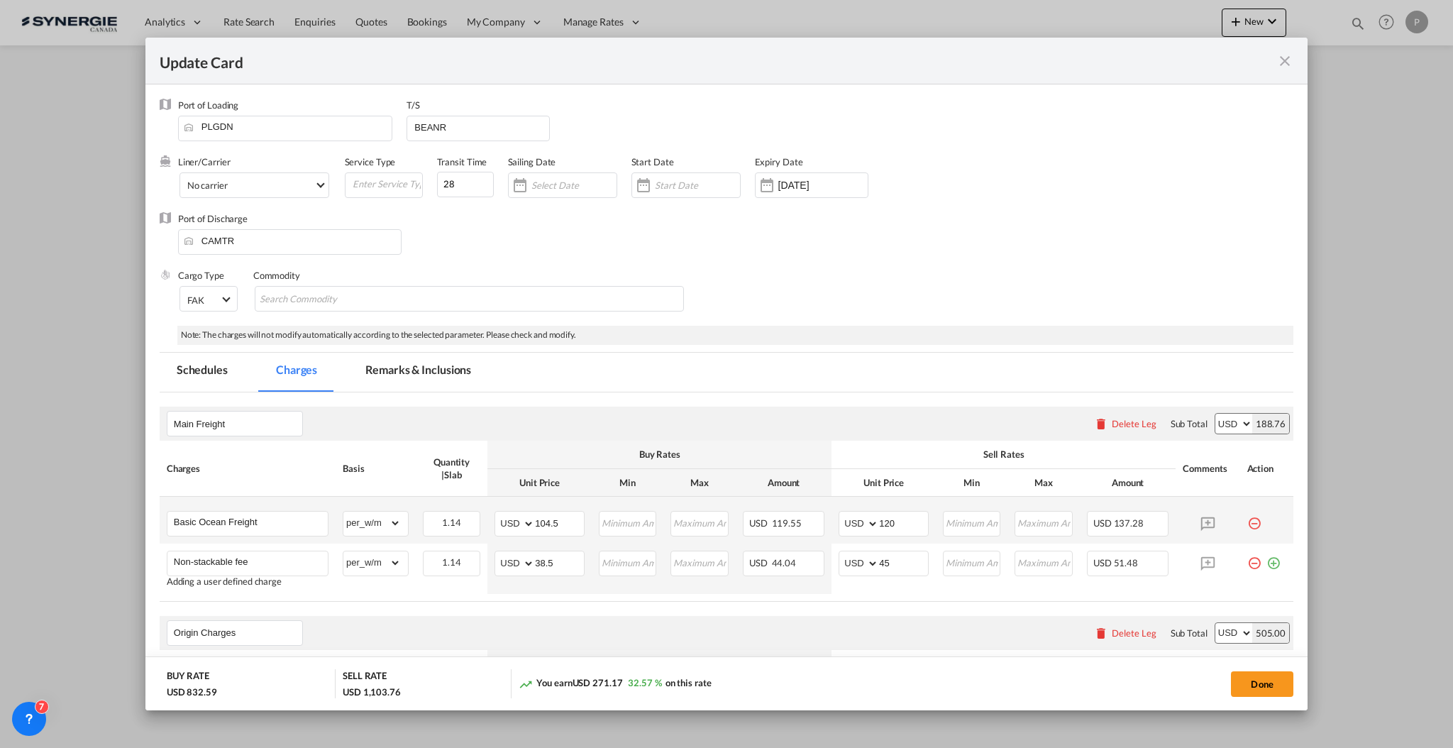
click at [766, 230] on div "Port of Discharge CAMTR" at bounding box center [727, 240] width 1134 height 57
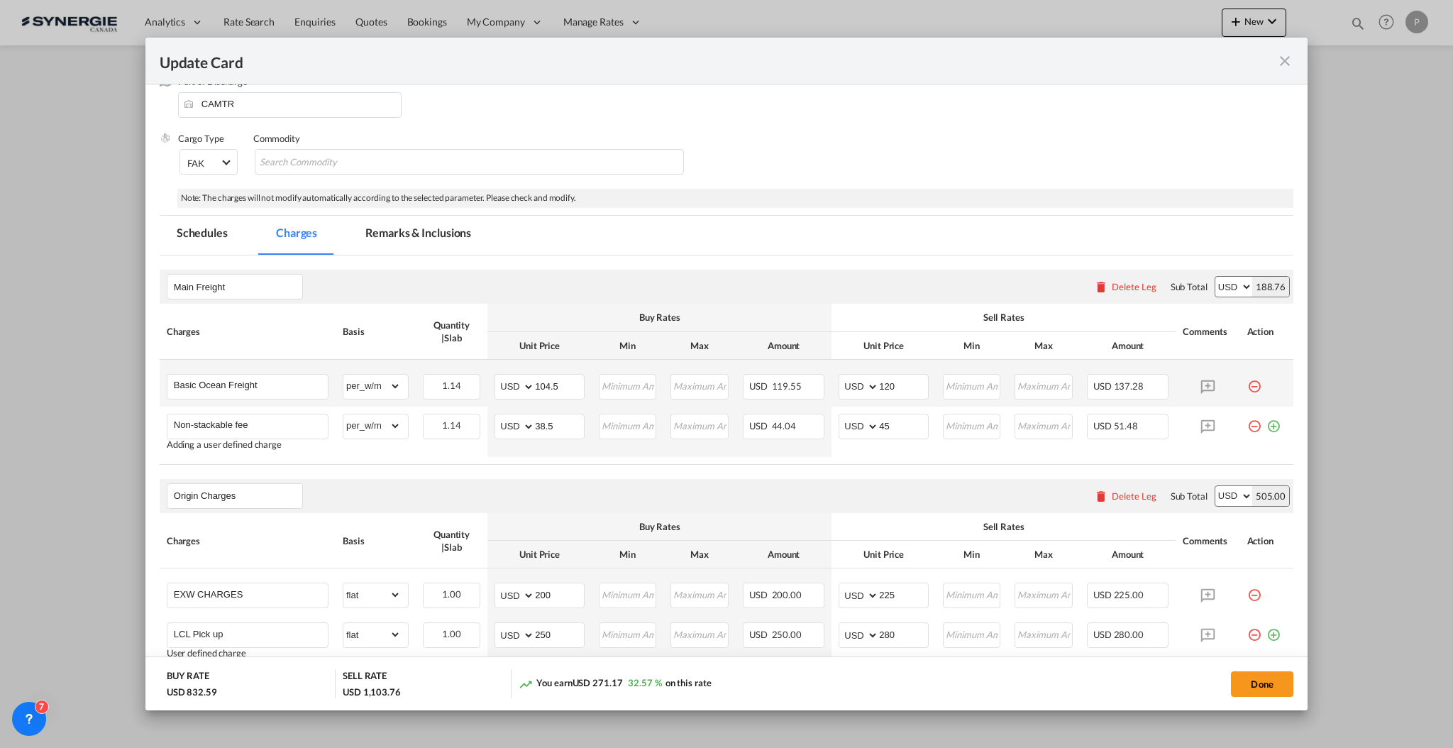
scroll to position [94, 0]
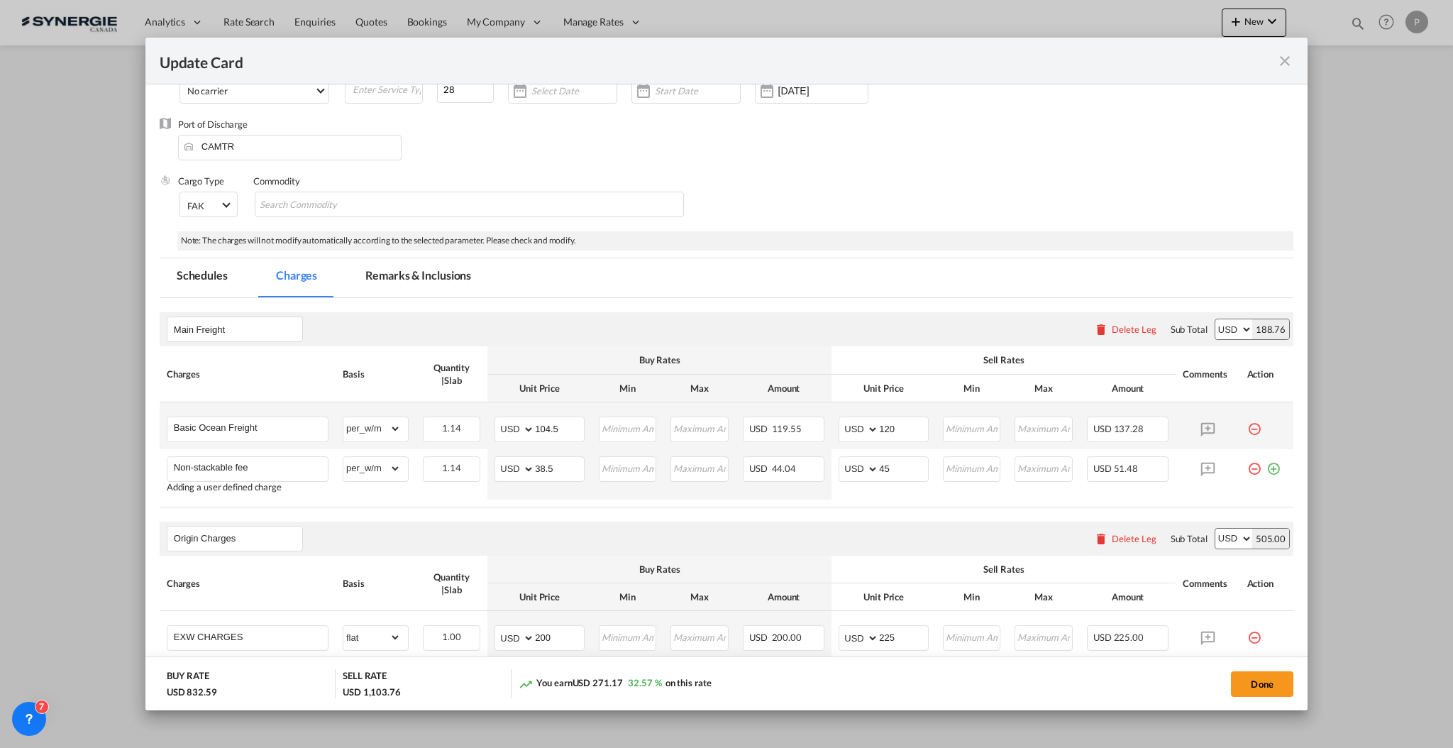
click at [446, 279] on md-tab-item "Remarks & Inclusions" at bounding box center [418, 277] width 140 height 39
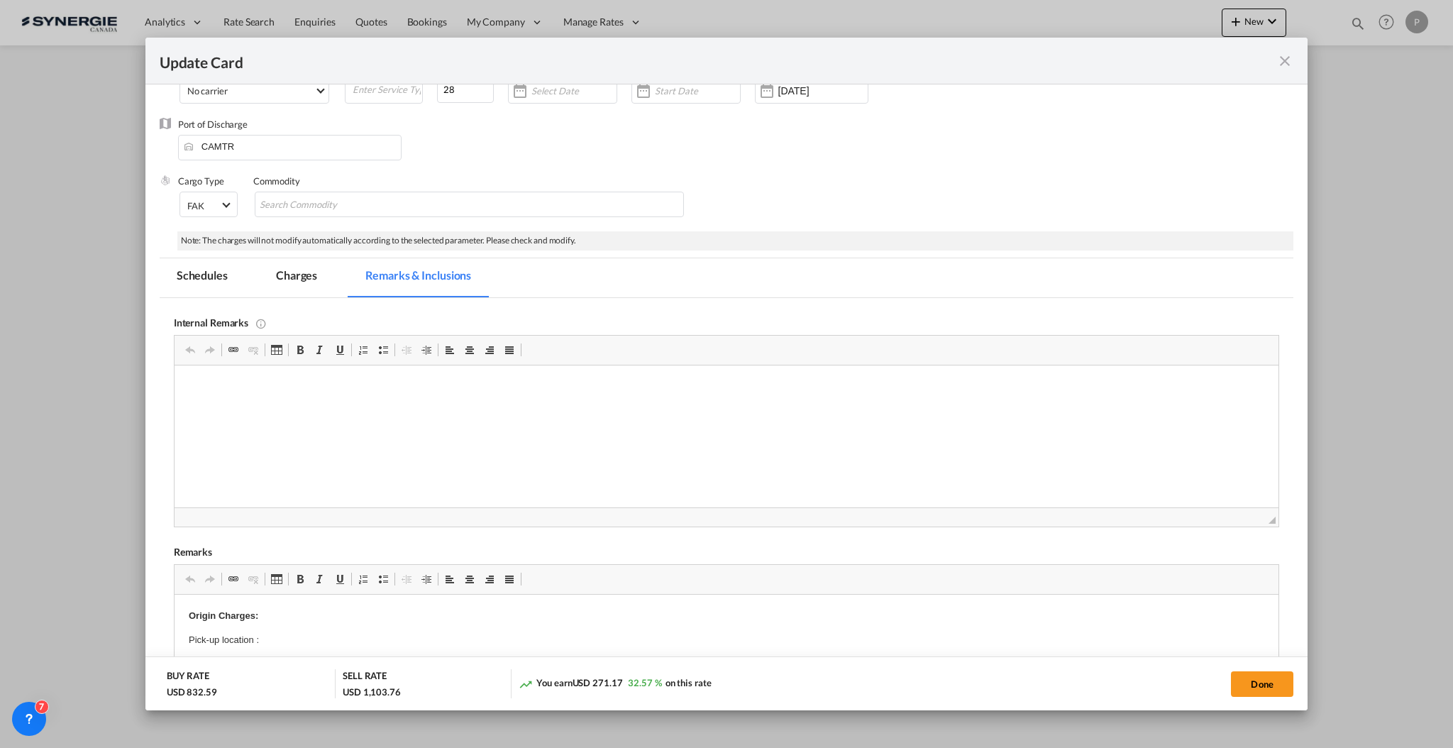
scroll to position [0, 0]
click at [416, 392] on p "Editor, editor4" at bounding box center [726, 387] width 1076 height 15
click at [241, 392] on p "Editor, editor4" at bounding box center [726, 387] width 1076 height 15
click at [334, 414] on p "Bourret 8373300 : 97.65 + 26.9%" at bounding box center [726, 411] width 1076 height 15
click at [831, 396] on body "Speedway in [GEOGRAPHIC_DATA]: [URL][DOMAIN_NAME] Bourret 8373300 : 97.65 + 26.…" at bounding box center [726, 399] width 1076 height 39
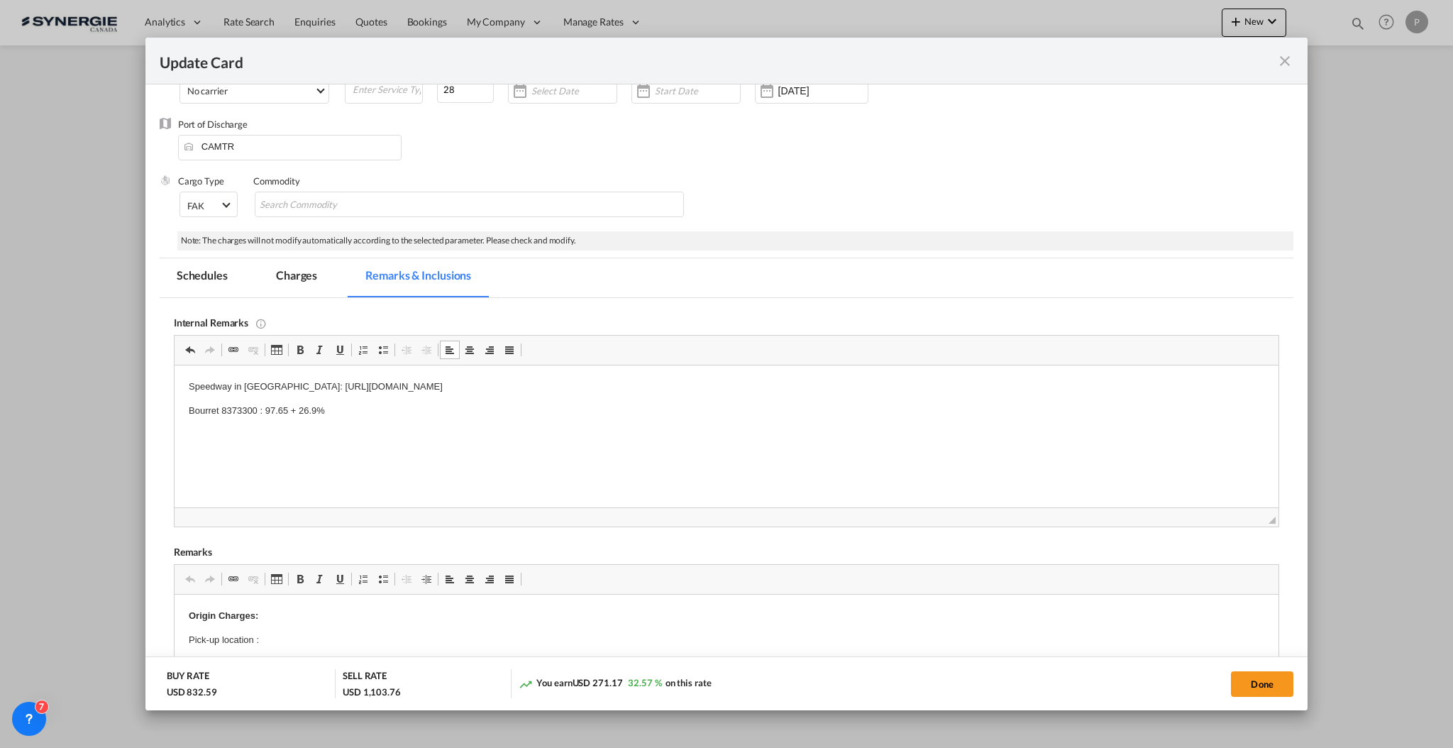
click at [834, 397] on body "Speedway in [GEOGRAPHIC_DATA]: [URL][DOMAIN_NAME] Bourret 8373300 : 97.65 + 26.…" at bounding box center [726, 399] width 1076 height 39
click at [749, 372] on html "Speedway in [GEOGRAPHIC_DATA]: [URL][DOMAIN_NAME] Bourret 8373300 : 97.65 + 26.…" at bounding box center [726, 398] width 1104 height 67
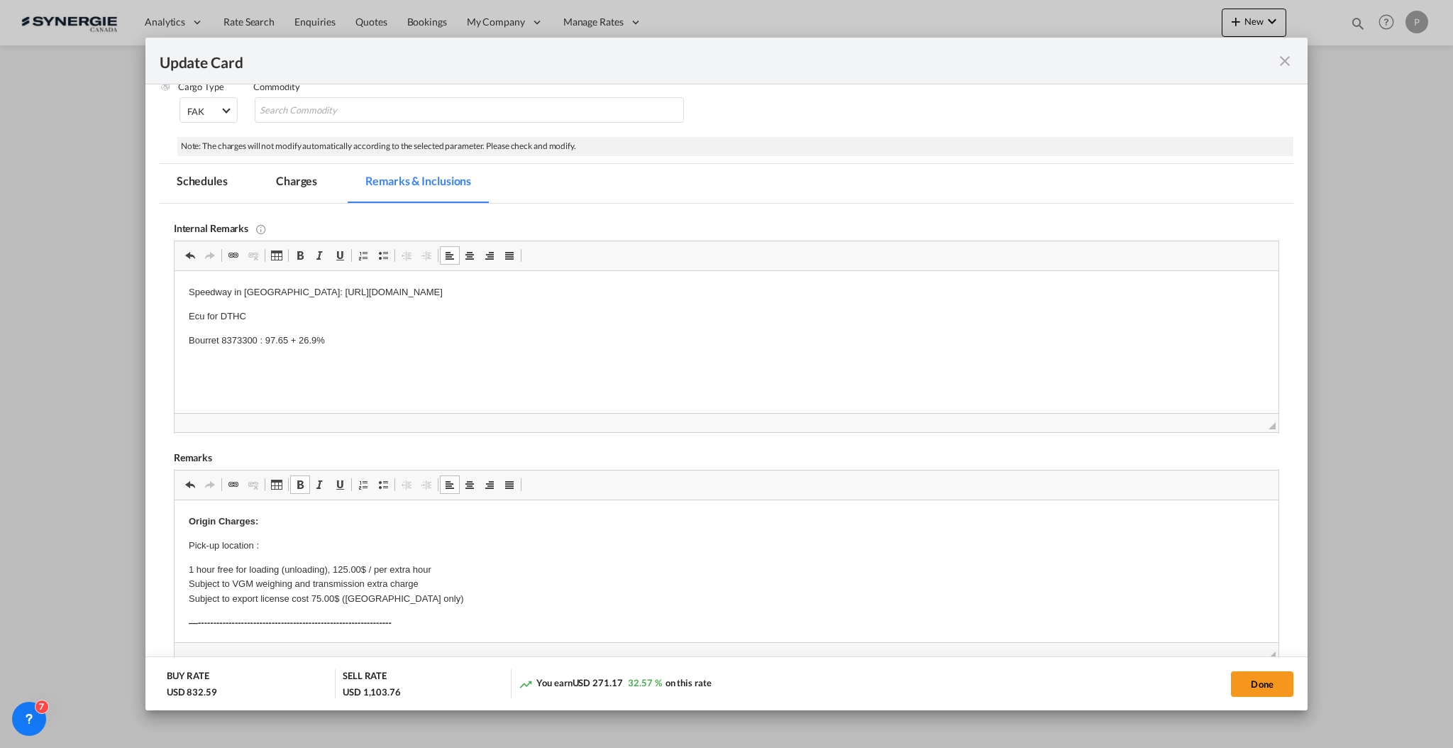
click at [306, 544] on p "Pick-up location :" at bounding box center [726, 546] width 1076 height 15
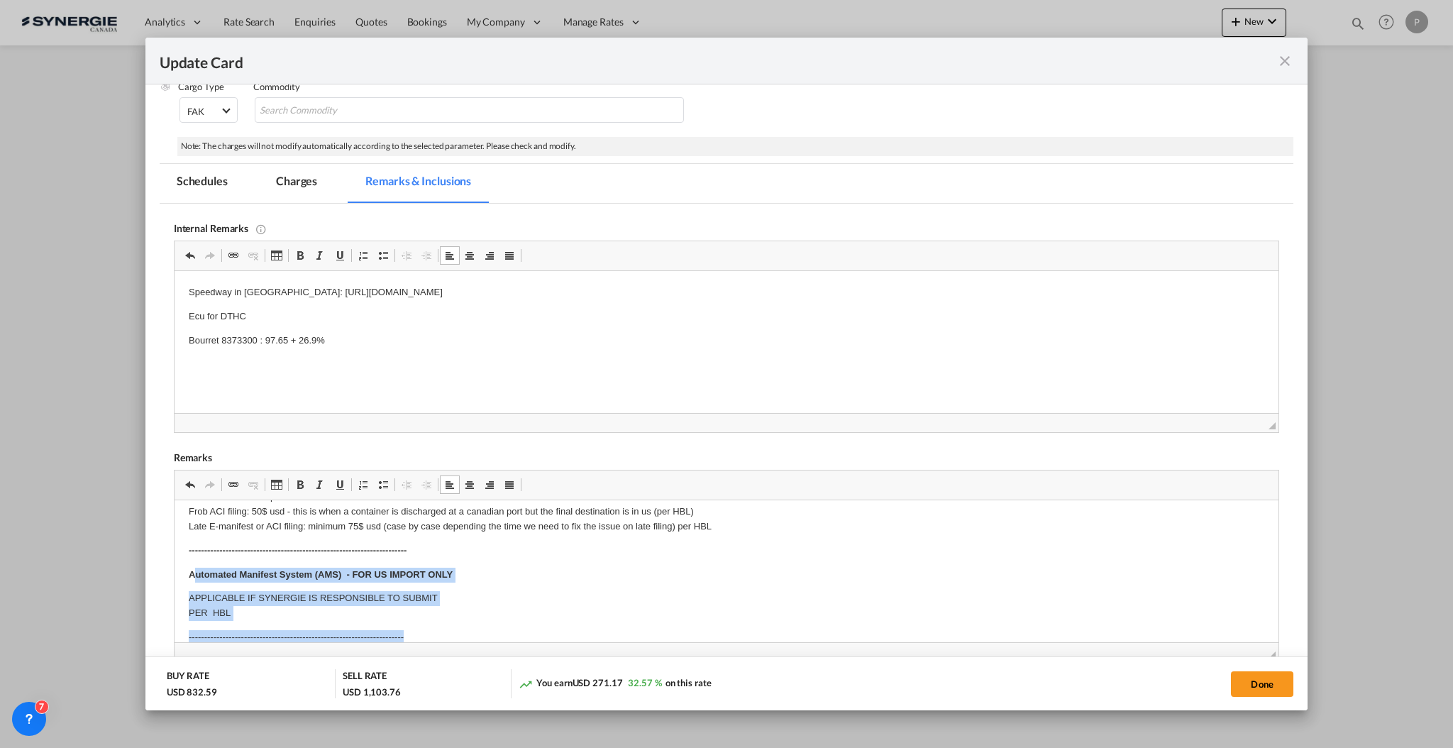
drag, startPoint x: 193, startPoint y: 575, endPoint x: 509, endPoint y: 624, distance: 320.2
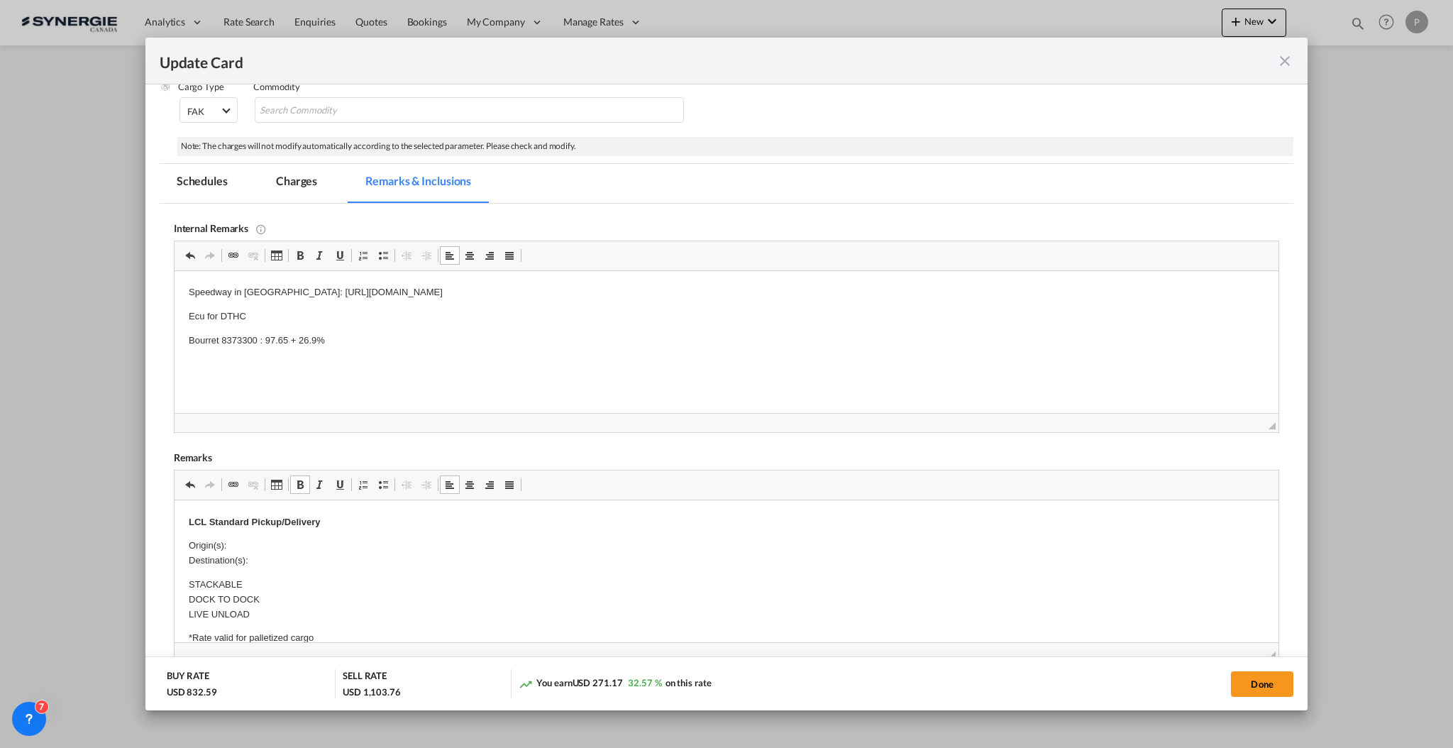
scroll to position [284, 0]
click at [262, 605] on p "Origin(s): Destination(s):" at bounding box center [726, 612] width 1076 height 30
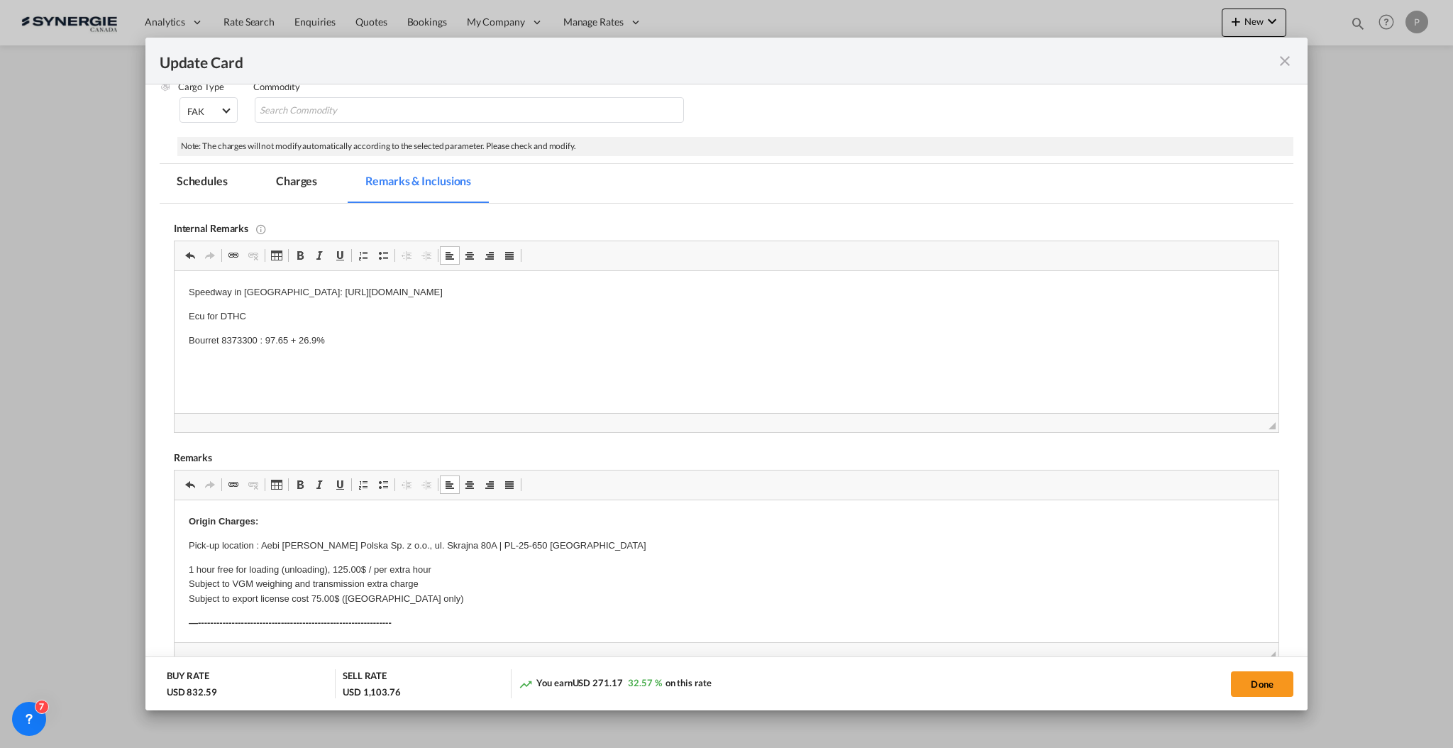
click at [282, 618] on strong "—---------------------------------------------------------------" at bounding box center [289, 622] width 203 height 11
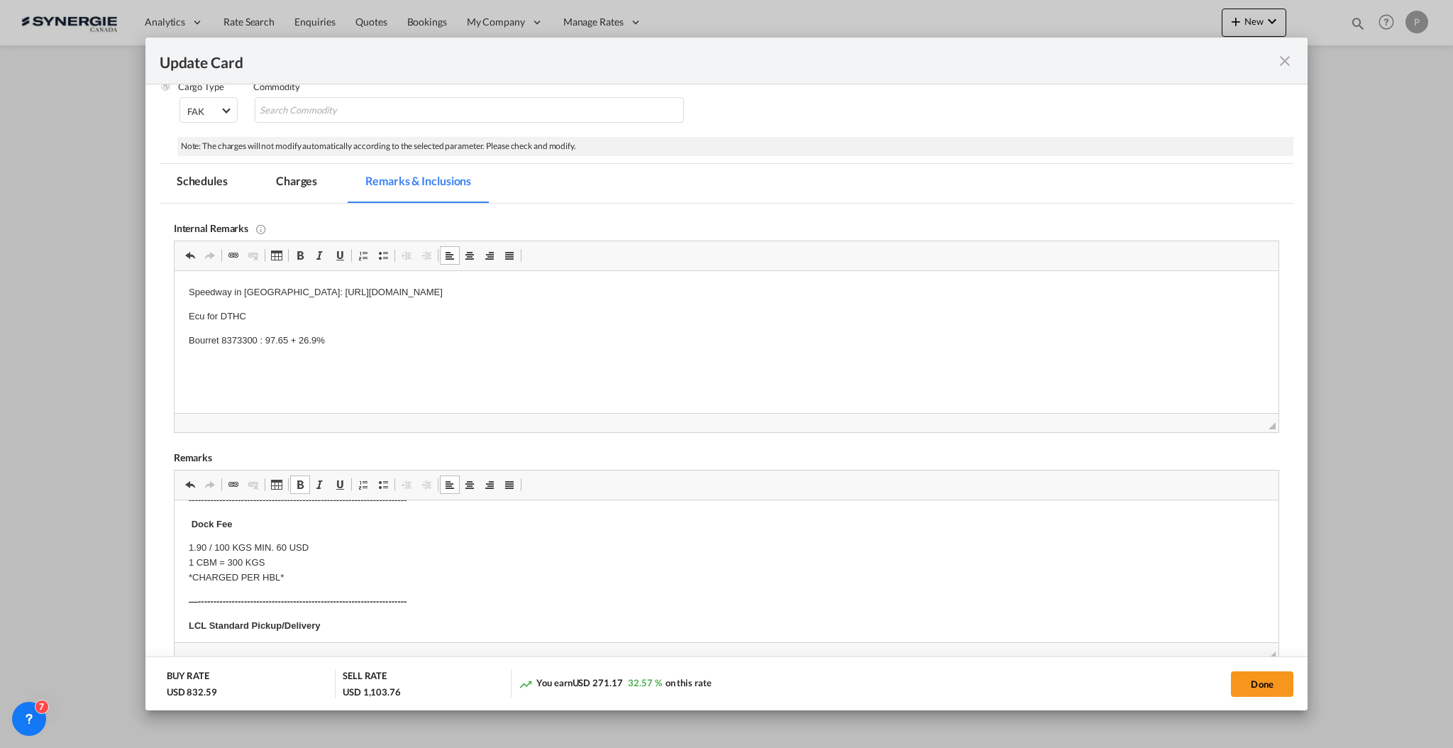
scroll to position [284, 0]
click at [279, 623] on p "Origin(s): Montreal CFS Destination(s):" at bounding box center [726, 612] width 1076 height 30
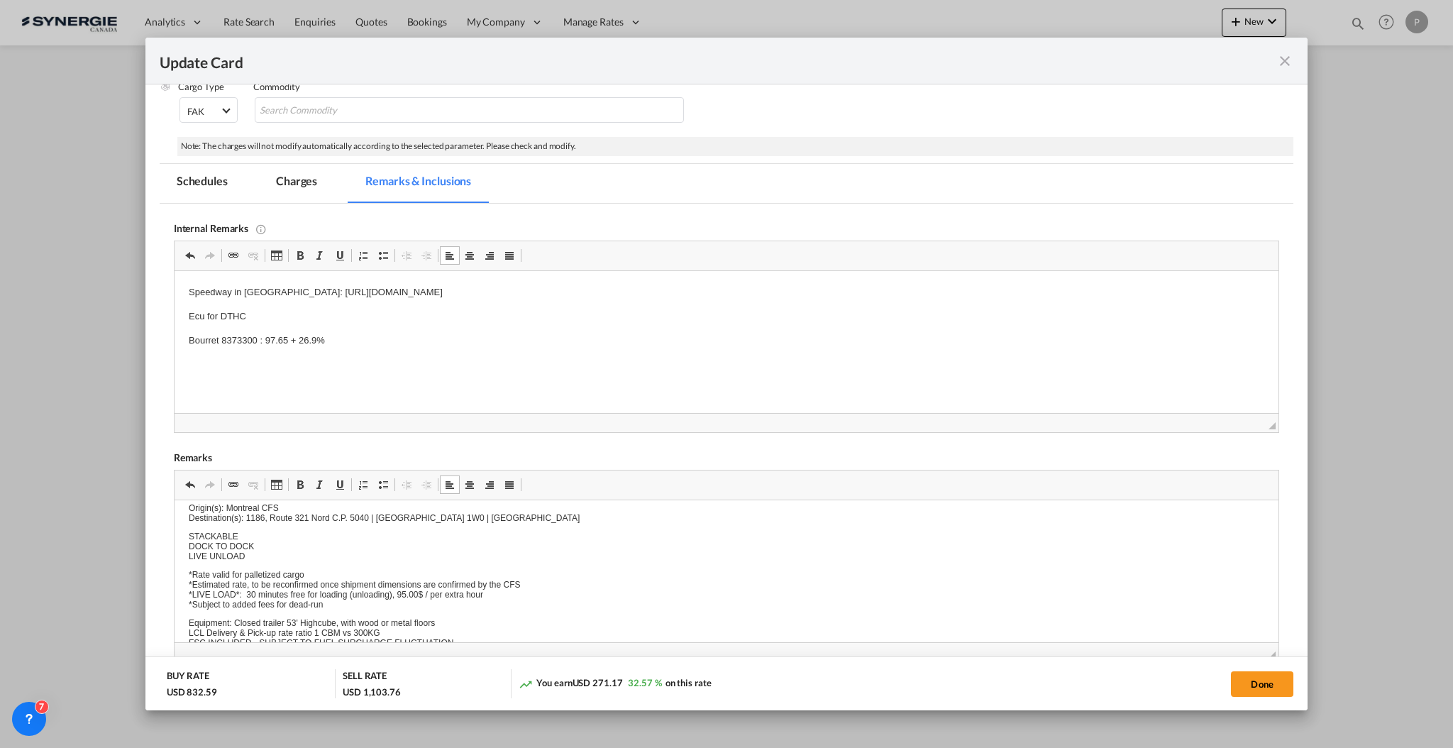
scroll to position [0, 0]
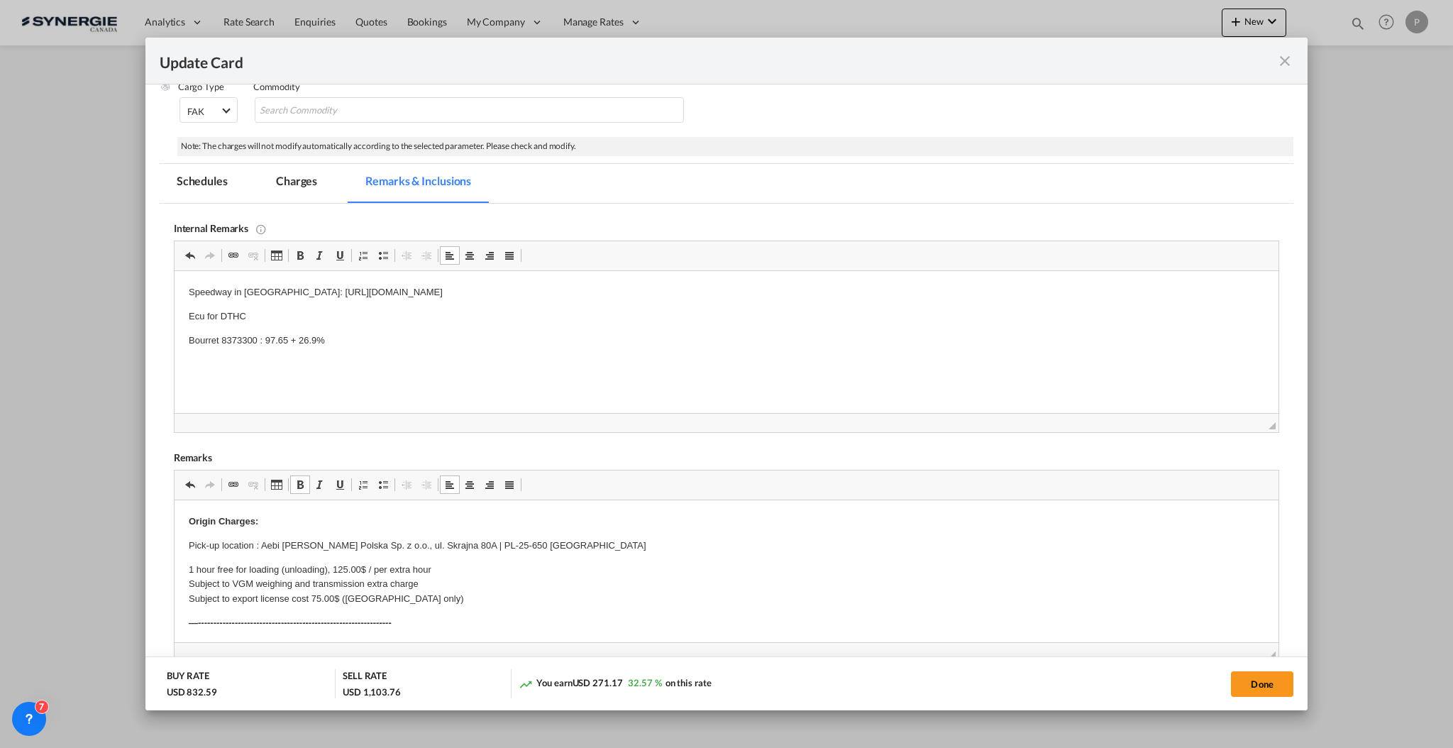
click at [309, 184] on md-tab-item "Charges" at bounding box center [296, 183] width 75 height 39
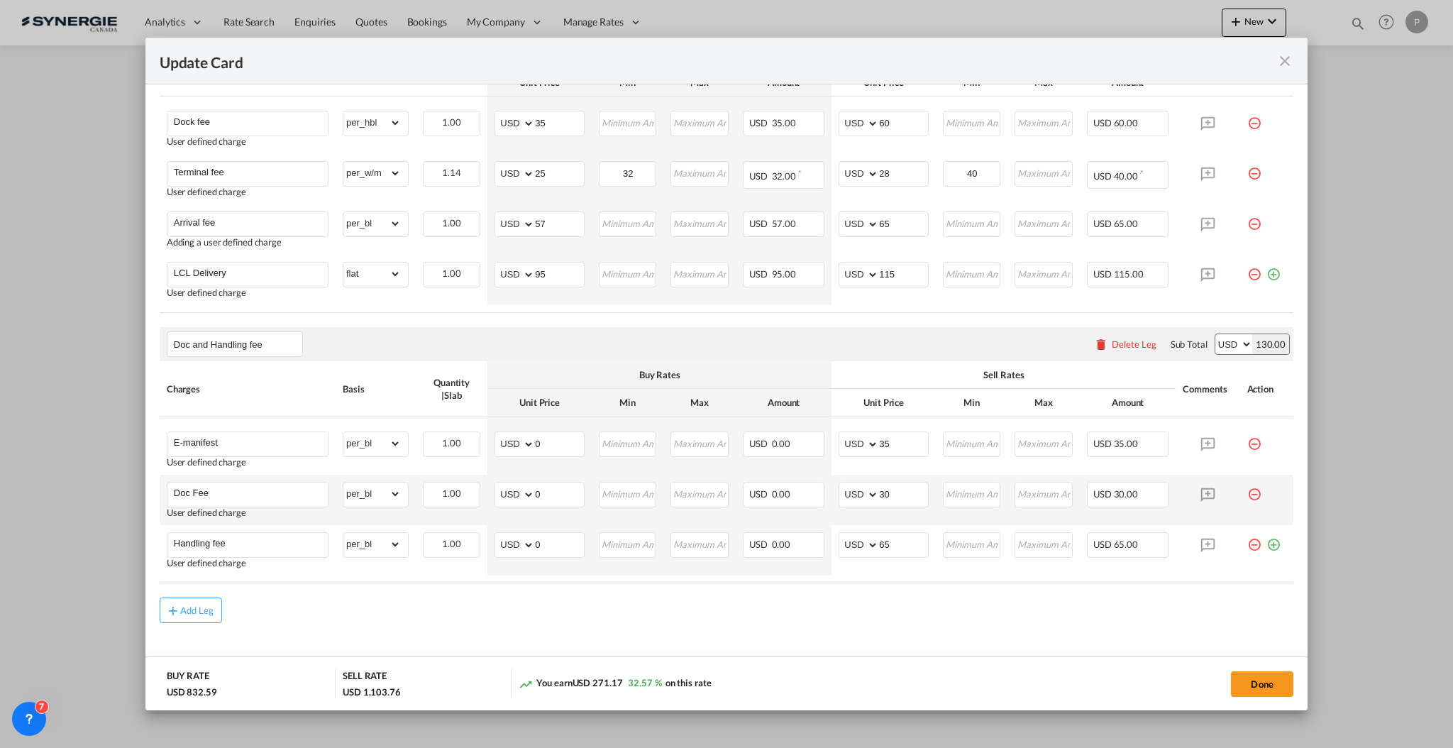
scroll to position [844, 0]
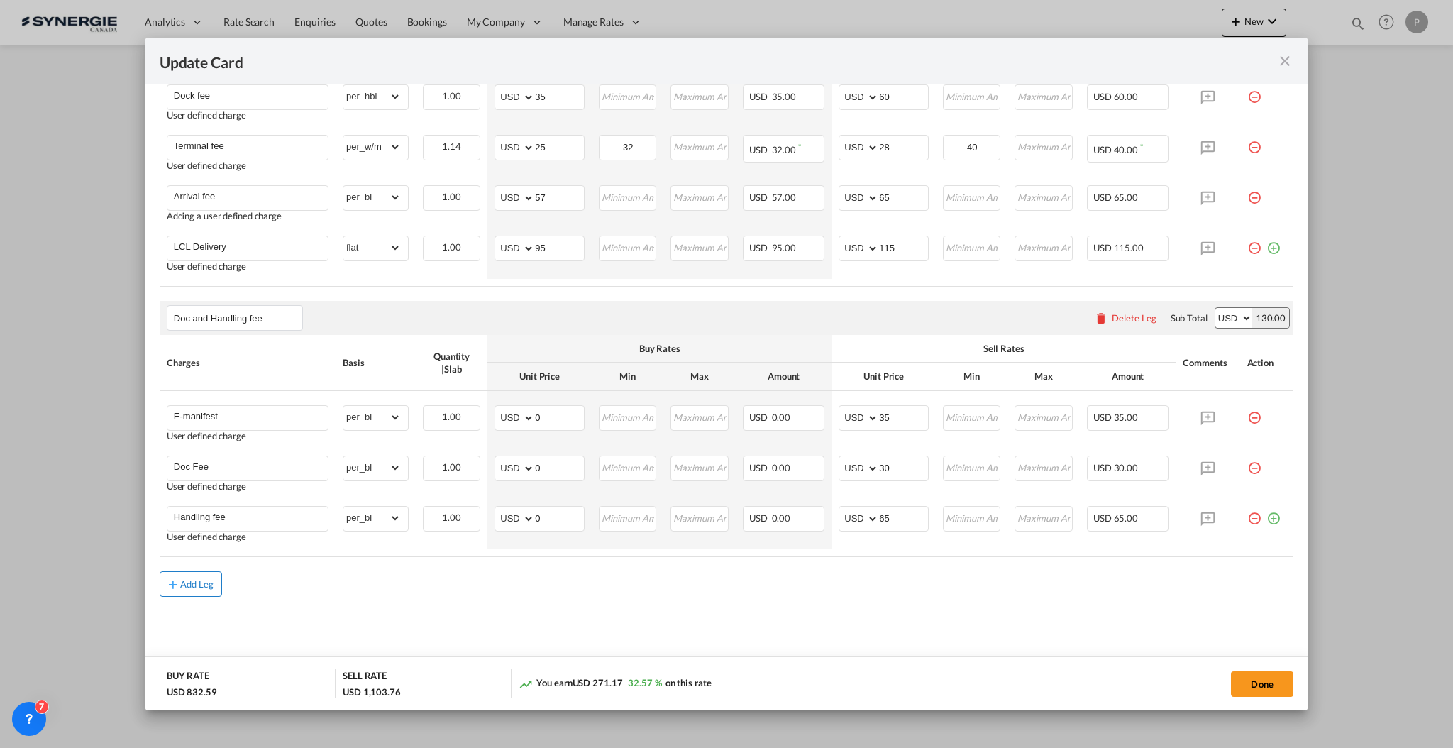
click at [211, 585] on div "Add Leg" at bounding box center [197, 584] width 34 height 9
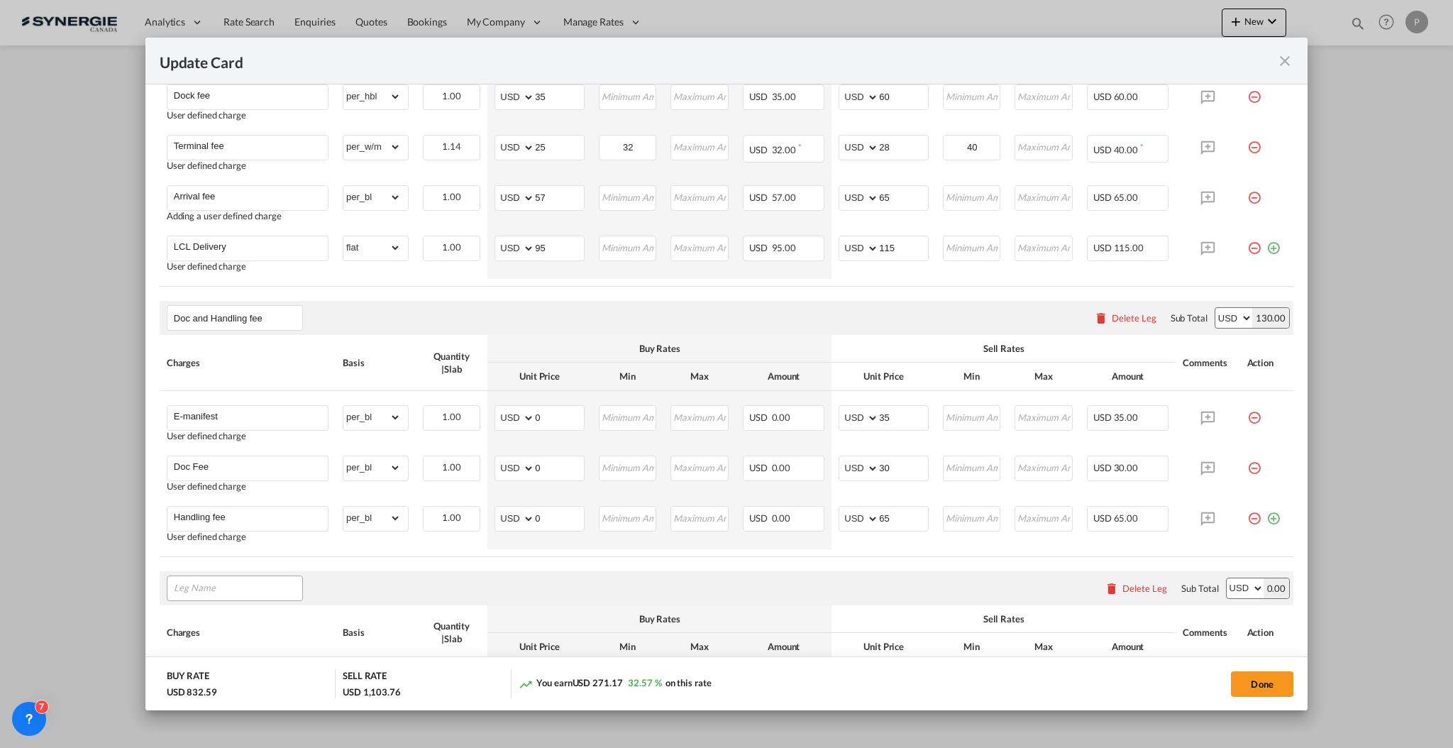
drag, startPoint x: 211, startPoint y: 585, endPoint x: 245, endPoint y: 585, distance: 34.1
click at [245, 585] on input "Leg Name" at bounding box center [238, 588] width 128 height 21
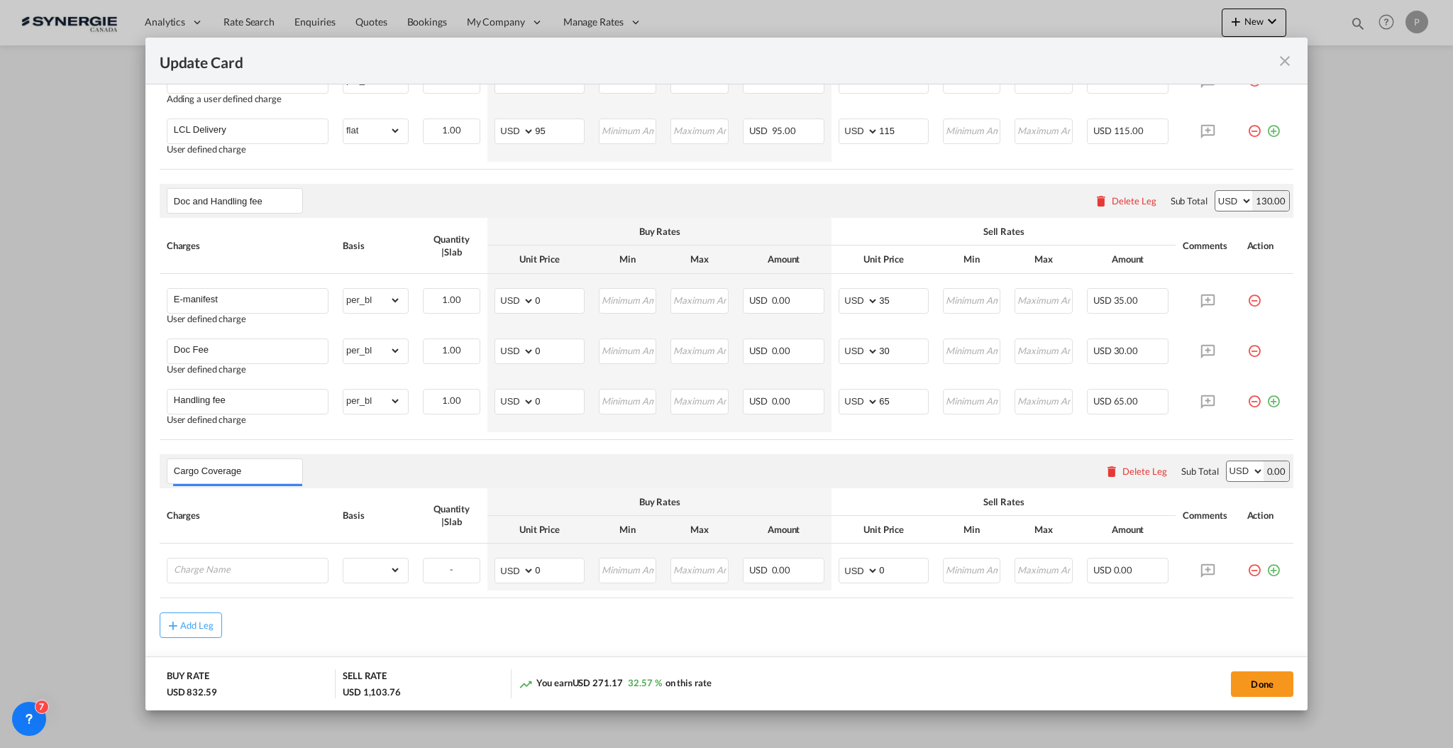
scroll to position [1003, 0]
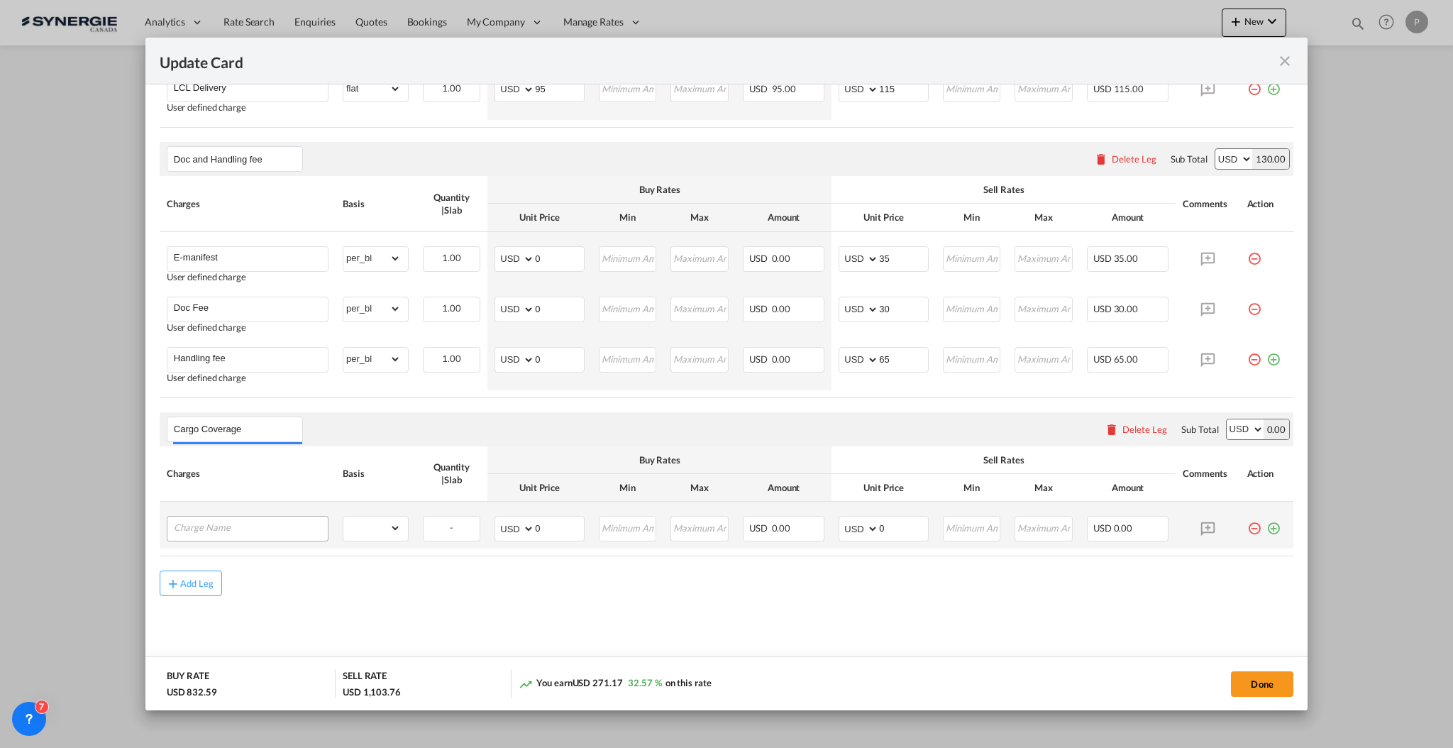
type input "Cargo Coverage"
click at [270, 529] on input "Charge Name" at bounding box center [251, 527] width 154 height 21
type input "Cargo Coverage"
click at [375, 539] on div "gross_weight volumetric_weight per_shipment per_bl per_km per_hawb per_kg flat …" at bounding box center [376, 529] width 66 height 26
click at [375, 532] on select "gross_weight volumetric_weight per_shipment per_bl per_km per_hawb per_kg flat …" at bounding box center [371, 528] width 57 height 23
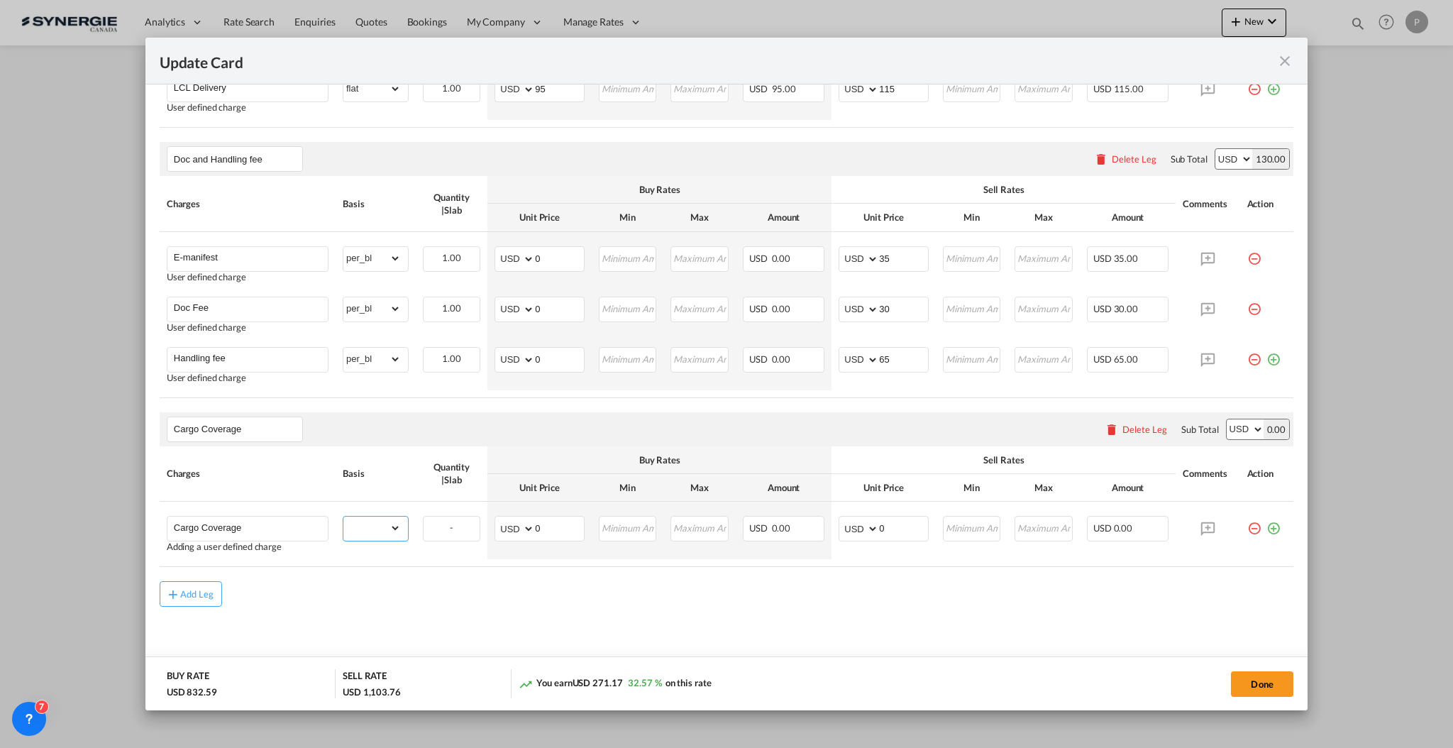
select select "per_shipment"
click at [343, 517] on select "gross_weight volumetric_weight per_shipment per_bl per_km per_hawb per_kg flat …" at bounding box center [371, 528] width 57 height 23
click at [553, 530] on input "0" at bounding box center [559, 527] width 49 height 21
type input "17.5"
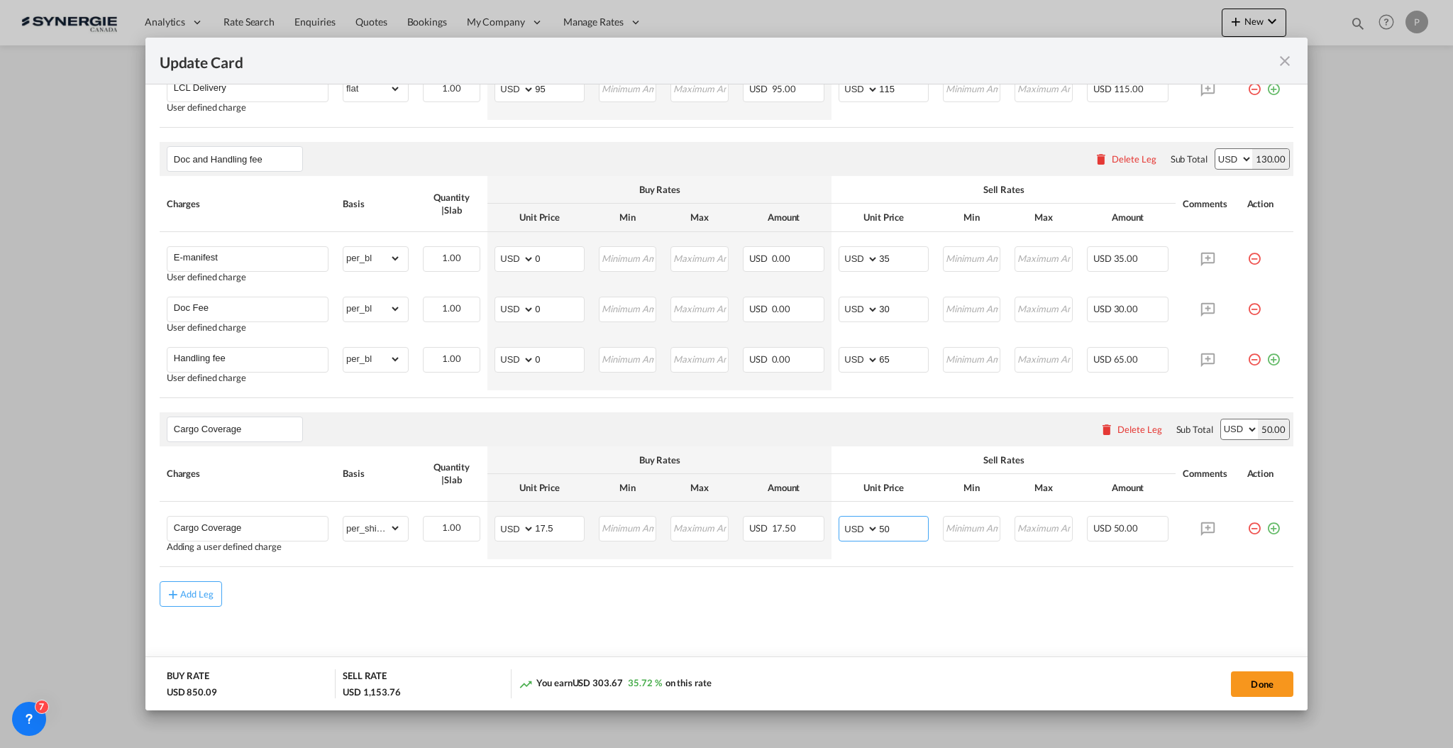
type input "50"
click at [606, 601] on div "Add Leg" at bounding box center [727, 594] width 1134 height 26
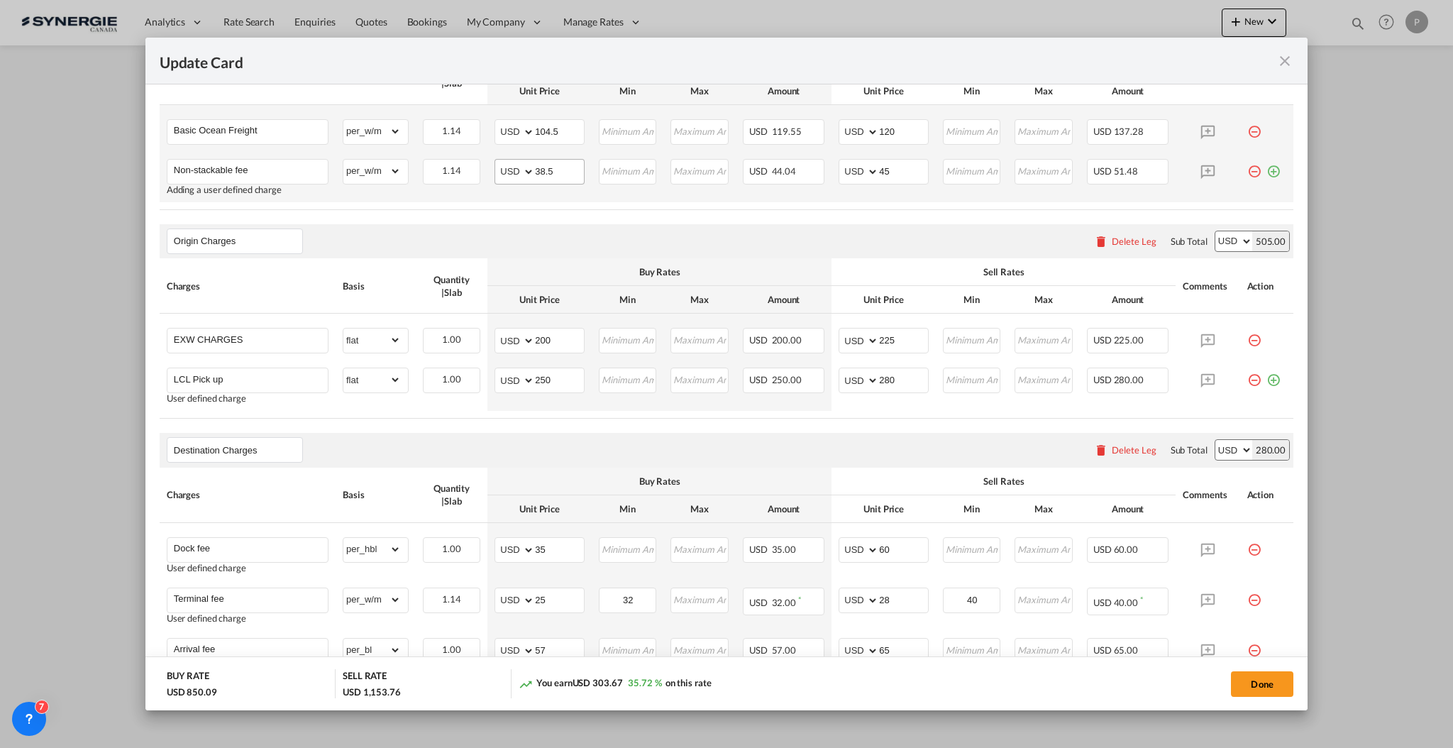
scroll to position [152, 0]
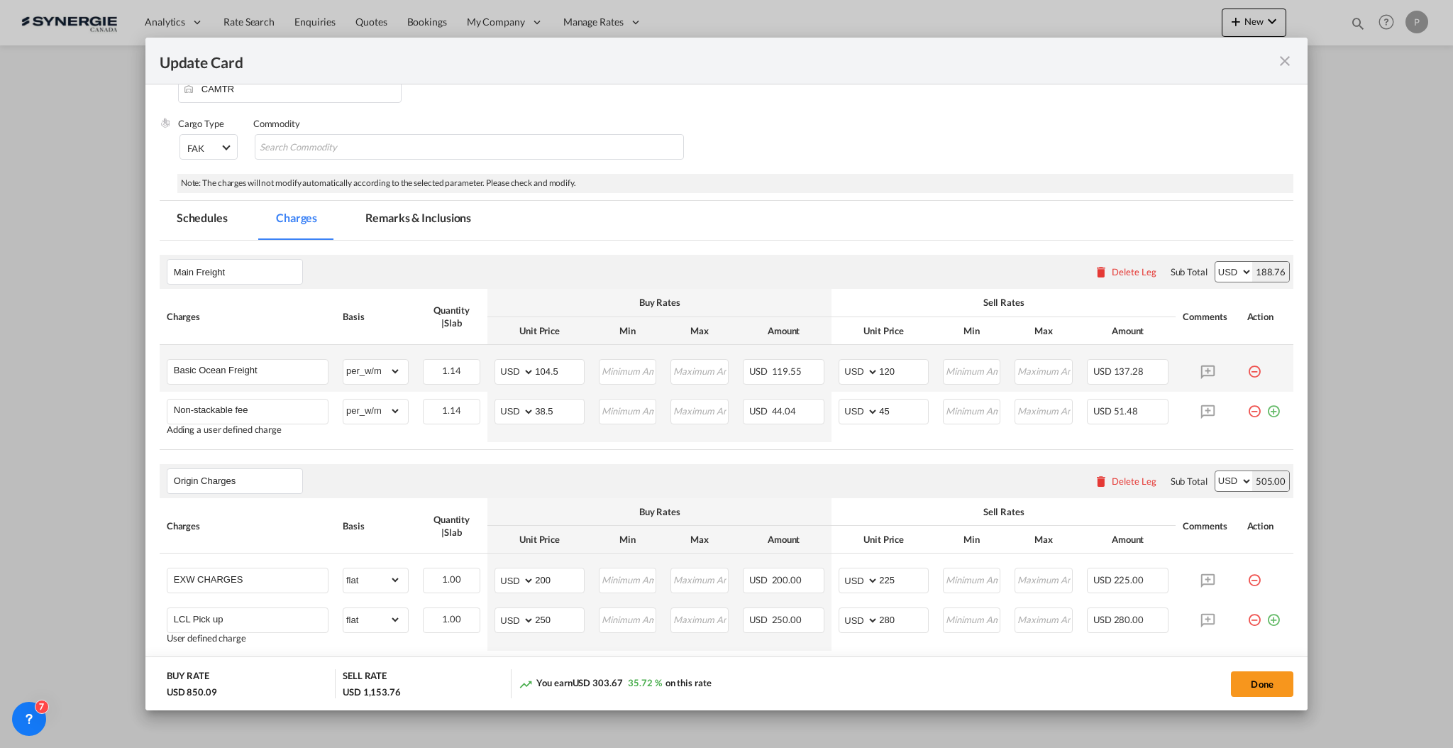
click at [422, 233] on md-tab-item "Remarks & Inclusions" at bounding box center [418, 220] width 140 height 39
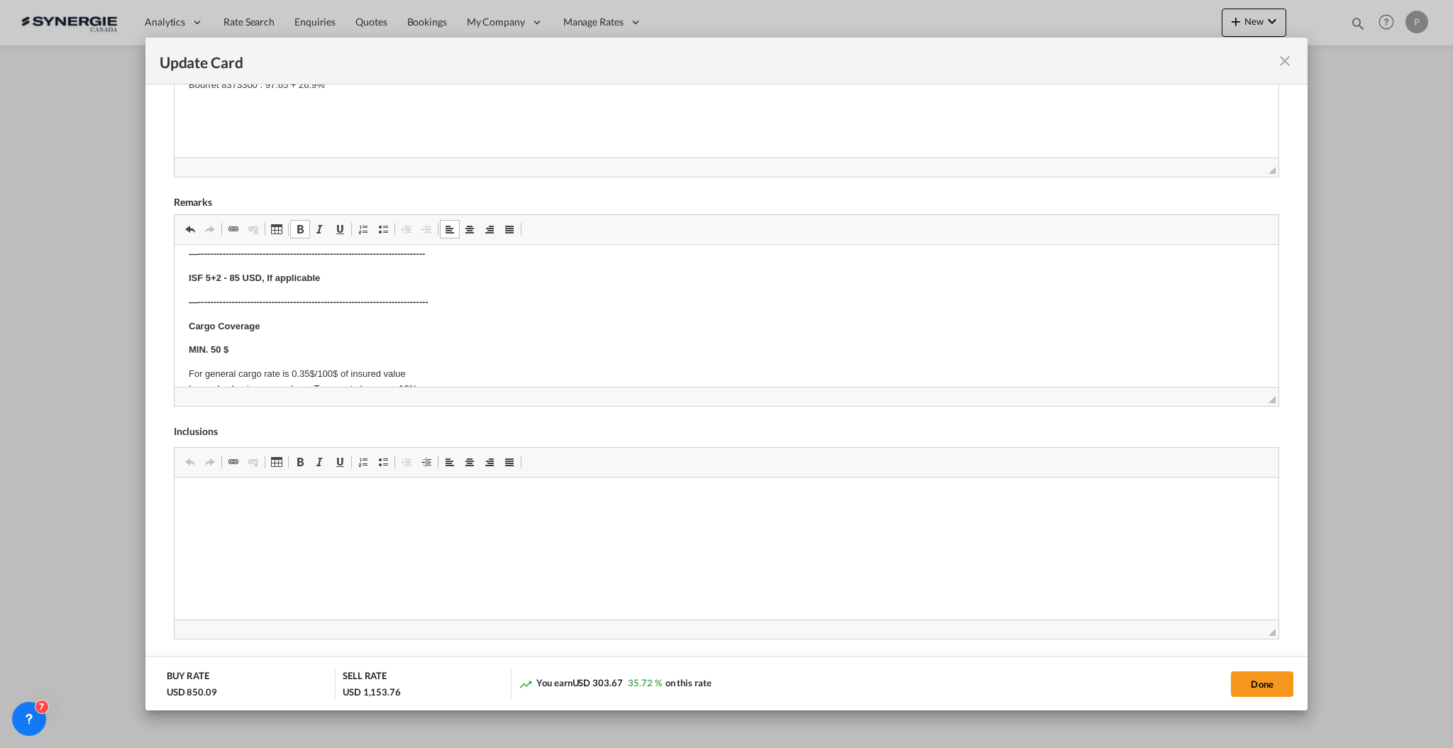
scroll to position [810, 0]
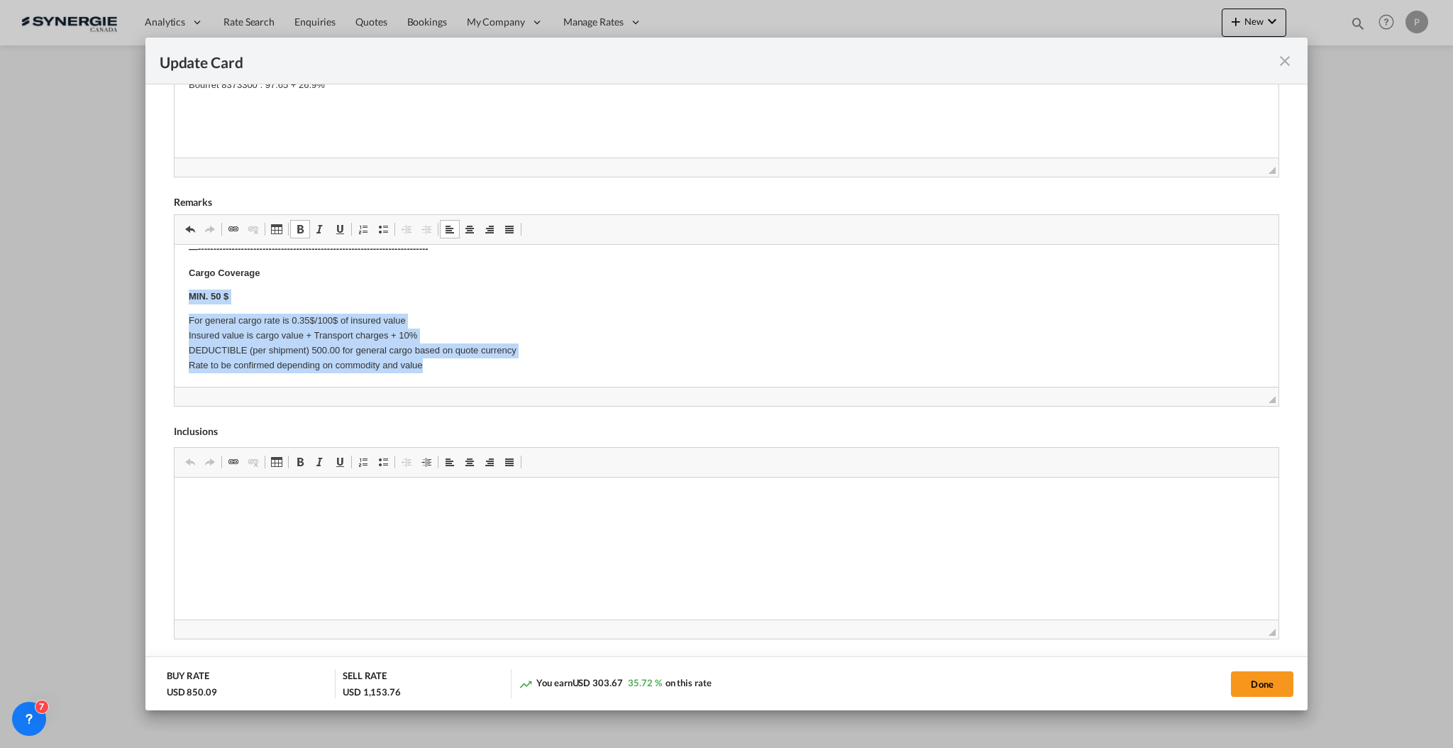
drag, startPoint x: 434, startPoint y: 361, endPoint x: 307, endPoint y: 529, distance: 209.8
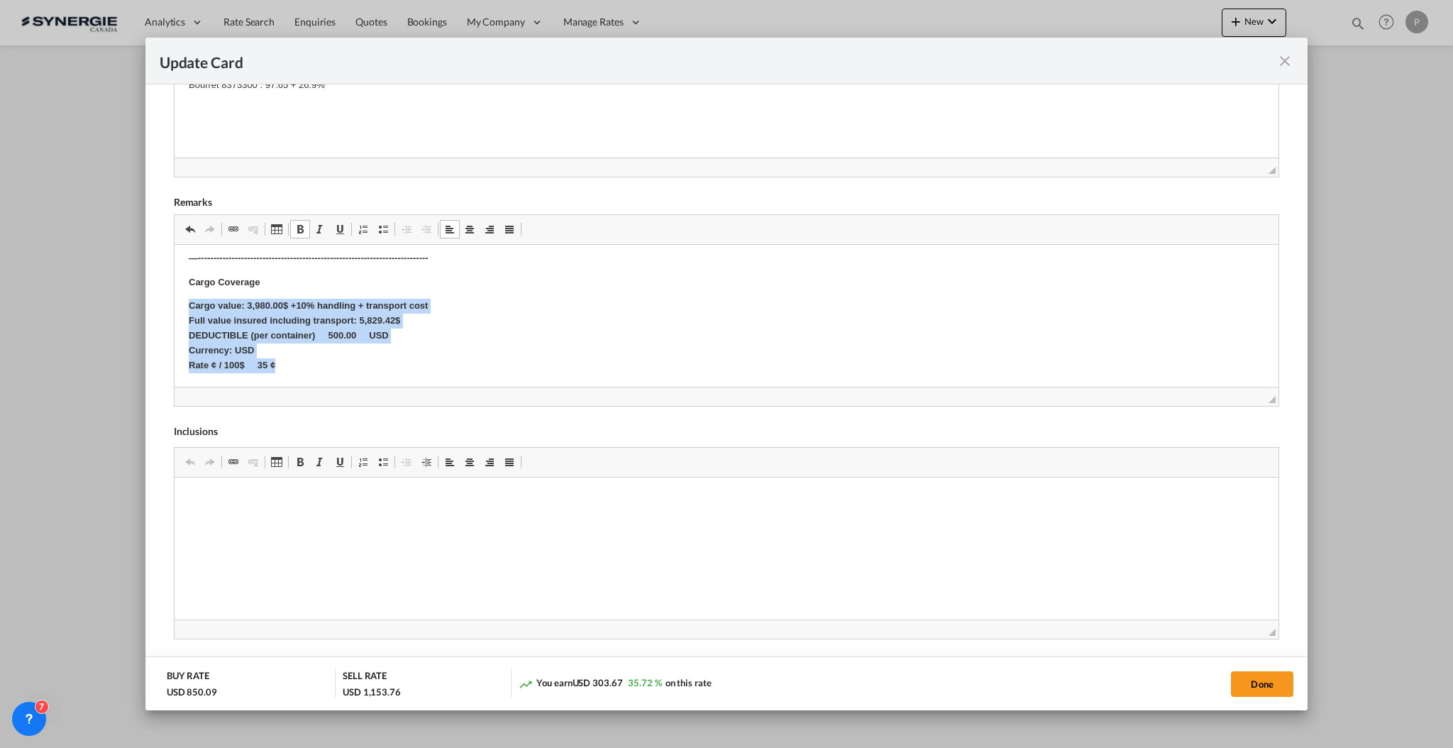
scroll to position [801, 0]
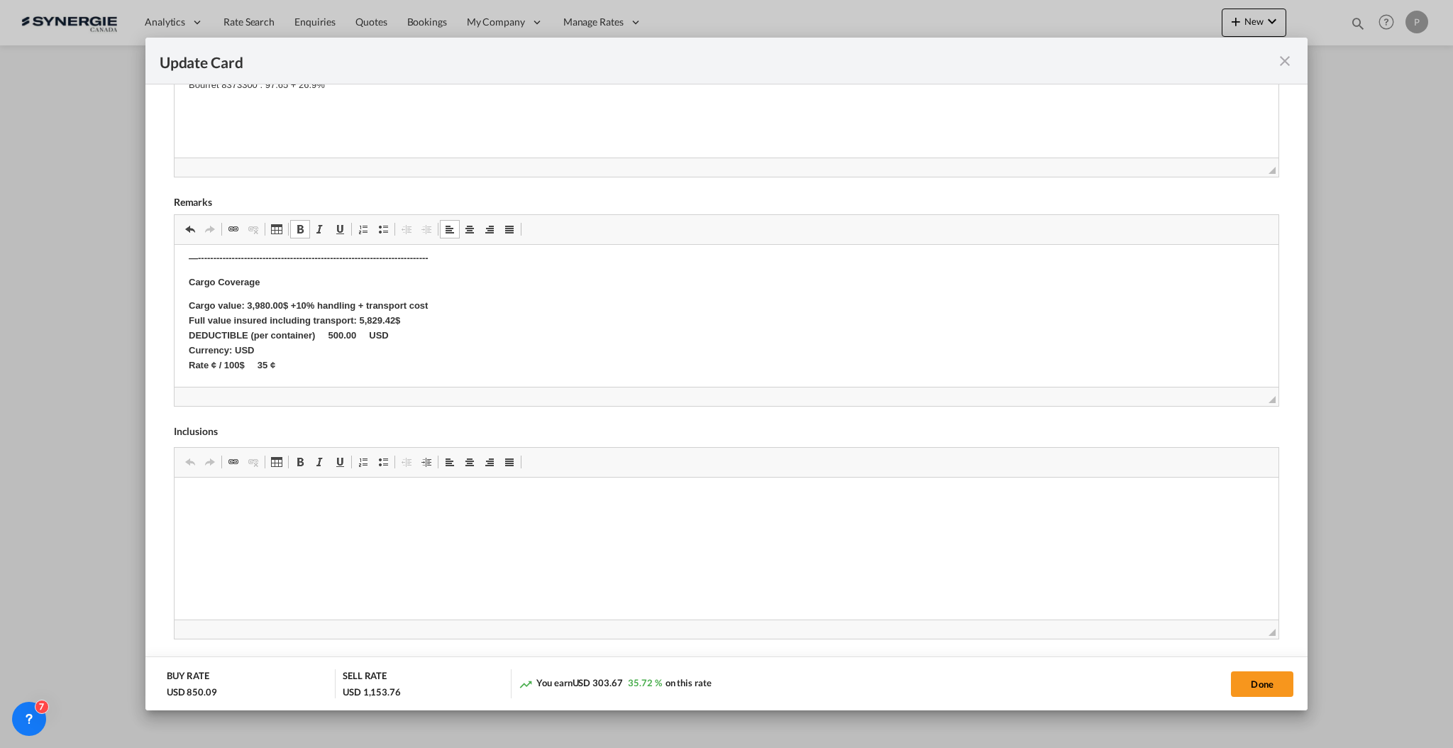
drag, startPoint x: 296, startPoint y: 364, endPoint x: 299, endPoint y: 546, distance: 182.4
click at [297, 233] on span "Update CardPort of ..." at bounding box center [299, 229] width 11 height 11
click at [1268, 678] on button "Done" at bounding box center [1262, 684] width 62 height 26
type input "[DATE]"
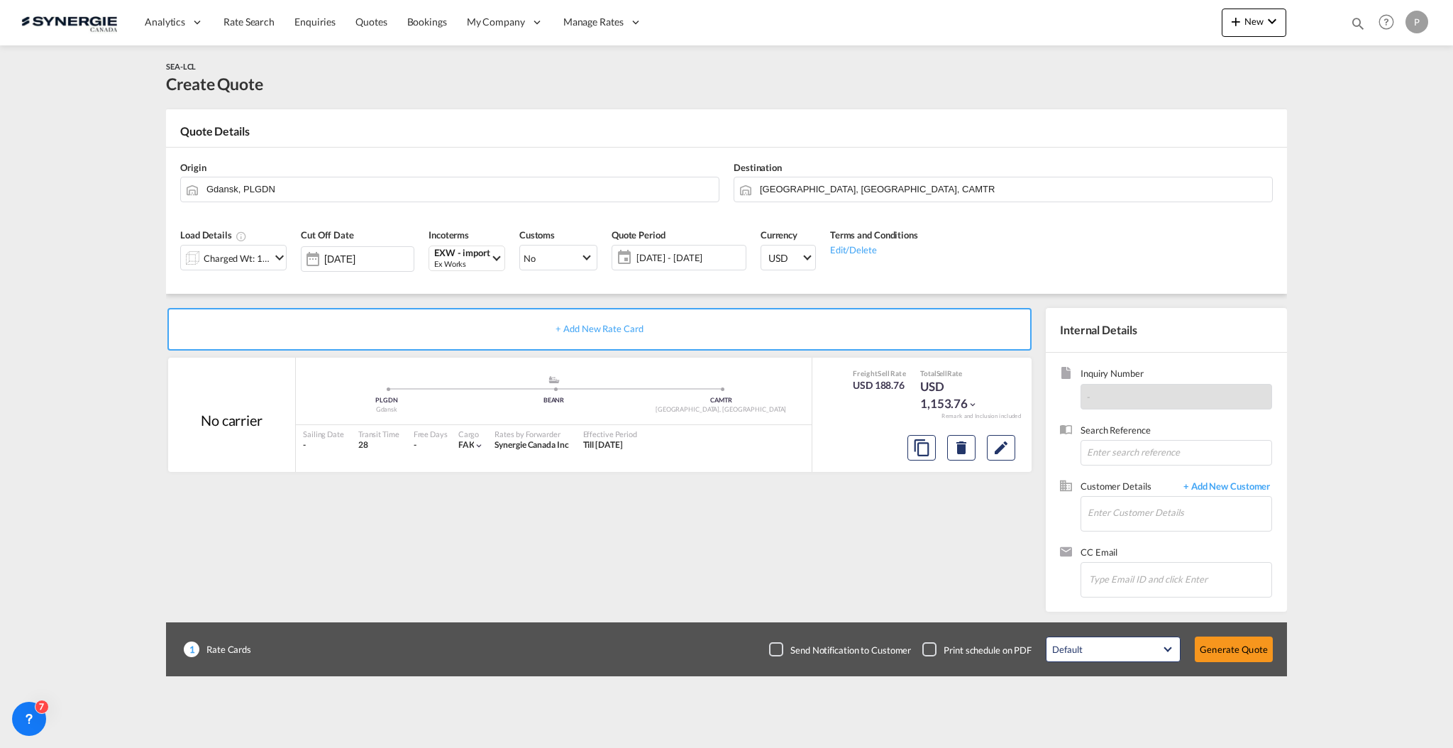
scroll to position [13, 0]
click at [1173, 512] on input "Enter Customer Details" at bounding box center [1180, 513] width 184 height 32
paste input "[PERSON_NAME][EMAIL_ADDRESS][PERSON_NAME][PERSON_NAME][DOMAIN_NAME]"
click at [1172, 539] on body "Analytics Reports Dashboard Rate Search Enquiries Quotes Bookings" at bounding box center [726, 374] width 1453 height 748
click at [1215, 509] on input "[PERSON_NAME][EMAIL_ADDRESS][PERSON_NAME][PERSON_NAME][DOMAIN_NAME]" at bounding box center [1180, 513] width 184 height 32
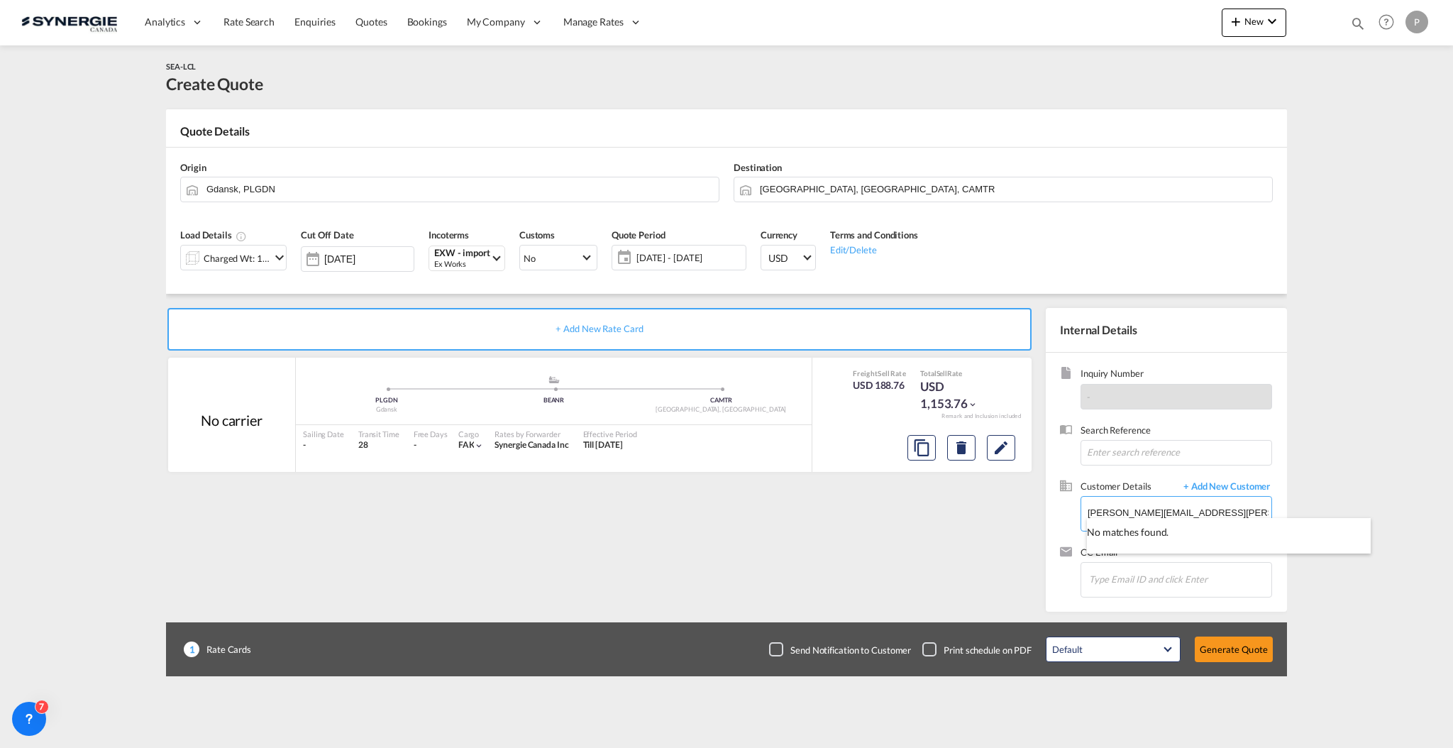
drag, startPoint x: 1137, startPoint y: 509, endPoint x: 1014, endPoint y: 511, distance: 123.5
drag, startPoint x: 1144, startPoint y: 492, endPoint x: 1142, endPoint y: 506, distance: 13.6
click at [1144, 492] on span "Customer Details" at bounding box center [1129, 488] width 96 height 16
drag, startPoint x: 1137, startPoint y: 511, endPoint x: 1015, endPoint y: 501, distance: 122.5
click at [1015, 501] on div "+ Add New Rate Card No carrier added by you .a{fill:#aaa8ad;} .a{fill:#aaa8ad;}…" at bounding box center [726, 453] width 1121 height 318
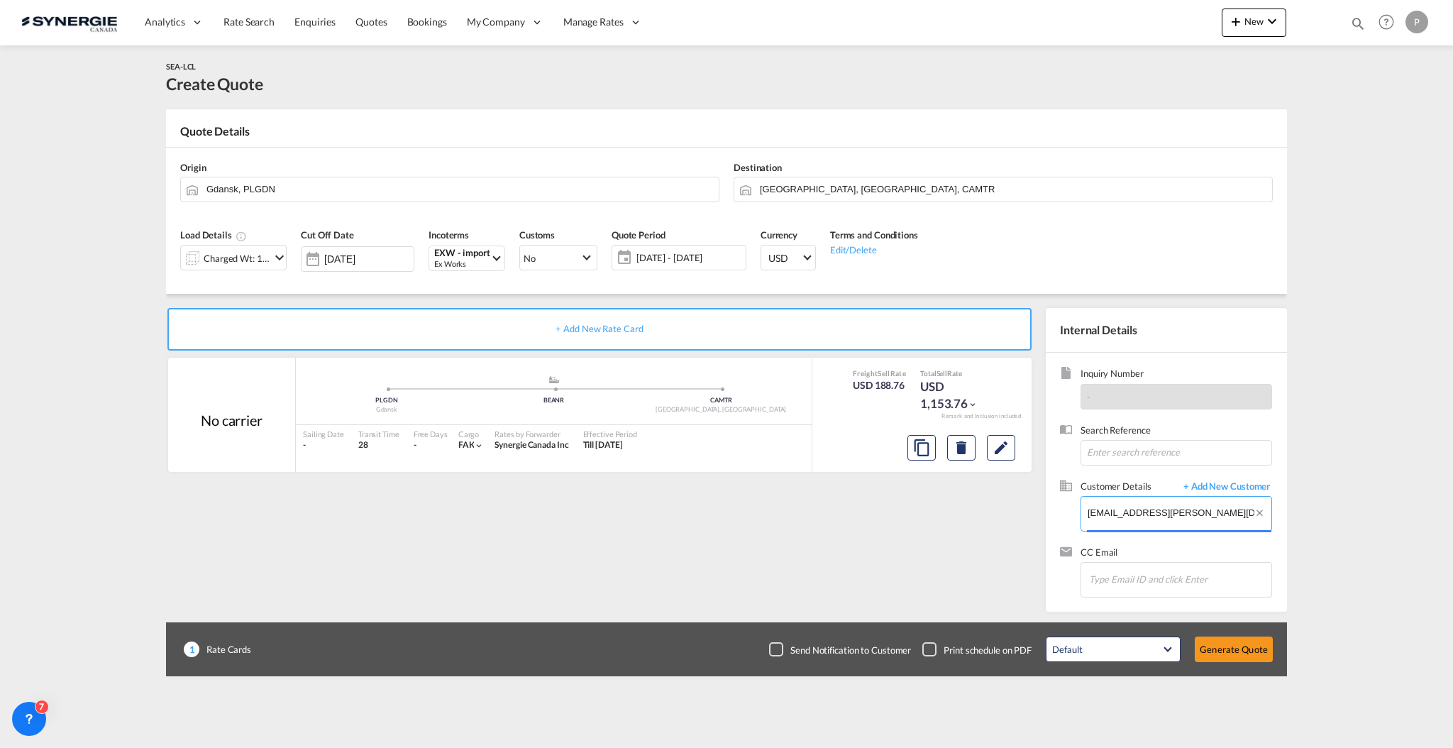
click at [1147, 515] on input "[EMAIL_ADDRESS][PERSON_NAME][DOMAIN_NAME]" at bounding box center [1180, 513] width 184 height 32
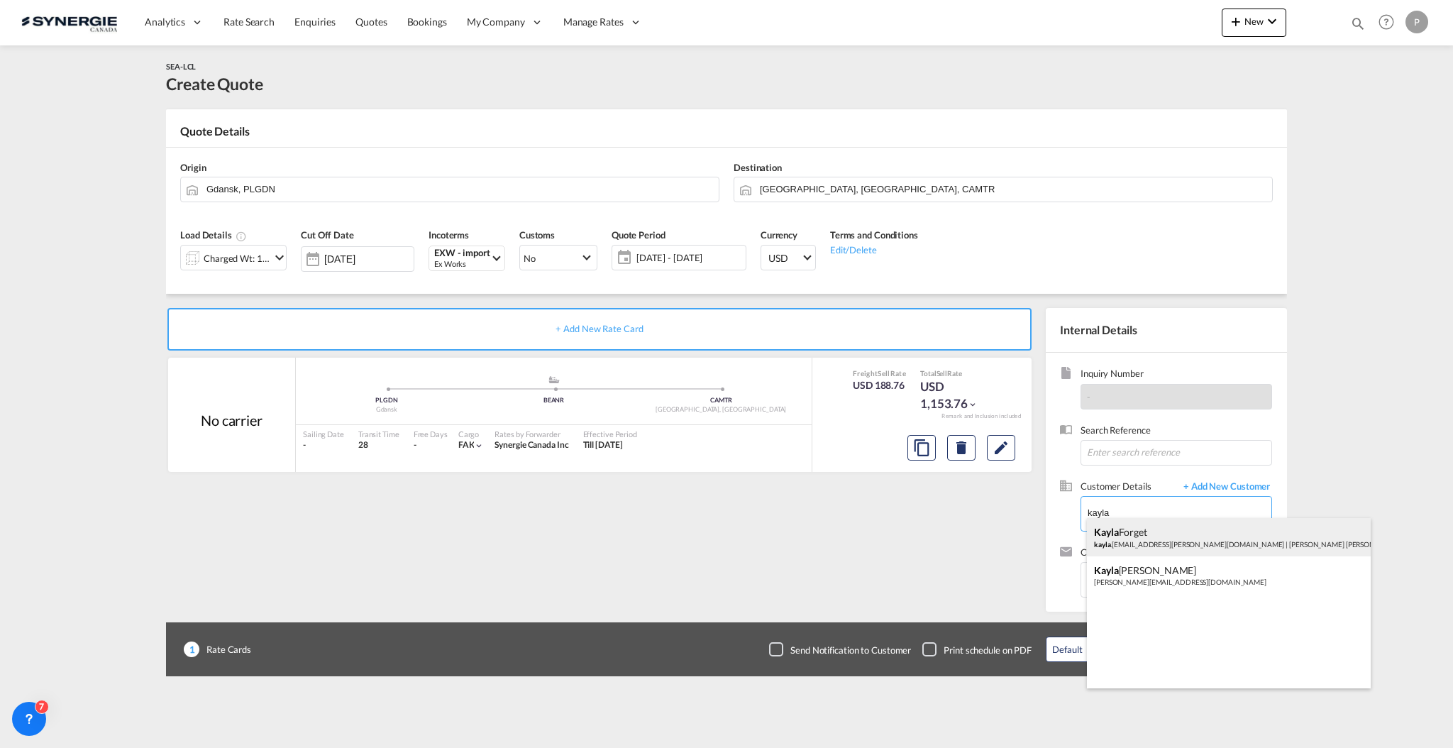
click at [1150, 534] on div "[PERSON_NAME] [PERSON_NAME] .[EMAIL_ADDRESS][PERSON_NAME][DOMAIN_NAME] | [PERSO…" at bounding box center [1229, 537] width 284 height 38
type input "[PERSON_NAME] [PERSON_NAME], [PERSON_NAME][EMAIL_ADDRESS][PERSON_NAME][DOMAIN_N…"
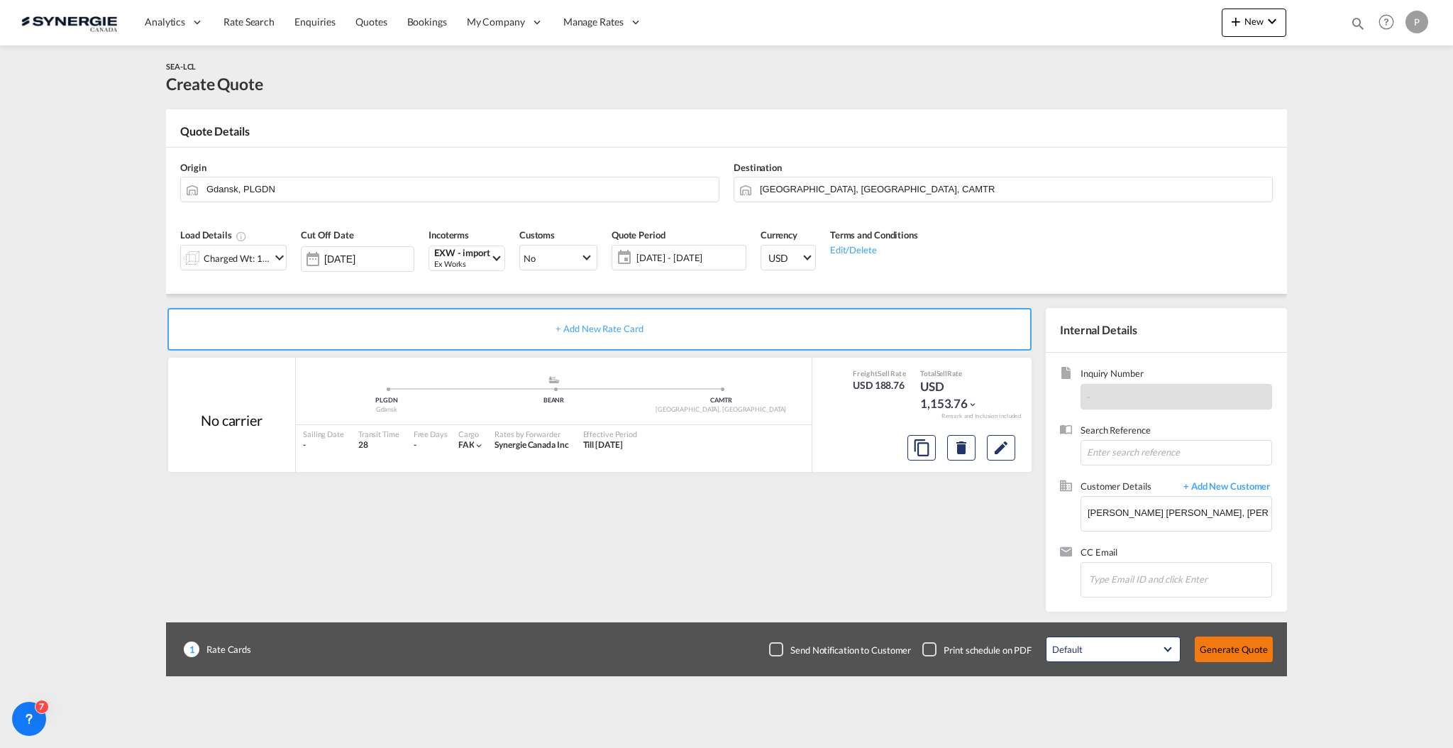
click at [1209, 648] on button "Generate Quote" at bounding box center [1234, 650] width 78 height 26
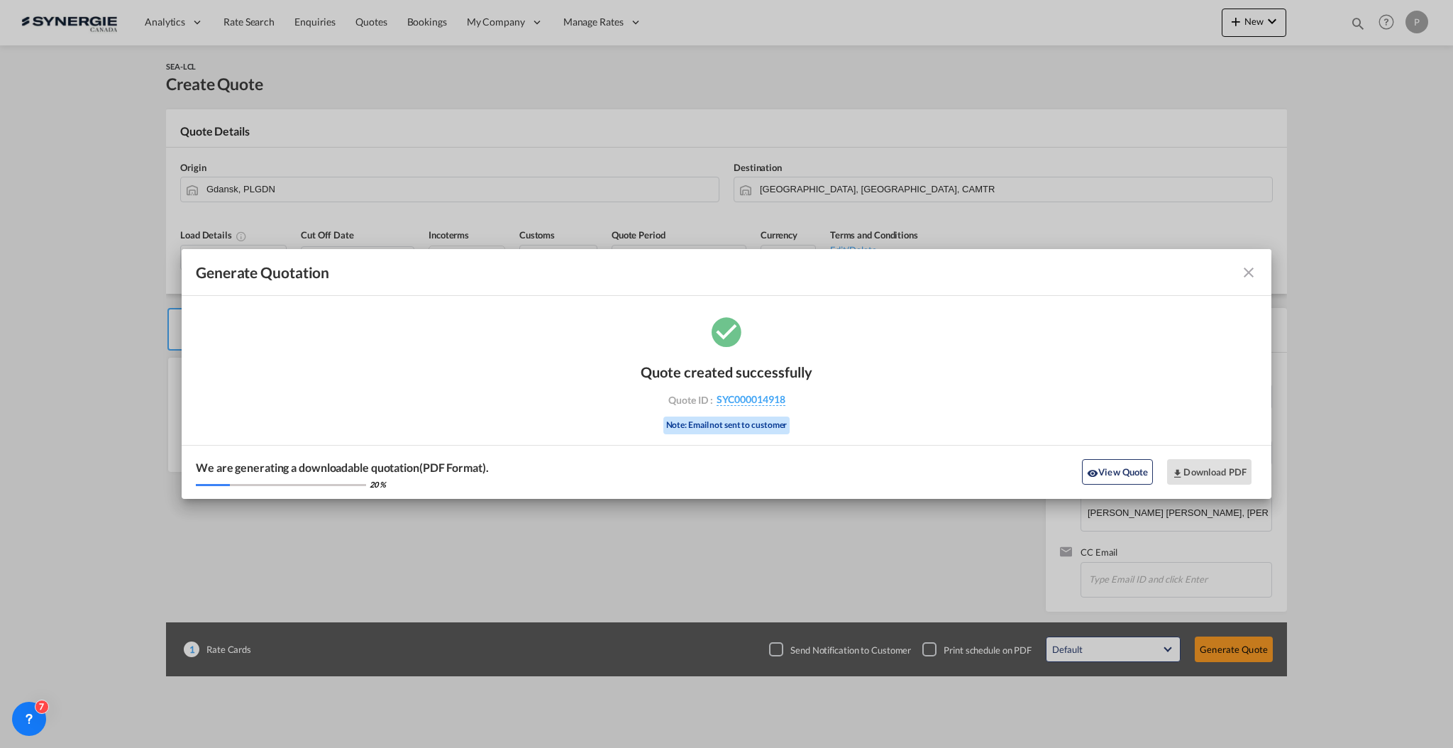
drag, startPoint x: 830, startPoint y: 407, endPoint x: 792, endPoint y: 404, distance: 37.8
click at [792, 404] on div "Quote created successfully Quote ID : SYC000014918 Note: Email not sent to cust…" at bounding box center [727, 406] width 1090 height 185
copy div "SYC000014918"
click at [1193, 469] on button "Download PDF" at bounding box center [1209, 472] width 84 height 26
